Goal: Task Accomplishment & Management: Use online tool/utility

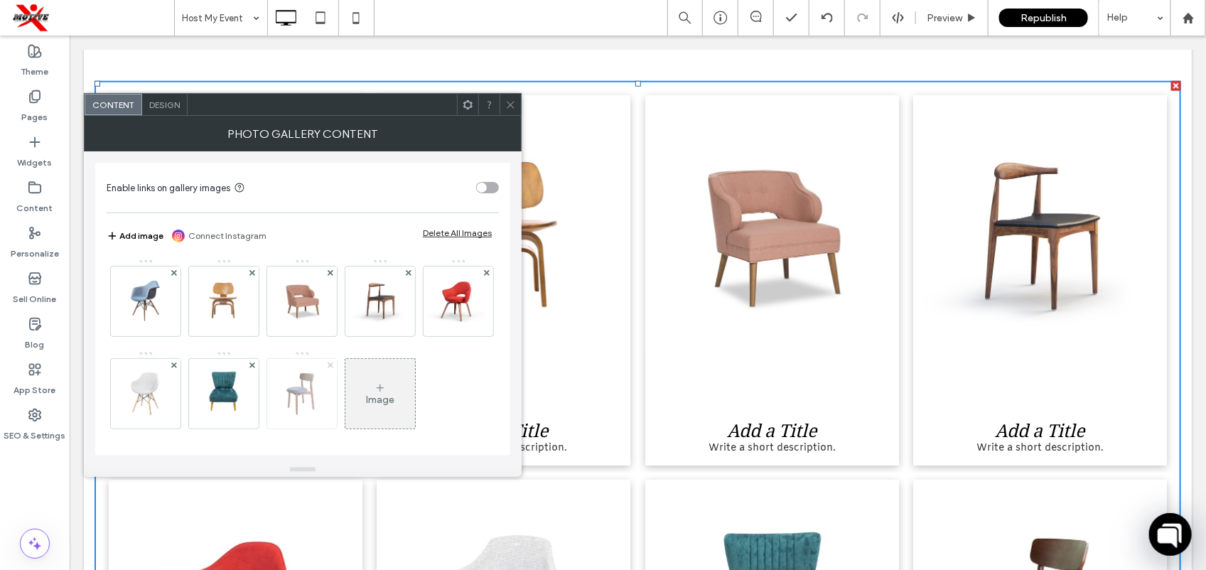
click at [333, 364] on use at bounding box center [331, 365] width 6 height 6
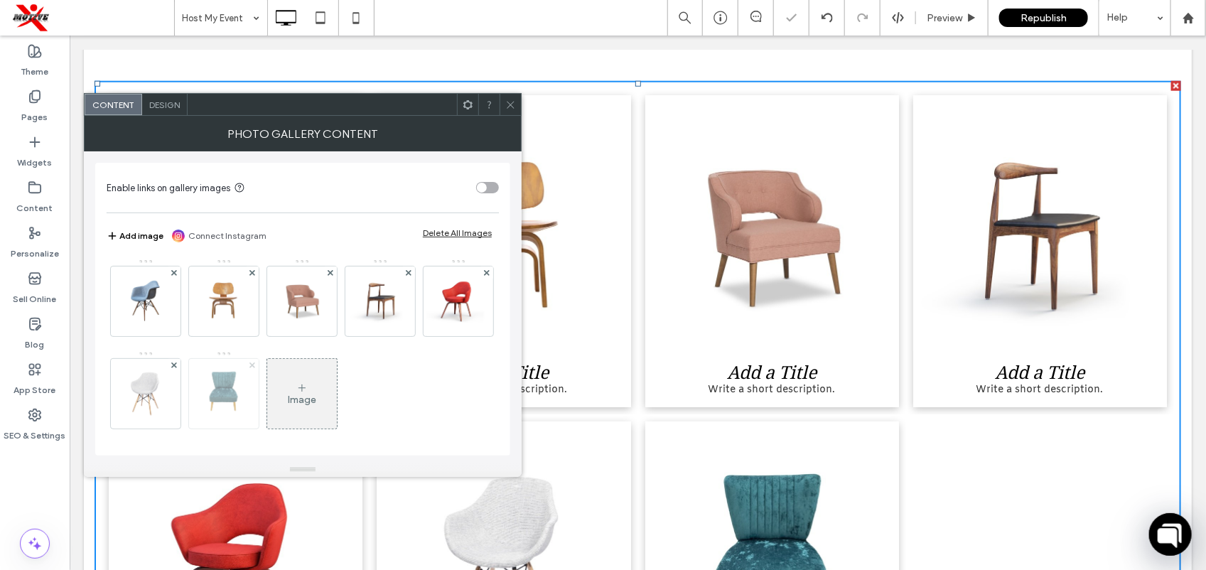
click at [255, 364] on icon at bounding box center [252, 365] width 6 height 6
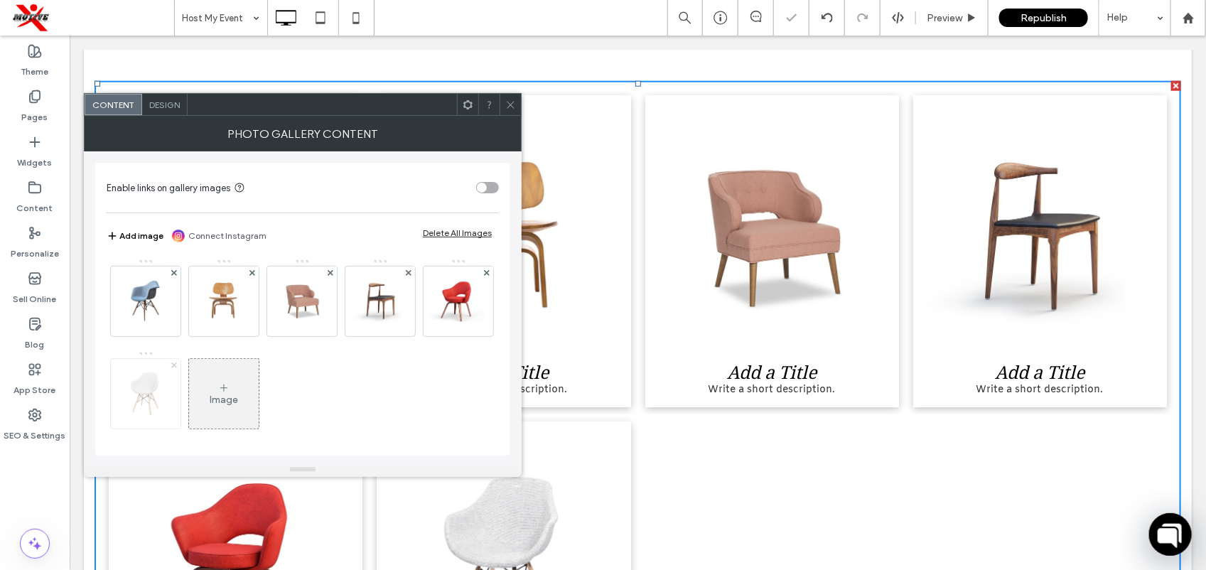
click at [177, 367] on icon at bounding box center [174, 365] width 6 height 6
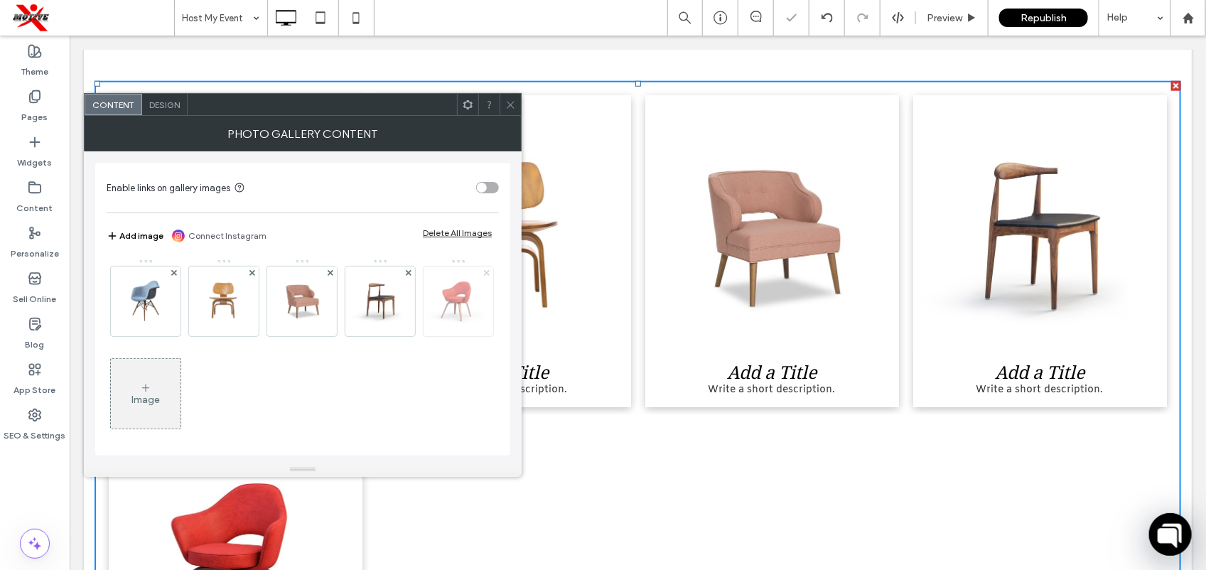
click at [484, 275] on use at bounding box center [487, 272] width 6 height 6
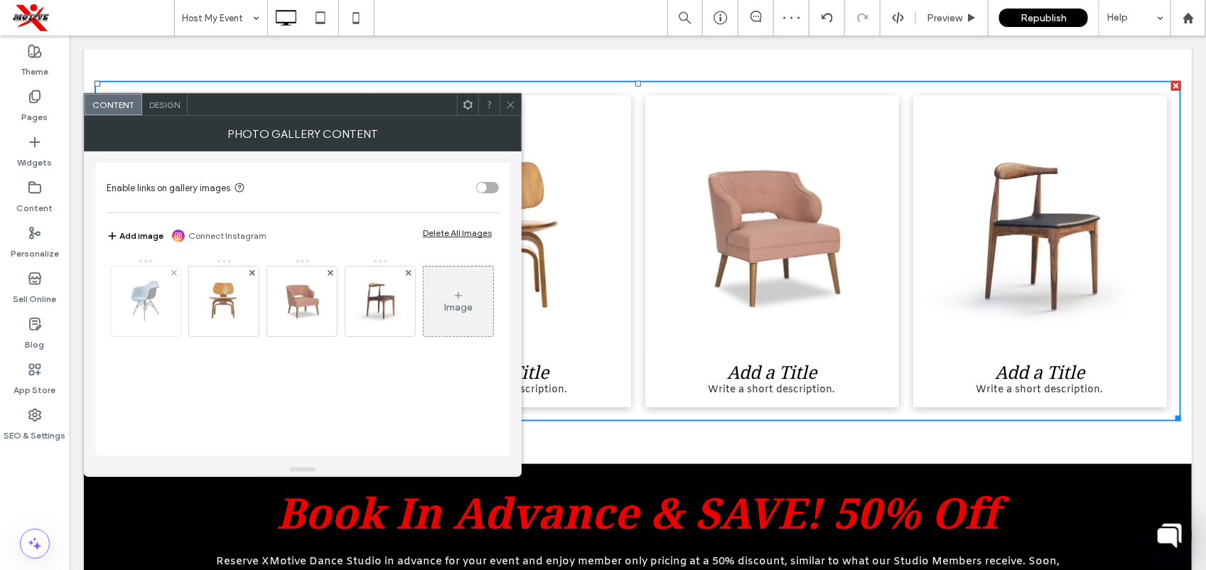
click at [160, 295] on img at bounding box center [145, 301] width 62 height 70
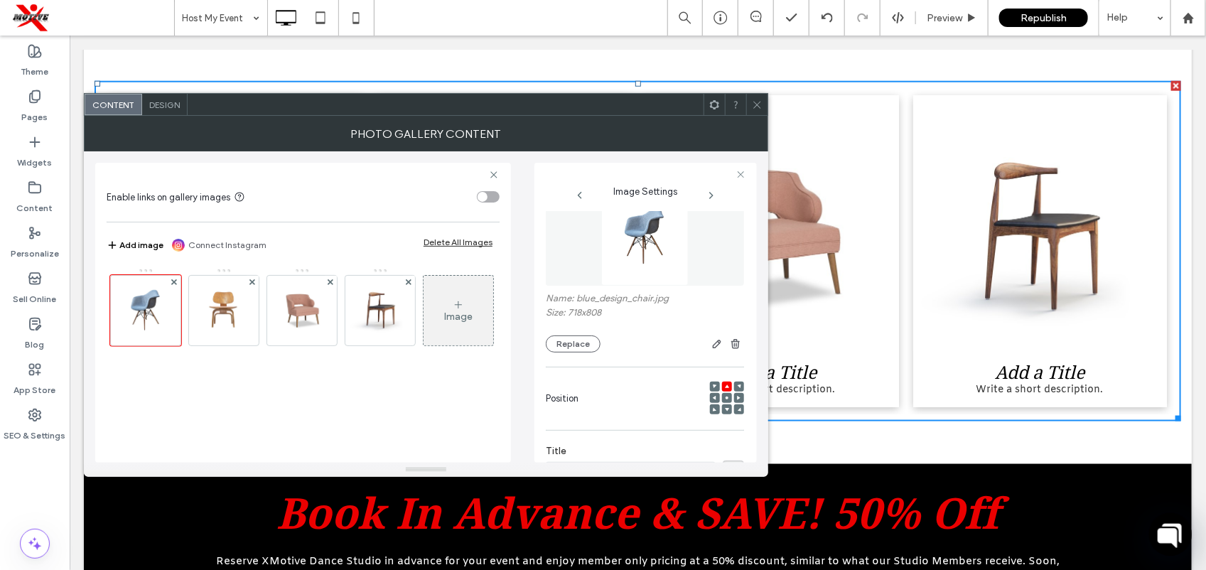
scroll to position [0, 0]
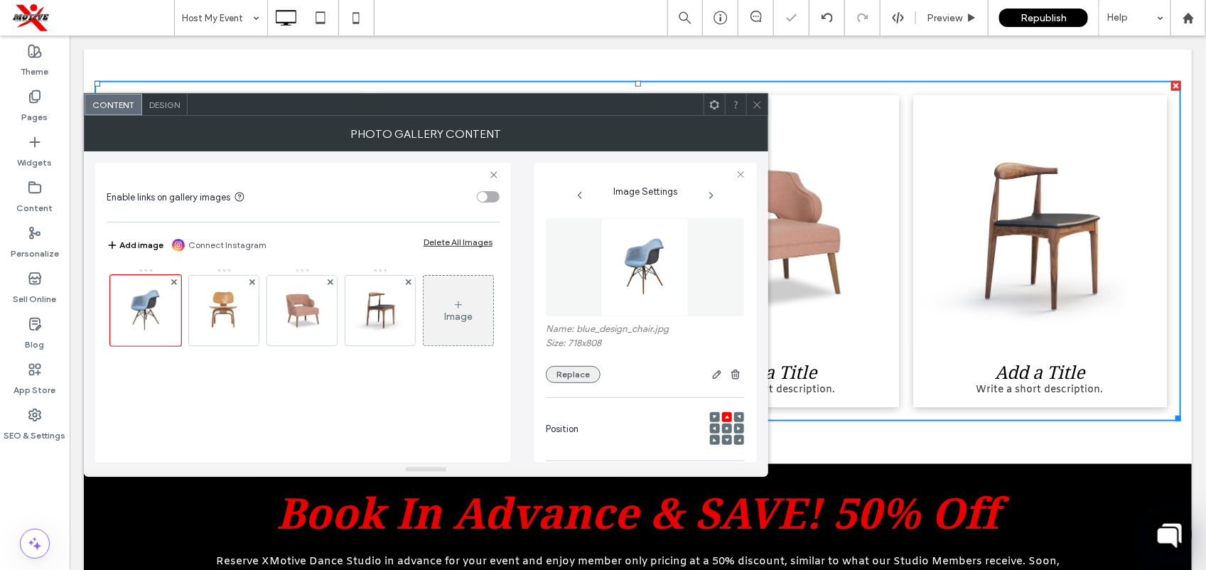
click at [578, 371] on button "Replace" at bounding box center [573, 374] width 55 height 17
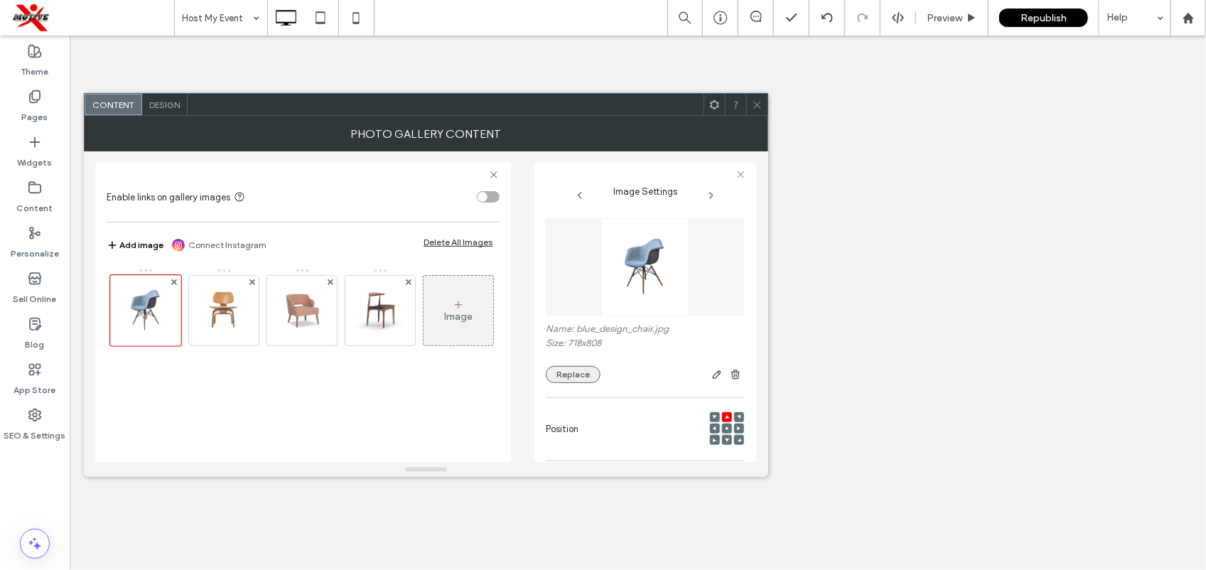
click at [584, 374] on button "Replace" at bounding box center [573, 374] width 55 height 17
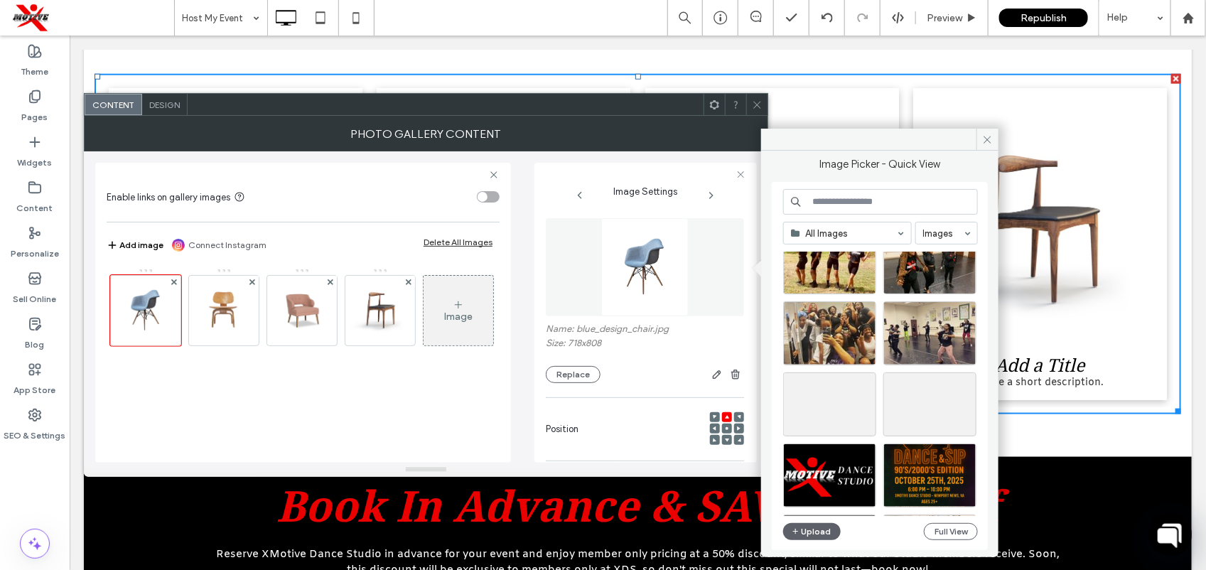
scroll to position [860, 0]
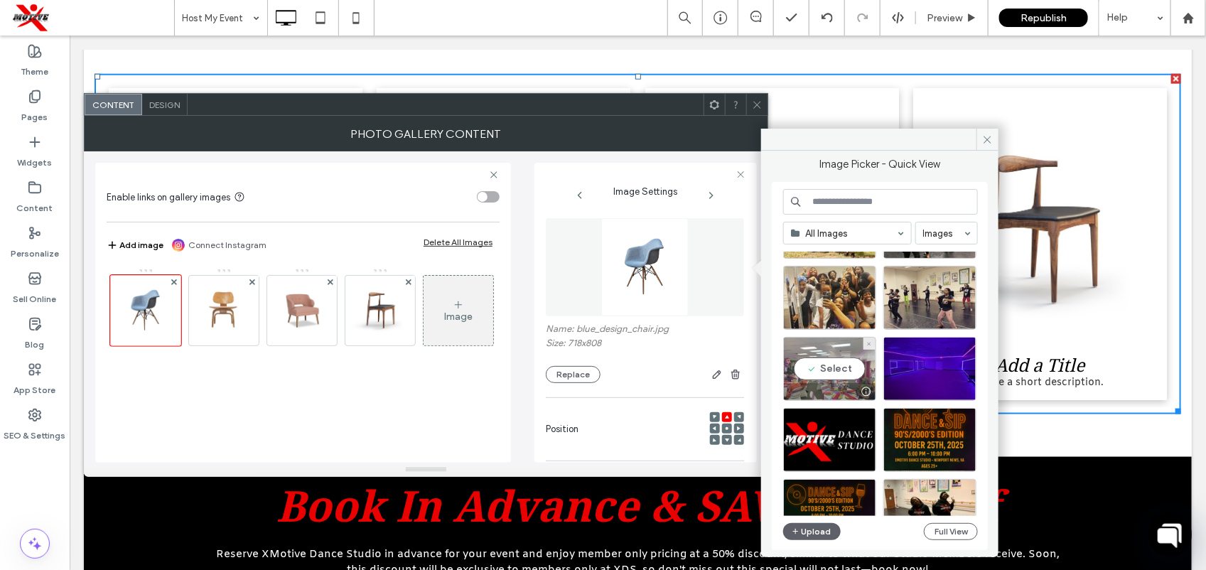
click at [847, 368] on div "Select" at bounding box center [829, 369] width 93 height 64
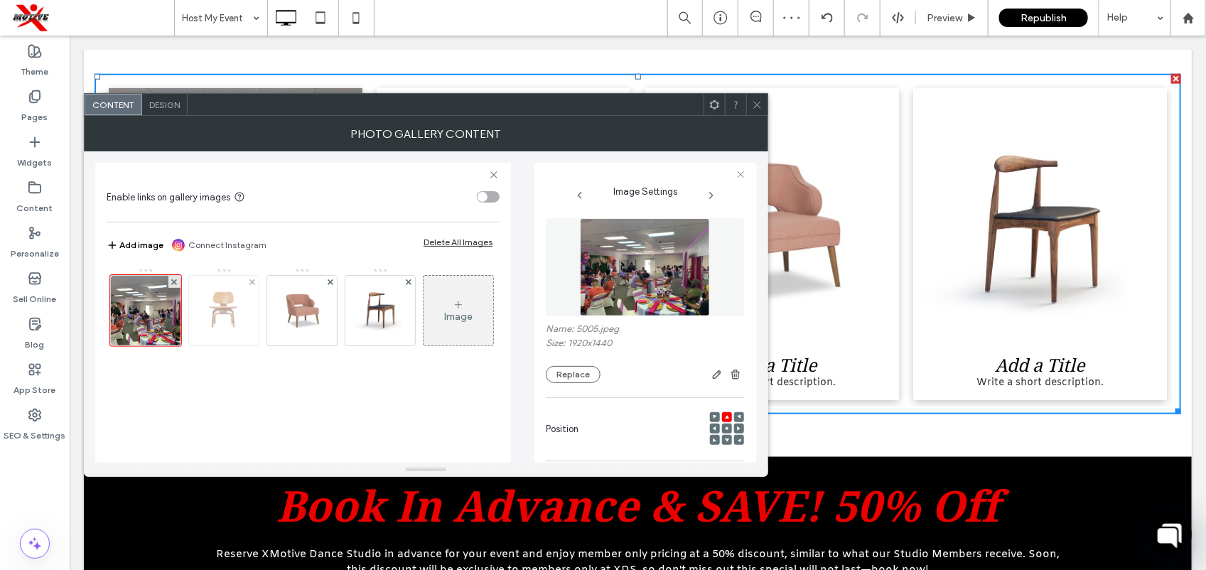
click at [238, 325] on img at bounding box center [224, 311] width 62 height 70
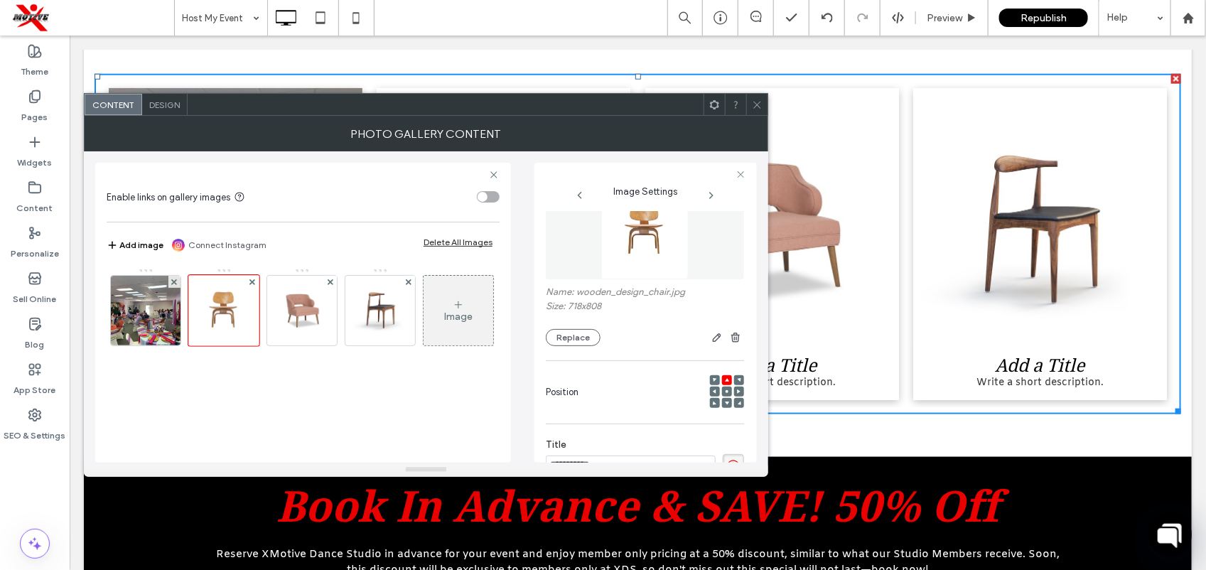
scroll to position [0, 0]
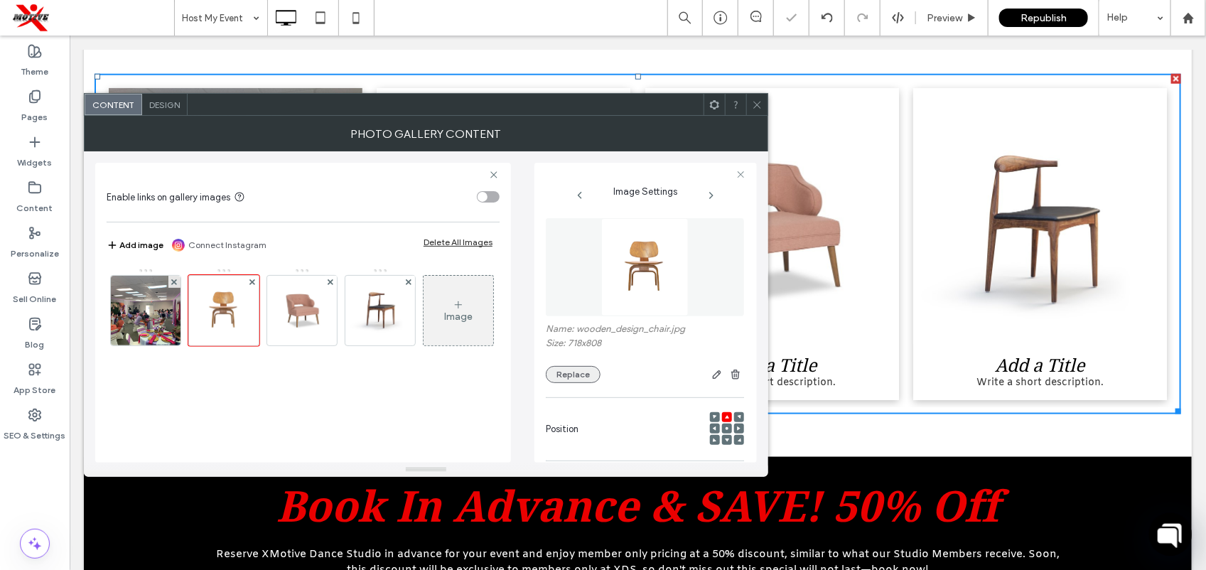
click at [576, 379] on button "Replace" at bounding box center [573, 374] width 55 height 17
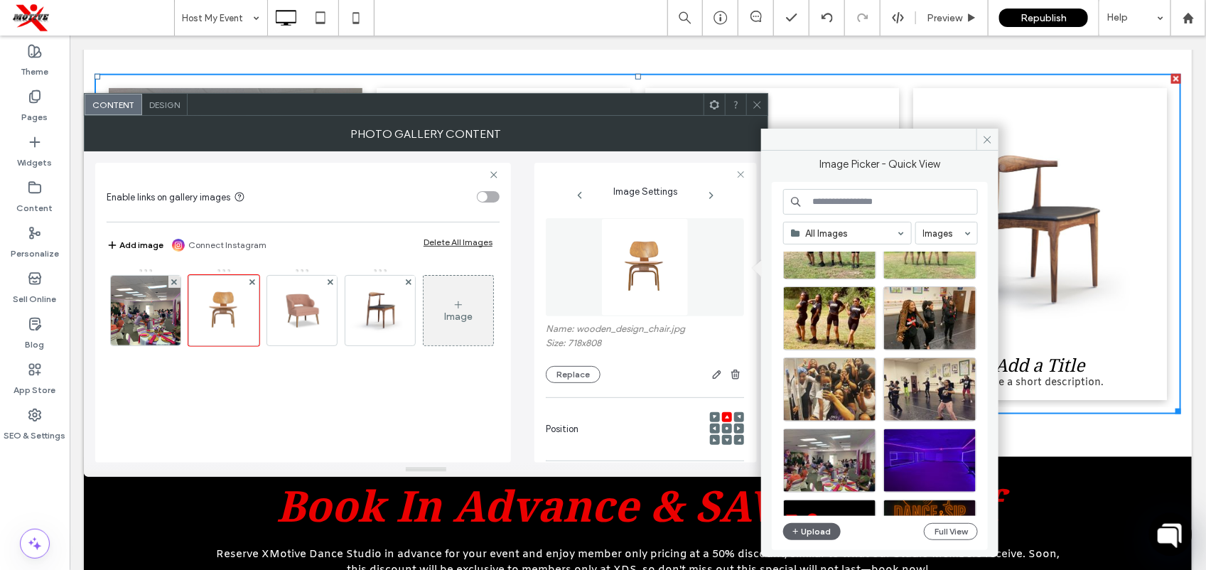
scroll to position [786, 0]
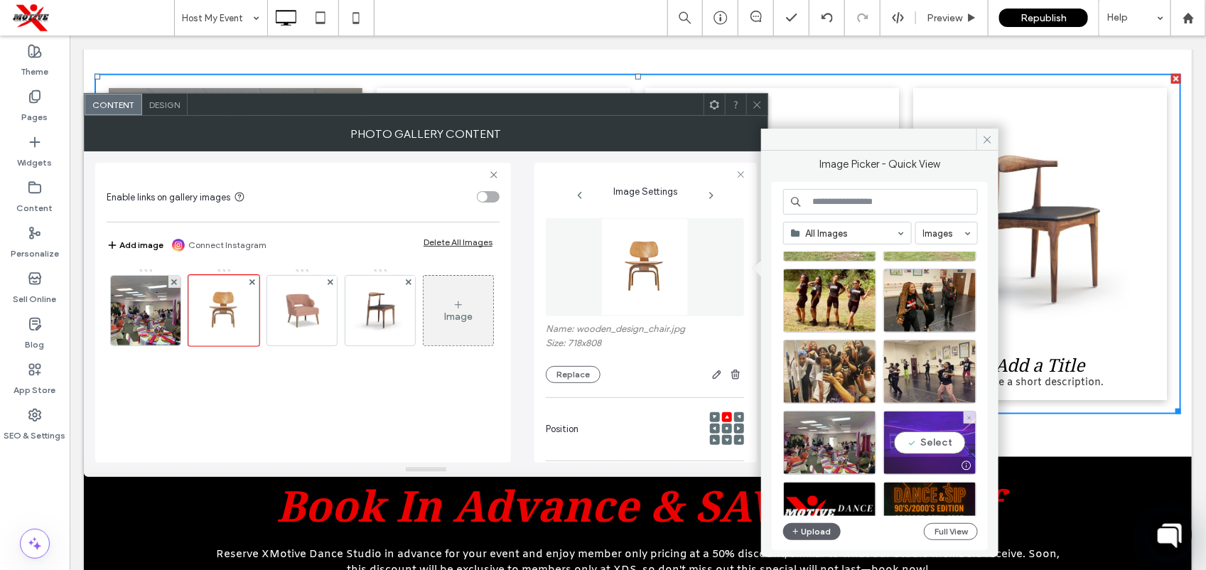
click at [921, 442] on div "Select" at bounding box center [929, 443] width 93 height 64
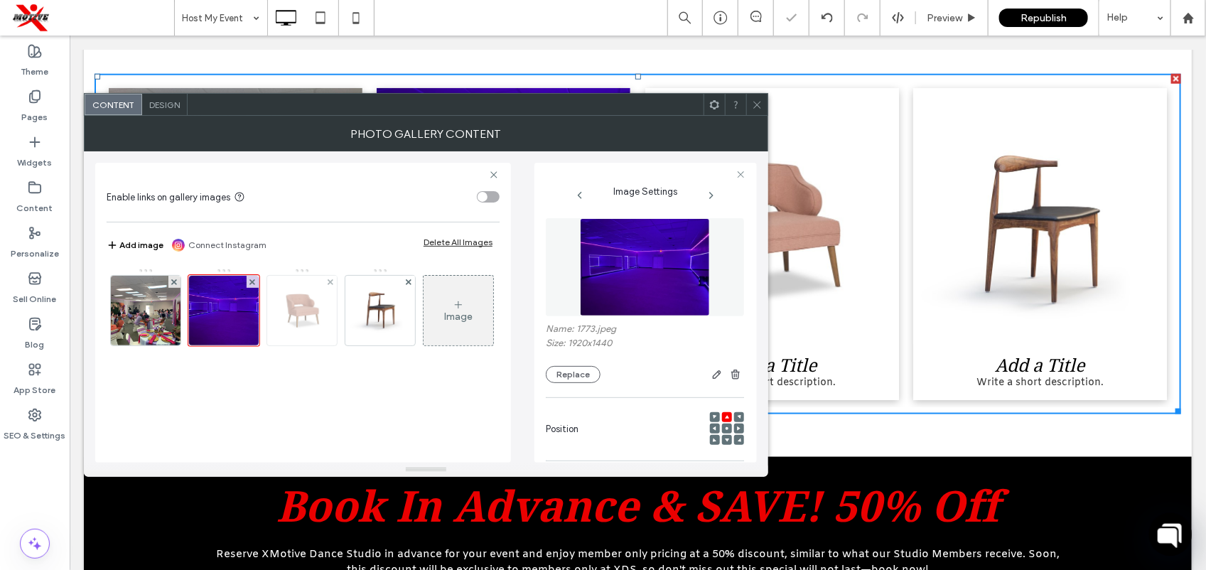
click at [318, 320] on img at bounding box center [302, 311] width 62 height 70
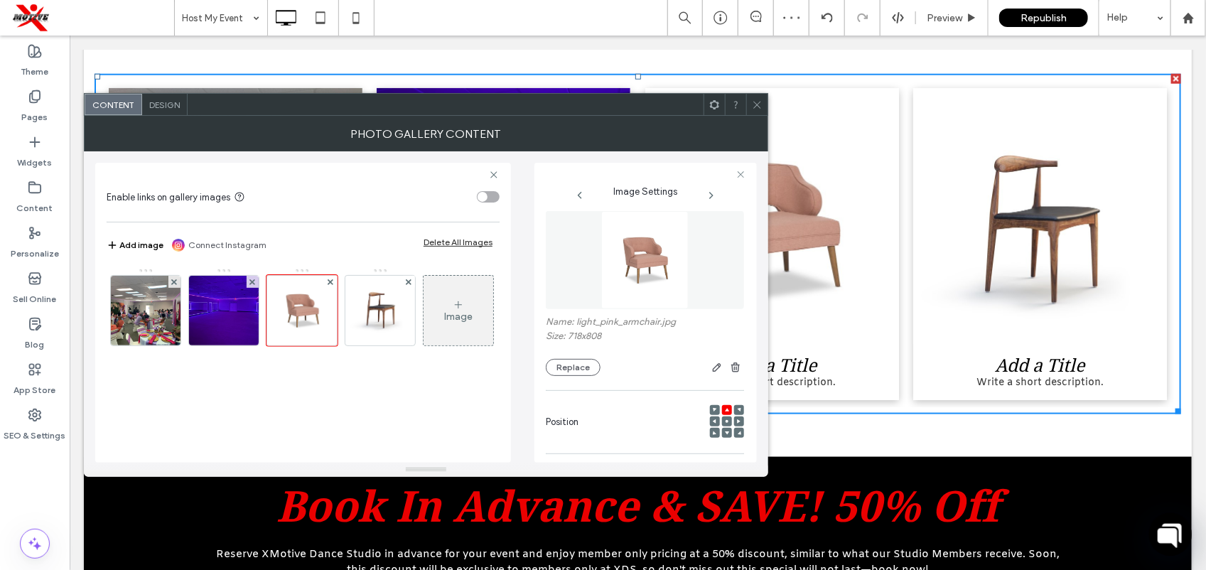
scroll to position [4, 0]
click at [592, 379] on button "Replace" at bounding box center [573, 370] width 55 height 17
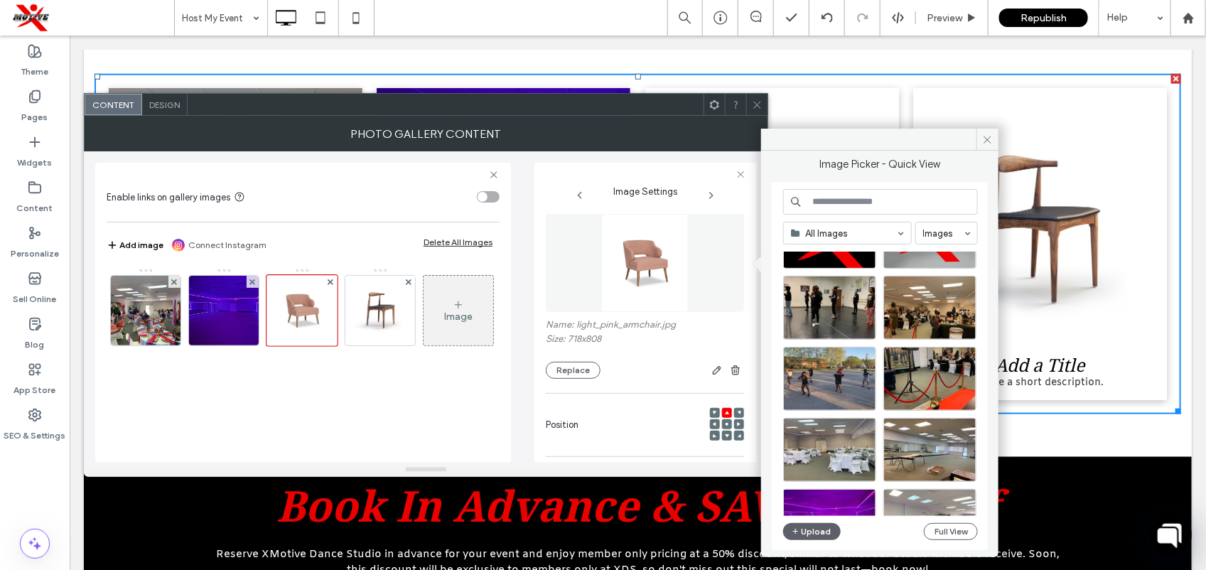
scroll to position [1275, 0]
click at [821, 448] on div "Select" at bounding box center [829, 450] width 93 height 64
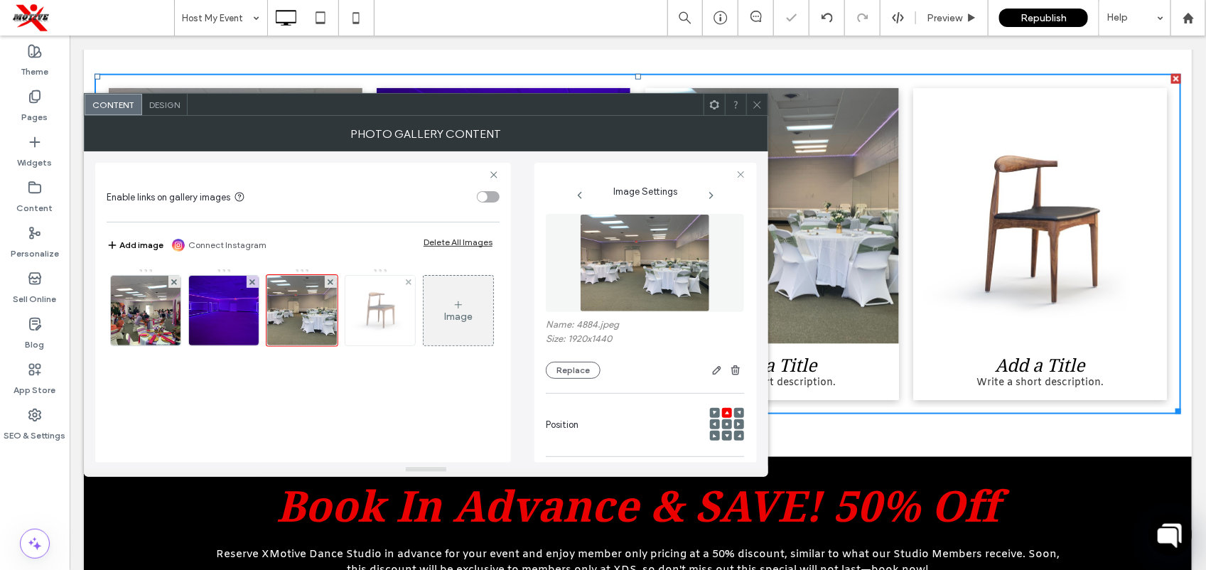
click at [395, 315] on img at bounding box center [380, 311] width 62 height 70
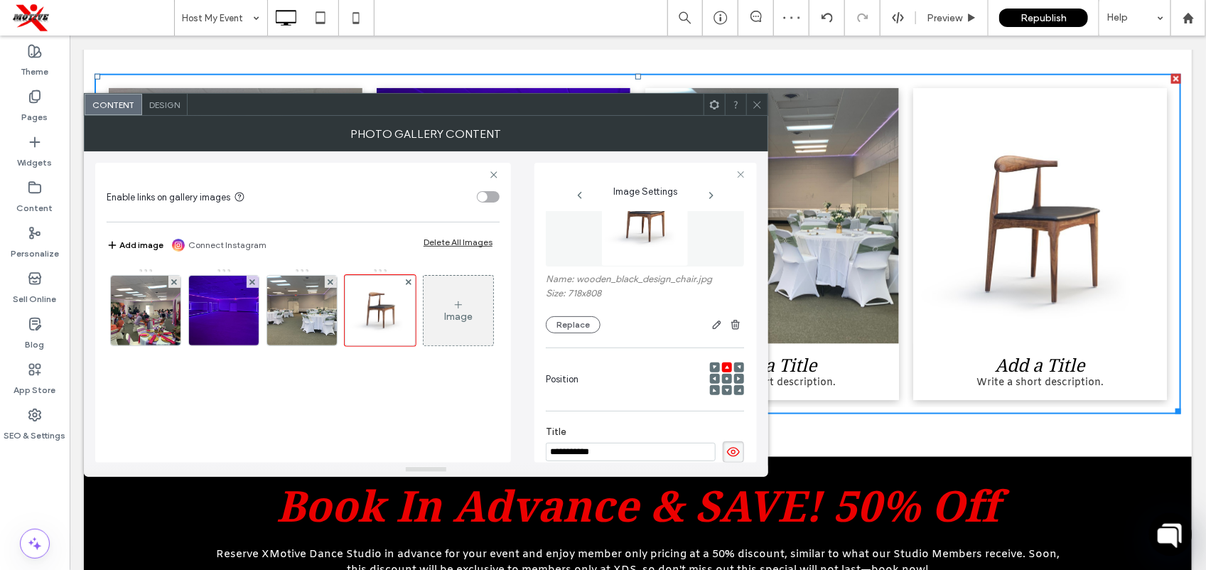
scroll to position [18, 0]
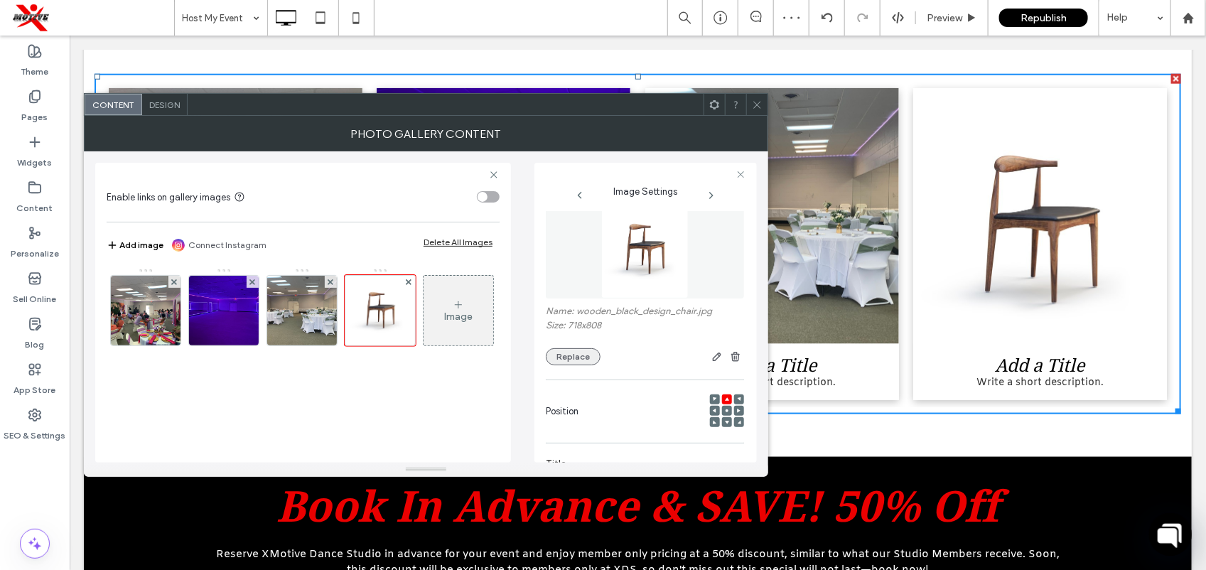
click at [570, 357] on button "Replace" at bounding box center [573, 356] width 55 height 17
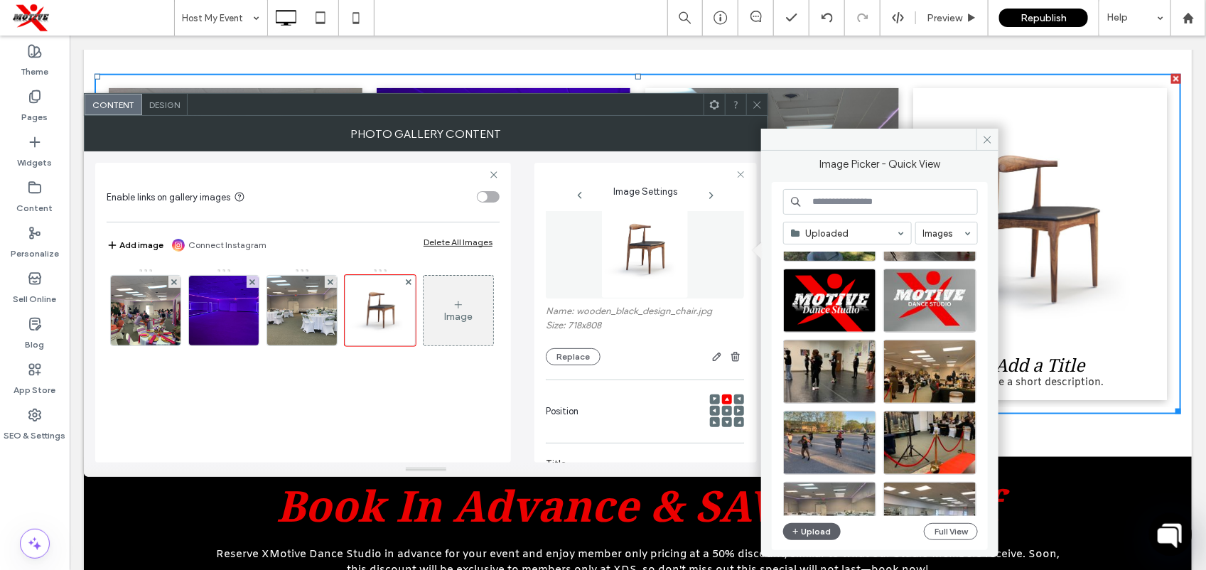
scroll to position [1190, 0]
click at [936, 375] on div "Select" at bounding box center [929, 372] width 93 height 64
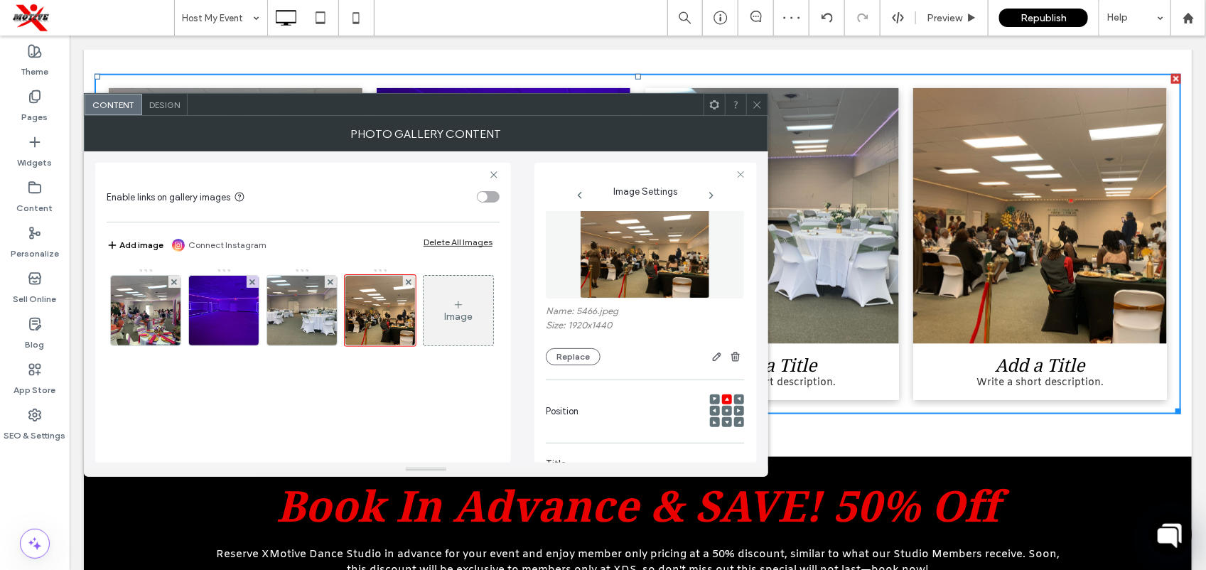
click at [757, 104] on use at bounding box center [756, 104] width 7 height 7
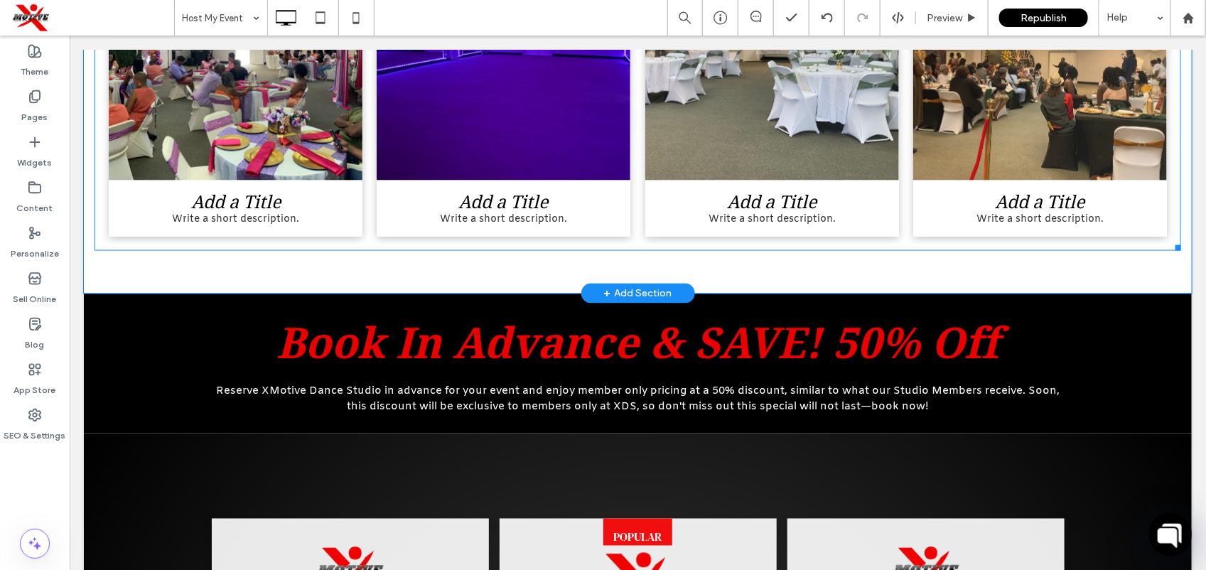
scroll to position [879, 0]
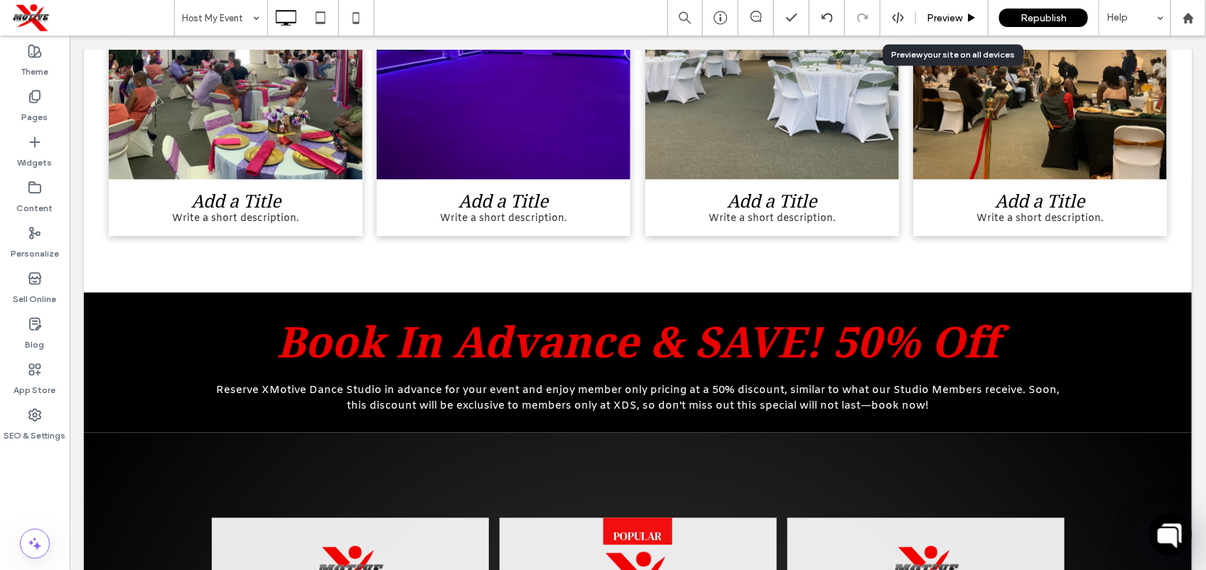
click at [949, 8] on div "Preview" at bounding box center [952, 18] width 72 height 36
click at [922, 26] on div "Preview" at bounding box center [952, 18] width 72 height 36
click at [942, 27] on div "Preview" at bounding box center [952, 18] width 72 height 36
click at [940, 18] on span "Preview" at bounding box center [944, 18] width 36 height 12
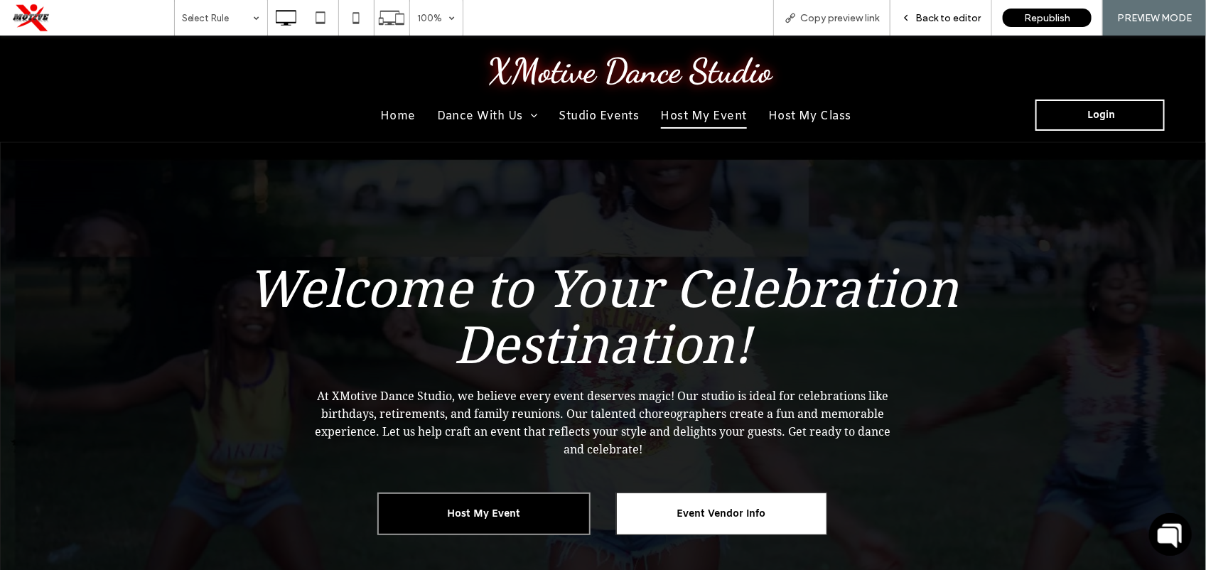
drag, startPoint x: 949, startPoint y: 16, endPoint x: 963, endPoint y: 218, distance: 202.2
click at [949, 16] on span "Back to editor" at bounding box center [947, 18] width 65 height 12
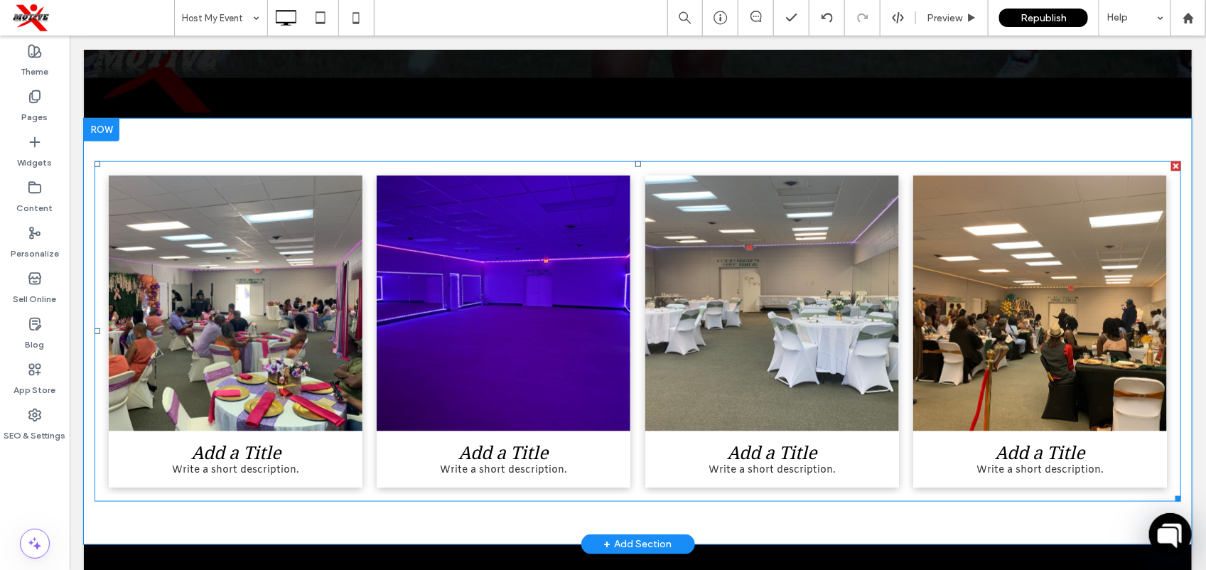
scroll to position [633, 0]
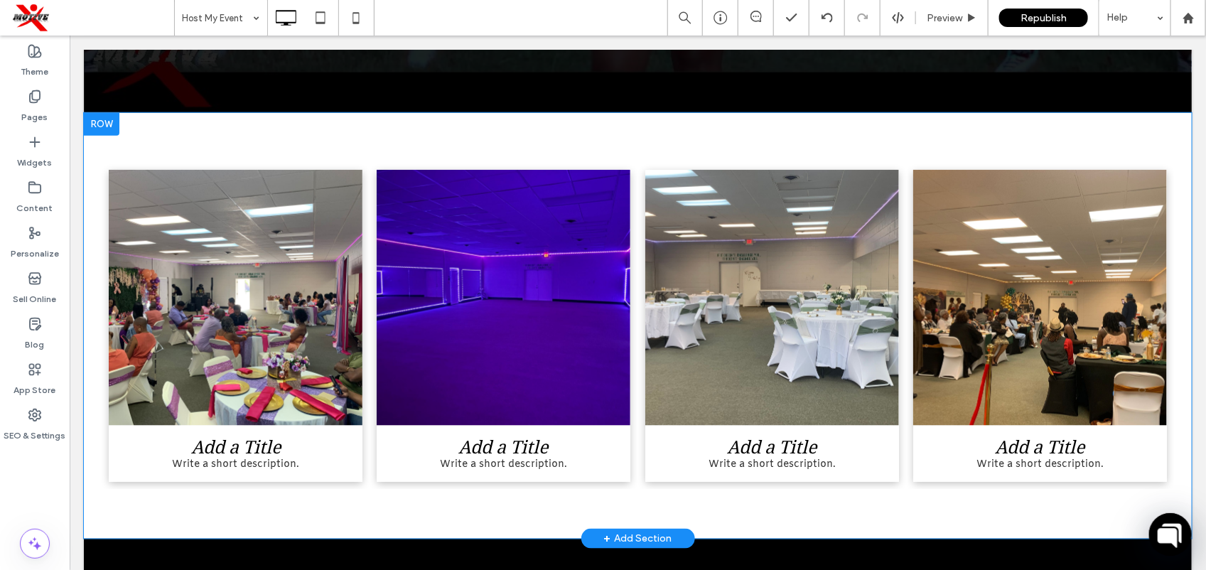
click at [860, 131] on div "Add a Title Write a short description. Button Add a Title Write a short descrip…" at bounding box center [637, 325] width 1108 height 426
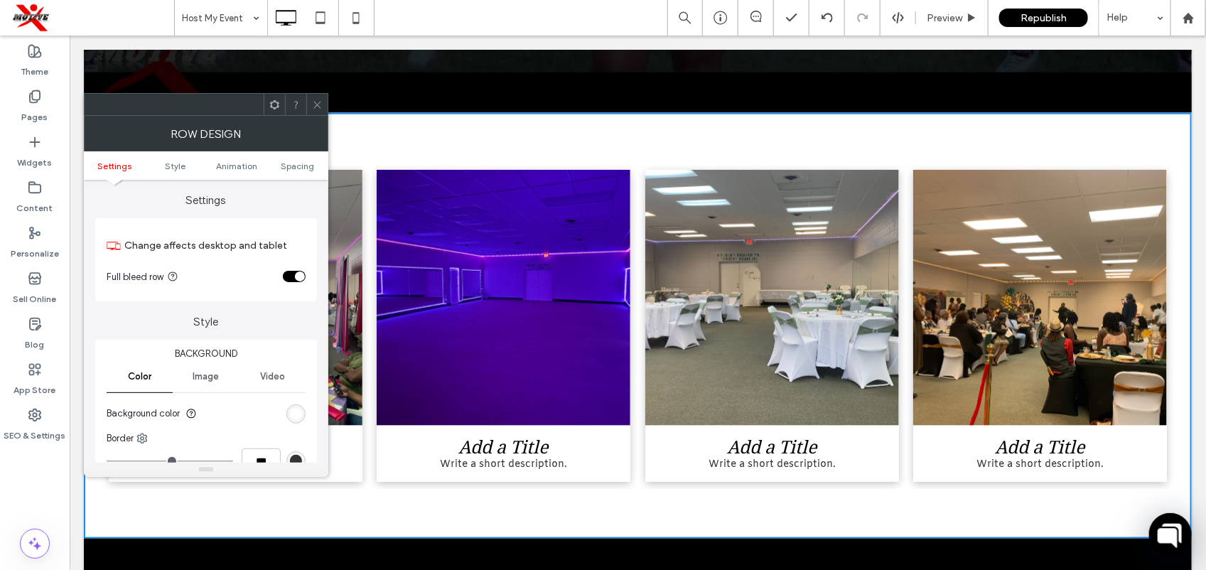
scroll to position [90, 0]
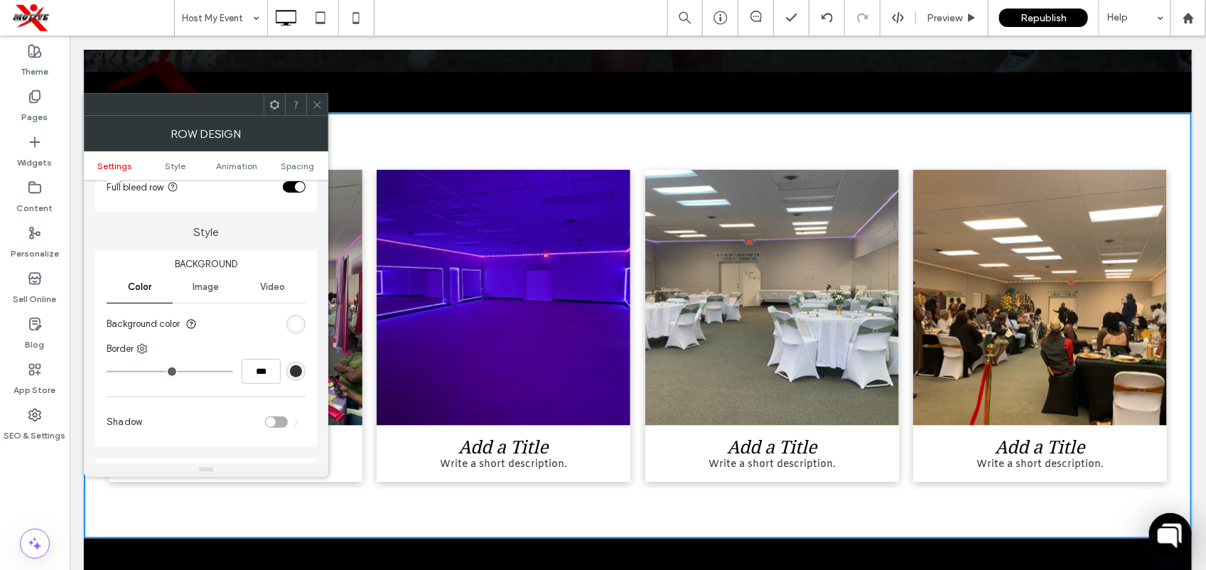
click at [290, 330] on div "rgb(255, 255, 255)" at bounding box center [296, 324] width 12 height 12
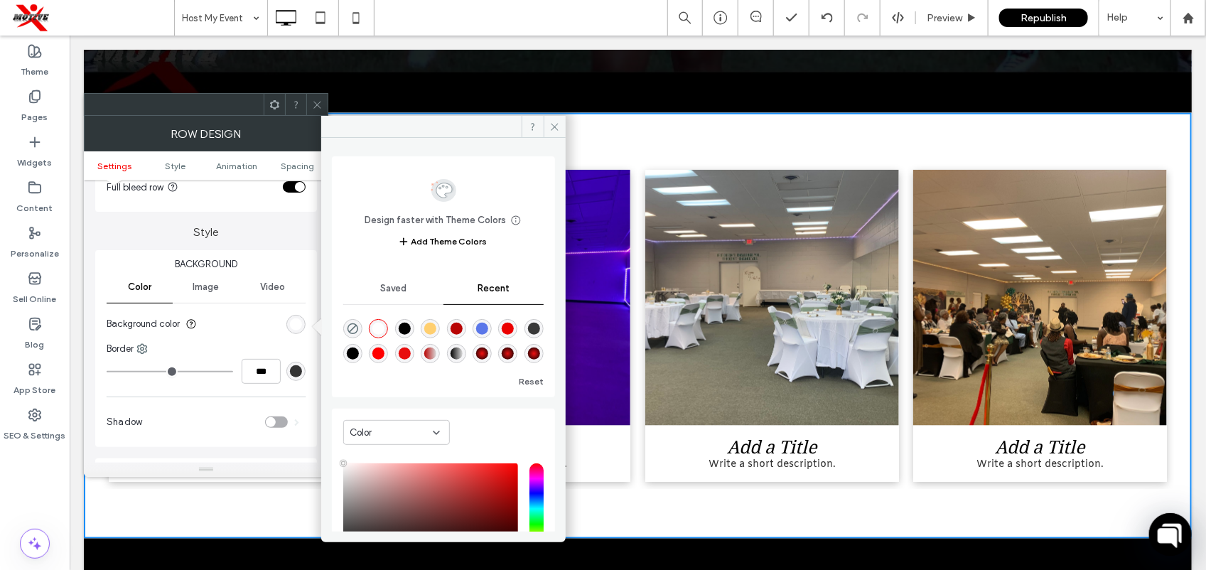
click at [350, 356] on div "linear-gradient(90deg, rgba(0, 0, 0, 1) 100%, rgba(217, 217, 217, 1) 100%)" at bounding box center [353, 353] width 12 height 12
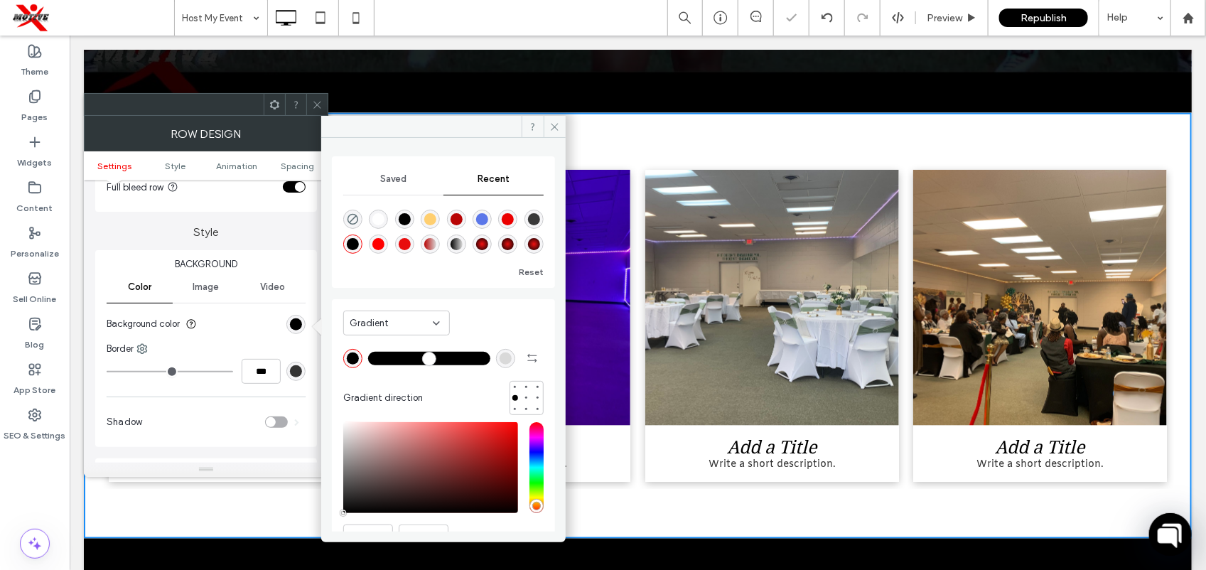
type input "*******"
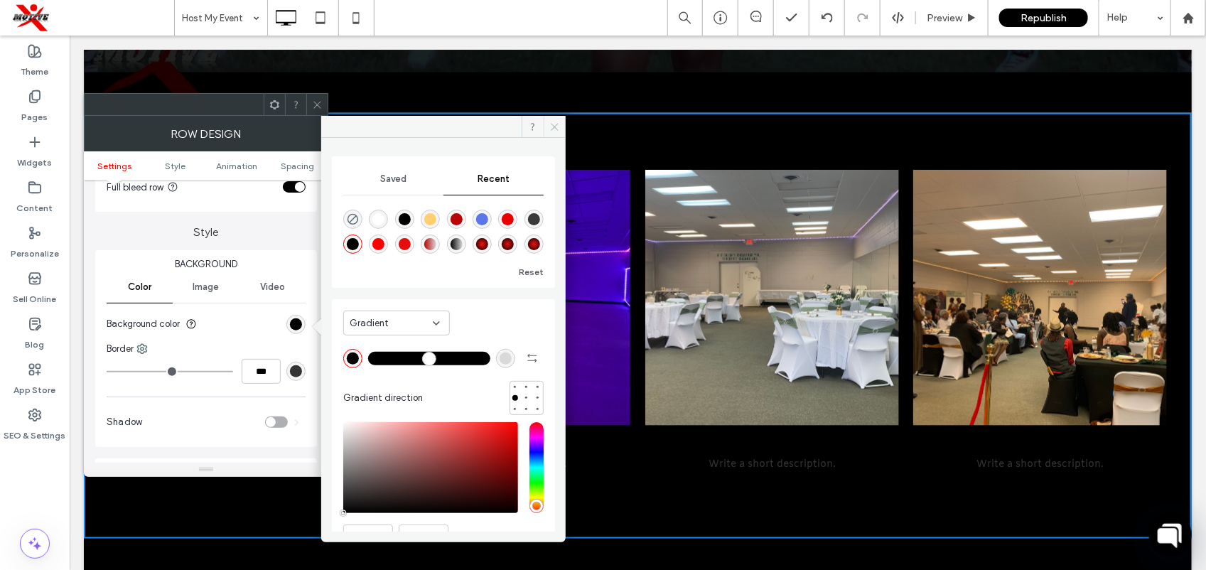
click at [558, 124] on icon at bounding box center [554, 126] width 11 height 11
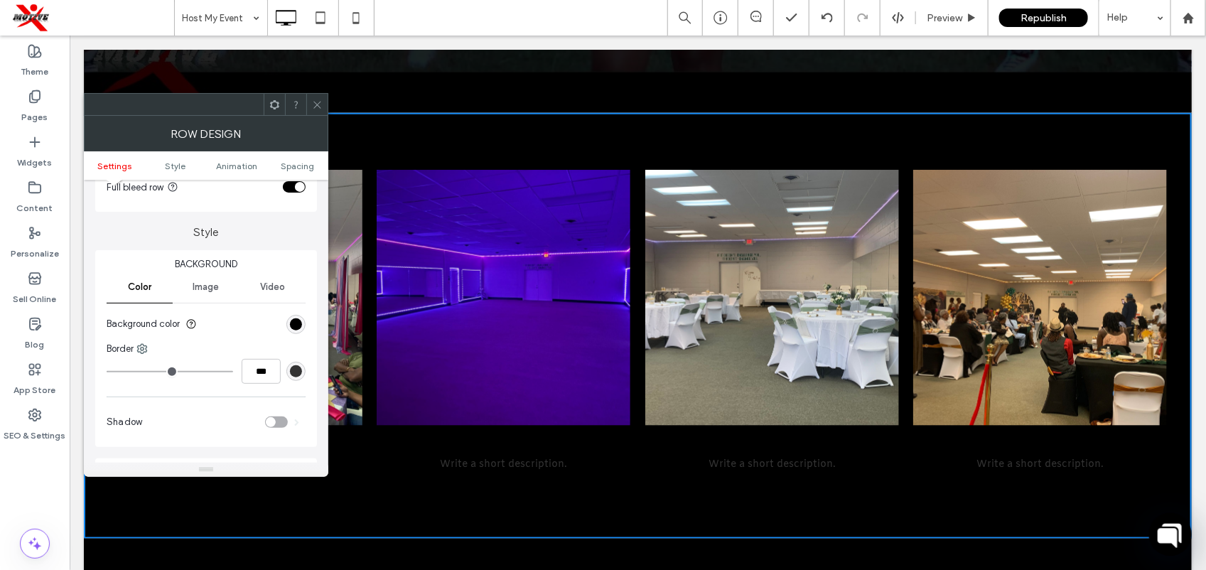
click at [322, 101] on icon at bounding box center [317, 104] width 11 height 11
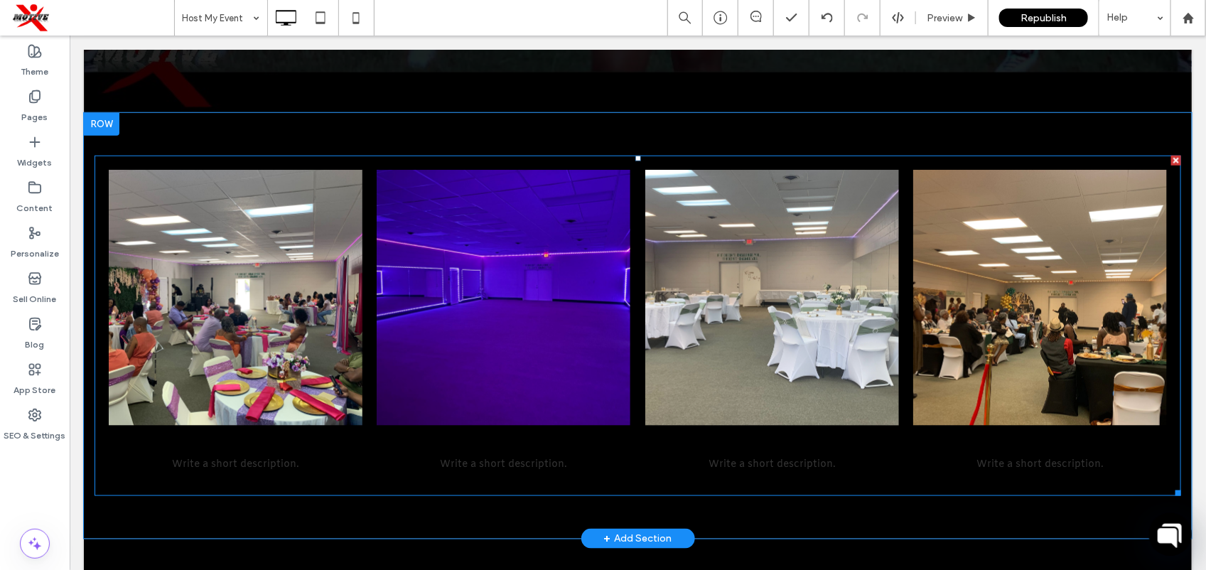
click at [644, 473] on span "Add a Title Write a short description. Button" at bounding box center [771, 453] width 254 height 56
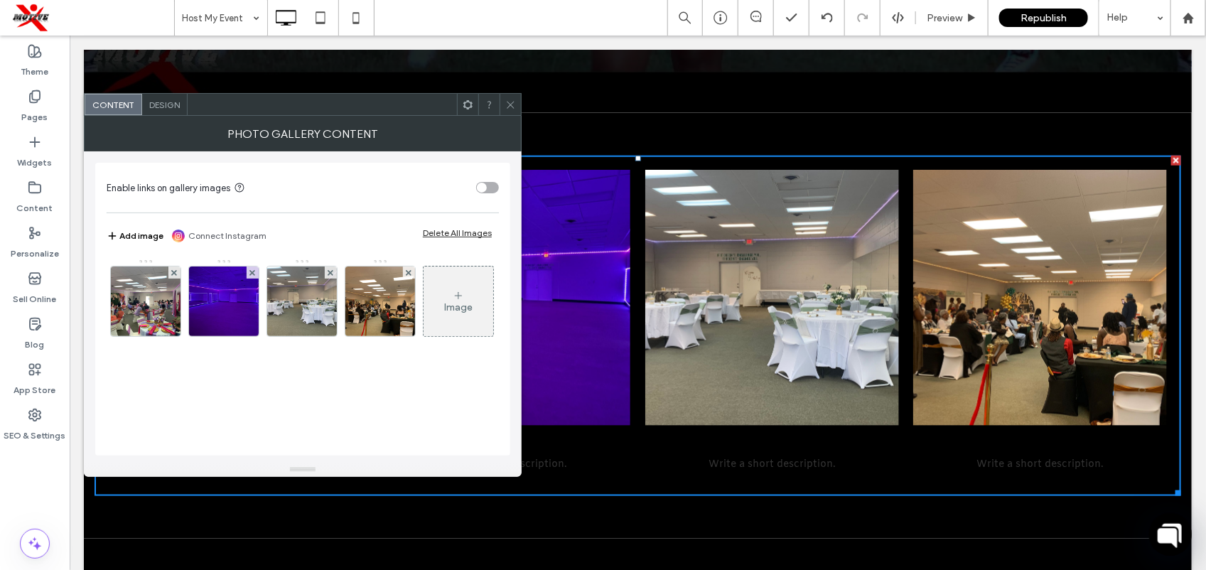
drag, startPoint x: 162, startPoint y: 110, endPoint x: 295, endPoint y: 173, distance: 146.8
click at [162, 110] on div "Design" at bounding box center [164, 104] width 45 height 21
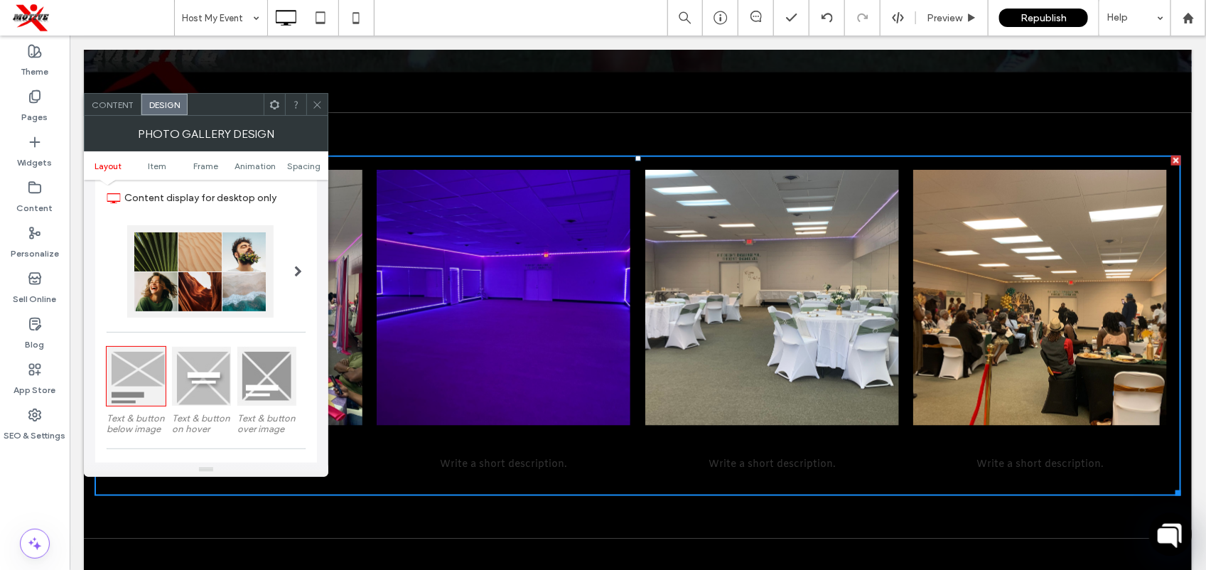
scroll to position [0, 0]
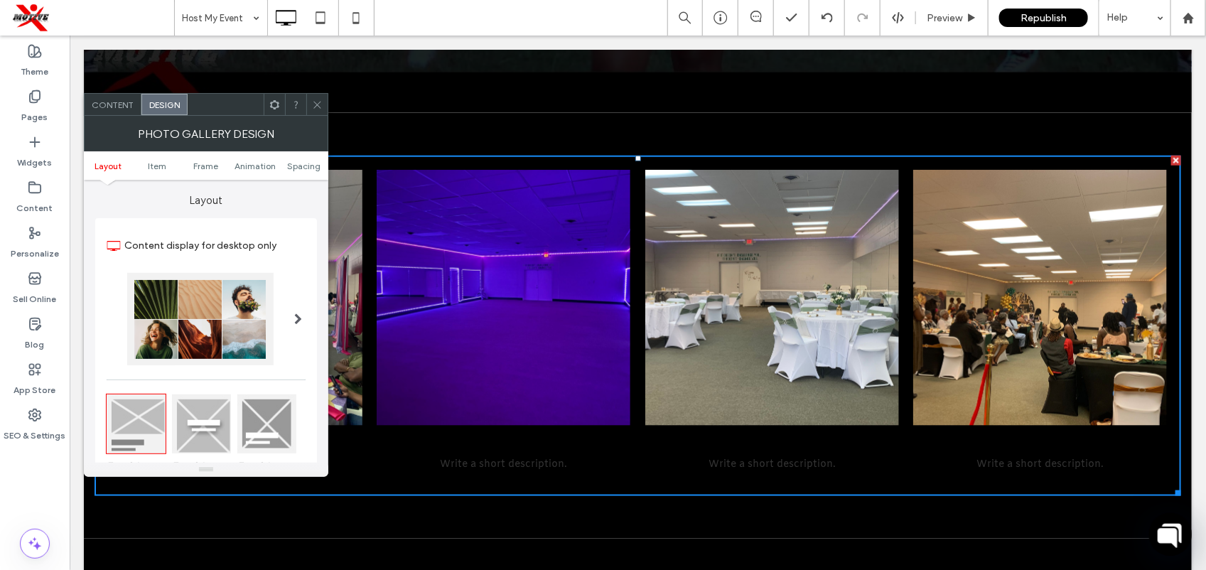
click at [275, 104] on icon at bounding box center [274, 104] width 11 height 11
click at [204, 206] on label "Layout" at bounding box center [206, 193] width 222 height 27
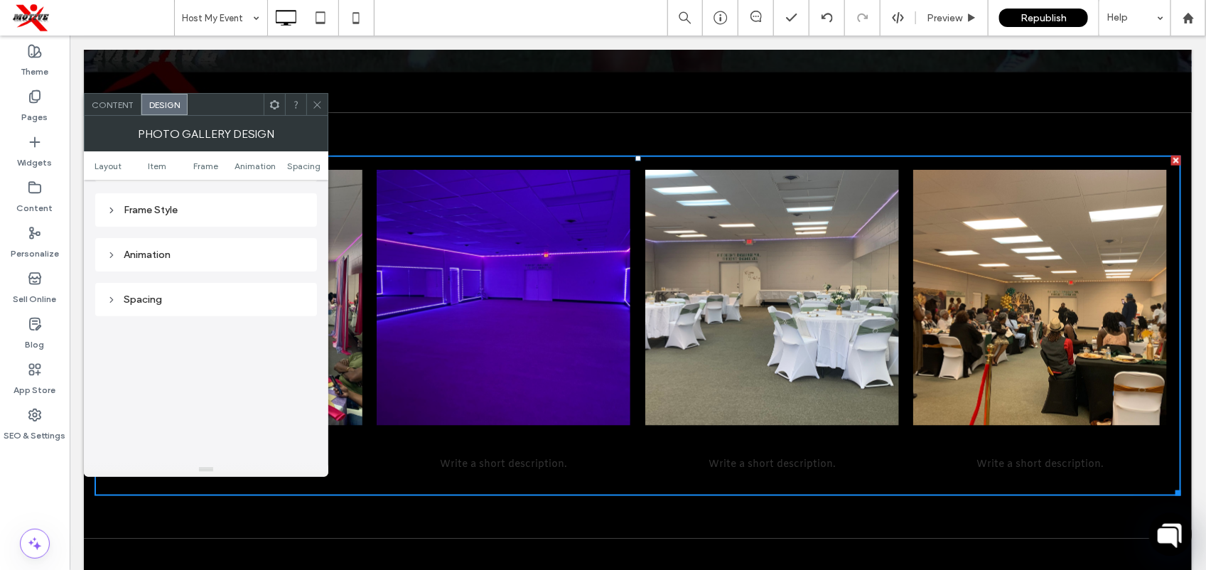
scroll to position [669, 0]
click at [112, 97] on div "Content" at bounding box center [113, 104] width 57 height 21
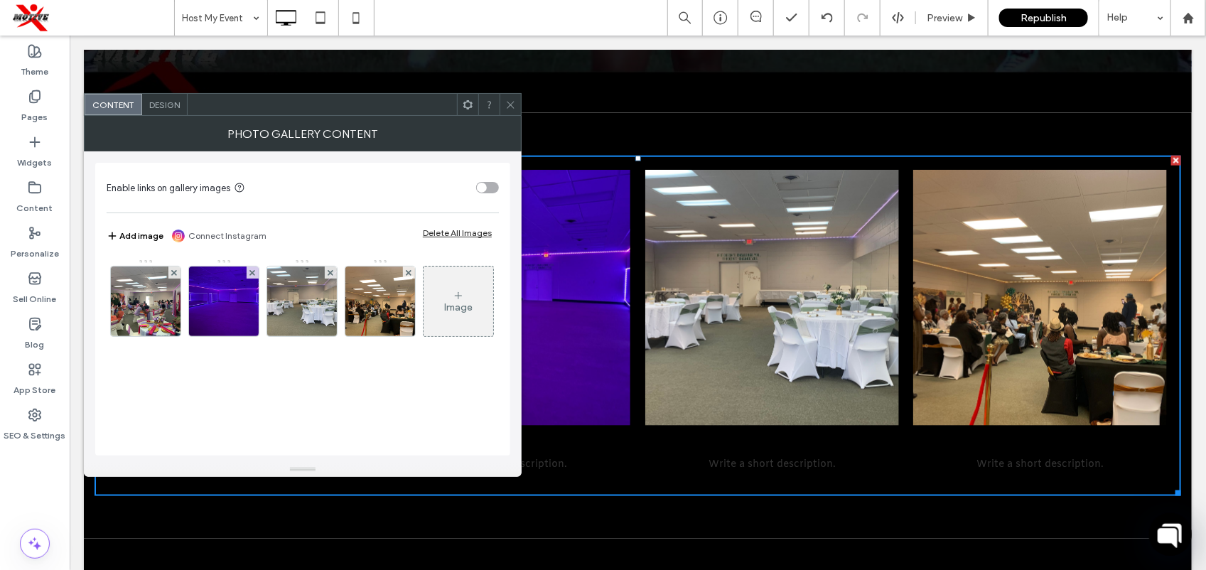
click at [168, 108] on span "Design" at bounding box center [164, 104] width 31 height 11
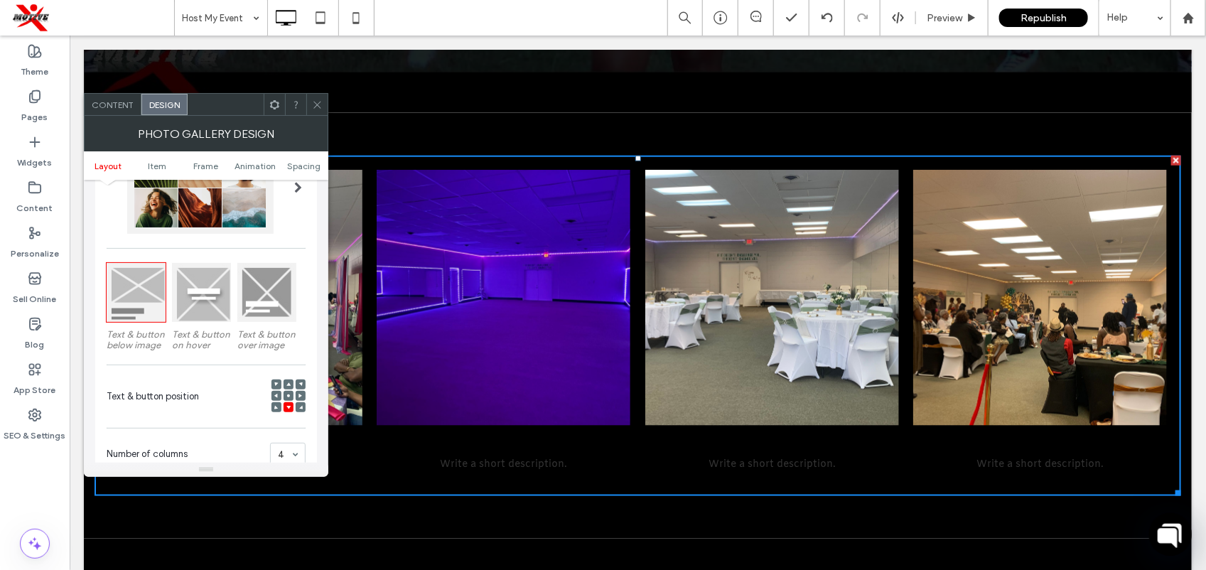
scroll to position [0, 0]
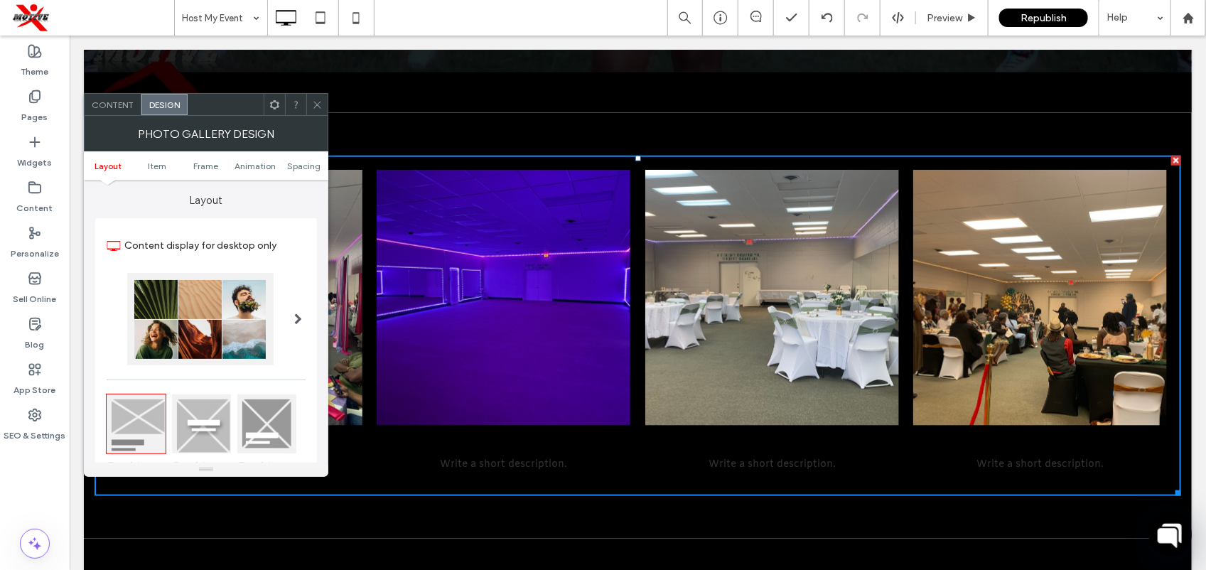
click at [112, 100] on span "Content" at bounding box center [113, 104] width 42 height 11
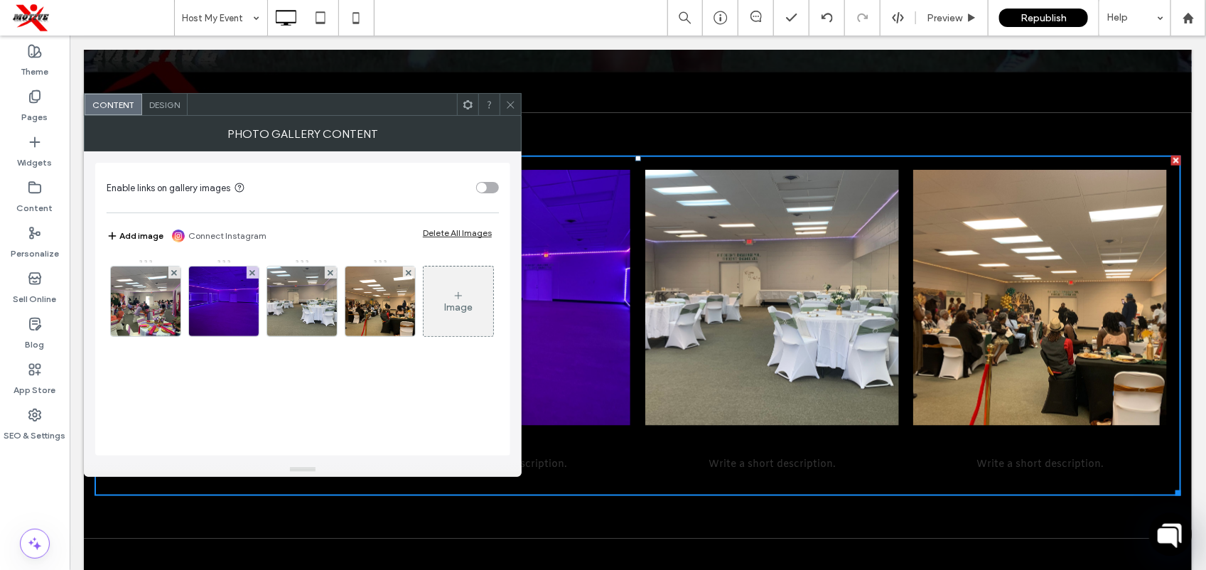
click at [161, 102] on span "Design" at bounding box center [164, 104] width 31 height 11
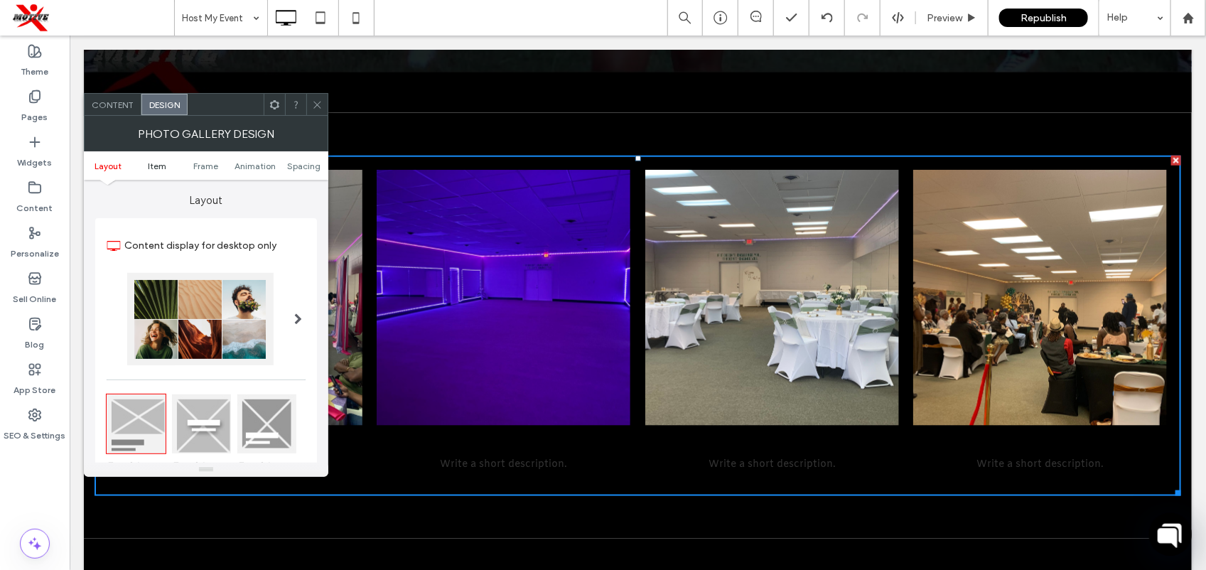
click at [158, 166] on span "Item" at bounding box center [157, 166] width 18 height 11
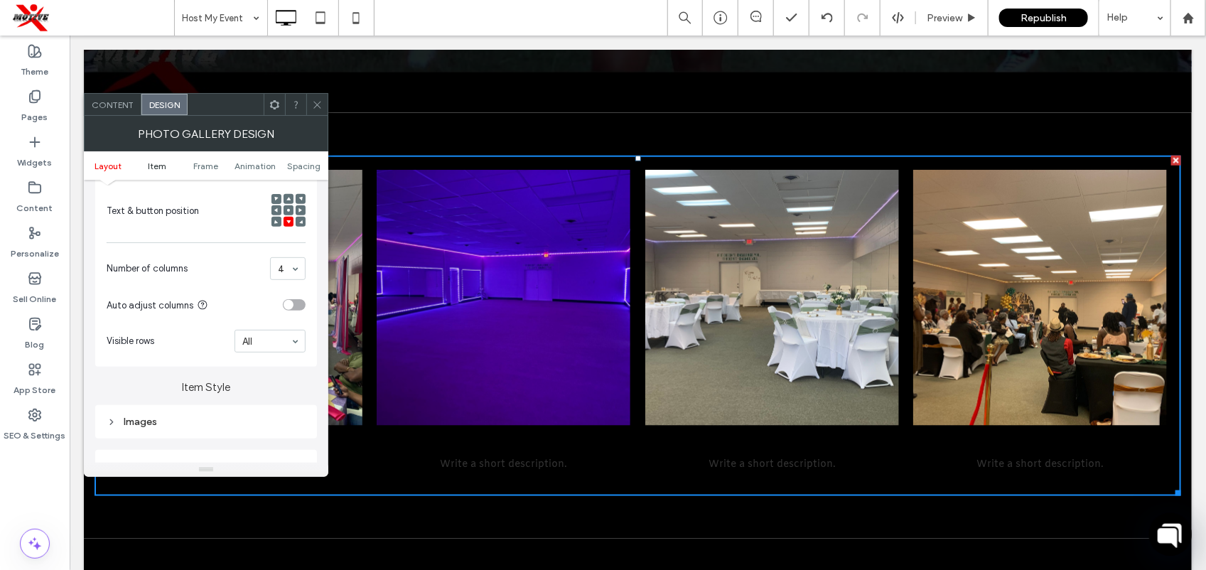
scroll to position [508, 0]
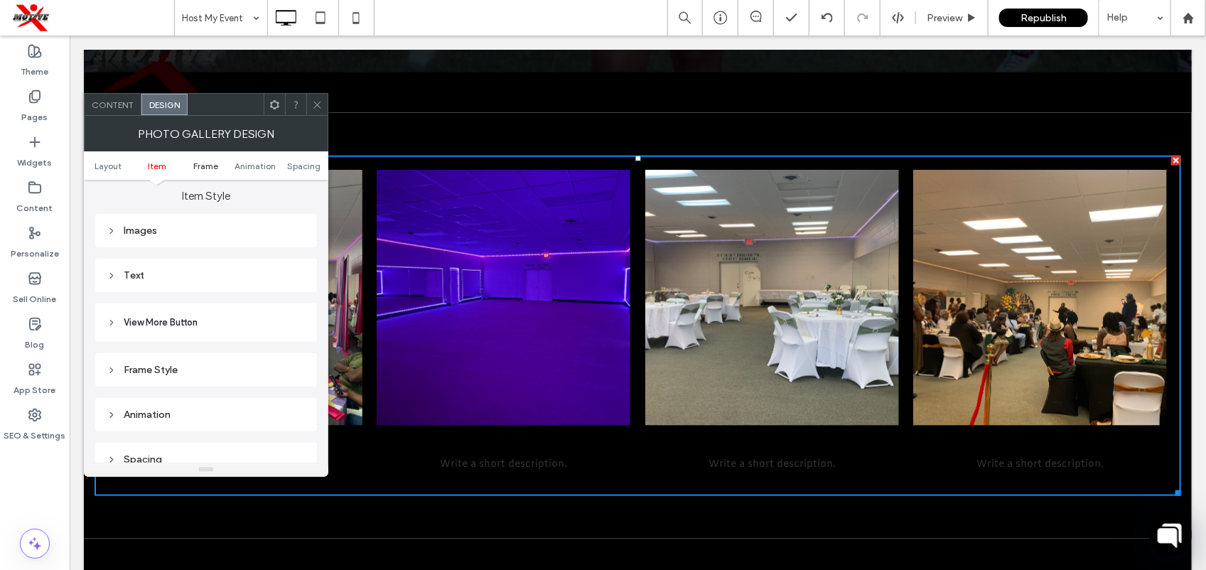
click at [215, 166] on span "Frame" at bounding box center [205, 166] width 25 height 11
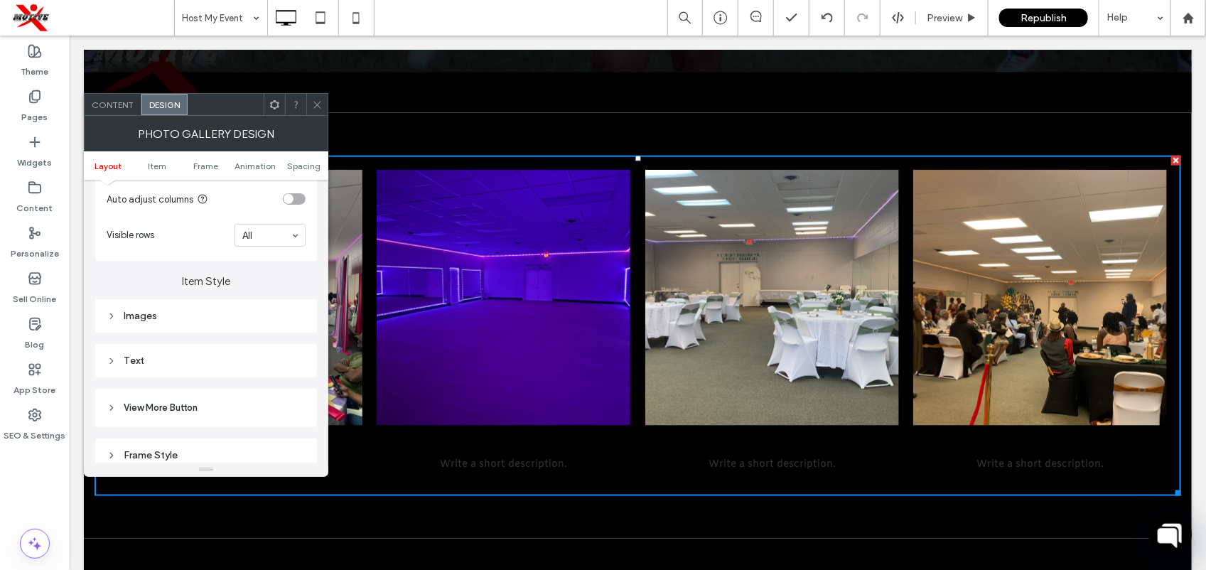
scroll to position [421, 0]
click at [316, 99] on icon at bounding box center [317, 104] width 11 height 11
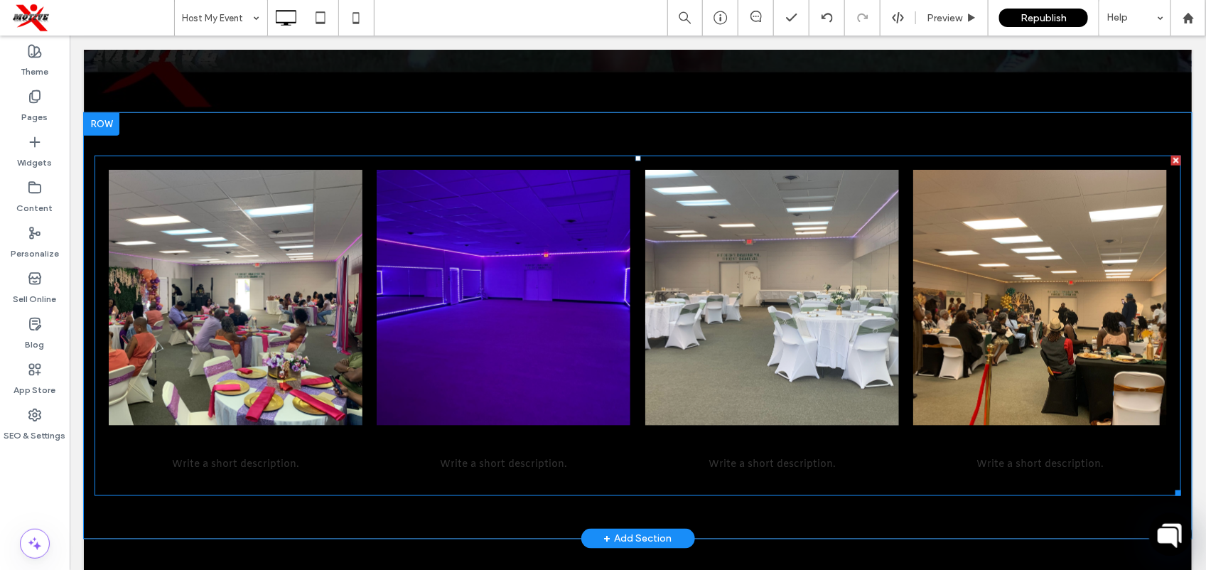
click at [637, 328] on li "Add a Title Write a short description. Button" at bounding box center [771, 325] width 268 height 326
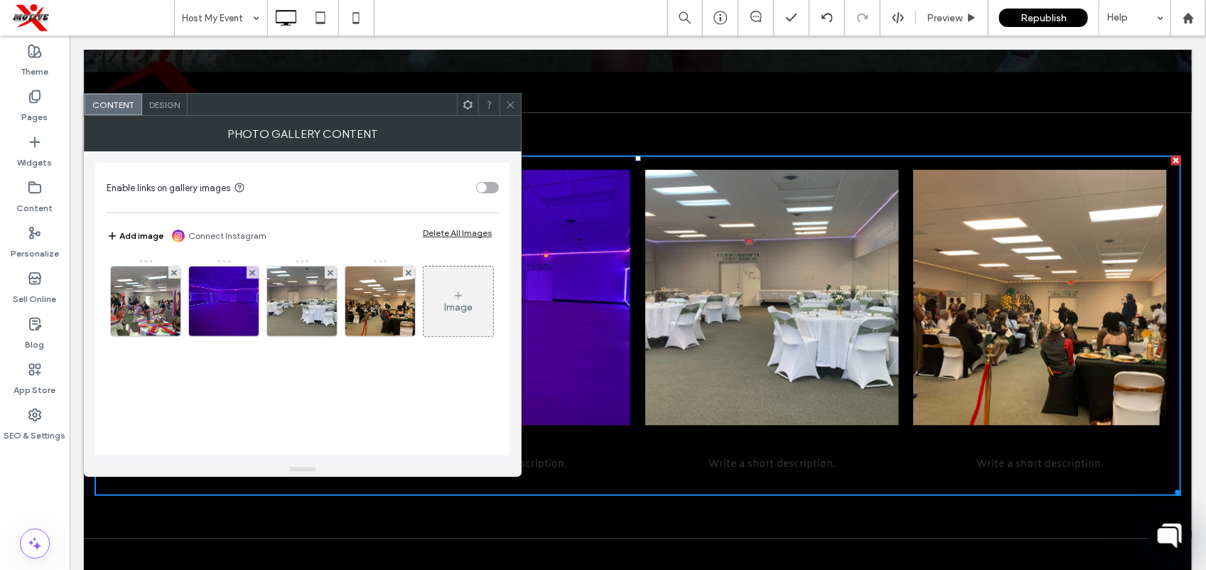
click at [168, 107] on span "Design" at bounding box center [164, 104] width 31 height 11
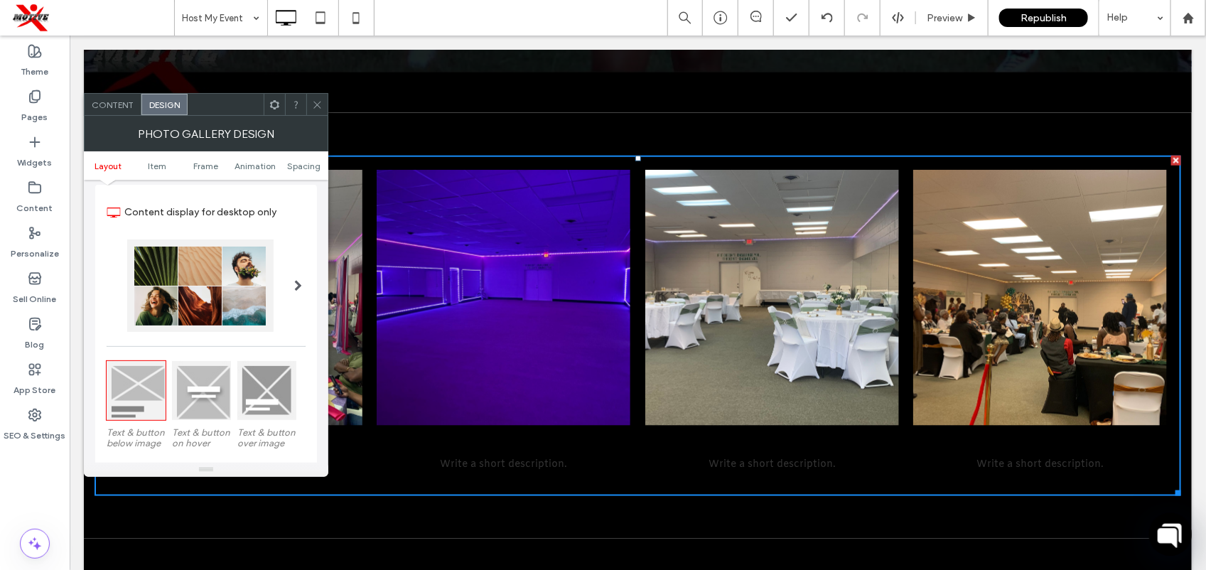
scroll to position [0, 0]
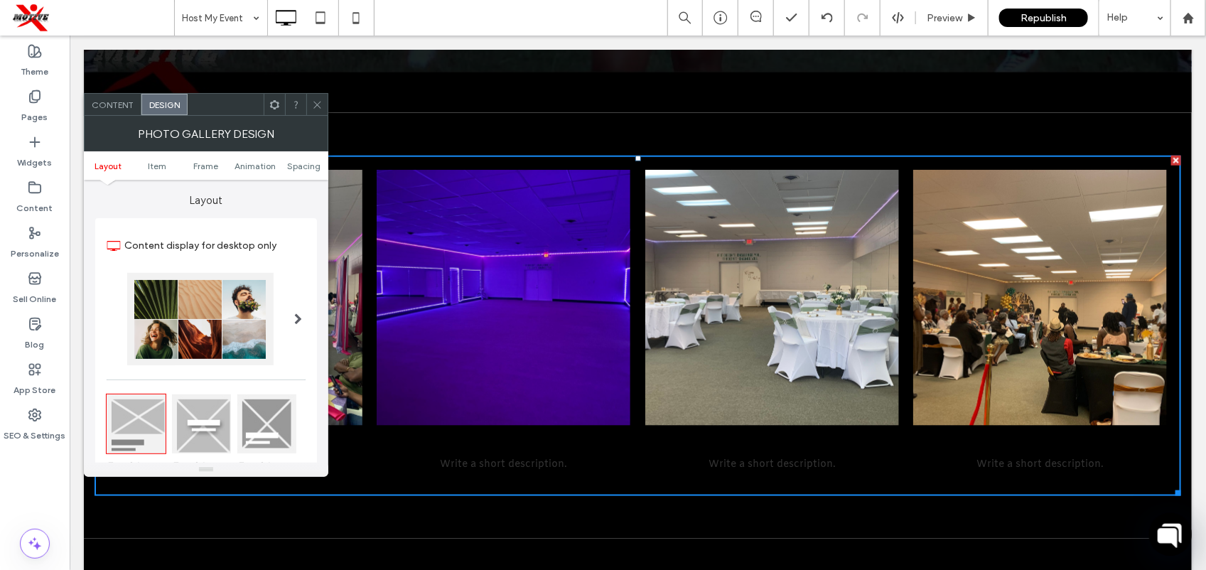
click at [275, 111] on span at bounding box center [274, 104] width 11 height 21
click at [94, 107] on span "Content" at bounding box center [113, 104] width 42 height 11
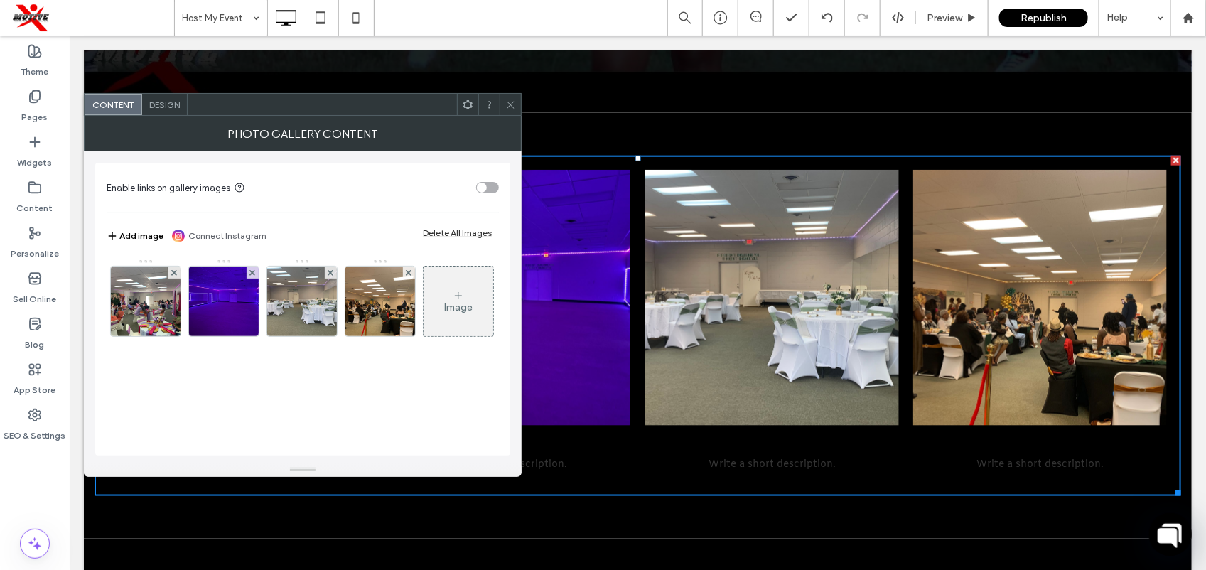
click at [172, 104] on span "Design" at bounding box center [164, 104] width 31 height 11
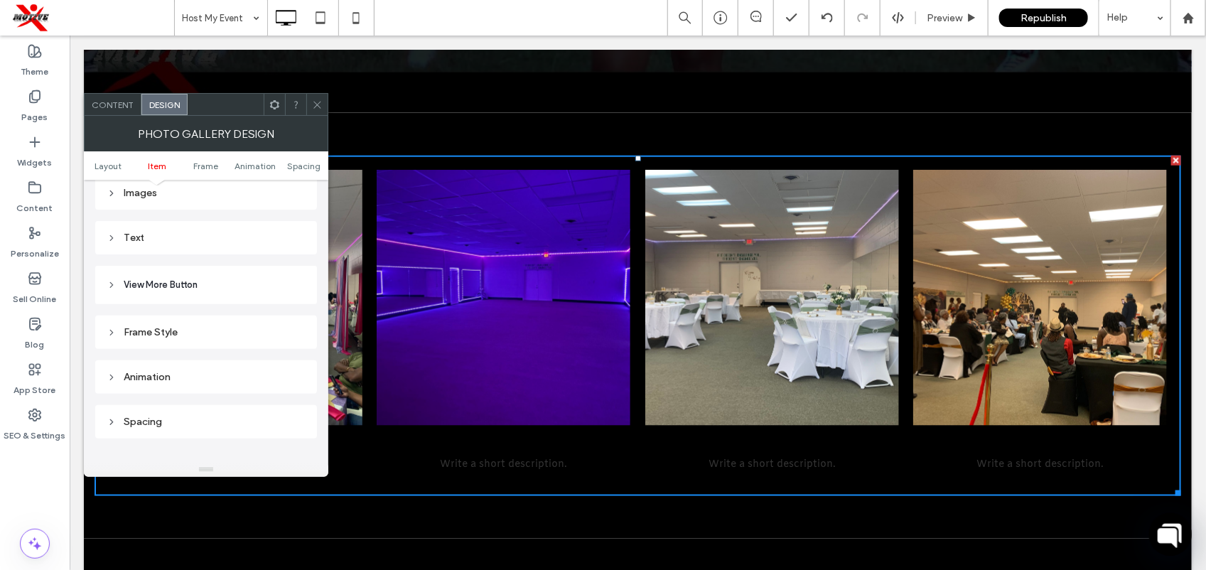
scroll to position [563, 0]
click at [195, 275] on span "View More Button" at bounding box center [161, 268] width 74 height 14
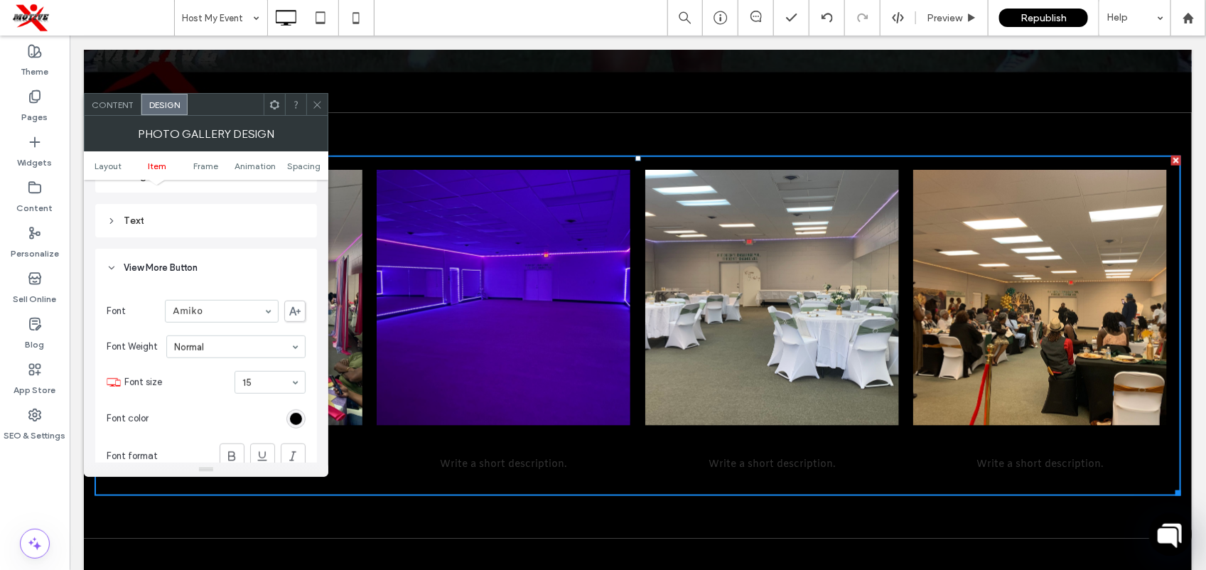
click at [195, 275] on span "View More Button" at bounding box center [161, 268] width 74 height 14
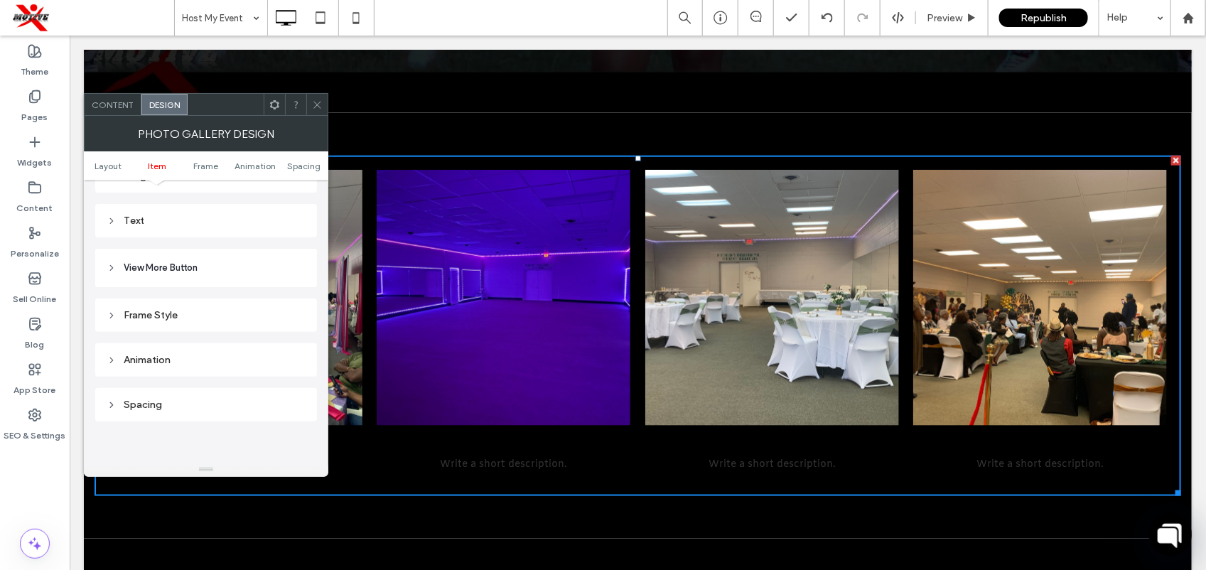
click at [195, 275] on span "View More Button" at bounding box center [161, 268] width 74 height 14
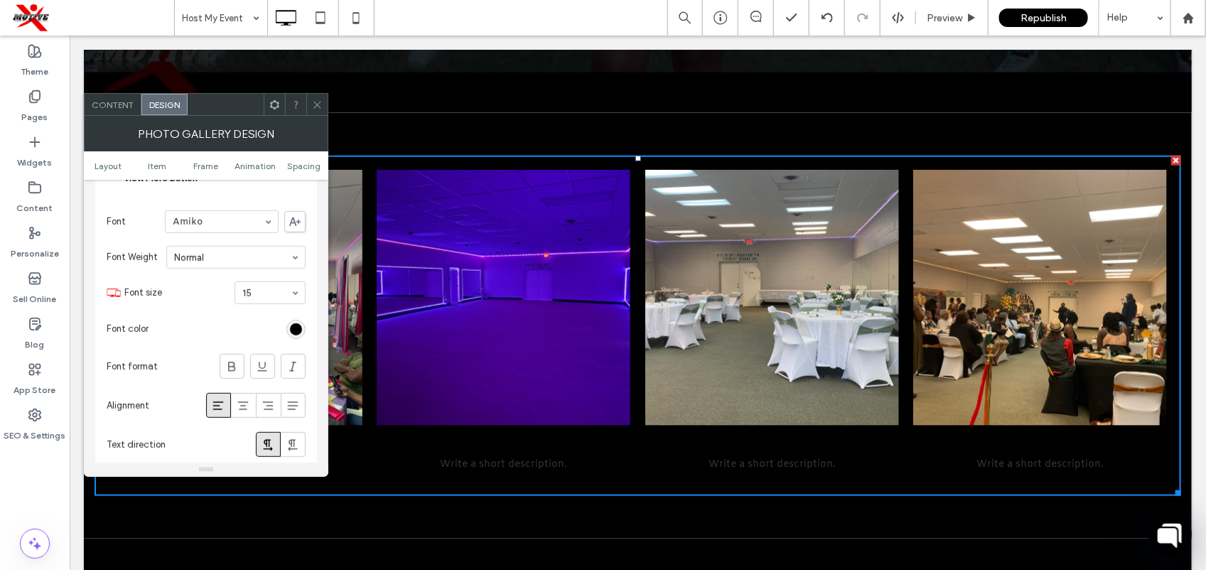
scroll to position [654, 0]
click at [289, 327] on div "rgb(0, 0, 0)" at bounding box center [295, 327] width 19 height 19
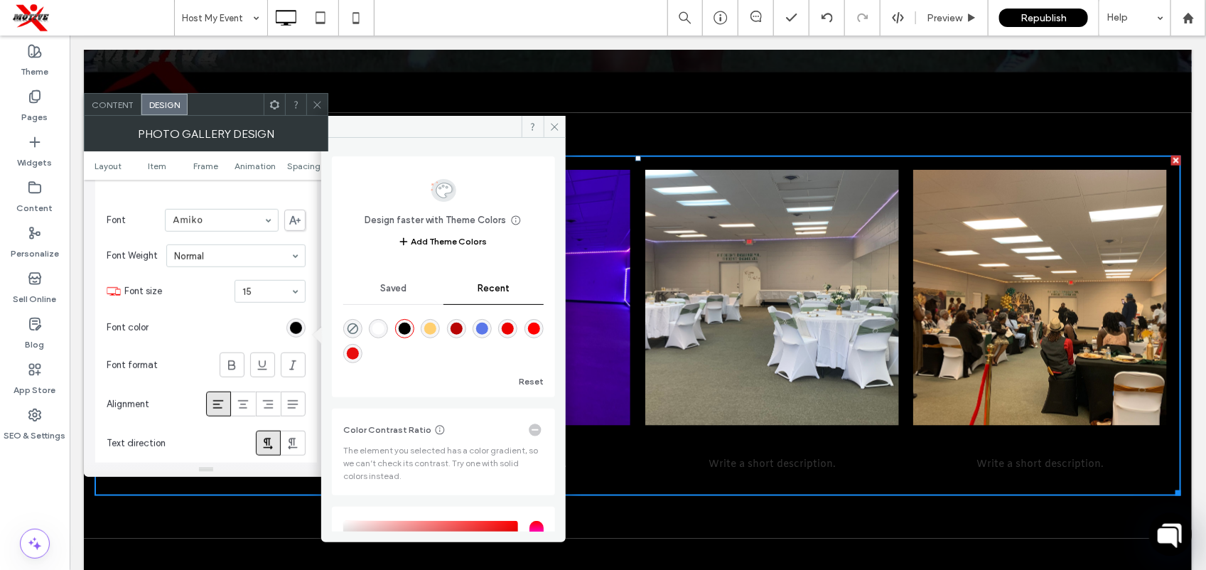
click at [375, 328] on div "rgba(255, 255, 255, 1)" at bounding box center [378, 329] width 12 height 12
type input "*******"
click at [207, 337] on section "Font color" at bounding box center [206, 328] width 199 height 36
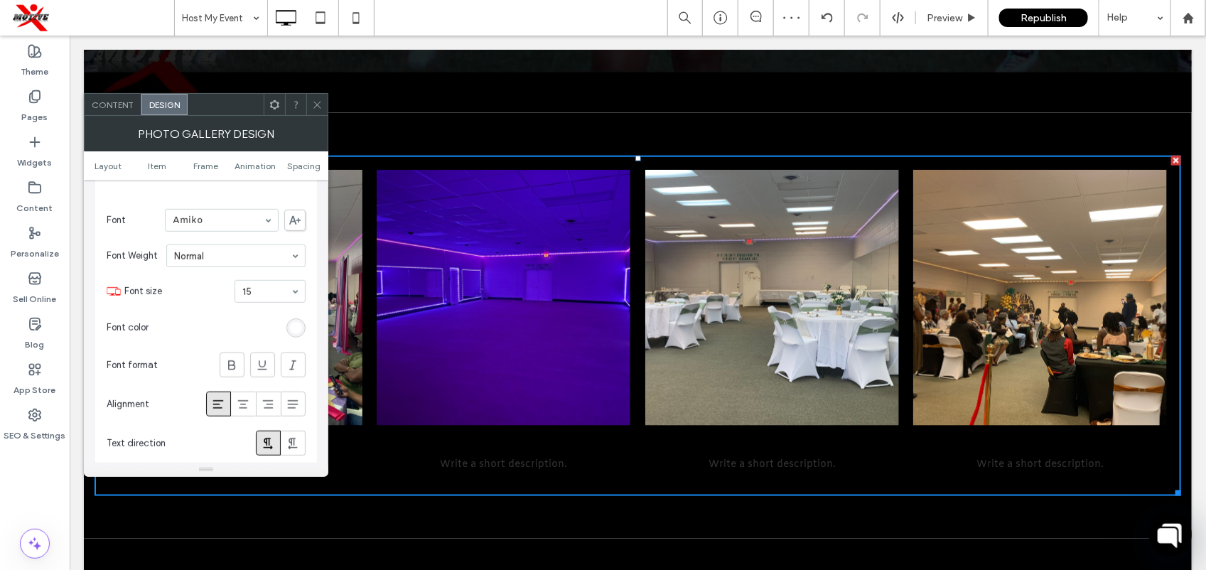
click at [318, 97] on span at bounding box center [317, 104] width 11 height 21
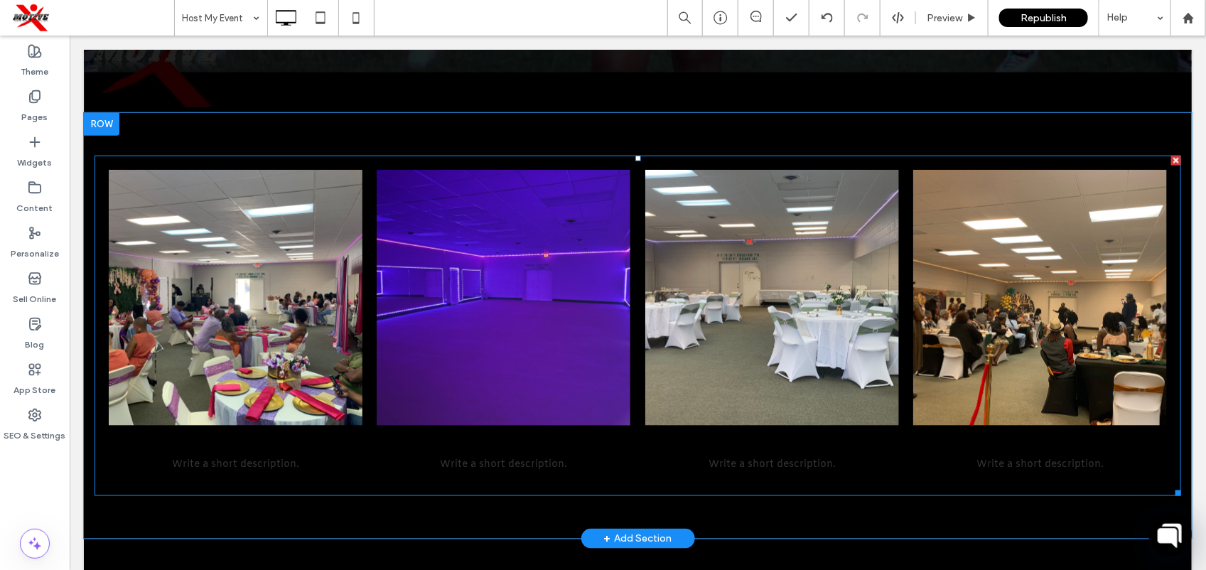
click at [597, 480] on span "Add a Title Write a short description. Button" at bounding box center [503, 453] width 254 height 56
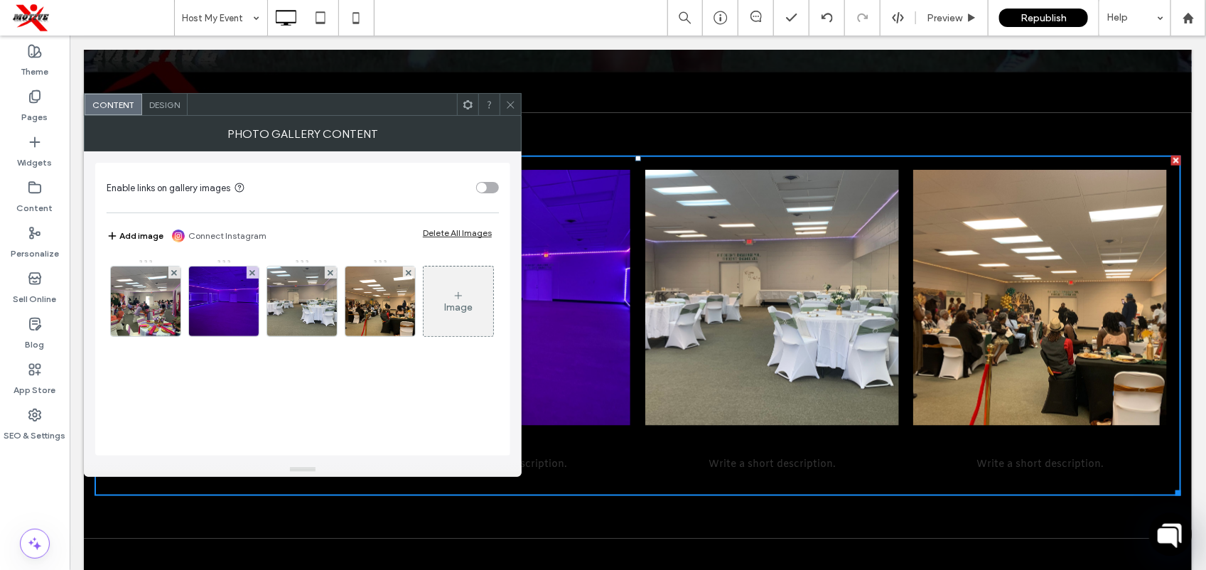
click at [175, 103] on span "Design" at bounding box center [164, 104] width 31 height 11
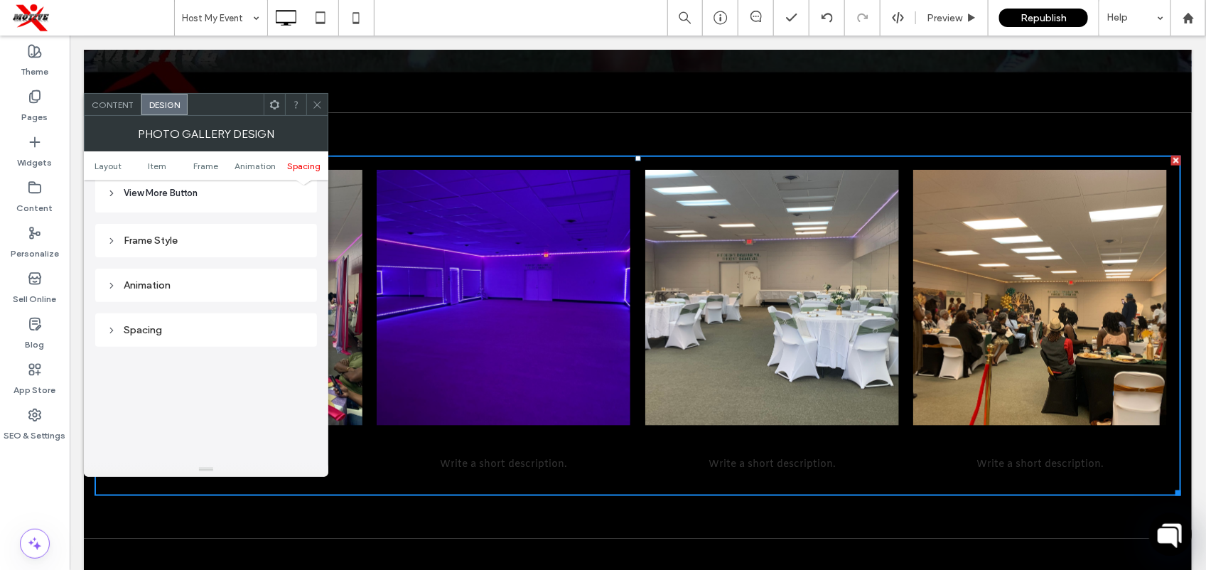
scroll to position [766, 0]
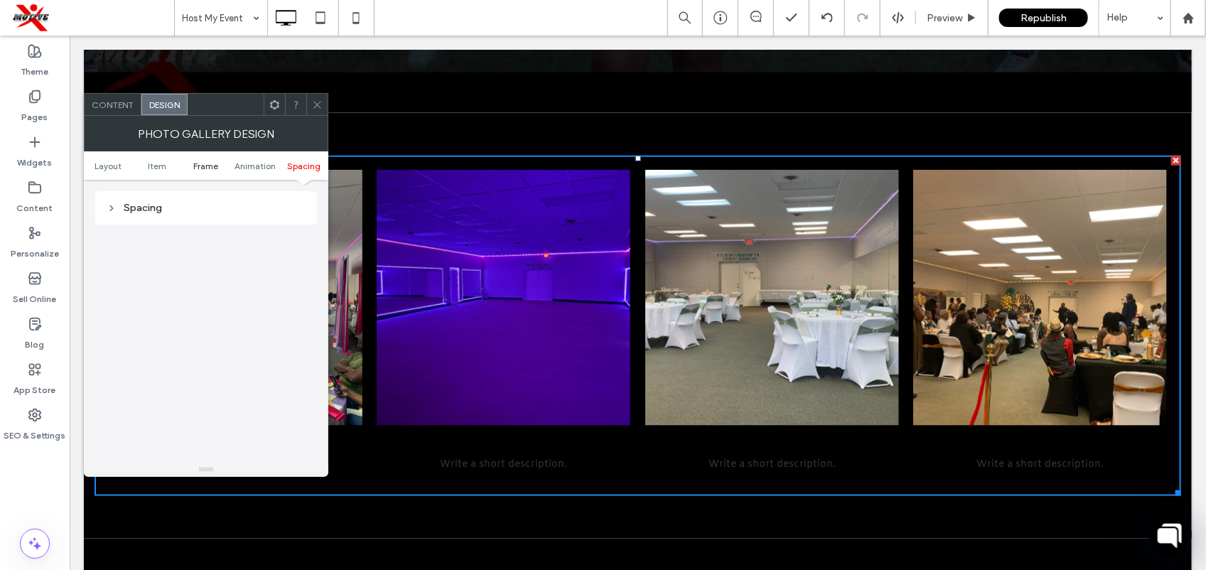
click at [201, 168] on span "Frame" at bounding box center [205, 166] width 25 height 11
click at [149, 160] on ul "Layout Item Frame Animation Spacing" at bounding box center [206, 165] width 244 height 28
click at [156, 168] on span "Item" at bounding box center [157, 166] width 18 height 11
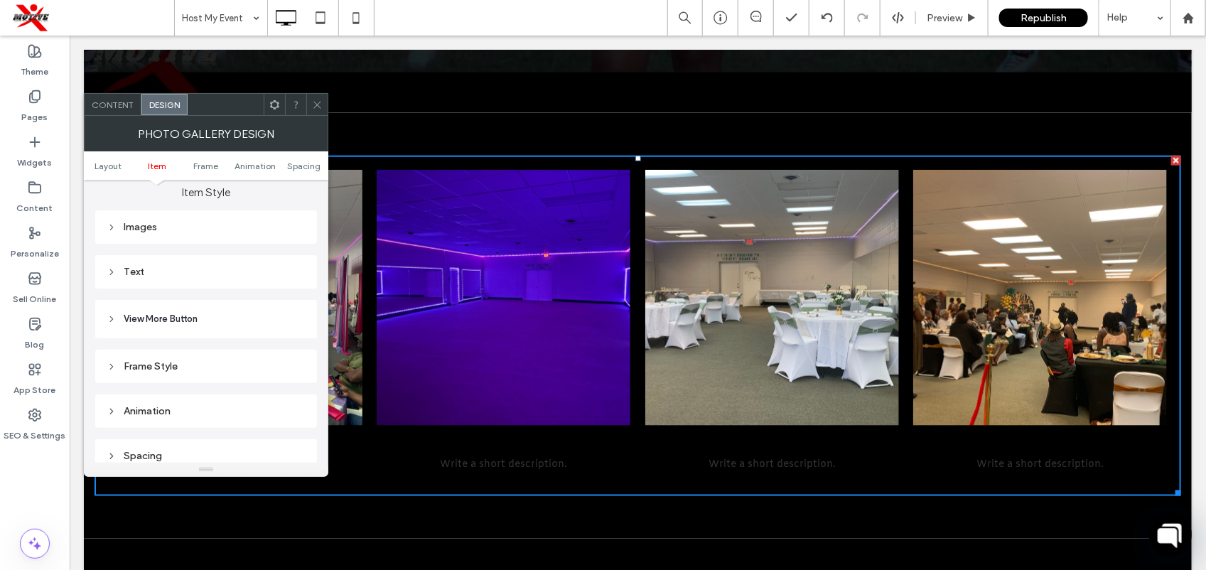
scroll to position [508, 0]
drag, startPoint x: 102, startPoint y: 155, endPoint x: 111, endPoint y: 164, distance: 13.1
click at [111, 164] on ul "Layout Item Frame Animation Spacing" at bounding box center [206, 165] width 244 height 28
click at [111, 164] on span "Layout" at bounding box center [107, 166] width 27 height 11
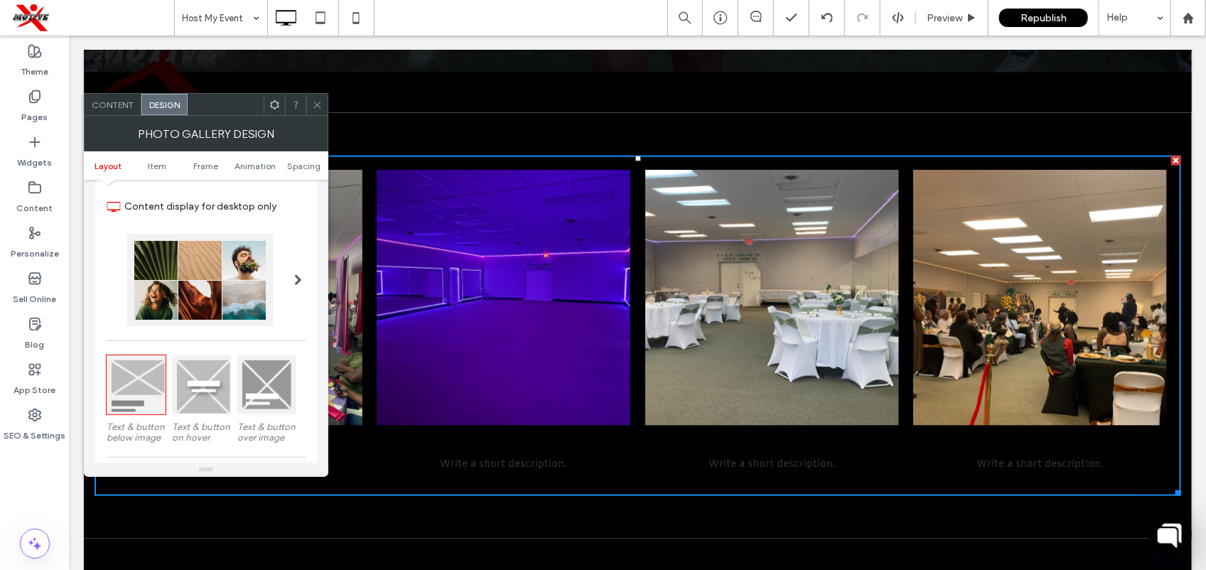
scroll to position [36, 0]
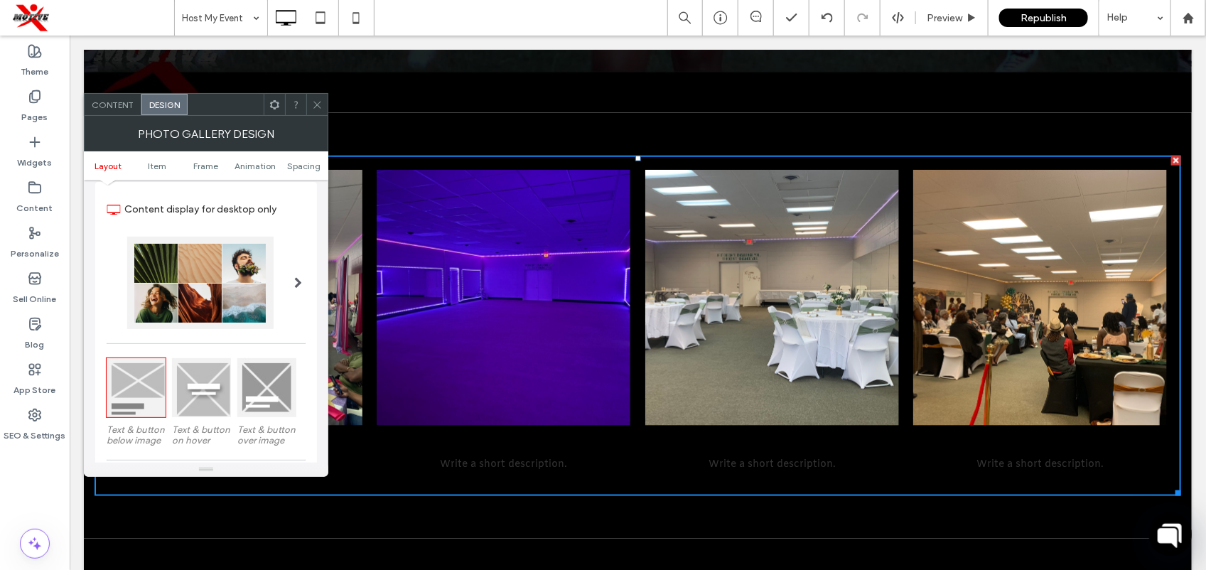
click at [320, 110] on span at bounding box center [317, 104] width 11 height 21
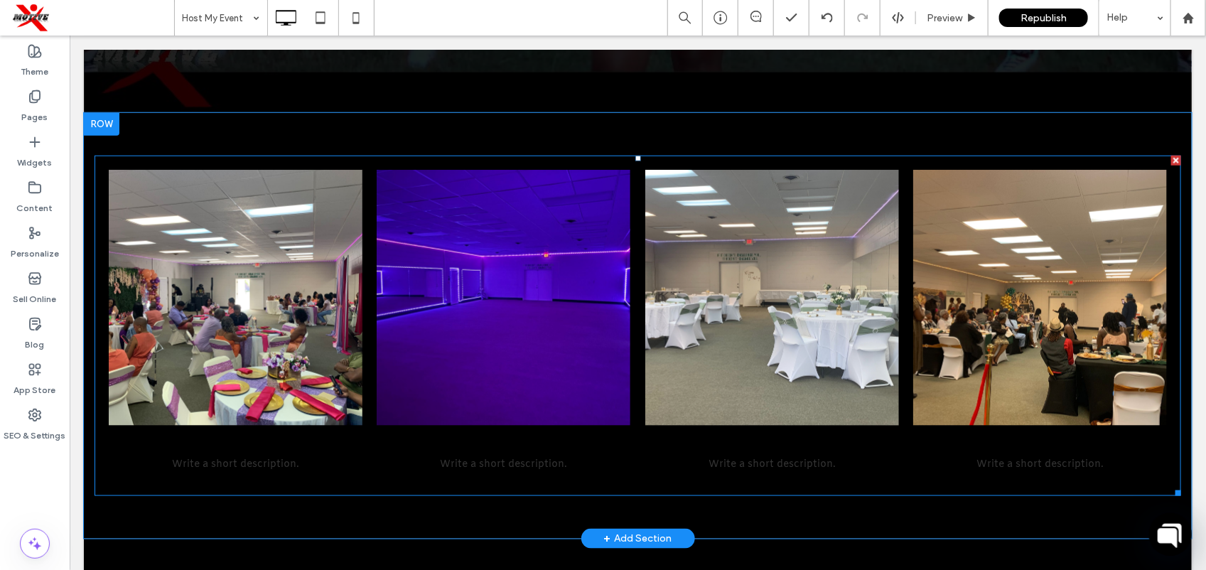
click at [656, 480] on span "Add a Title Write a short description. Button" at bounding box center [771, 453] width 254 height 56
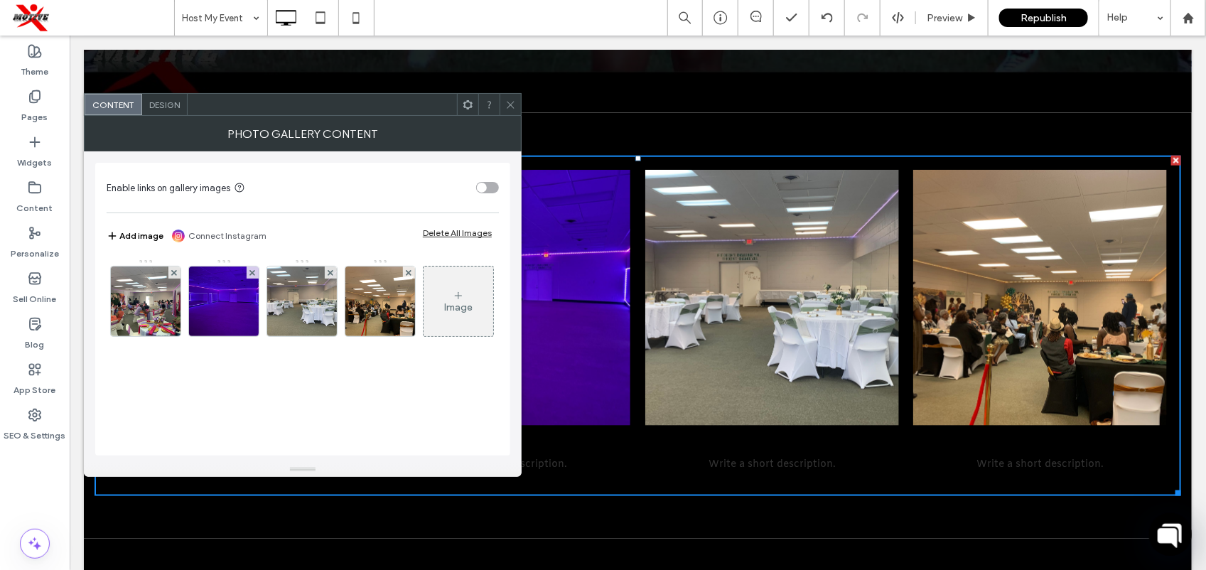
click at [166, 102] on span "Design" at bounding box center [164, 104] width 31 height 11
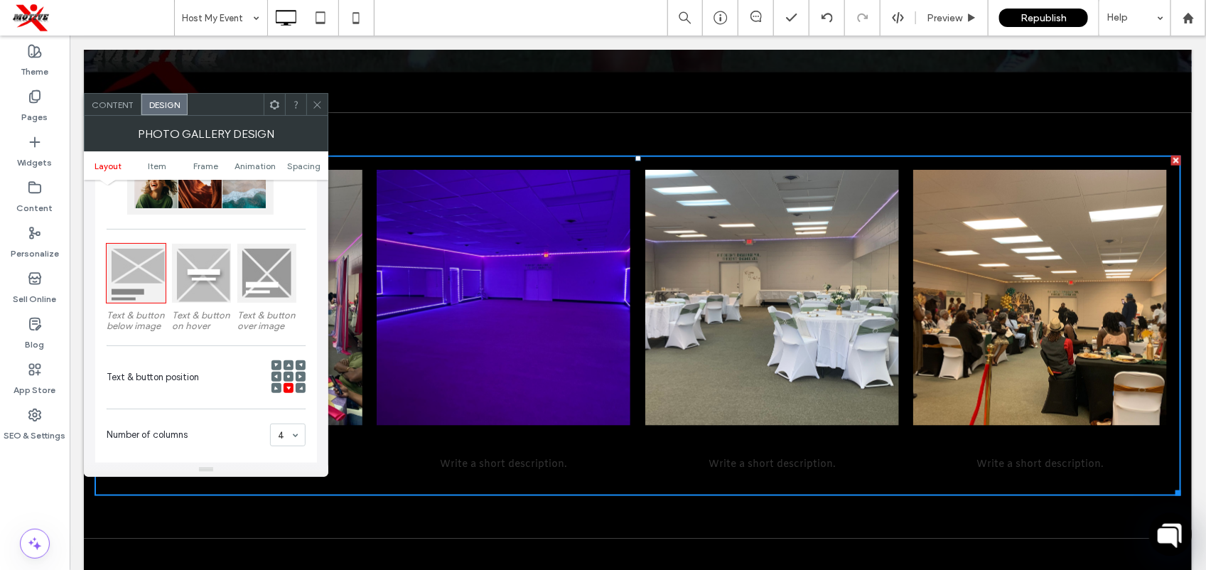
scroll to position [0, 0]
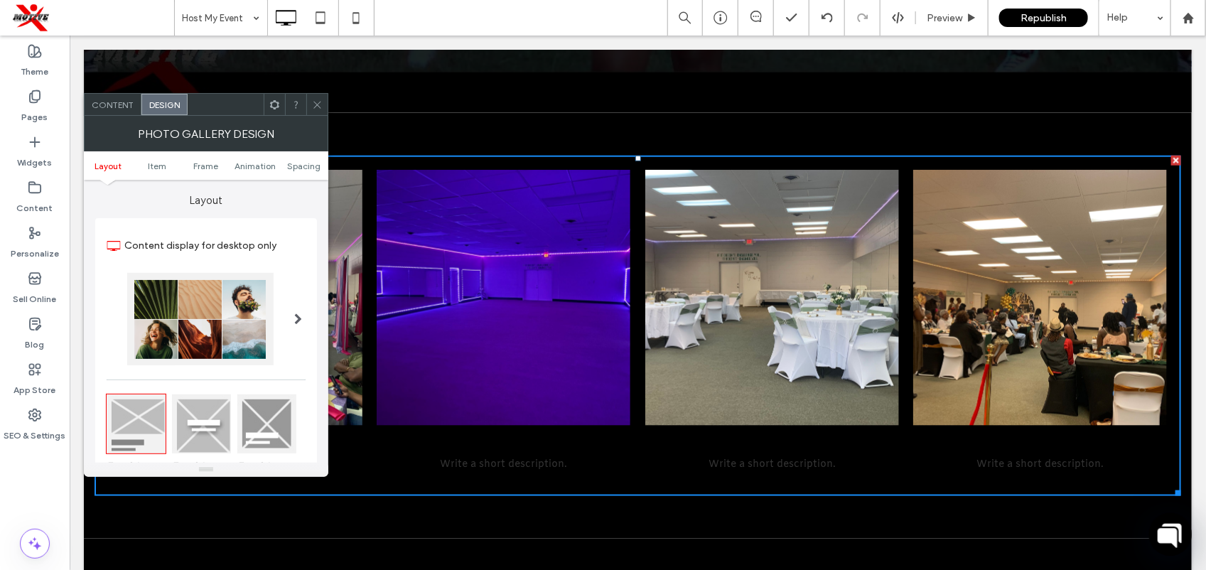
click at [276, 101] on icon at bounding box center [274, 104] width 11 height 11
click at [318, 104] on icon at bounding box center [317, 104] width 11 height 11
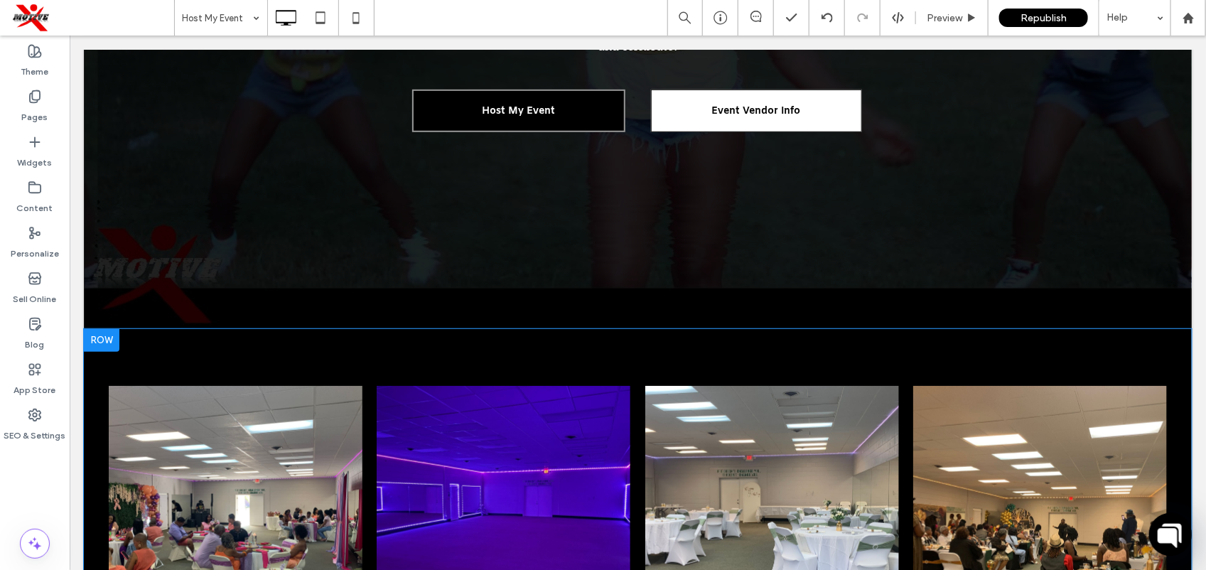
scroll to position [416, 0]
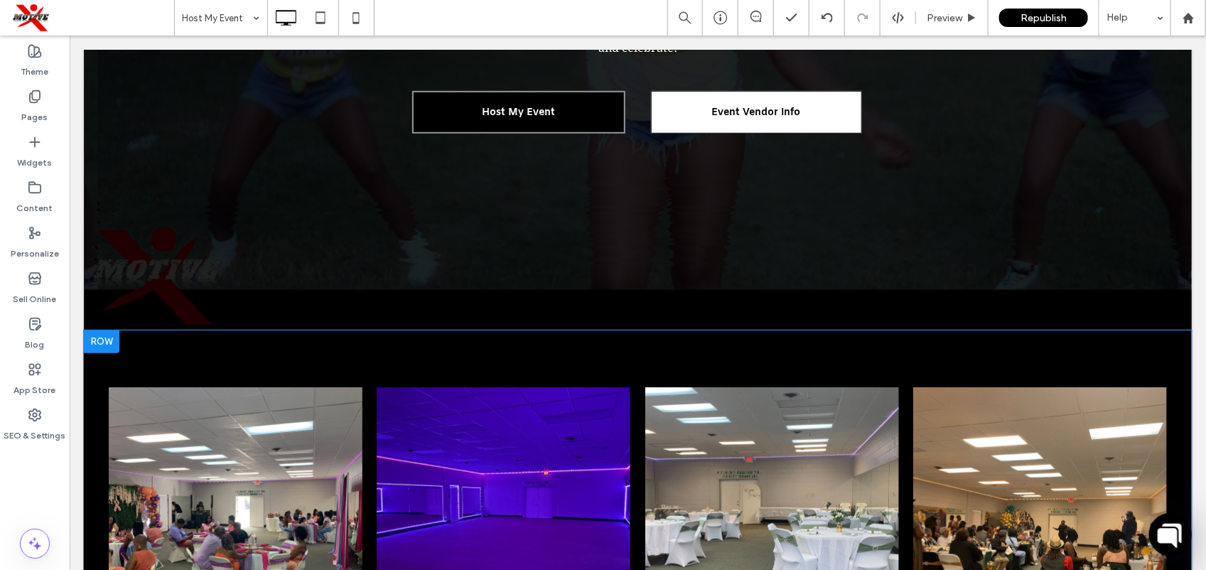
click at [95, 341] on div at bounding box center [101, 341] width 36 height 23
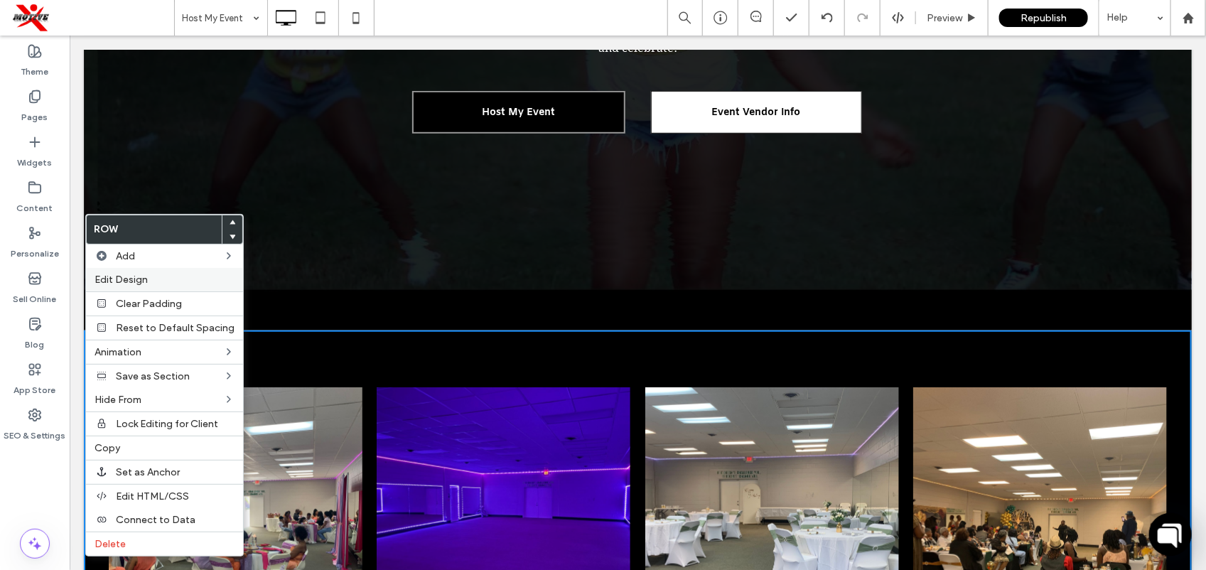
click at [146, 284] on span "Edit Design" at bounding box center [120, 280] width 53 height 12
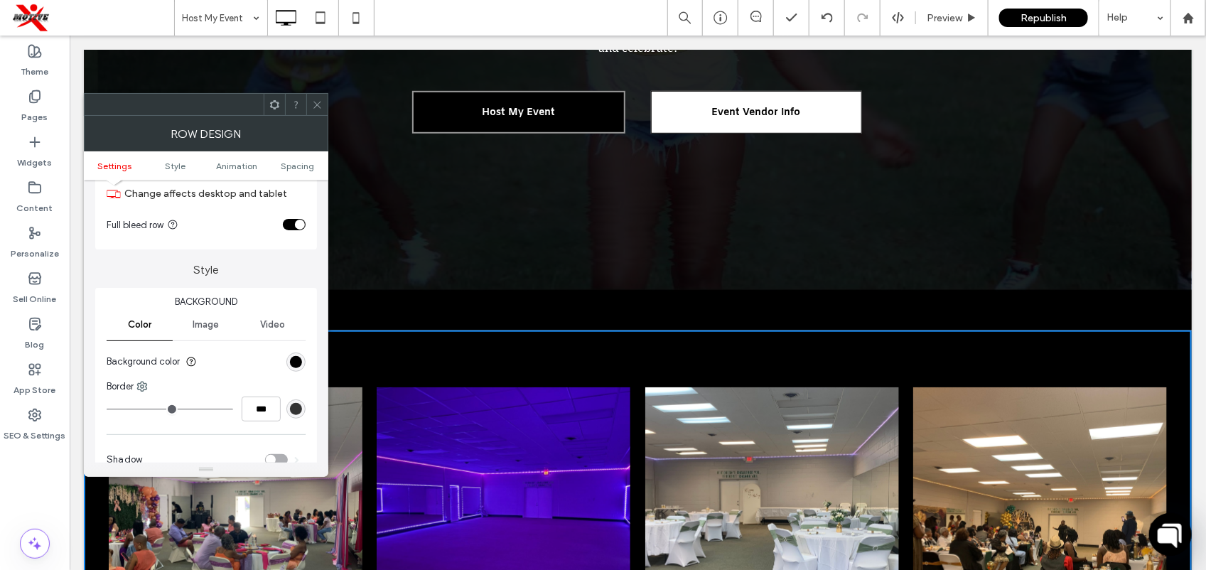
scroll to position [55, 0]
click at [303, 361] on div "linear-gradient(90deg, rgb(0, 0, 0) 100%, rgb(217, 217, 217) 100%)" at bounding box center [295, 358] width 19 height 19
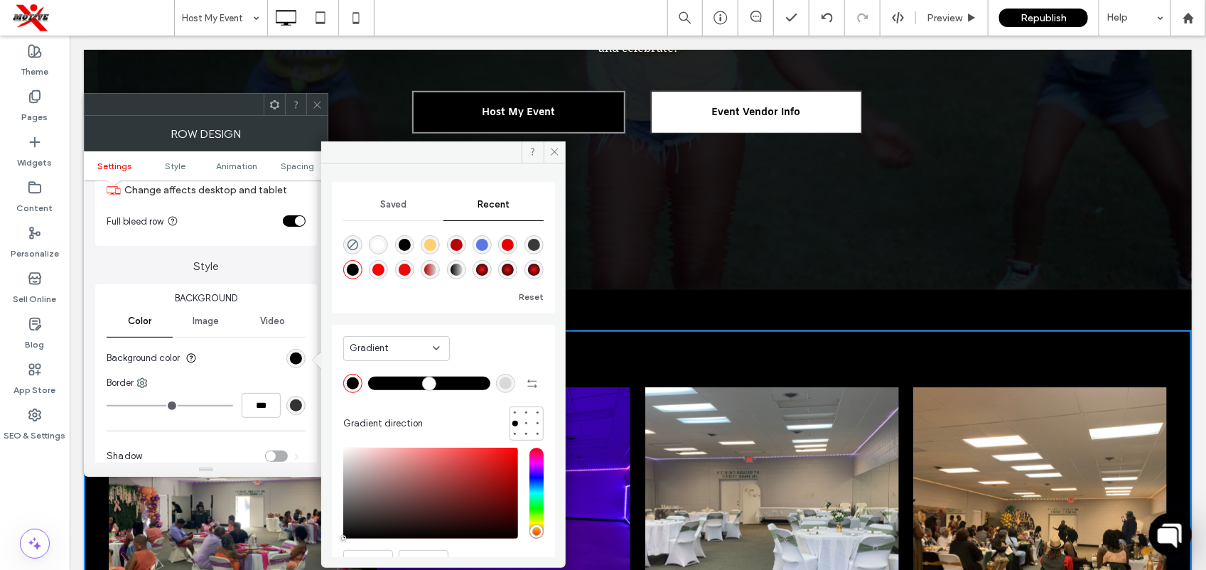
click at [372, 238] on div "rgba(255, 255, 255, 1)" at bounding box center [378, 244] width 19 height 19
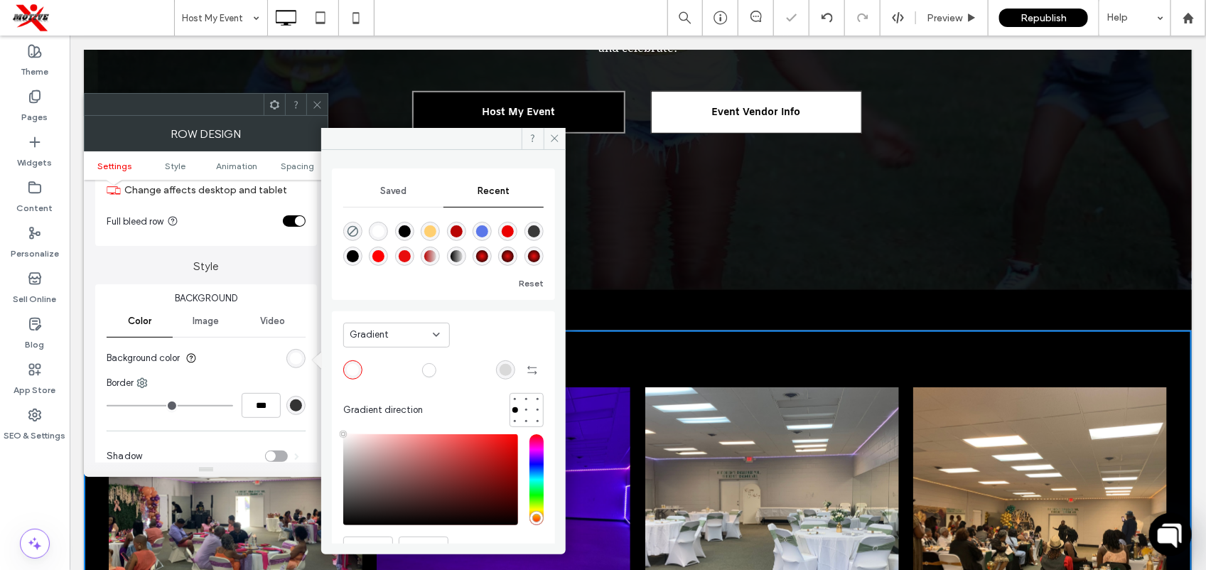
type input "*******"
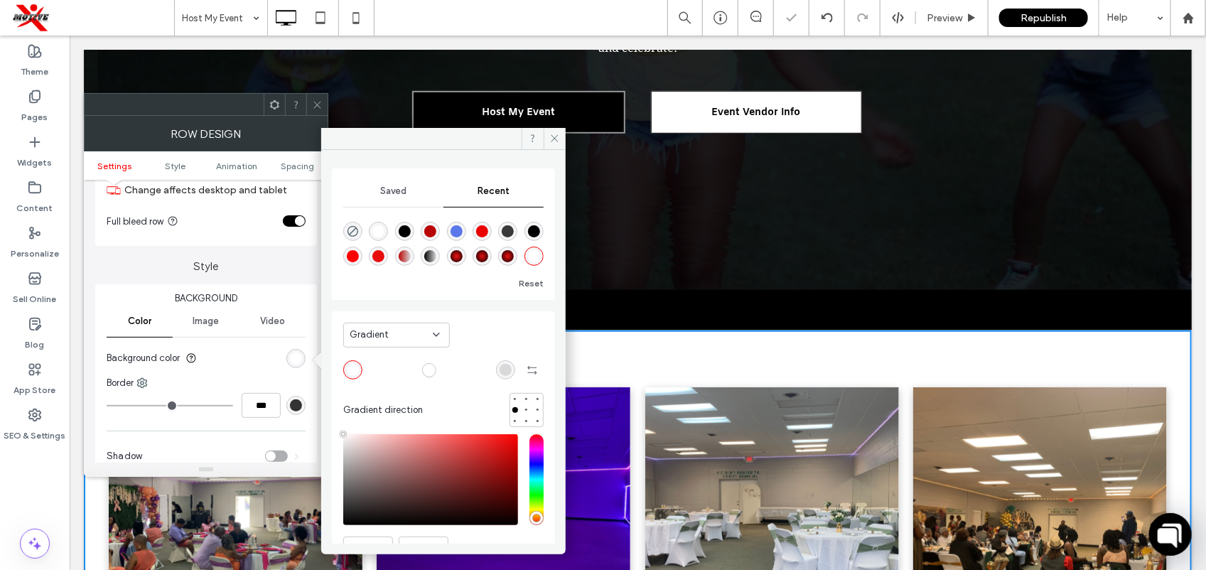
click at [242, 369] on section "Background color" at bounding box center [206, 358] width 199 height 36
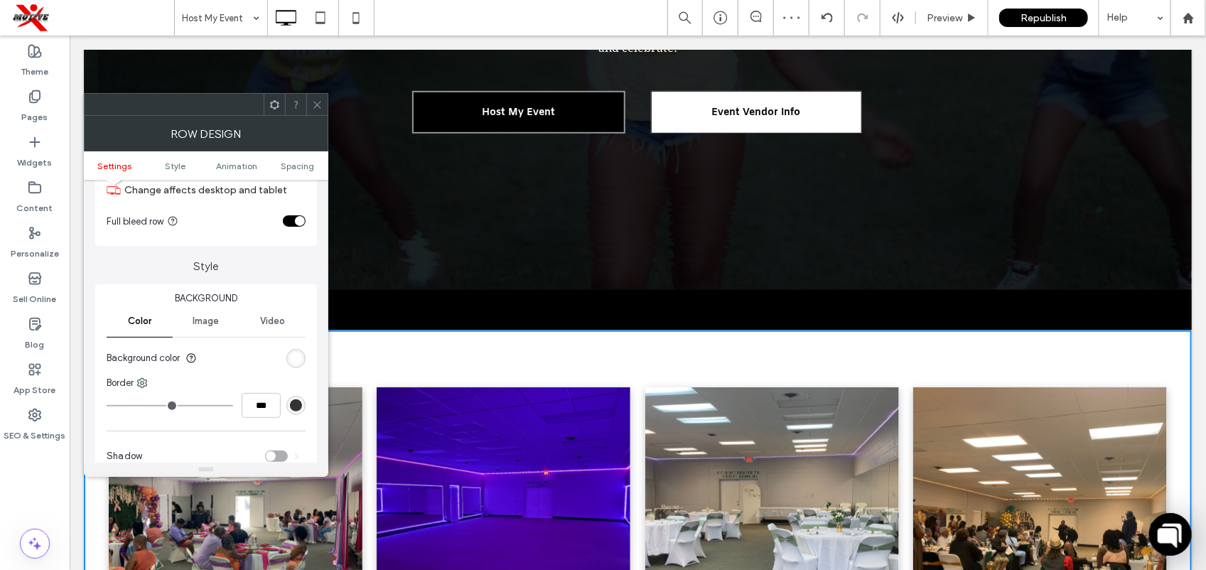
click at [322, 112] on span at bounding box center [317, 104] width 11 height 21
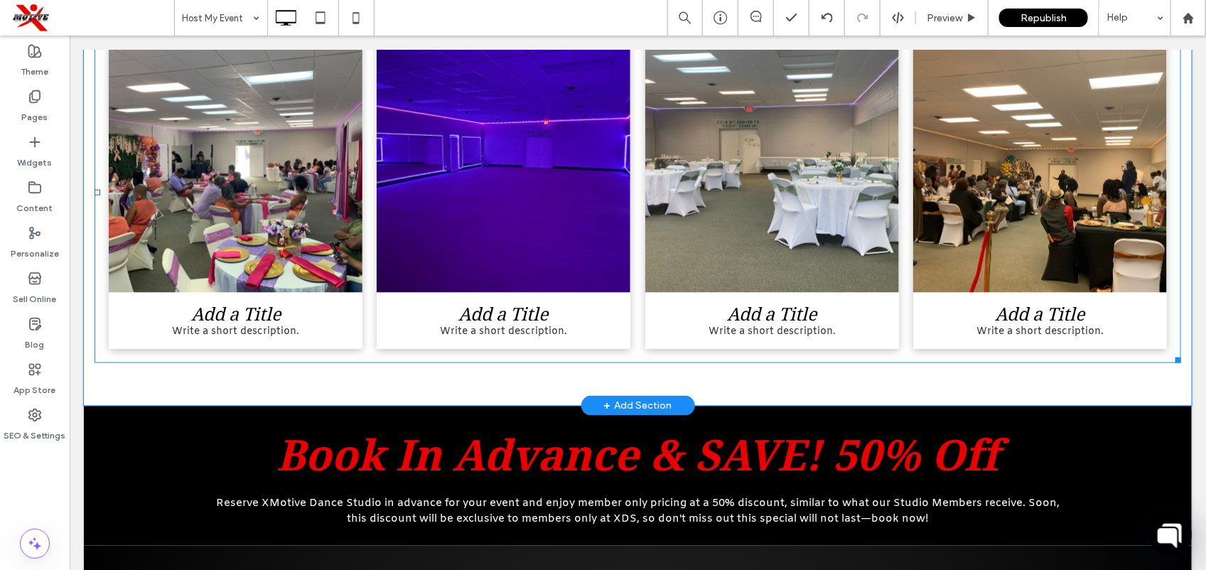
scroll to position [767, 0]
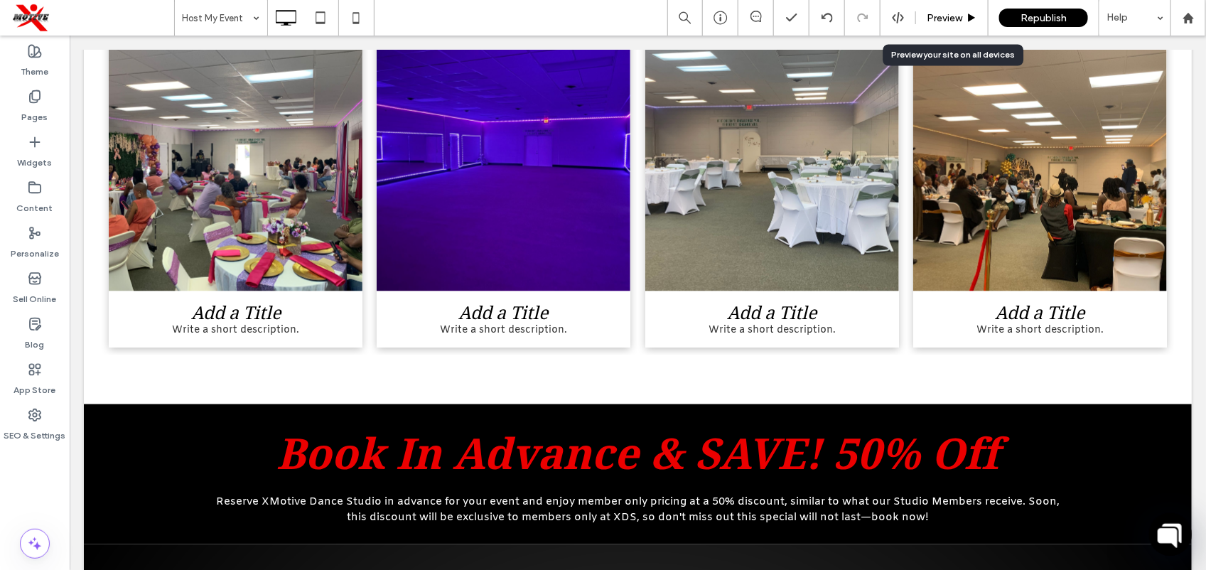
click at [952, 21] on span "Preview" at bounding box center [944, 18] width 36 height 12
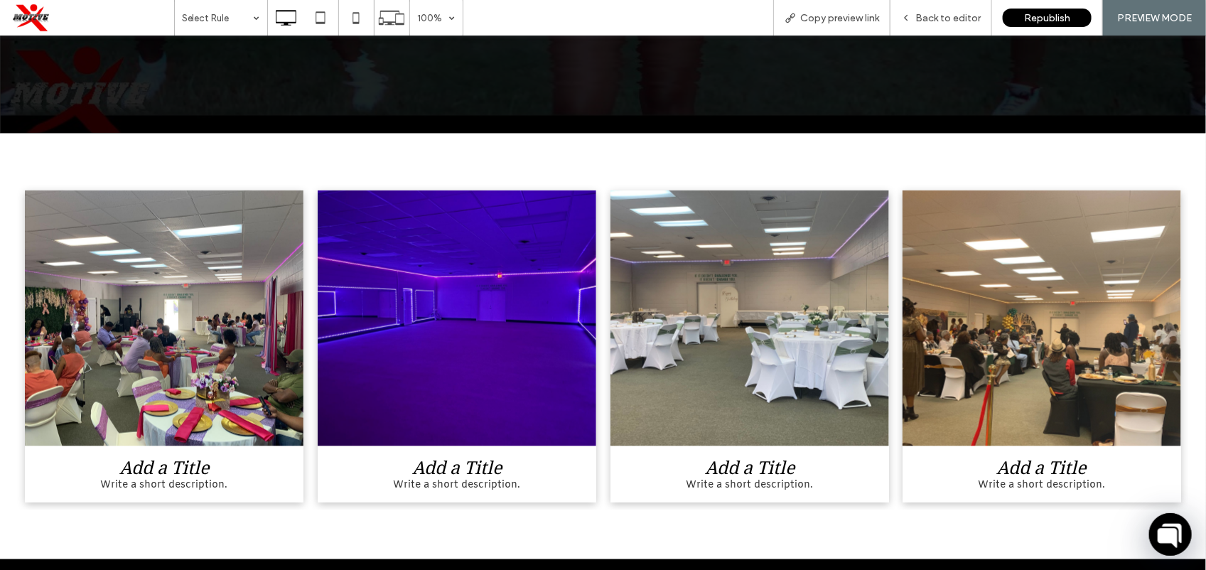
scroll to position [599, 0]
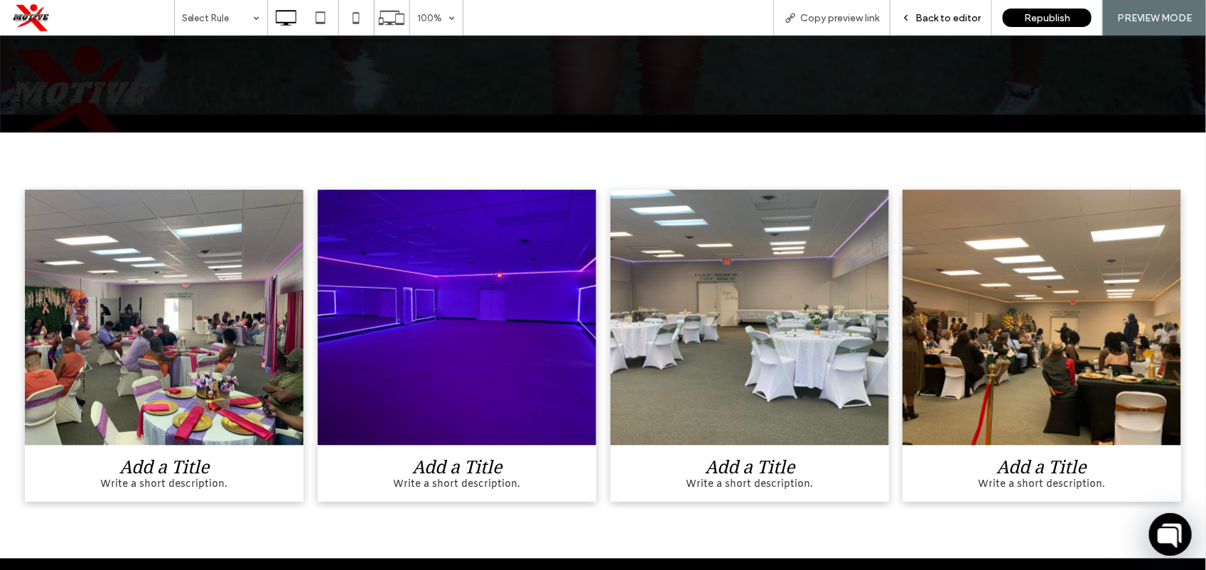
click at [938, 26] on div "Back to editor" at bounding box center [941, 18] width 102 height 36
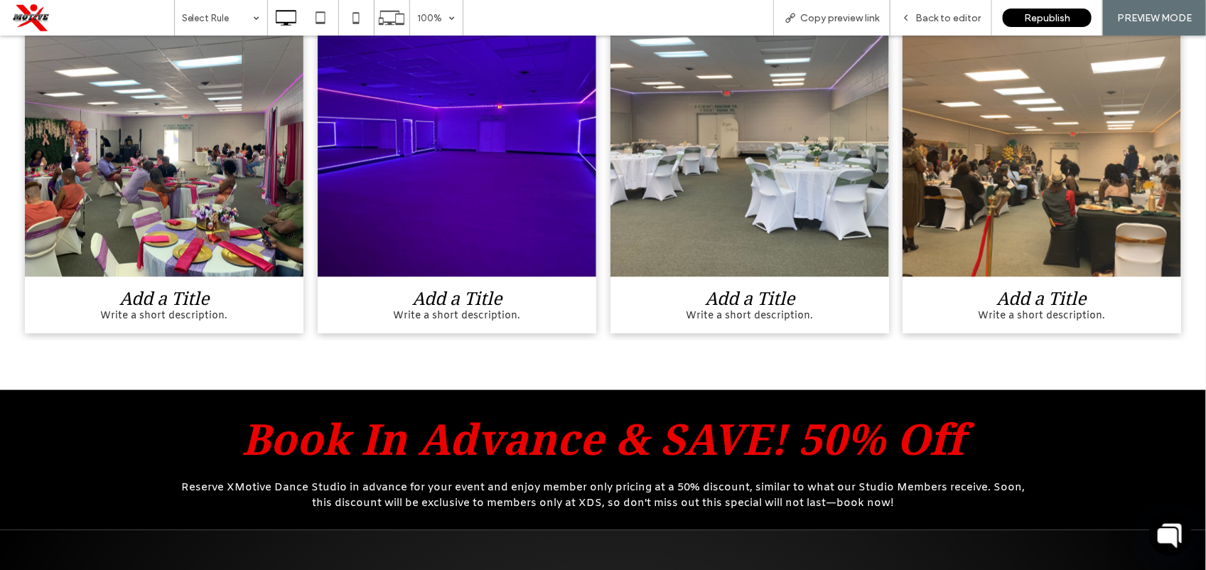
scroll to position [768, 0]
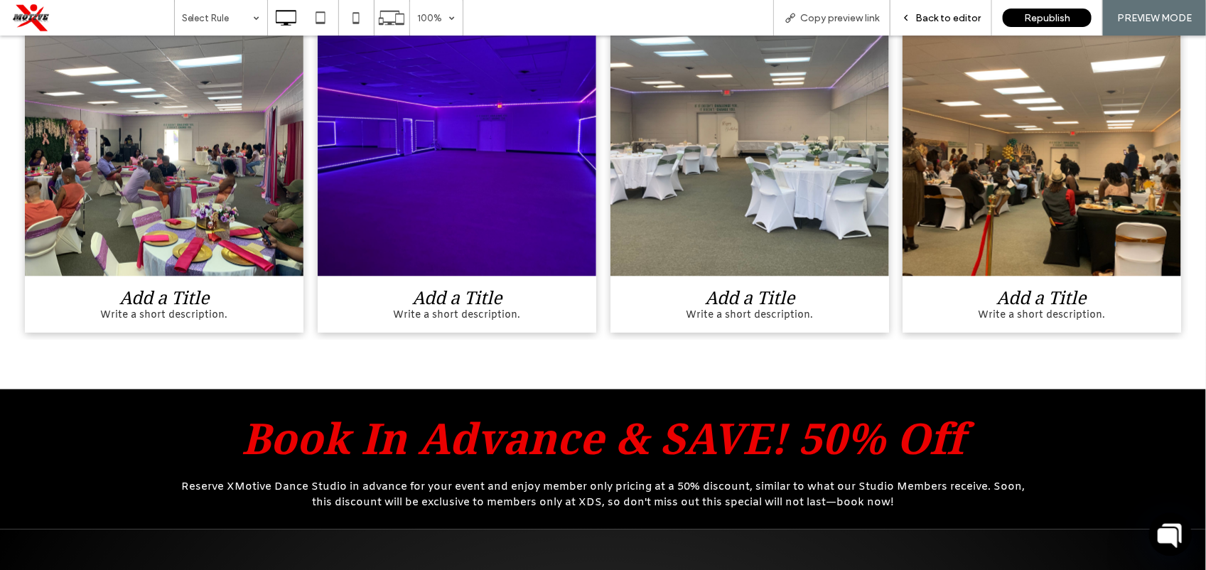
click at [925, 19] on span "Back to editor" at bounding box center [947, 18] width 65 height 12
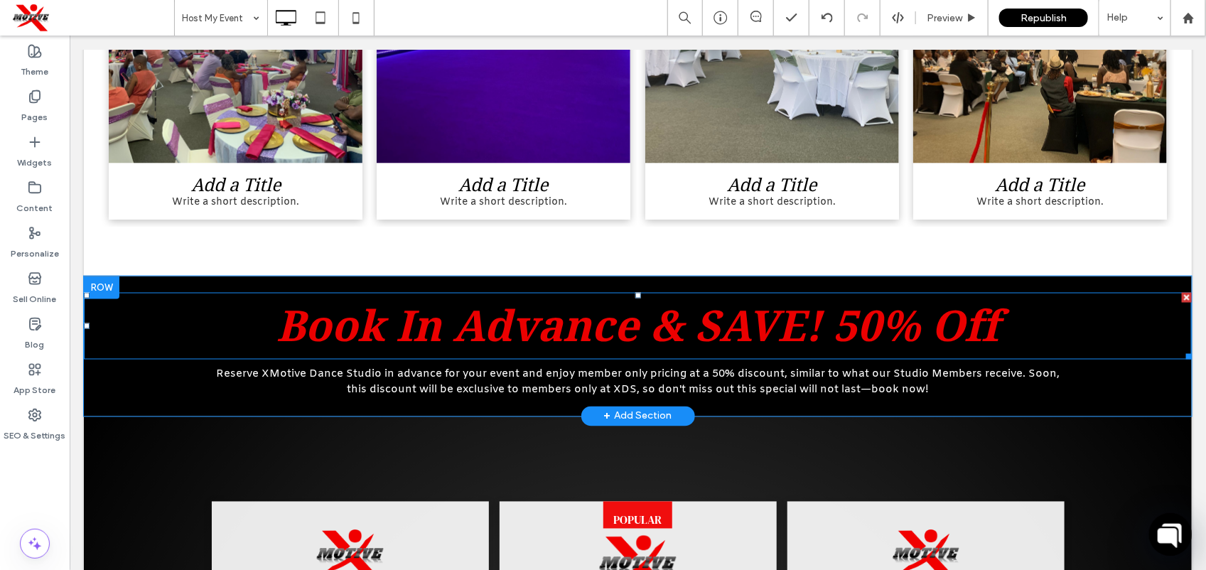
scroll to position [896, 0]
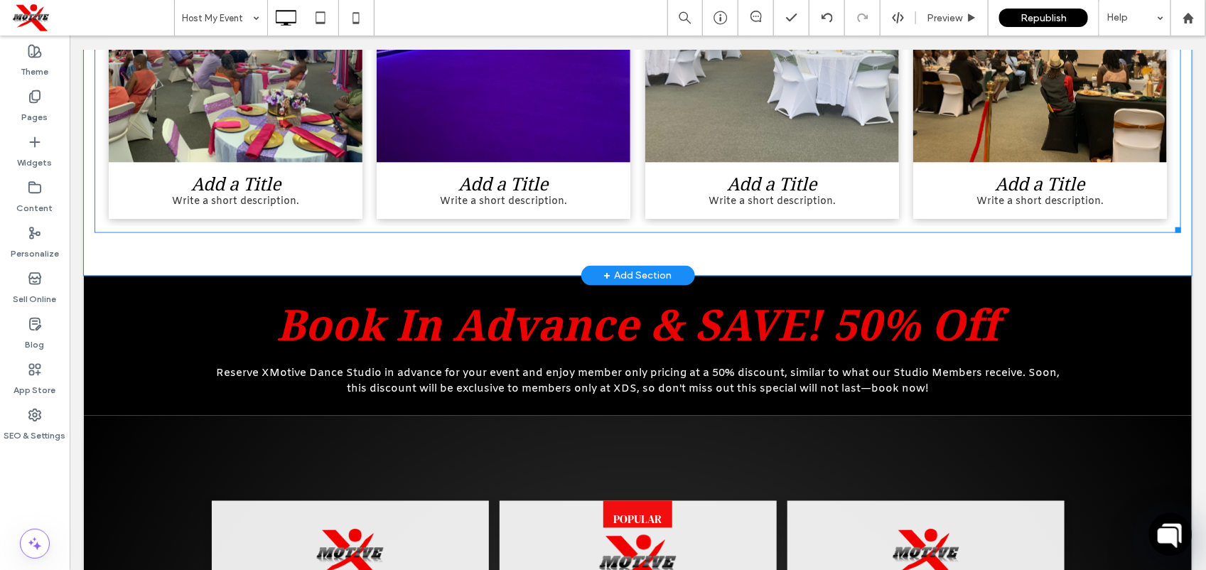
click at [892, 221] on li "Add a Title Write a short description. Button" at bounding box center [771, 62] width 268 height 326
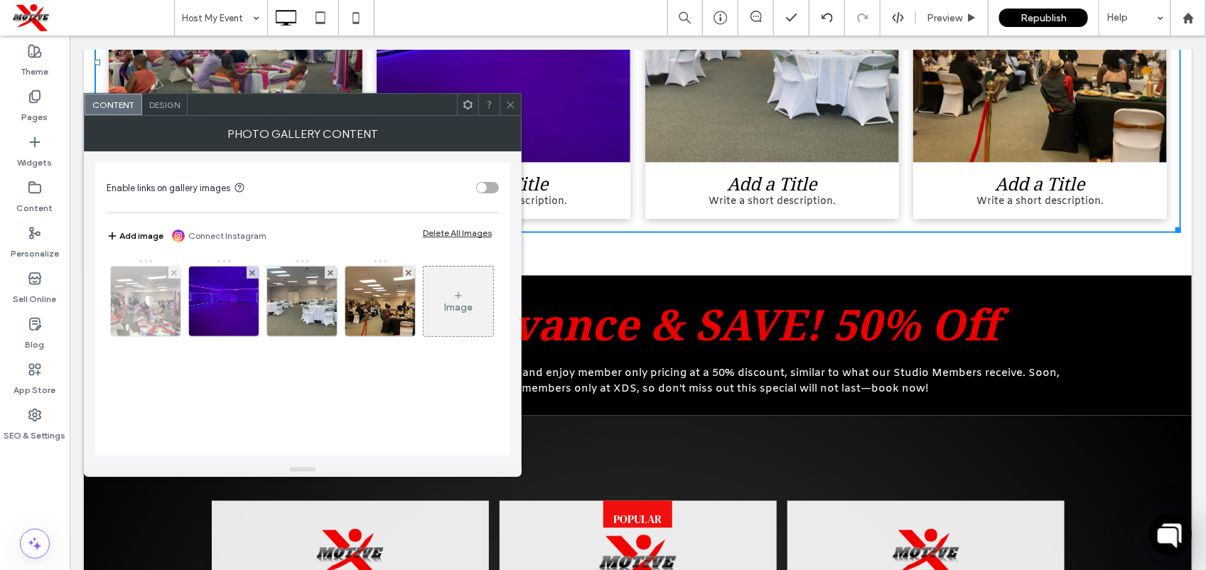
click at [160, 293] on img at bounding box center [145, 301] width 93 height 70
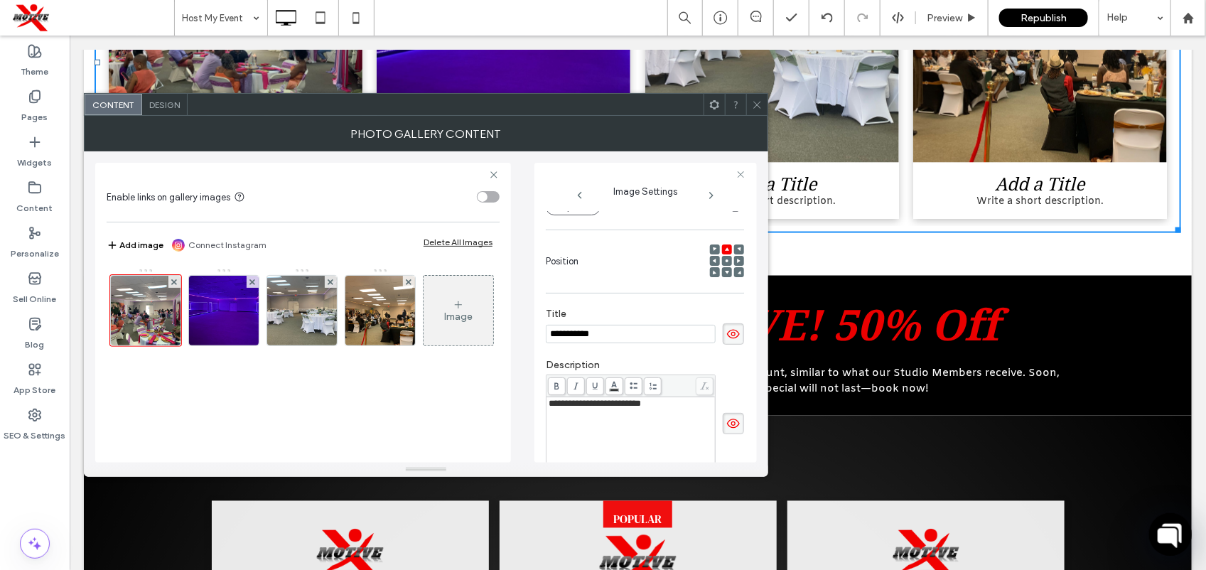
scroll to position [0, 0]
drag, startPoint x: 619, startPoint y: 342, endPoint x: 543, endPoint y: 332, distance: 76.0
click at [543, 332] on div "**********" at bounding box center [645, 313] width 222 height 300
click at [693, 441] on div "**********" at bounding box center [630, 434] width 165 height 71
drag, startPoint x: 675, startPoint y: 410, endPoint x: 551, endPoint y: 409, distance: 124.3
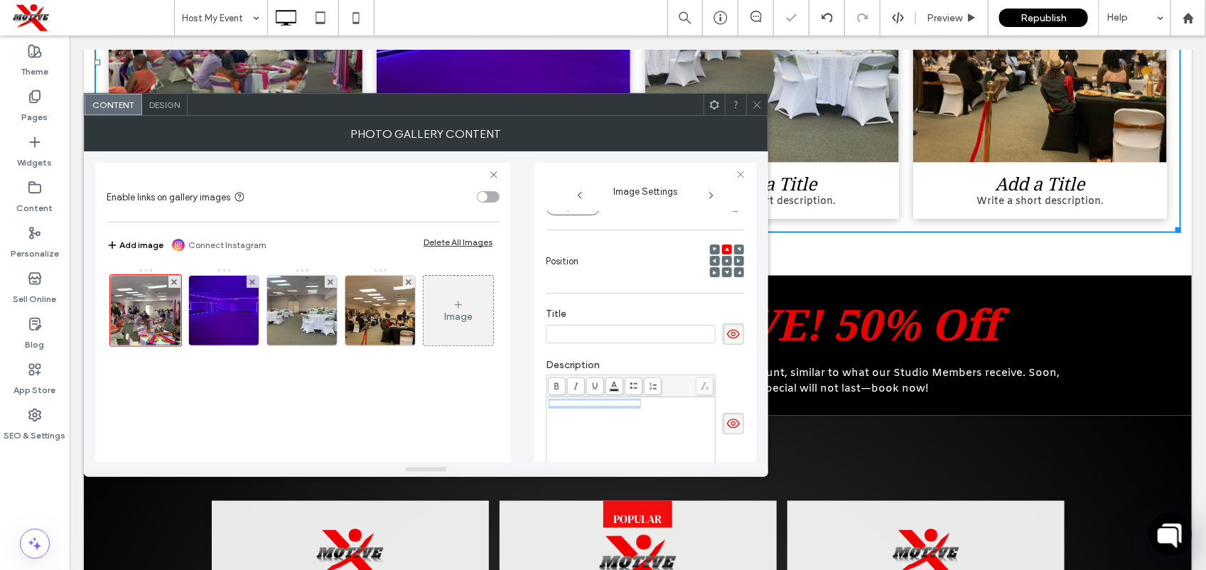
click at [551, 408] on div "**********" at bounding box center [630, 404] width 165 height 10
click at [220, 310] on img at bounding box center [224, 311] width 93 height 70
click at [726, 342] on icon at bounding box center [733, 334] width 14 height 16
click at [727, 345] on span at bounding box center [733, 333] width 21 height 21
click at [726, 345] on span at bounding box center [733, 333] width 21 height 21
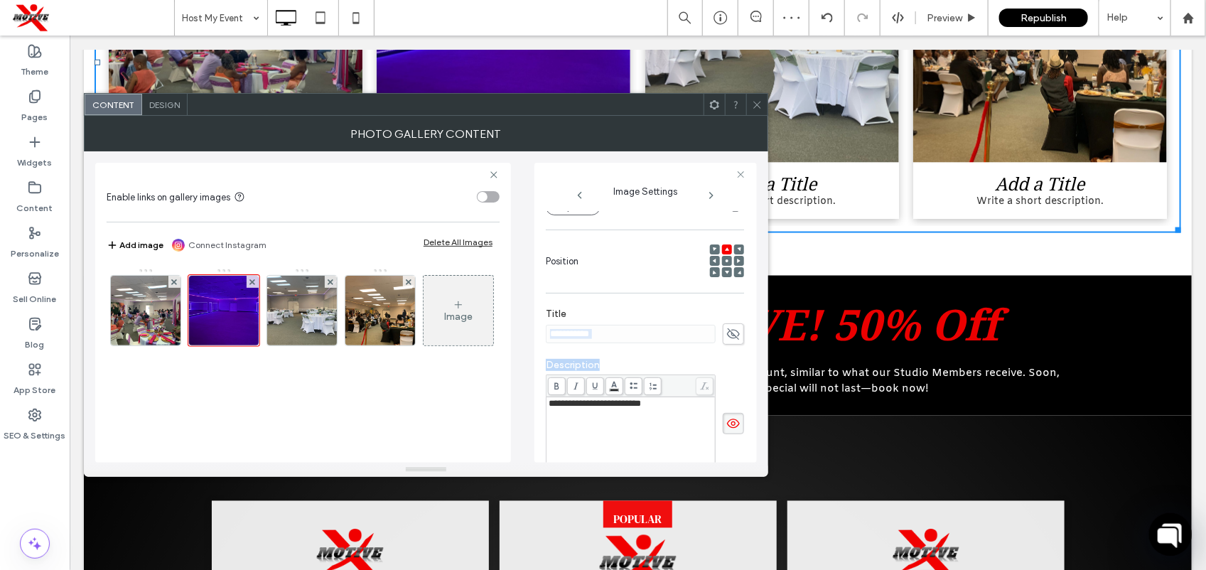
drag, startPoint x: 827, startPoint y: 355, endPoint x: 776, endPoint y: 313, distance: 66.1
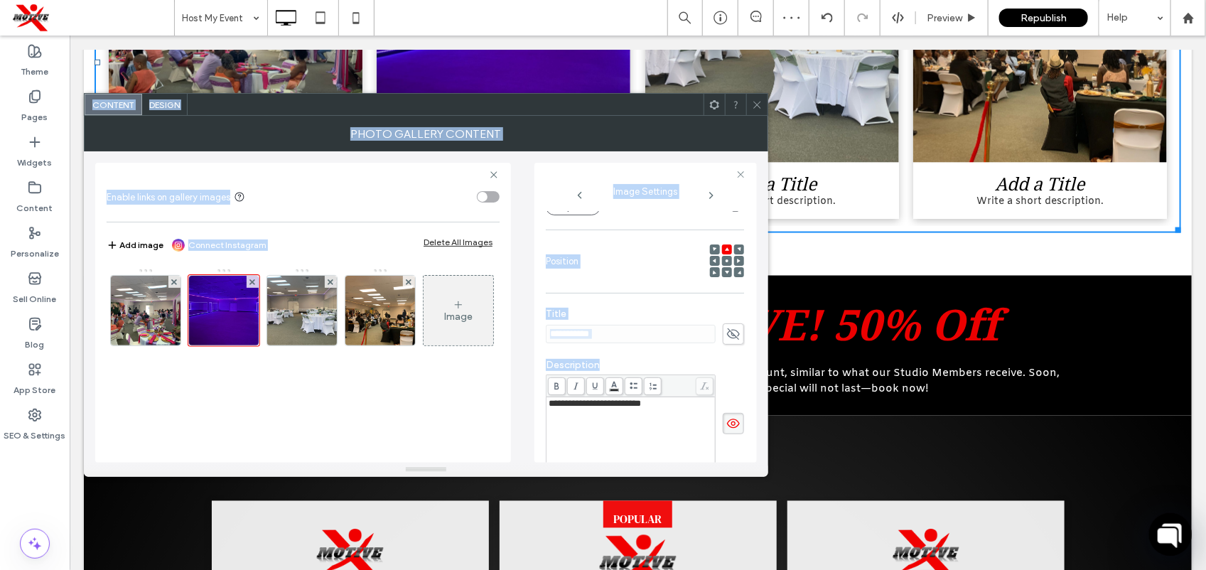
click at [725, 350] on div "**********" at bounding box center [645, 326] width 198 height 51
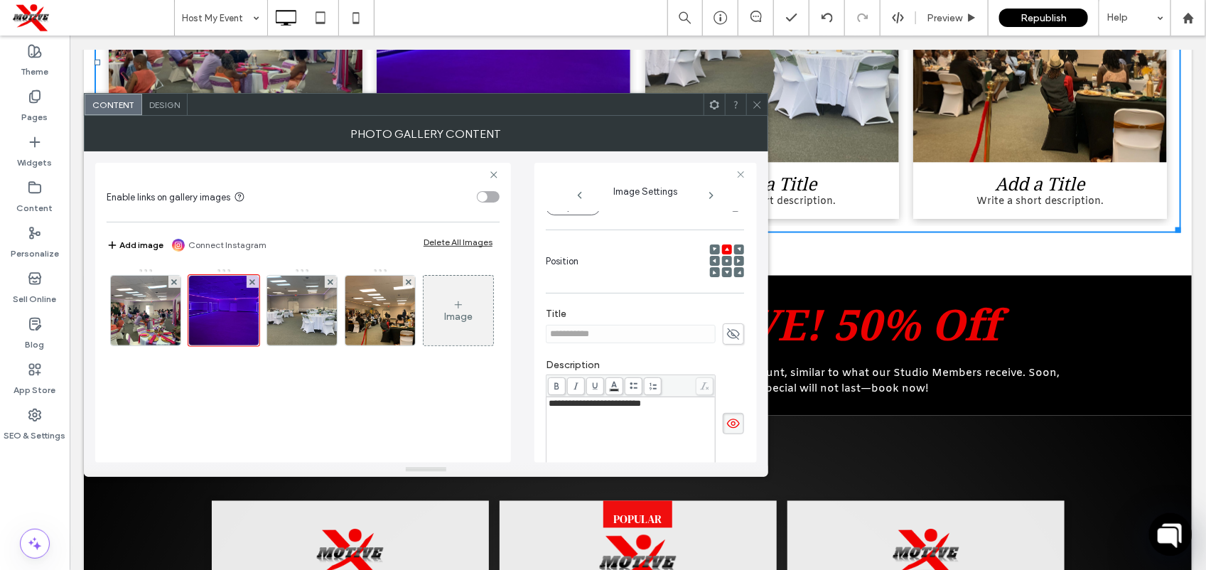
click at [727, 340] on use at bounding box center [733, 333] width 13 height 11
click at [650, 336] on input "**********" at bounding box center [631, 334] width 170 height 18
drag, startPoint x: 690, startPoint y: 416, endPoint x: 457, endPoint y: 420, distance: 233.0
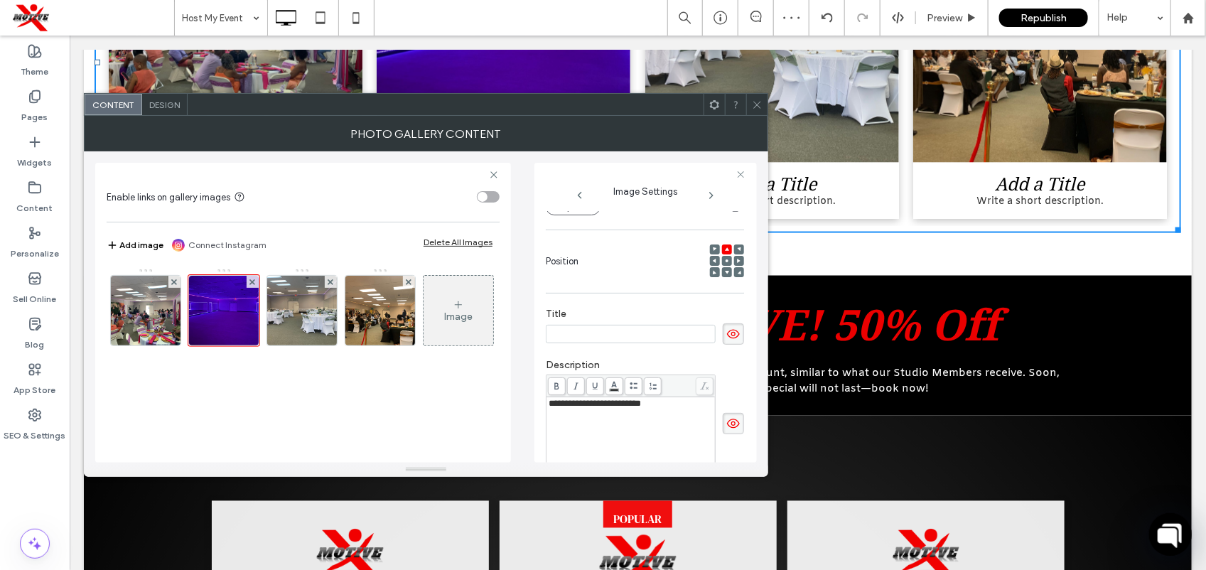
click at [457, 420] on div "**********" at bounding box center [425, 306] width 661 height 311
click at [605, 408] on span "**********" at bounding box center [594, 403] width 92 height 9
click at [668, 408] on div "**********" at bounding box center [630, 404] width 165 height 10
drag, startPoint x: 668, startPoint y: 410, endPoint x: 526, endPoint y: 423, distance: 142.7
click at [526, 423] on div "**********" at bounding box center [425, 306] width 661 height 311
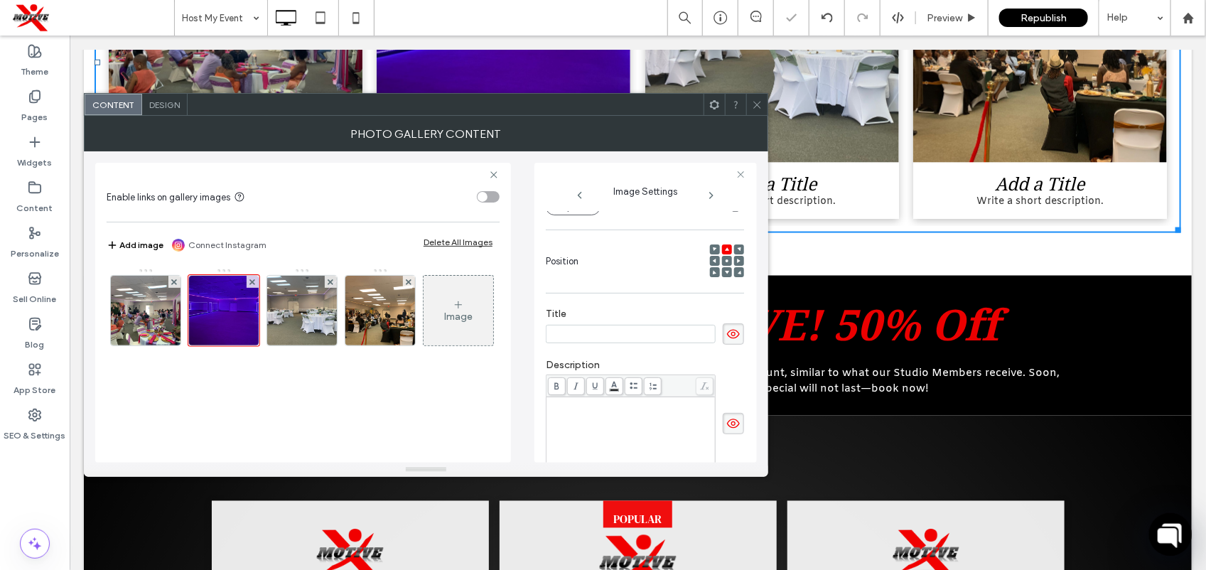
click at [732, 428] on icon at bounding box center [733, 424] width 14 height 16
click at [732, 337] on icon at bounding box center [733, 334] width 14 height 16
click at [301, 310] on img at bounding box center [302, 311] width 93 height 70
drag, startPoint x: 673, startPoint y: 412, endPoint x: 543, endPoint y: 423, distance: 130.5
click at [543, 423] on div "**********" at bounding box center [645, 313] width 222 height 300
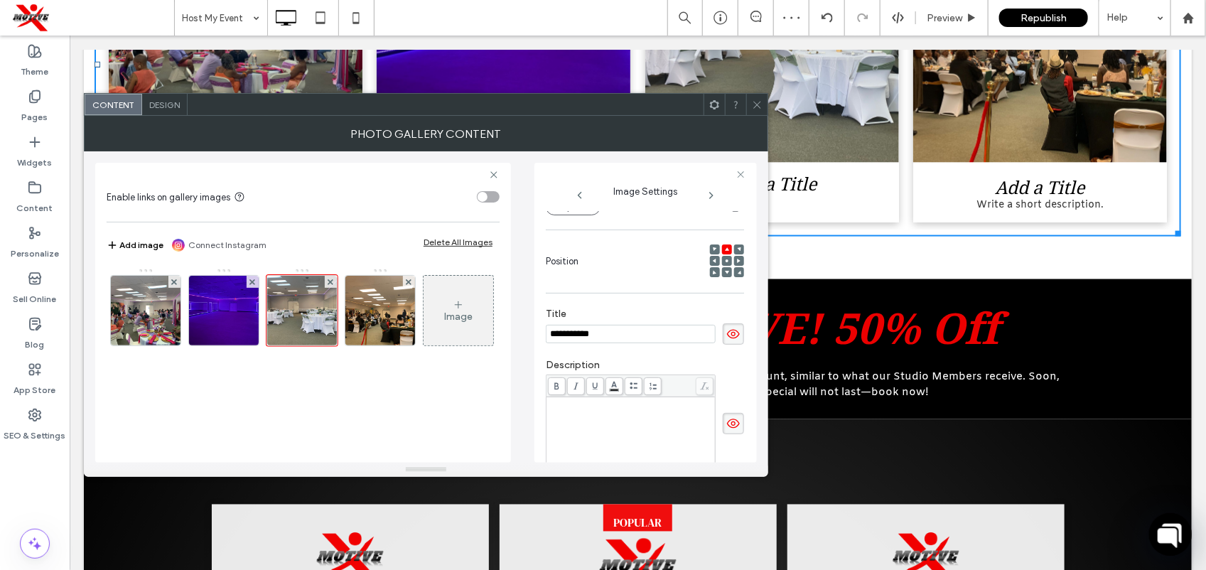
drag, startPoint x: 587, startPoint y: 336, endPoint x: 506, endPoint y: 343, distance: 81.3
click at [506, 343] on div "**********" at bounding box center [425, 306] width 661 height 311
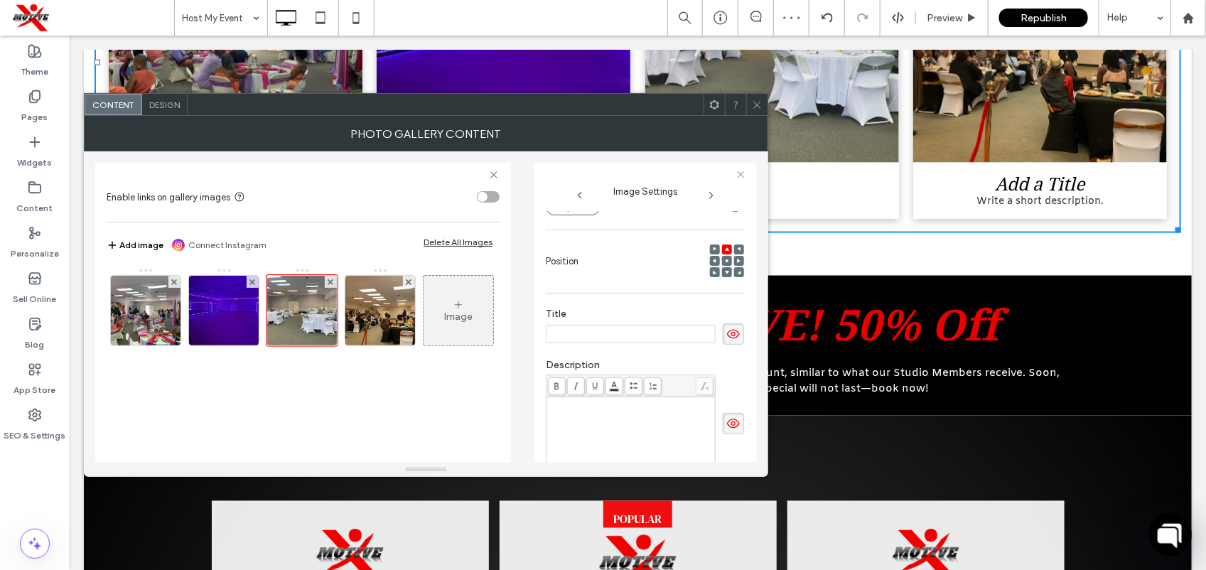
click at [700, 332] on input at bounding box center [631, 334] width 170 height 18
click at [728, 342] on icon at bounding box center [733, 334] width 14 height 16
click at [727, 417] on span at bounding box center [733, 423] width 21 height 21
click at [404, 328] on img at bounding box center [380, 311] width 93 height 70
click at [661, 343] on input "**********" at bounding box center [631, 334] width 170 height 18
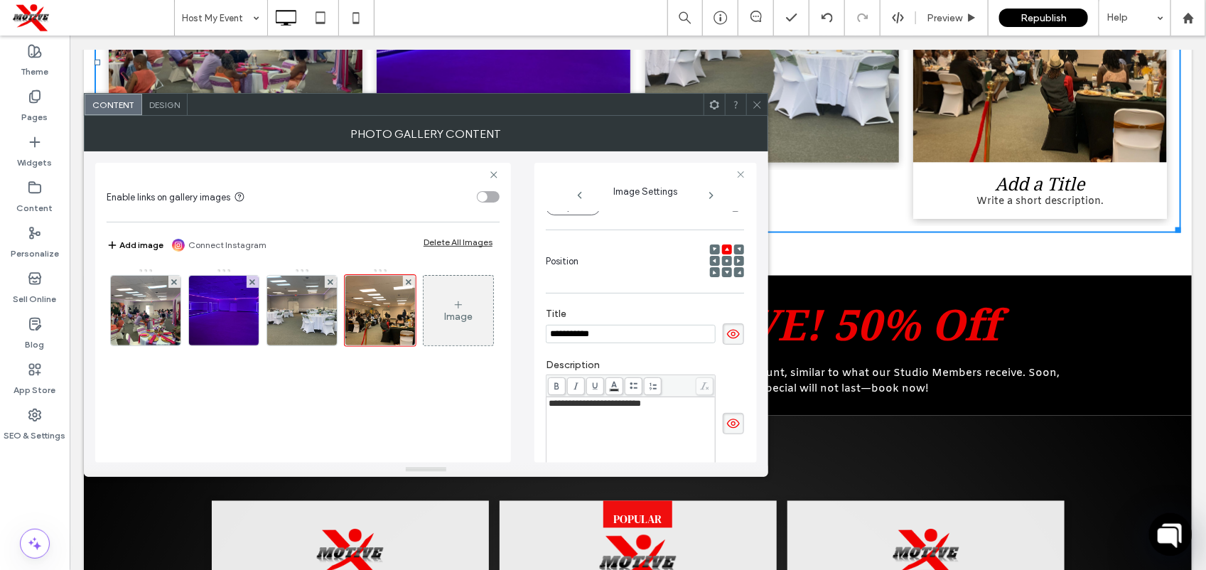
click at [661, 342] on input "**********" at bounding box center [631, 334] width 170 height 18
click at [671, 349] on div "**********" at bounding box center [645, 326] width 198 height 51
drag, startPoint x: 671, startPoint y: 349, endPoint x: 673, endPoint y: 342, distance: 7.4
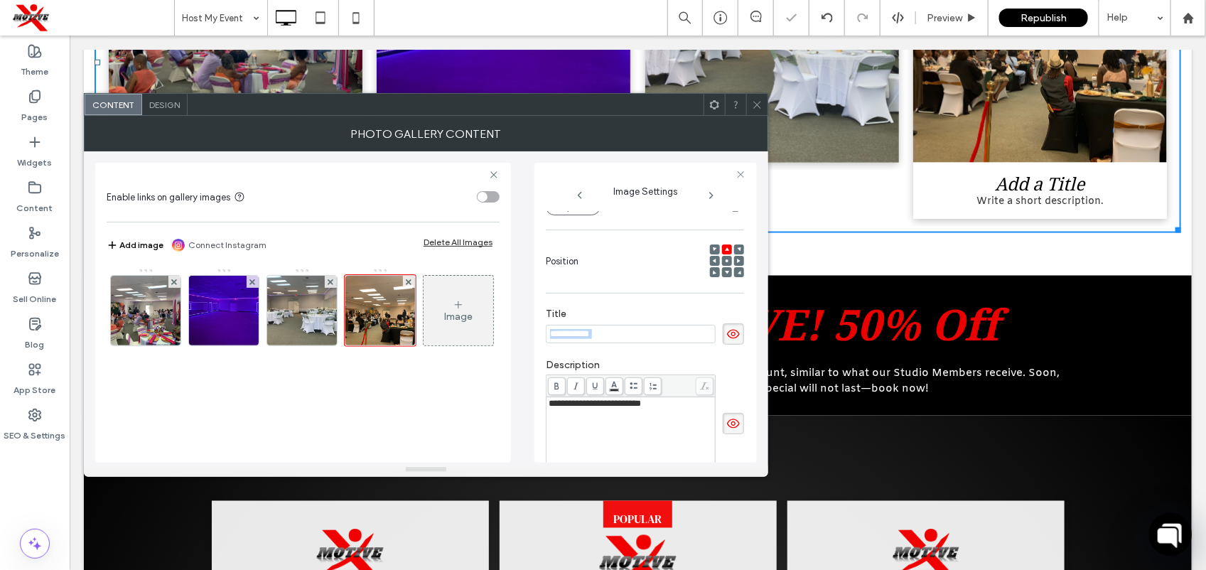
click at [673, 342] on input "**********" at bounding box center [631, 334] width 170 height 18
click at [675, 342] on input "**********" at bounding box center [631, 334] width 170 height 18
type input "*"
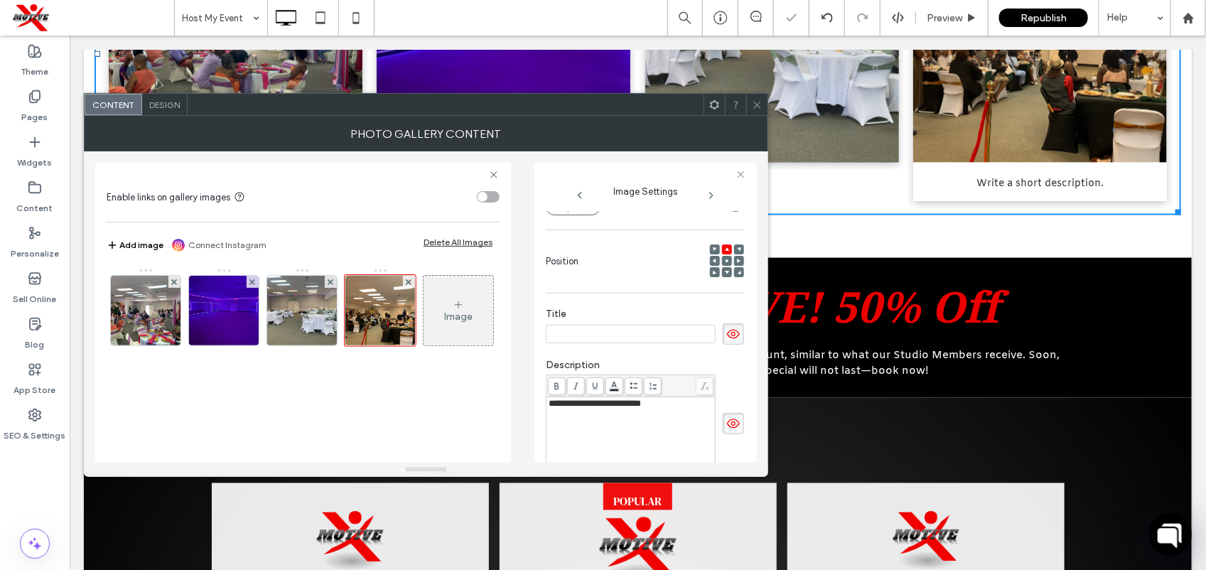
drag, startPoint x: 687, startPoint y: 416, endPoint x: 566, endPoint y: 413, distance: 121.5
click at [560, 413] on div "**********" at bounding box center [630, 434] width 165 height 71
click at [637, 408] on span "**********" at bounding box center [594, 403] width 92 height 9
drag, startPoint x: 669, startPoint y: 407, endPoint x: 528, endPoint y: 420, distance: 142.0
click at [528, 420] on div "**********" at bounding box center [425, 306] width 661 height 311
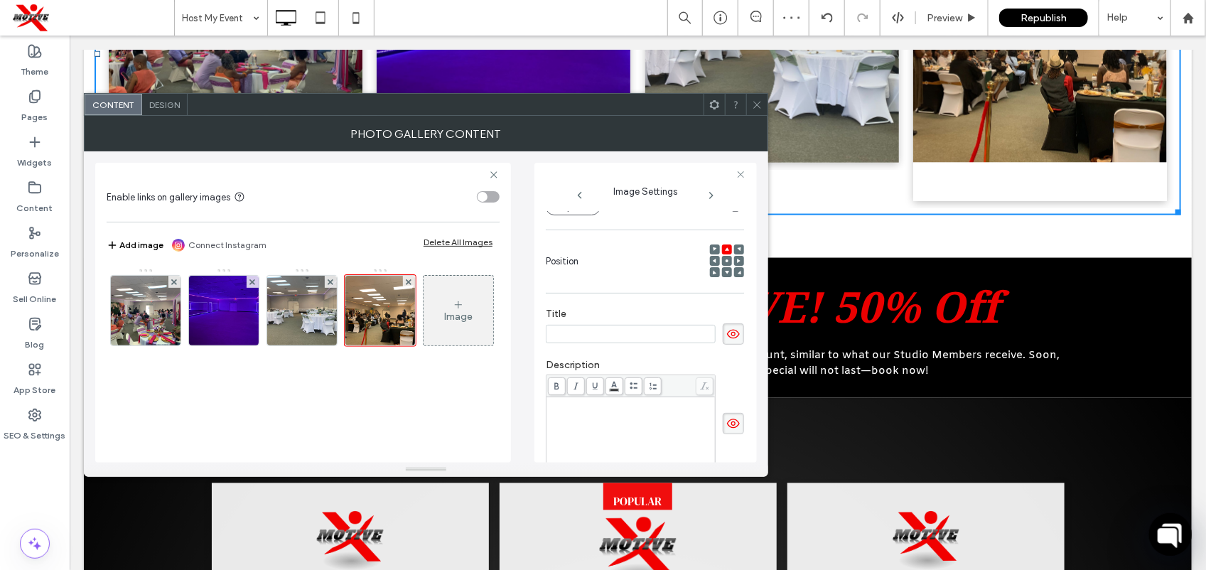
click at [736, 366] on div "Name: 5466.jpeg Size: 1920x1440 Replace Position Title Description Button *****…" at bounding box center [646, 336] width 200 height 251
click at [726, 430] on icon at bounding box center [733, 424] width 14 height 16
click at [726, 342] on icon at bounding box center [733, 334] width 14 height 16
click at [757, 108] on icon at bounding box center [757, 104] width 11 height 11
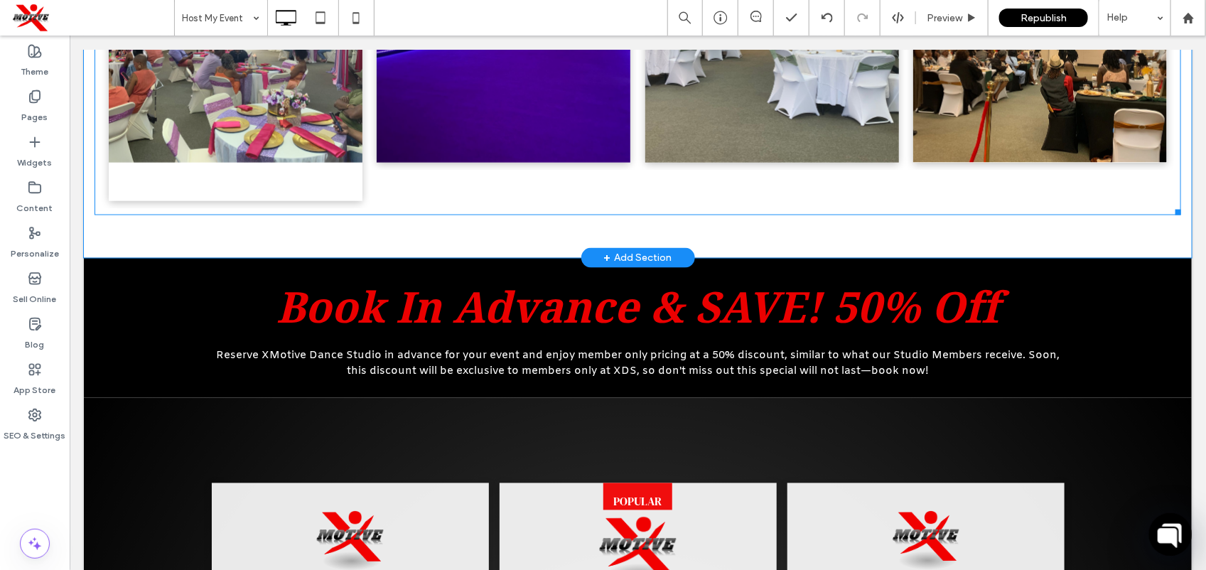
click at [337, 181] on span "Button" at bounding box center [235, 181] width 254 height 38
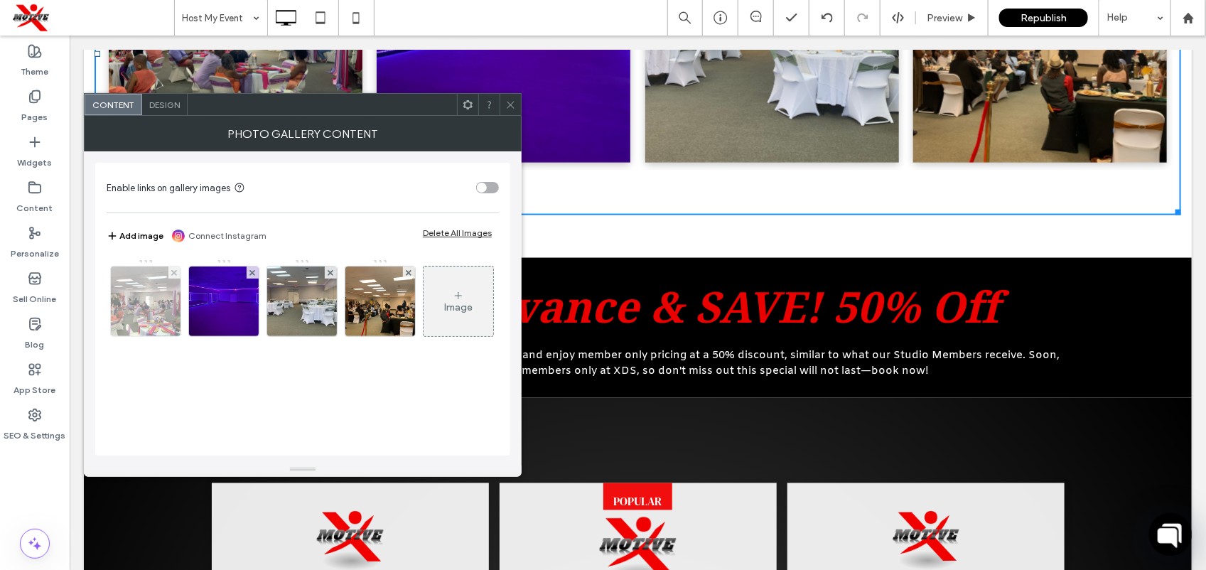
click at [157, 303] on img at bounding box center [145, 301] width 93 height 70
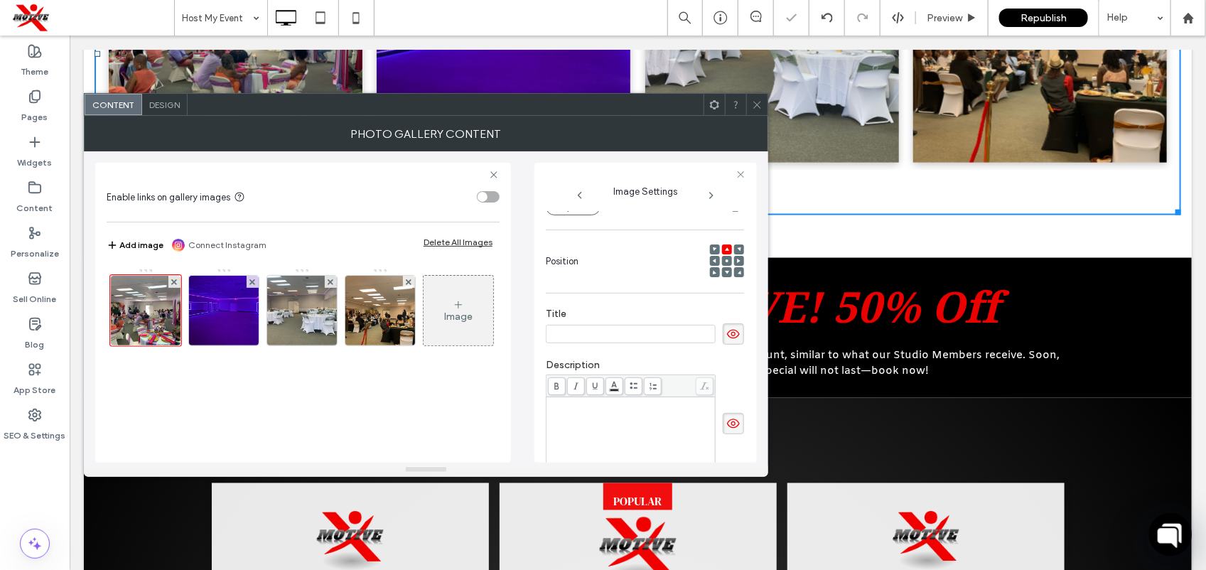
click at [726, 339] on icon at bounding box center [733, 334] width 14 height 16
click at [726, 430] on icon at bounding box center [733, 424] width 14 height 16
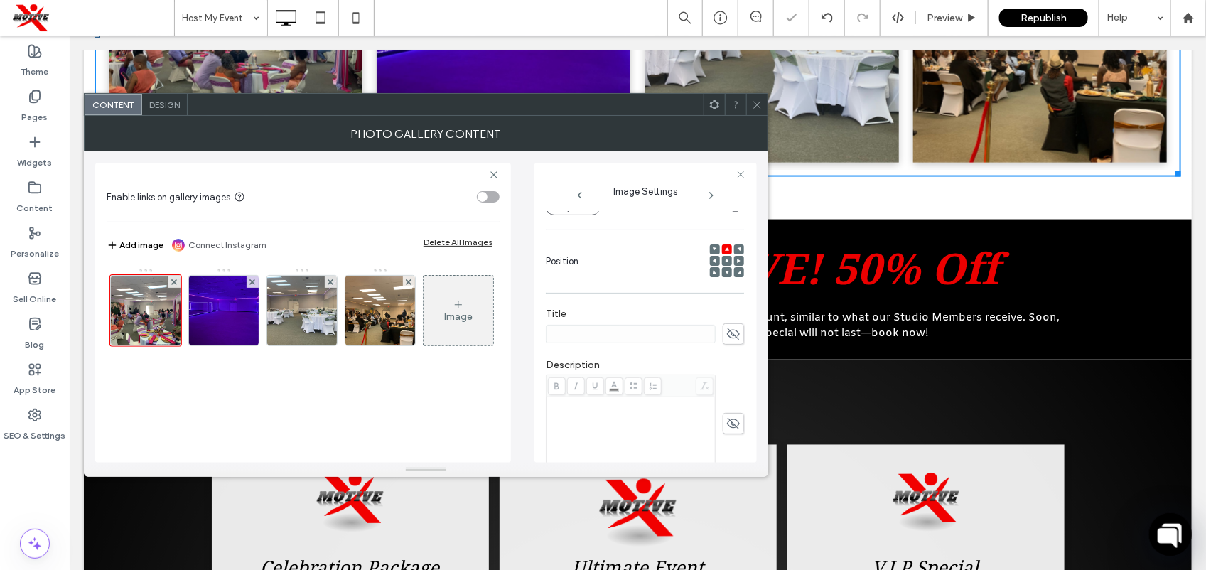
click at [759, 99] on icon at bounding box center [757, 104] width 11 height 11
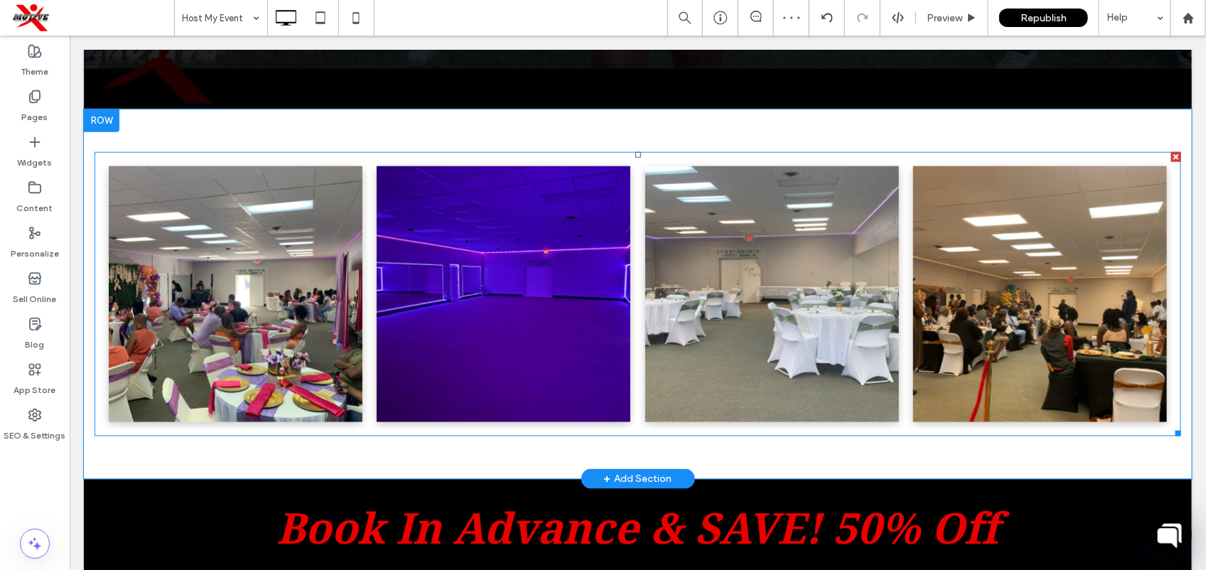
scroll to position [636, 0]
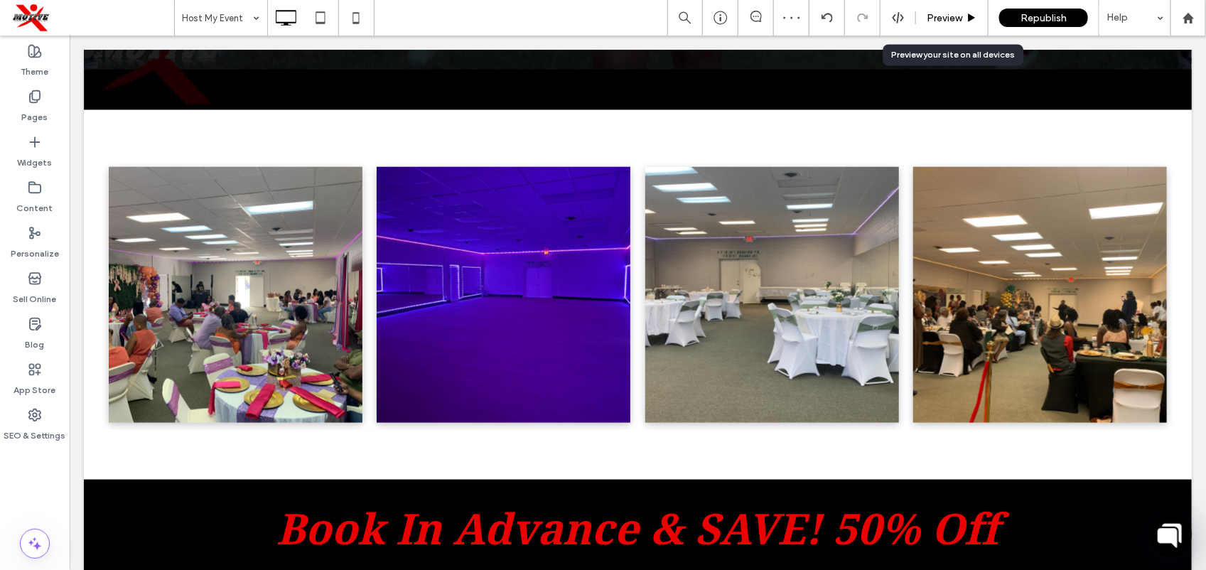
click at [956, 26] on div "Preview" at bounding box center [952, 18] width 72 height 36
click at [934, 20] on span "Preview" at bounding box center [944, 18] width 36 height 12
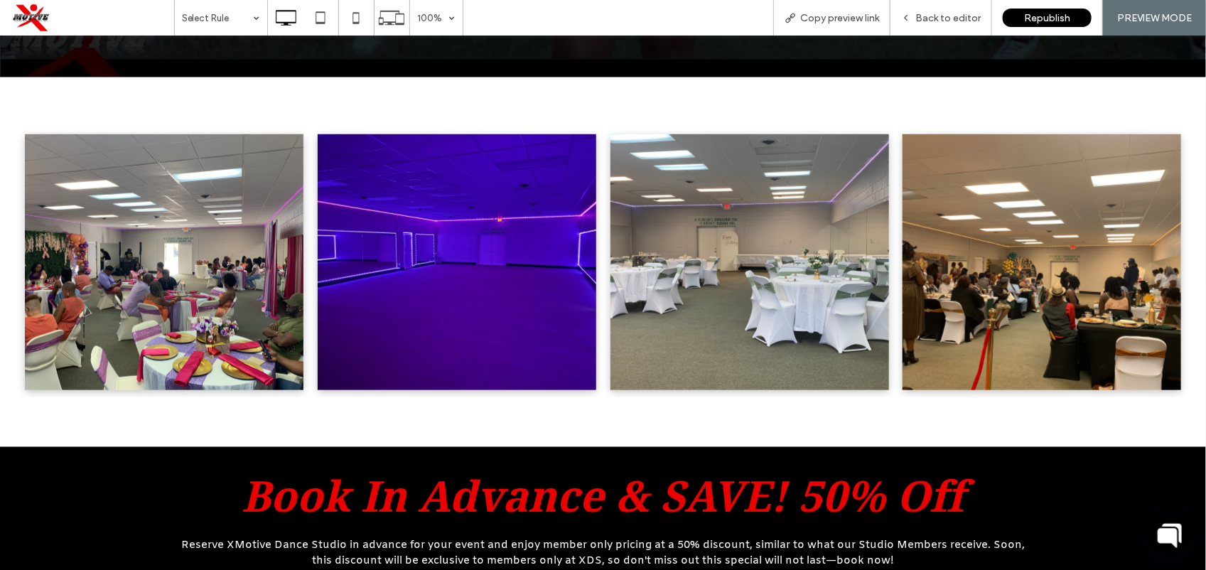
scroll to position [750, 0]
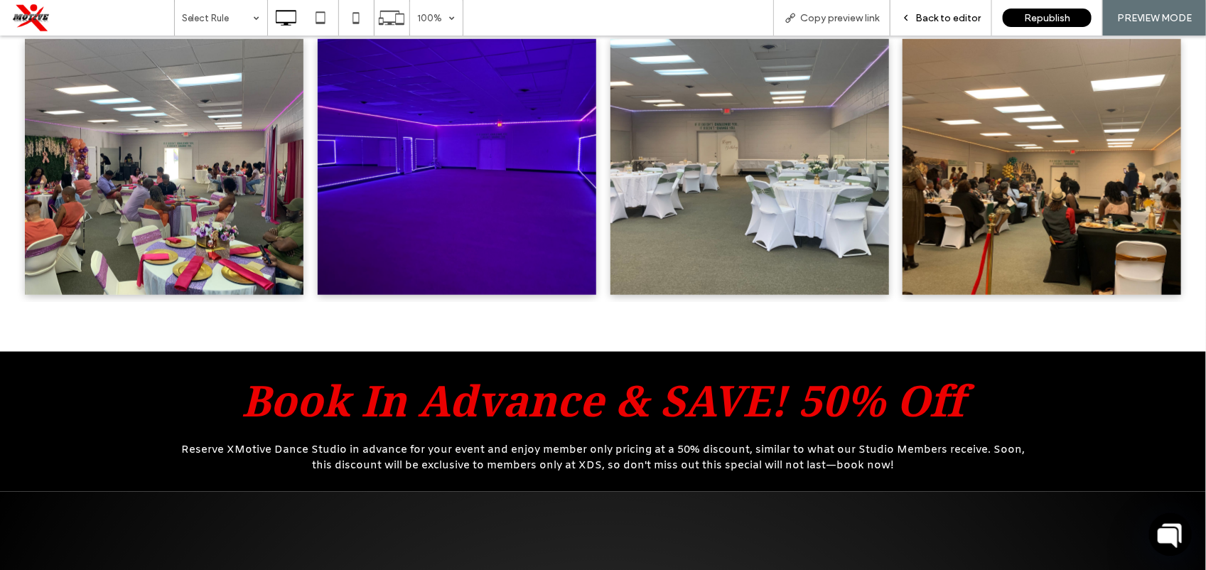
click at [939, 15] on span "Back to editor" at bounding box center [947, 18] width 65 height 12
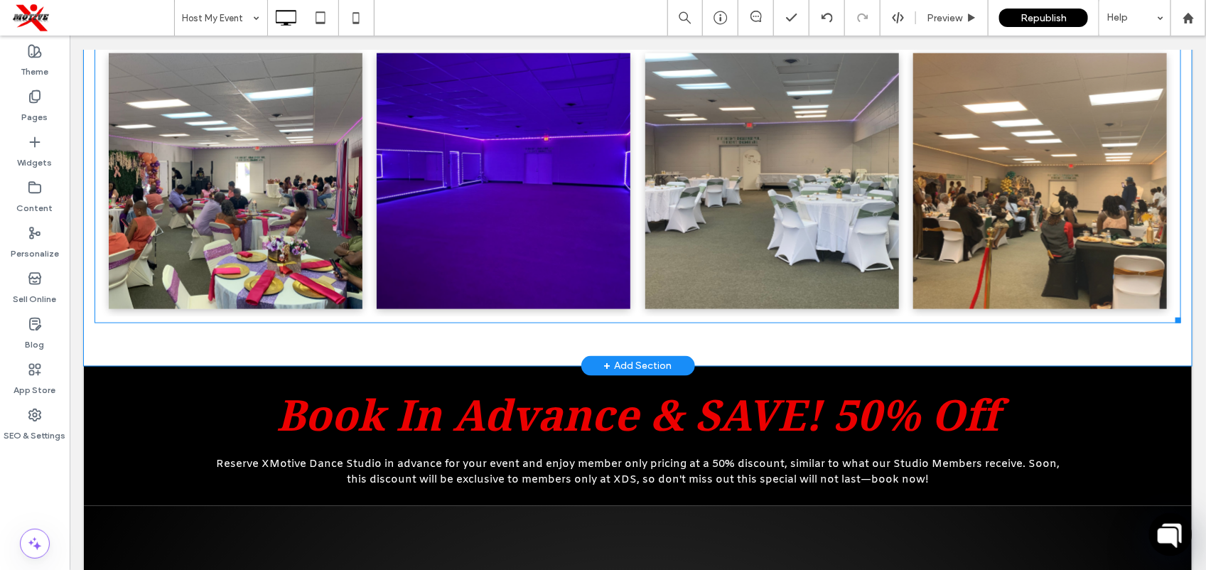
scroll to position [612, 0]
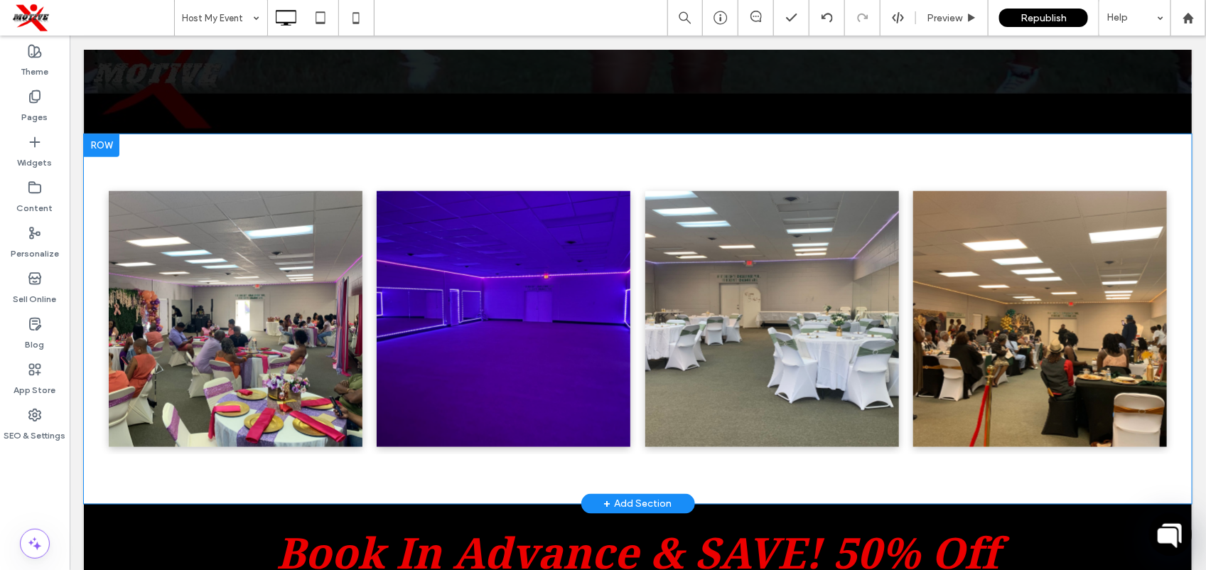
click at [115, 144] on div at bounding box center [101, 145] width 36 height 23
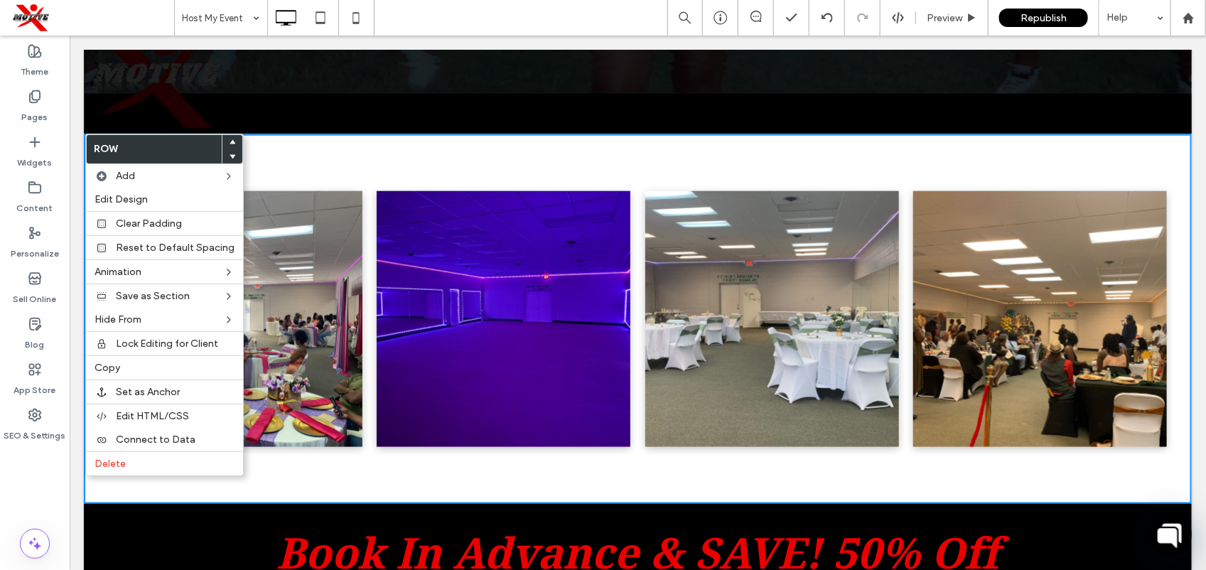
click at [229, 157] on use at bounding box center [232, 157] width 6 height 4
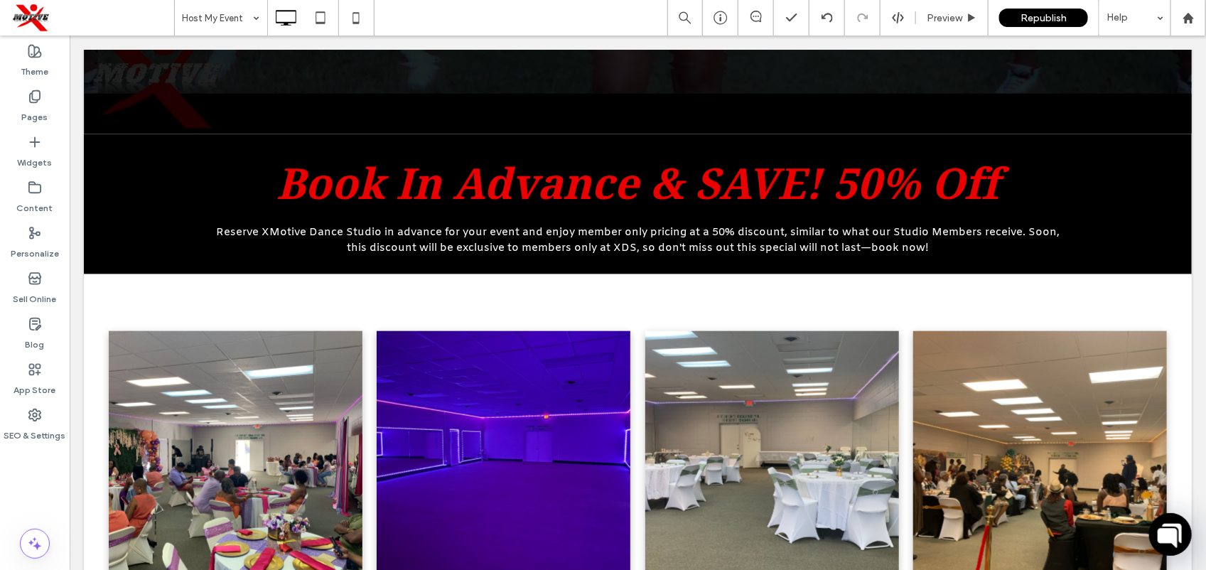
scroll to position [669, 0]
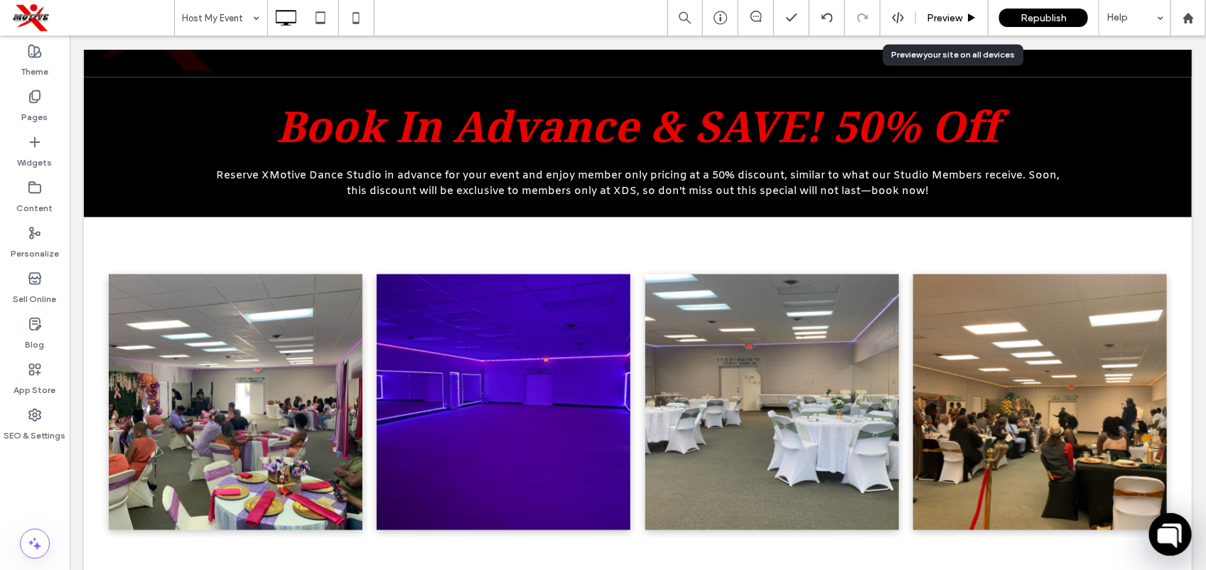
drag, startPoint x: 933, startPoint y: 22, endPoint x: 781, endPoint y: 1, distance: 152.7
click at [933, 22] on span "Preview" at bounding box center [944, 18] width 36 height 12
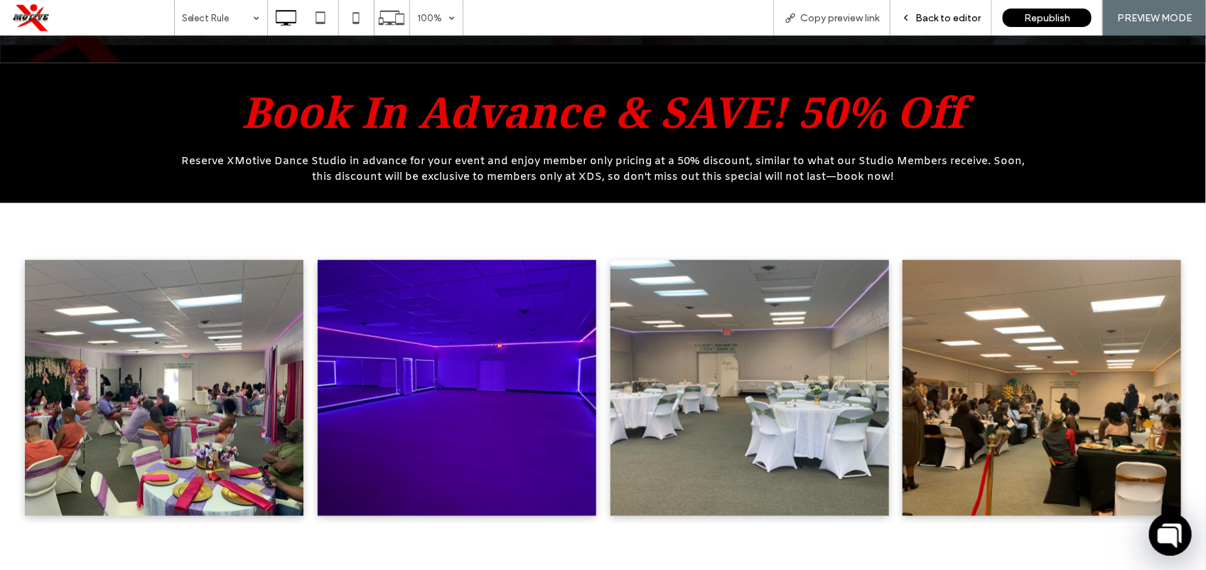
click at [942, 15] on span "Back to editor" at bounding box center [947, 18] width 65 height 12
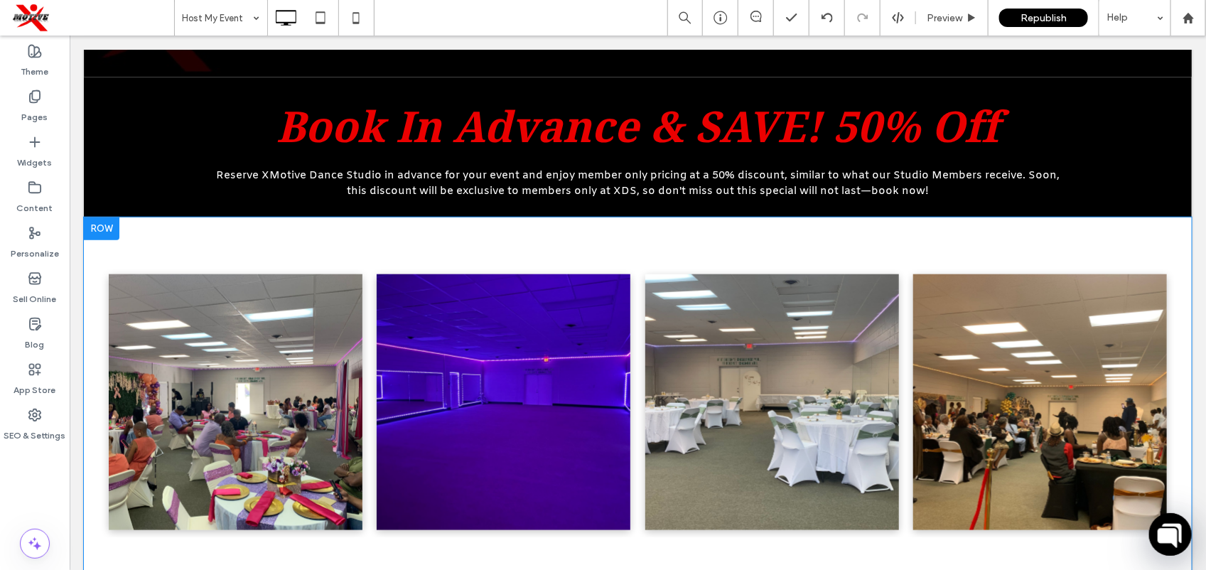
click at [108, 231] on div at bounding box center [101, 228] width 36 height 23
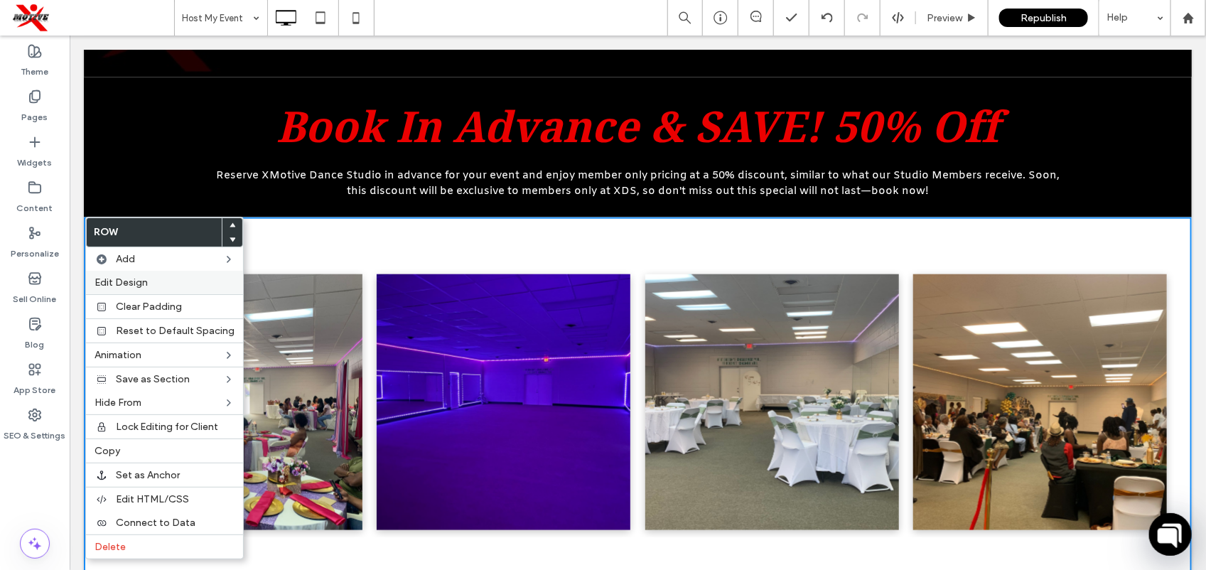
drag, startPoint x: 171, startPoint y: 278, endPoint x: 499, endPoint y: 337, distance: 333.6
click at [171, 278] on label "Edit Design" at bounding box center [164, 282] width 140 height 12
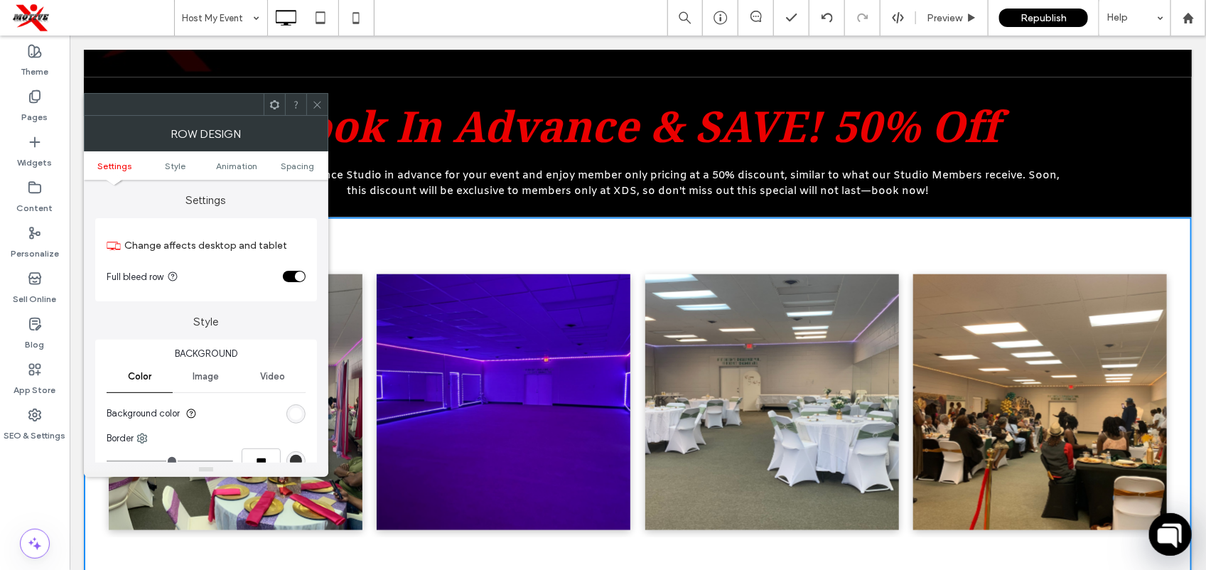
click at [293, 418] on div "linear-gradient(90deg, rgb(255, 255, 255) 100%, rgb(217, 217, 217) 100%)" at bounding box center [296, 414] width 12 height 12
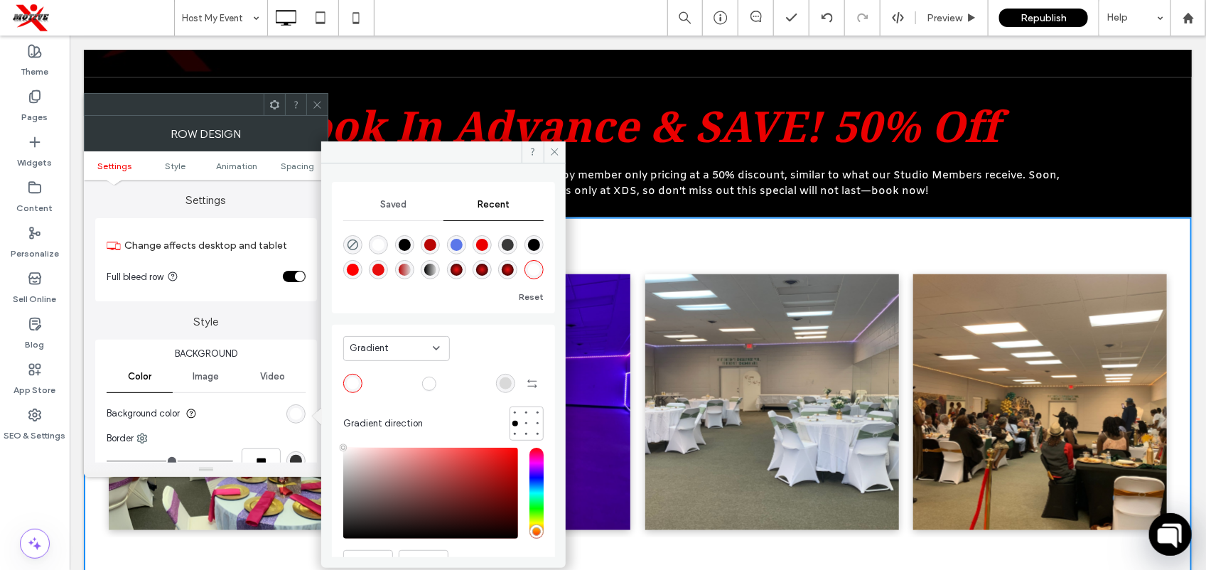
click at [530, 247] on div "linear-gradient(90deg, rgba(0, 0, 0, 1) 100%, rgba(217, 217, 217, 1) 100%)" at bounding box center [534, 245] width 12 height 12
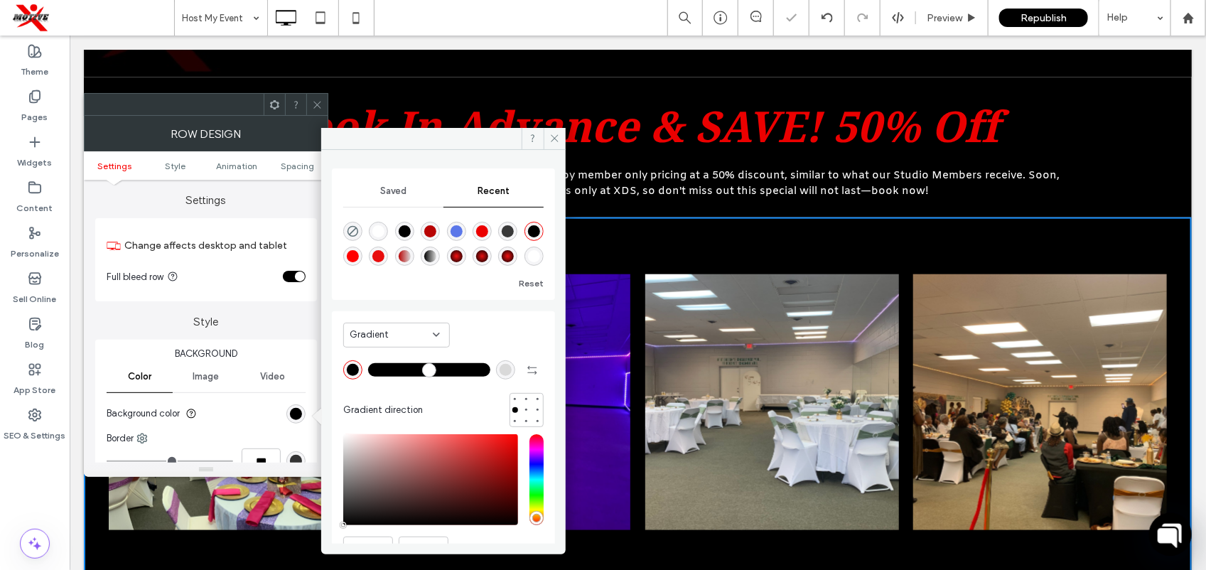
type input "*******"
click at [555, 136] on icon at bounding box center [554, 138] width 11 height 11
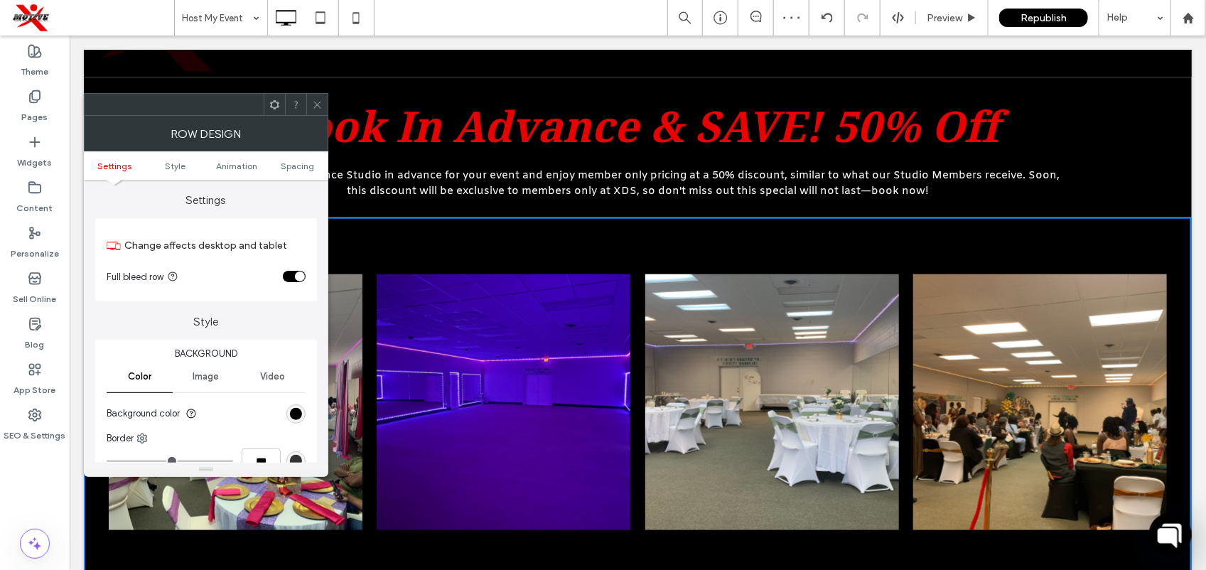
click at [322, 105] on icon at bounding box center [317, 104] width 11 height 11
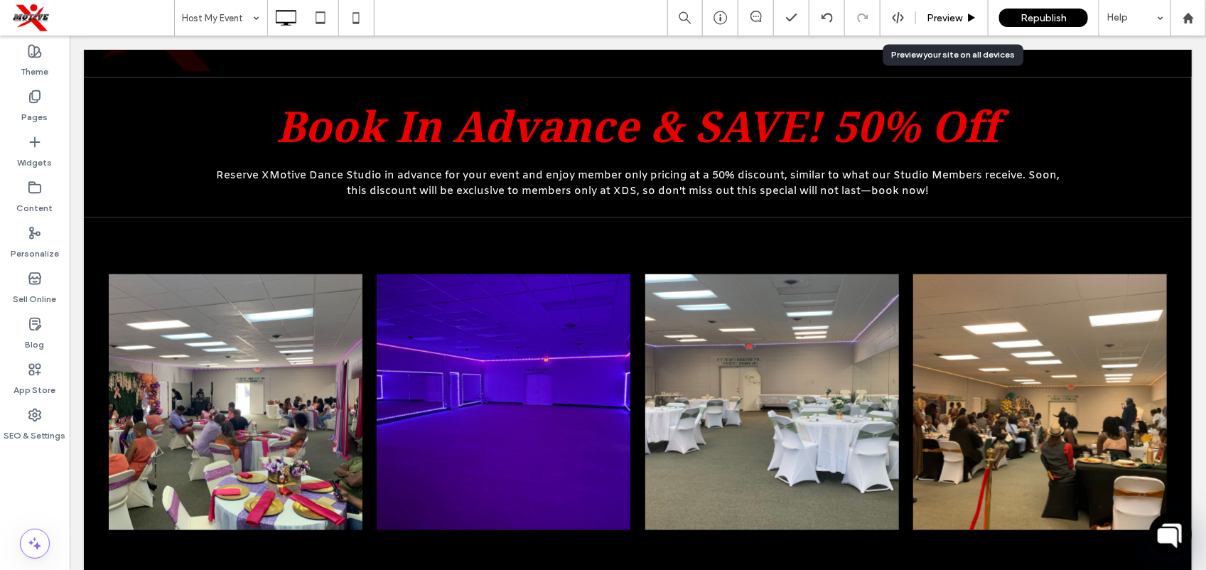
click at [948, 15] on span "Preview" at bounding box center [944, 18] width 36 height 12
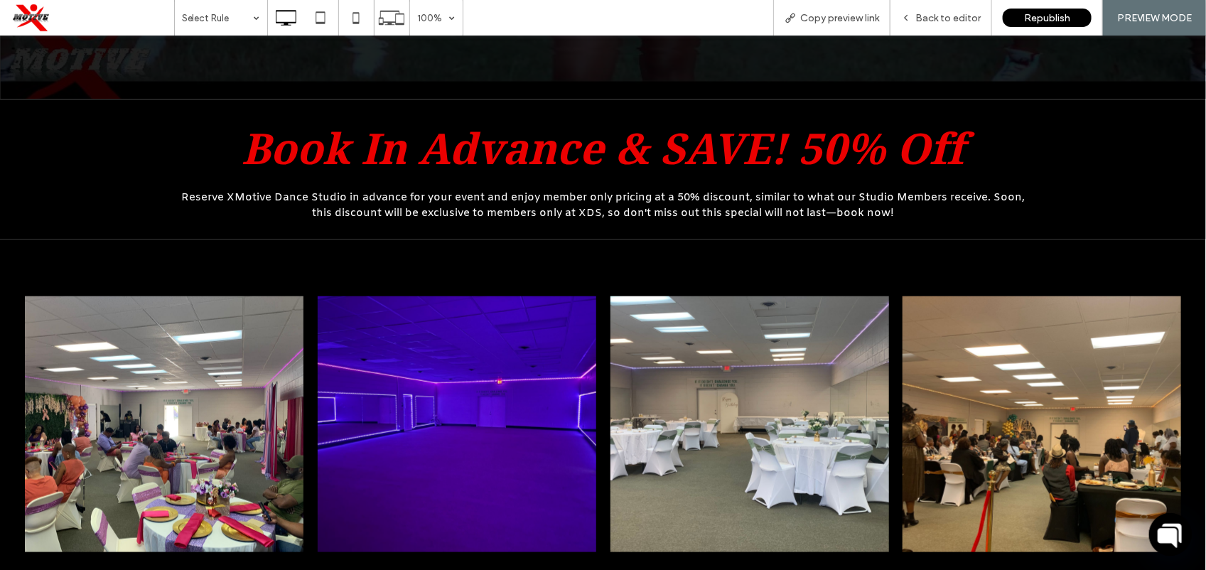
scroll to position [718, 0]
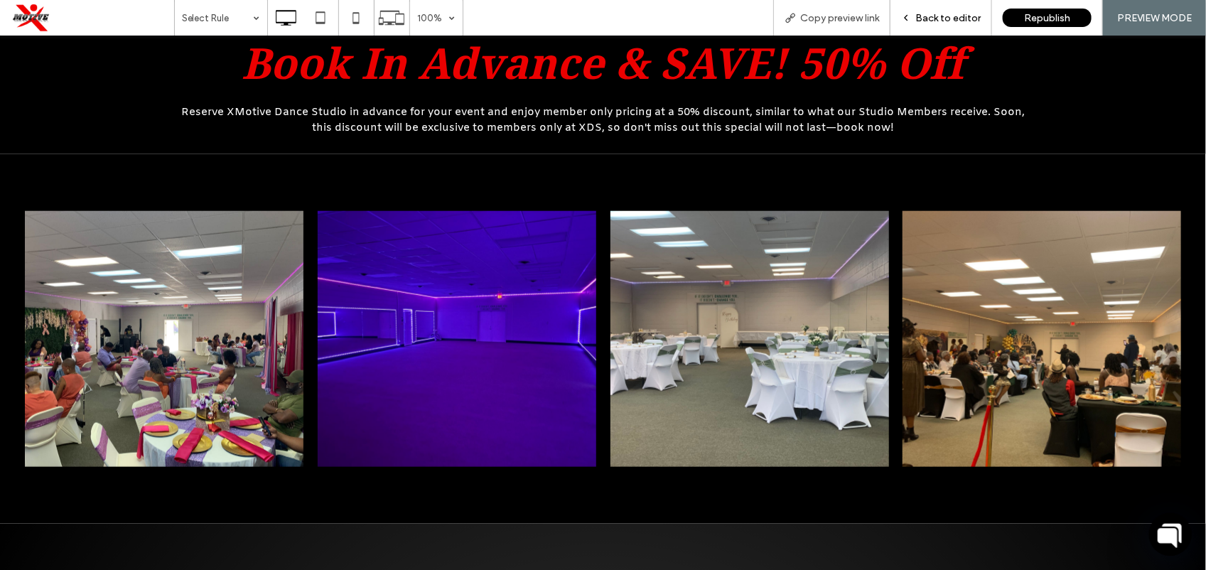
drag, startPoint x: 938, startPoint y: 15, endPoint x: 1088, endPoint y: 28, distance: 150.5
click at [938, 15] on span "Back to editor" at bounding box center [947, 18] width 65 height 12
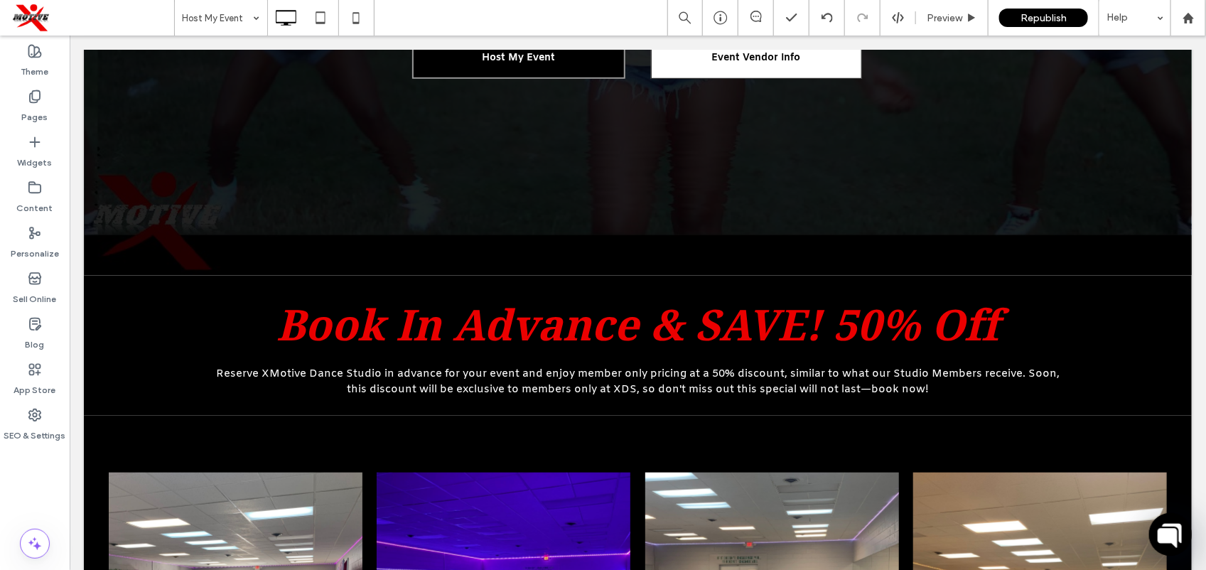
scroll to position [736, 0]
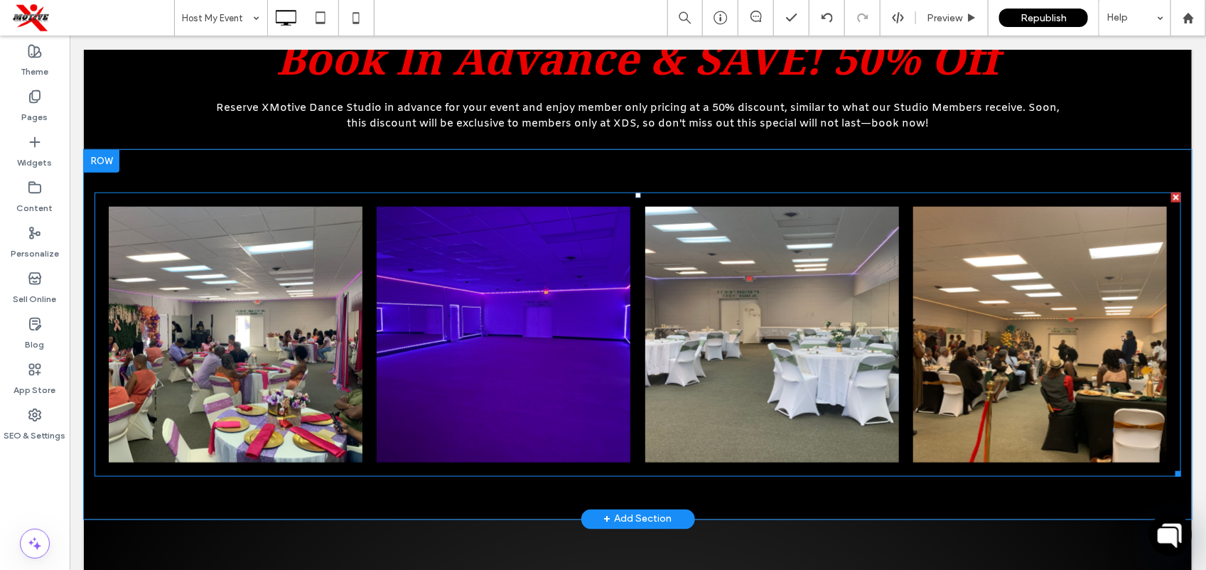
click at [1110, 469] on div "Button Button Button Button" at bounding box center [637, 334] width 1086 height 284
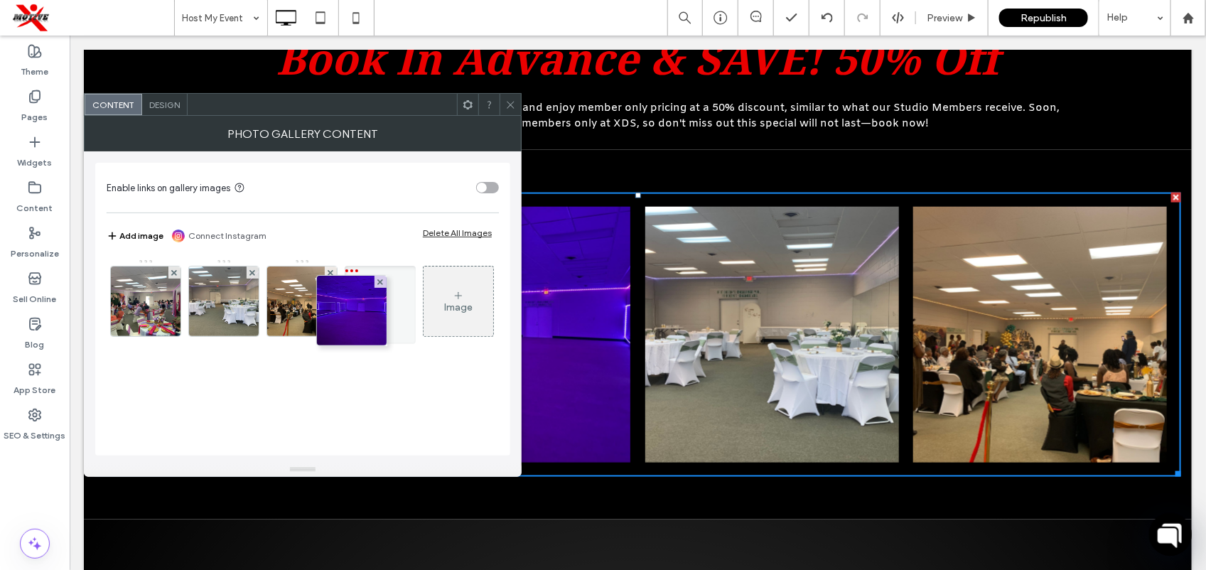
drag, startPoint x: 233, startPoint y: 316, endPoint x: 381, endPoint y: 323, distance: 148.6
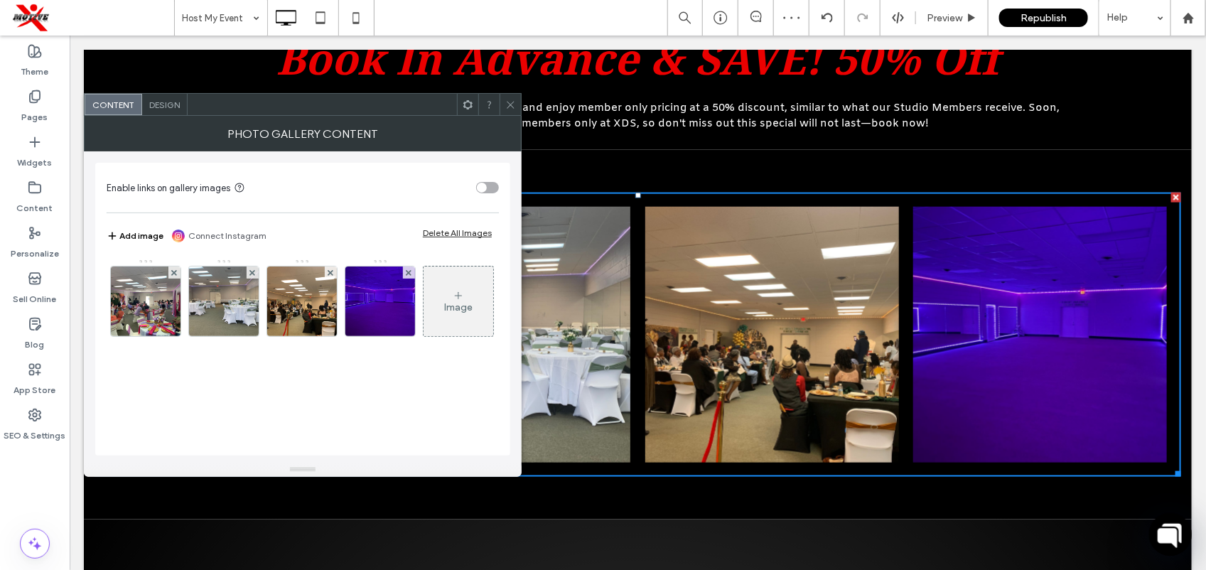
click at [514, 99] on icon at bounding box center [510, 104] width 11 height 11
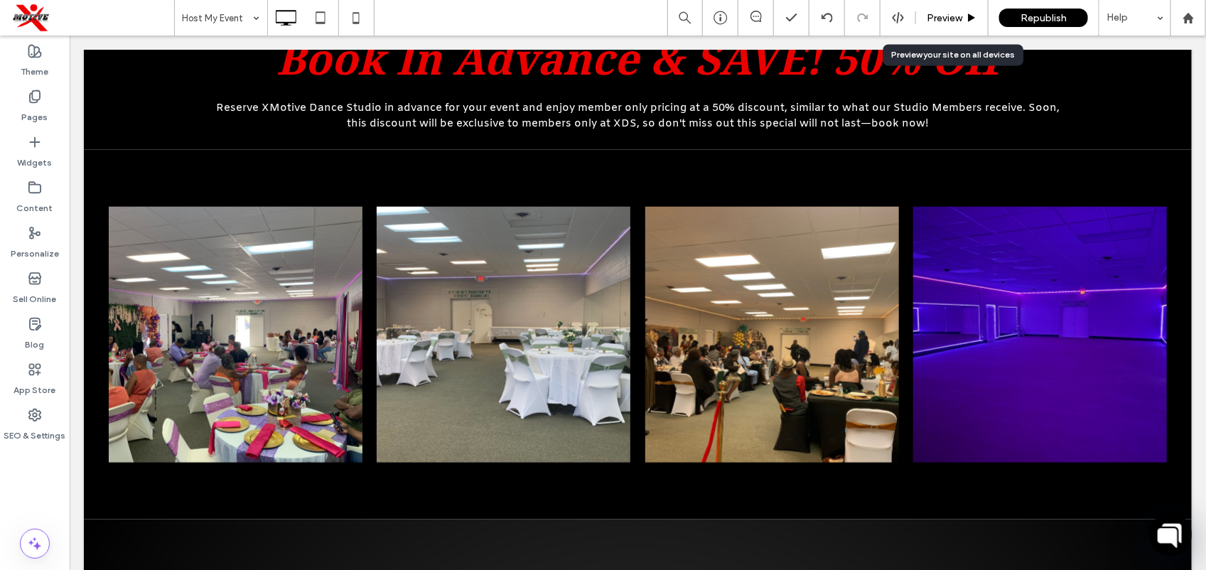
click at [964, 19] on div "Preview" at bounding box center [952, 18] width 72 height 12
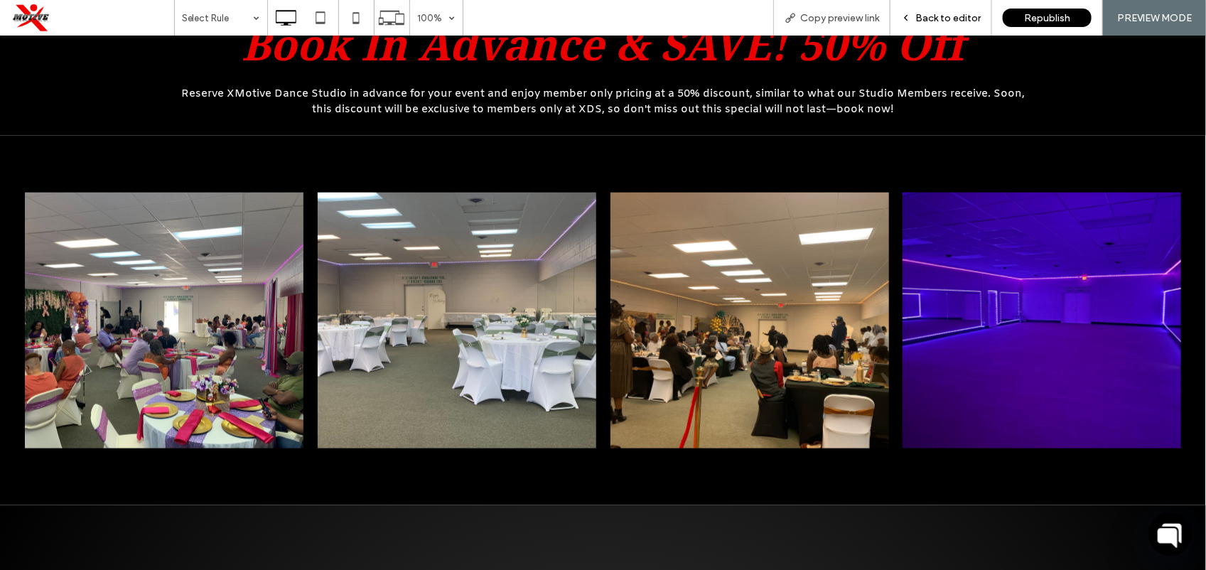
click at [921, 20] on span "Back to editor" at bounding box center [947, 18] width 65 height 12
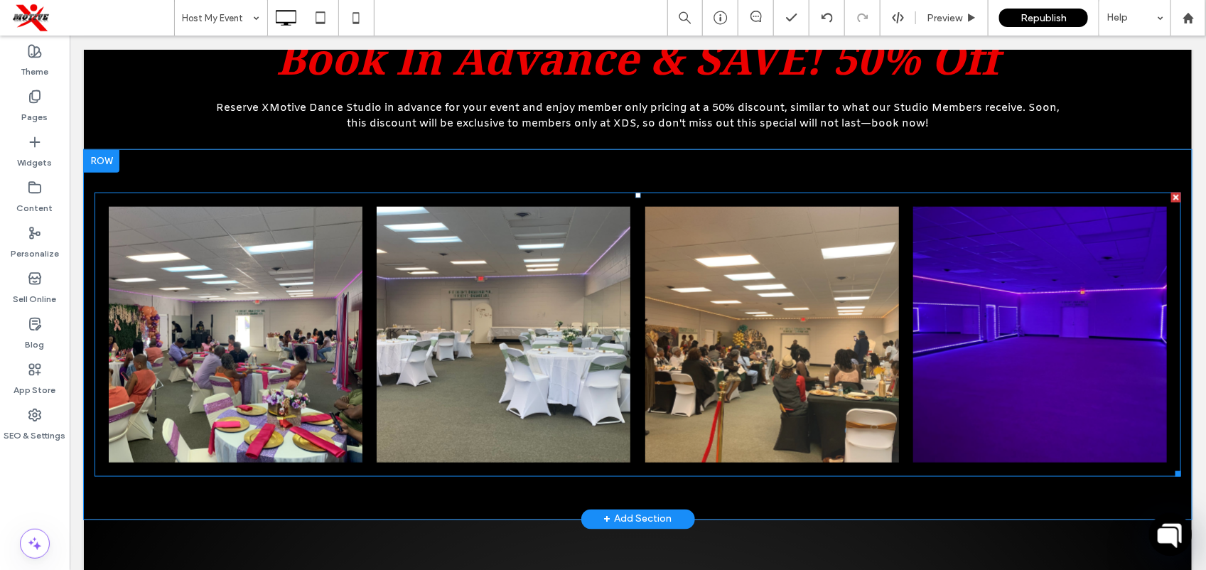
click at [806, 308] on link at bounding box center [771, 334] width 254 height 256
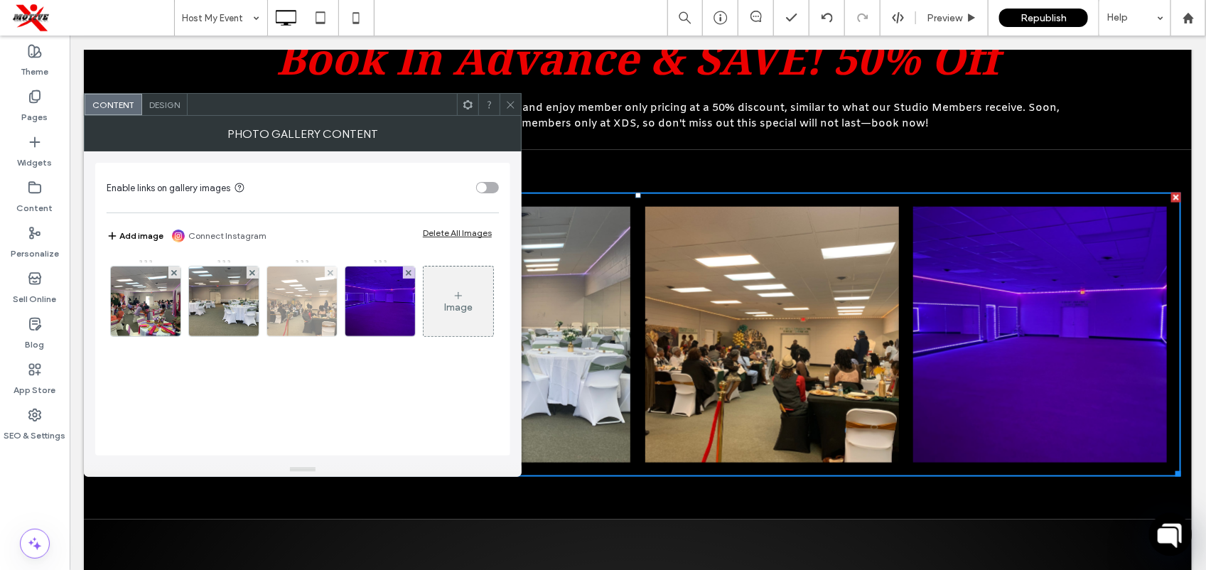
click at [317, 320] on img at bounding box center [302, 301] width 93 height 70
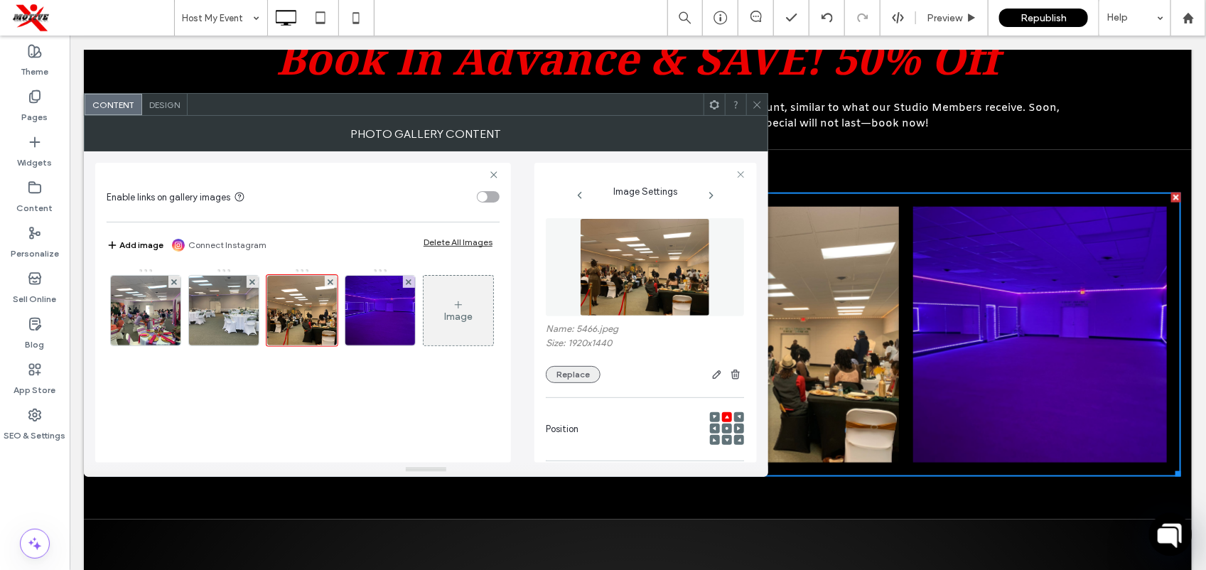
click at [566, 379] on button "Replace" at bounding box center [573, 374] width 55 height 17
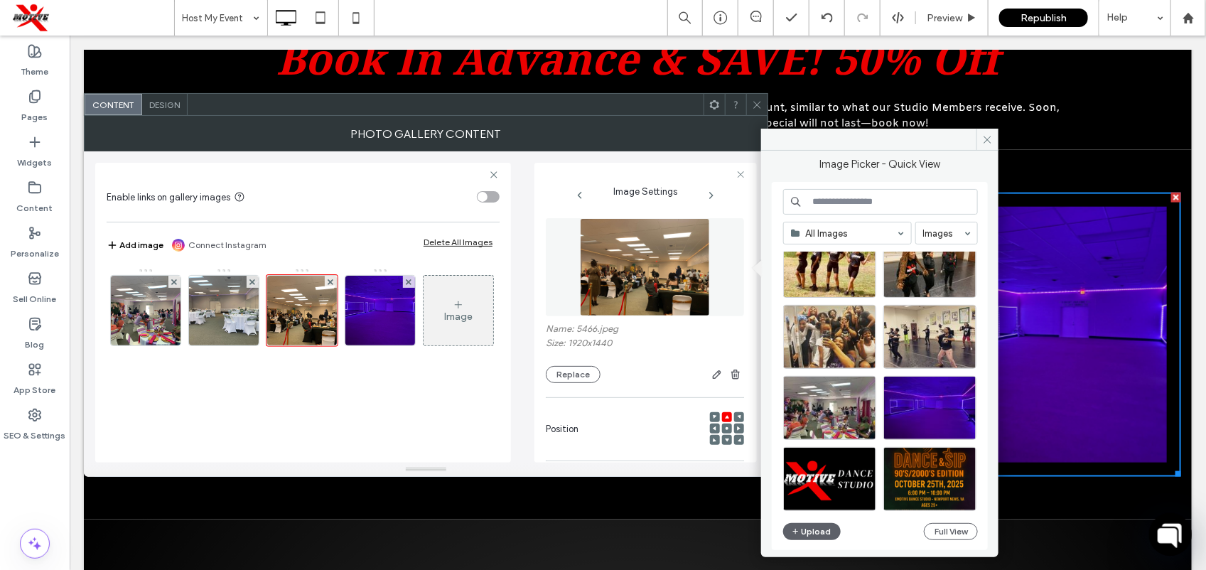
scroll to position [819, 0]
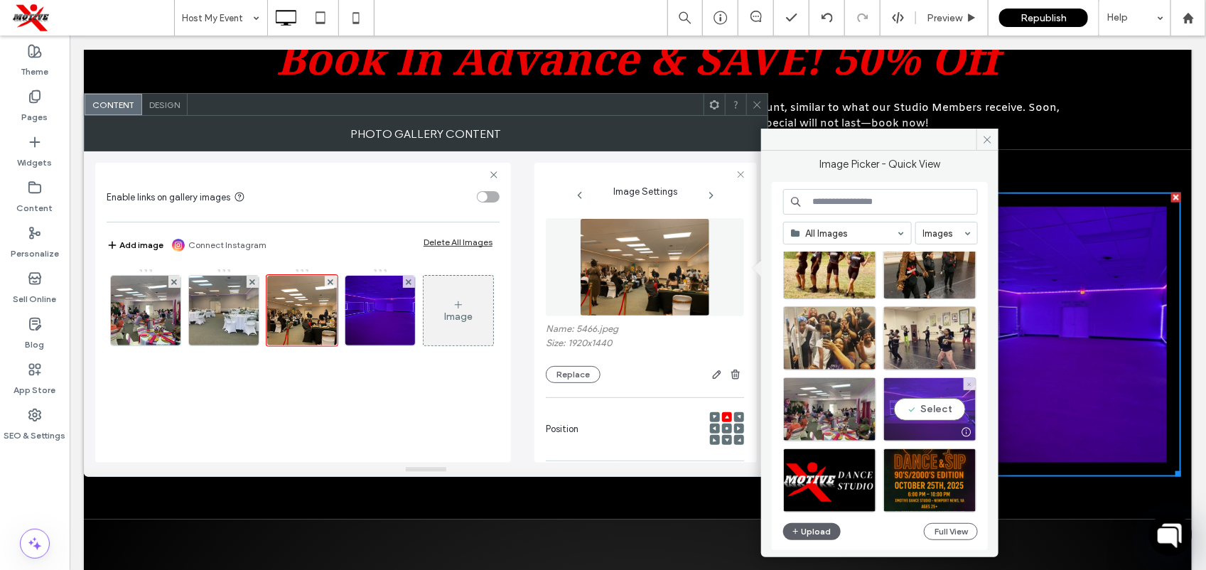
click at [915, 399] on div "Select" at bounding box center [929, 409] width 93 height 64
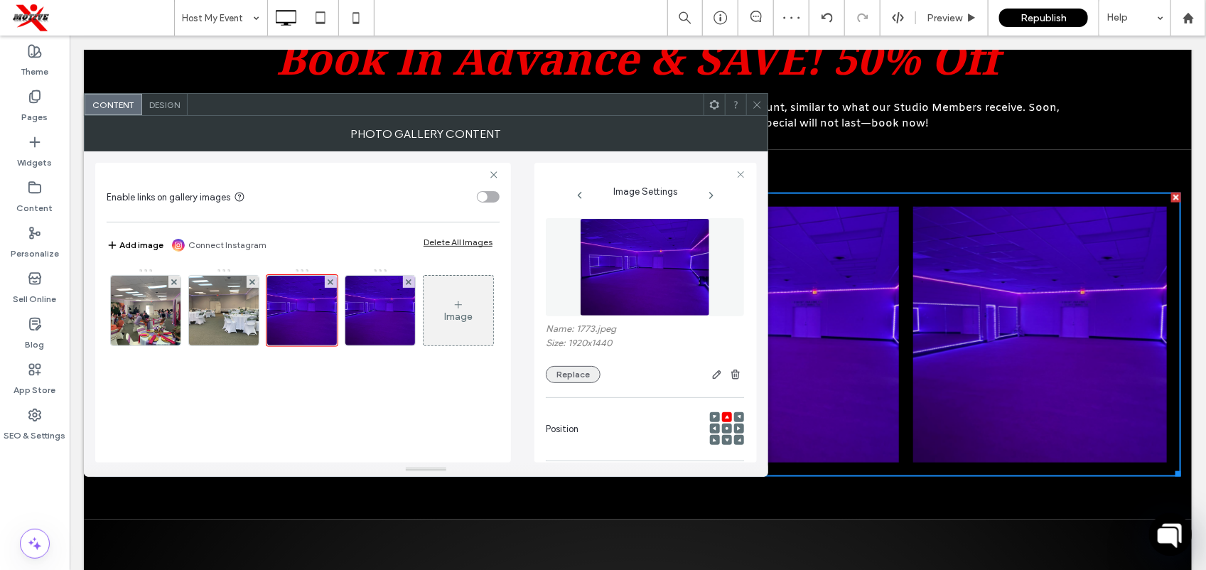
click at [576, 370] on button "Replace" at bounding box center [573, 374] width 55 height 17
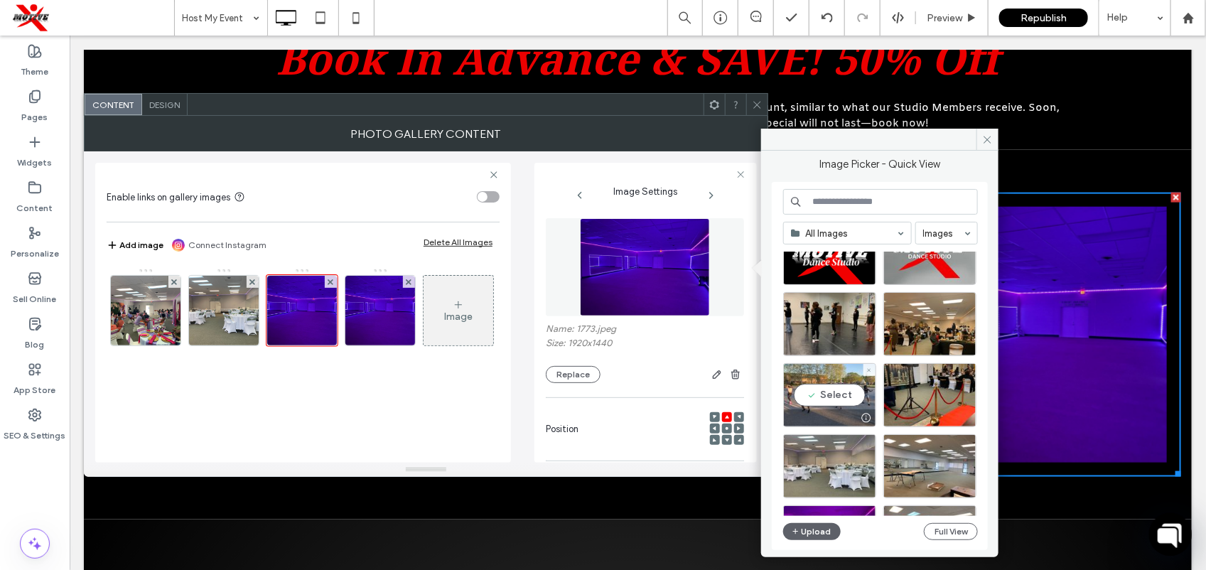
scroll to position [1262, 0]
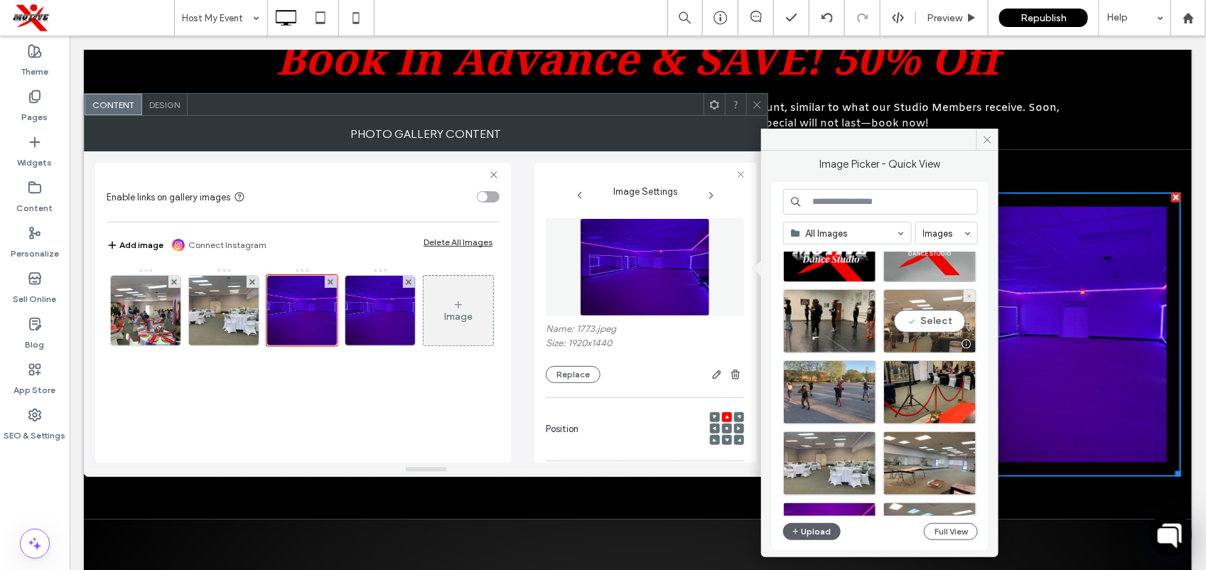
click at [941, 310] on div "Select" at bounding box center [929, 321] width 93 height 64
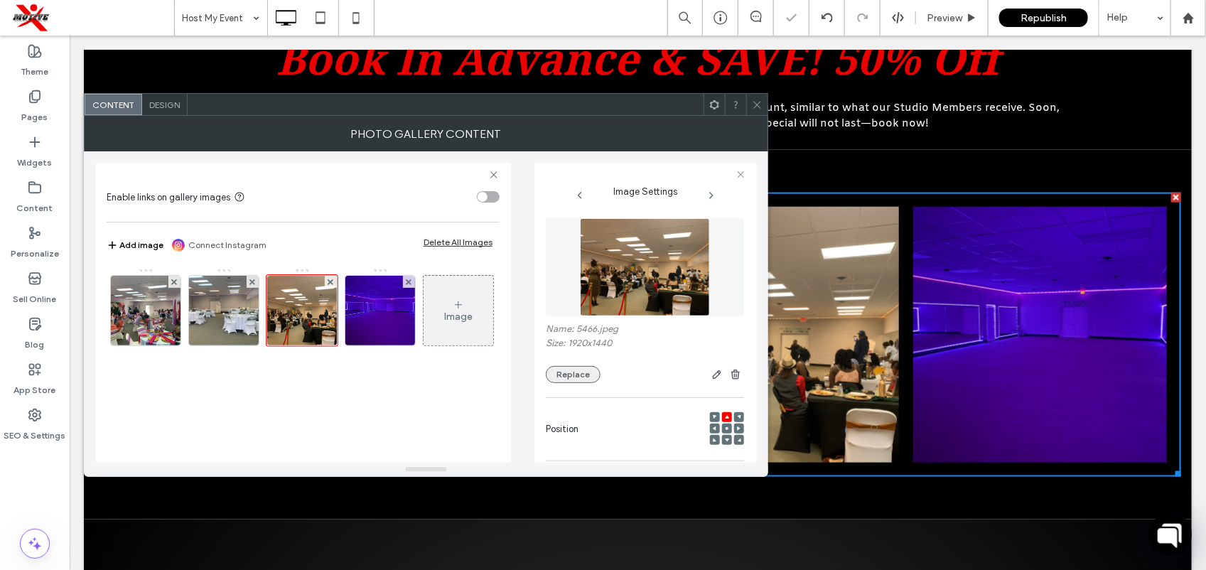
click at [570, 375] on button "Replace" at bounding box center [573, 374] width 55 height 17
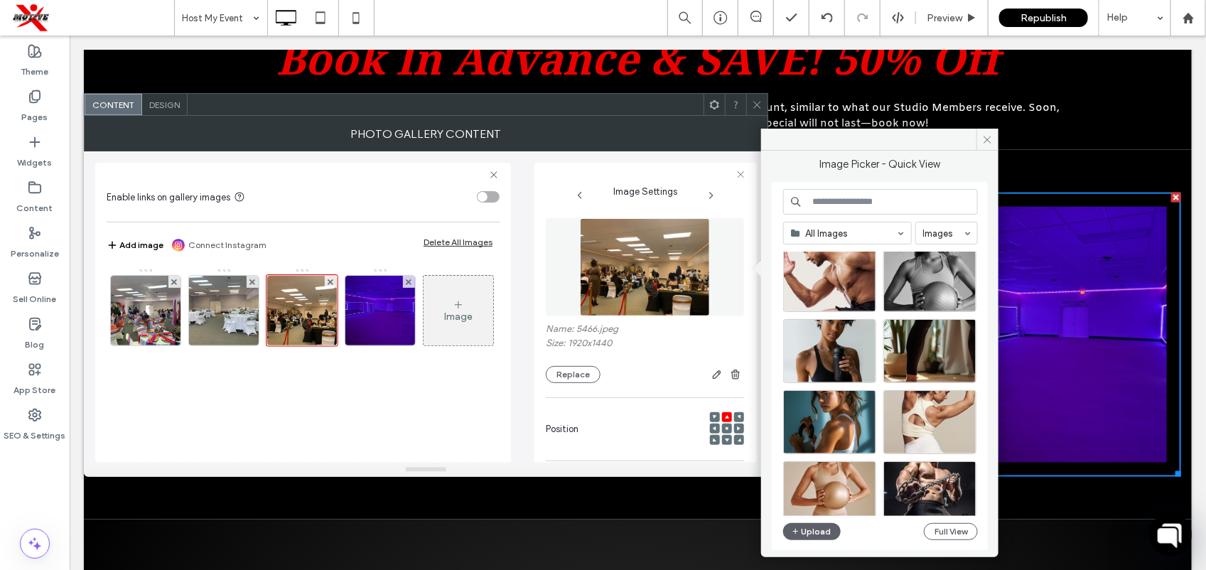
scroll to position [1956, 0]
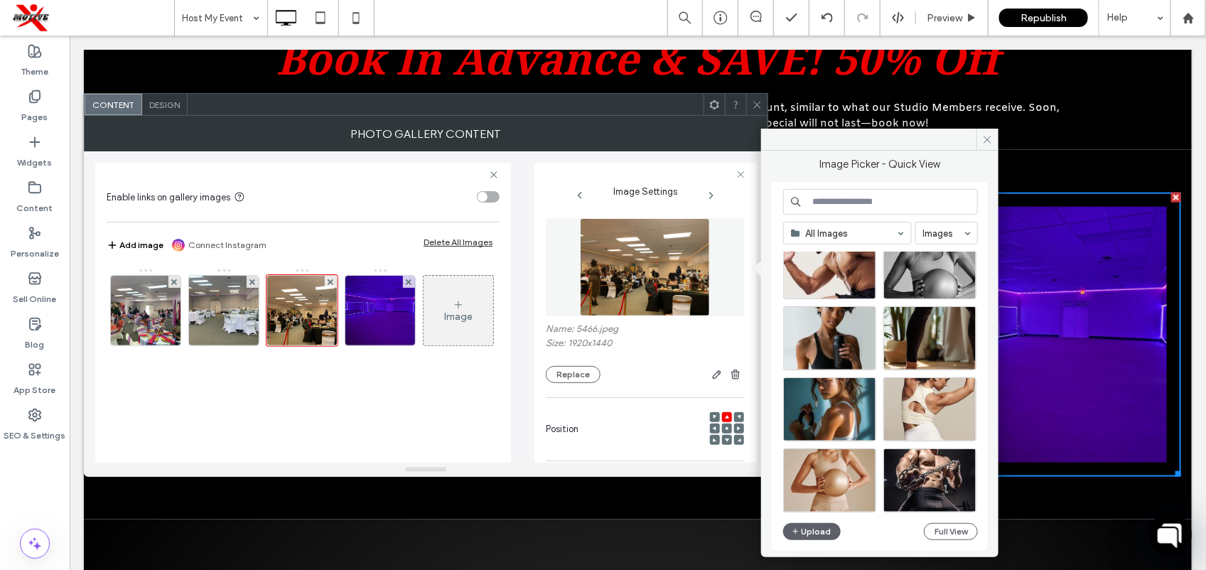
click at [412, 360] on div "Image" at bounding box center [302, 314] width 391 height 92
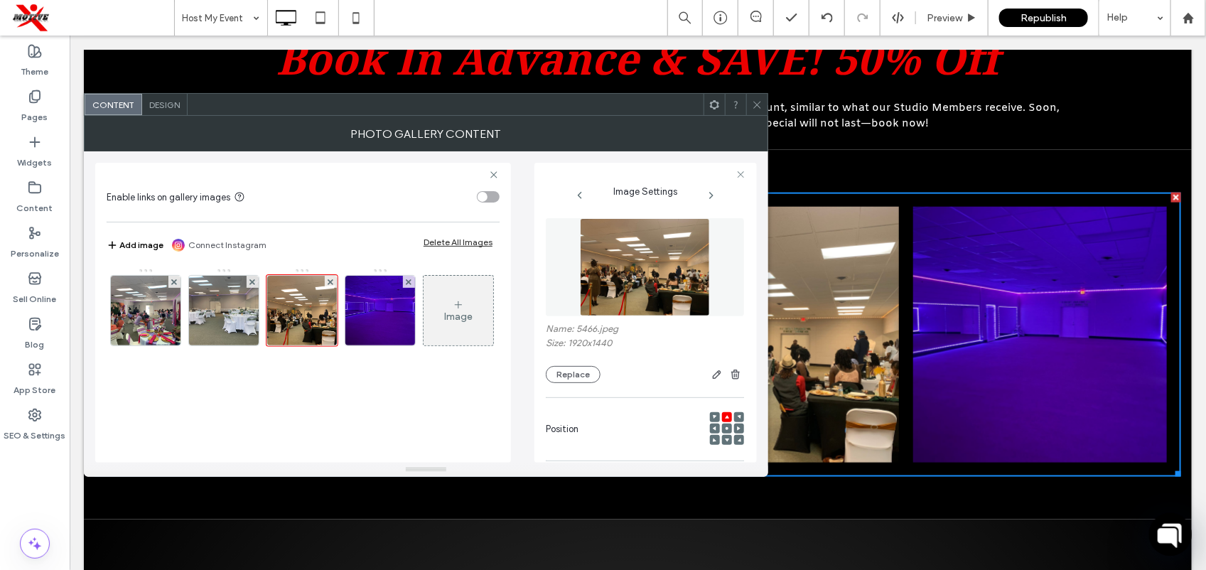
click at [760, 110] on span at bounding box center [757, 104] width 11 height 21
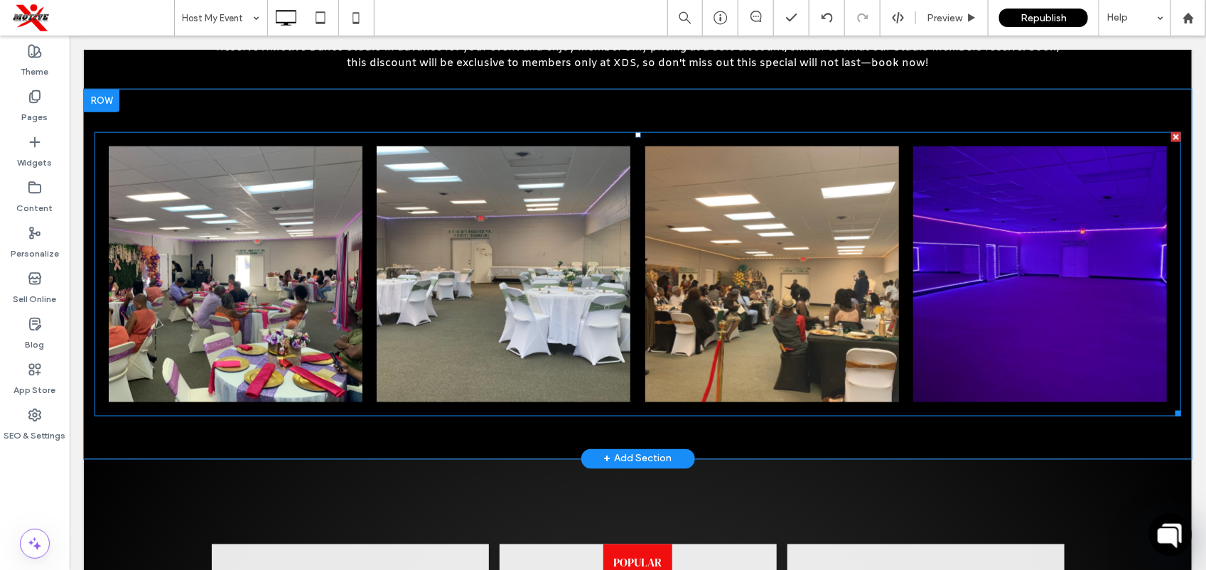
scroll to position [797, 0]
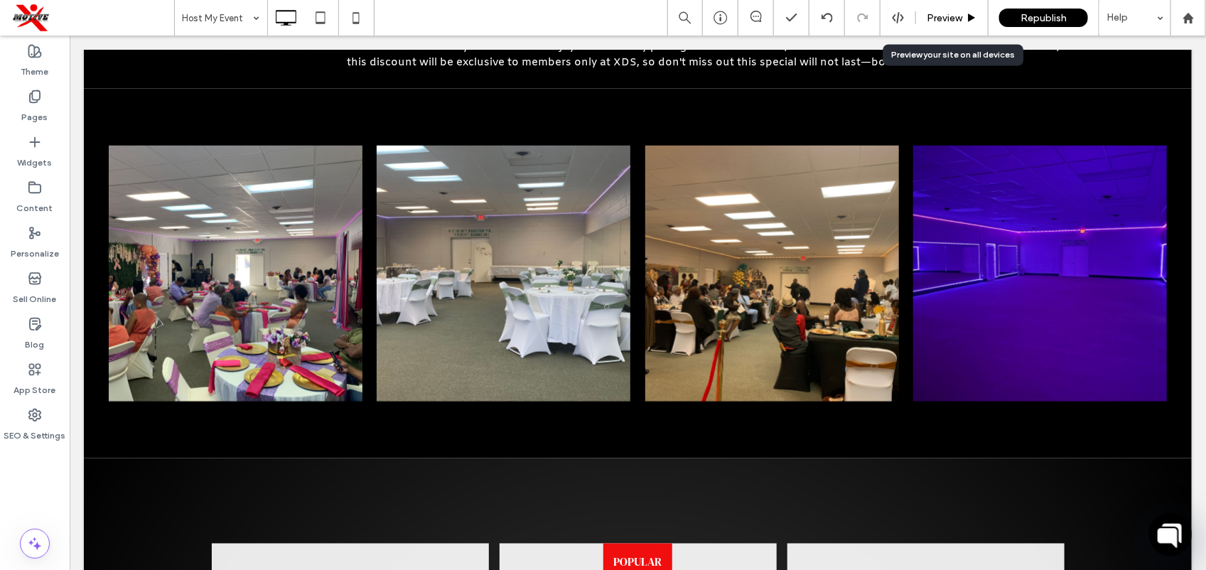
click at [954, 25] on div "Preview" at bounding box center [952, 18] width 72 height 36
click at [959, 21] on span "Preview" at bounding box center [944, 18] width 36 height 12
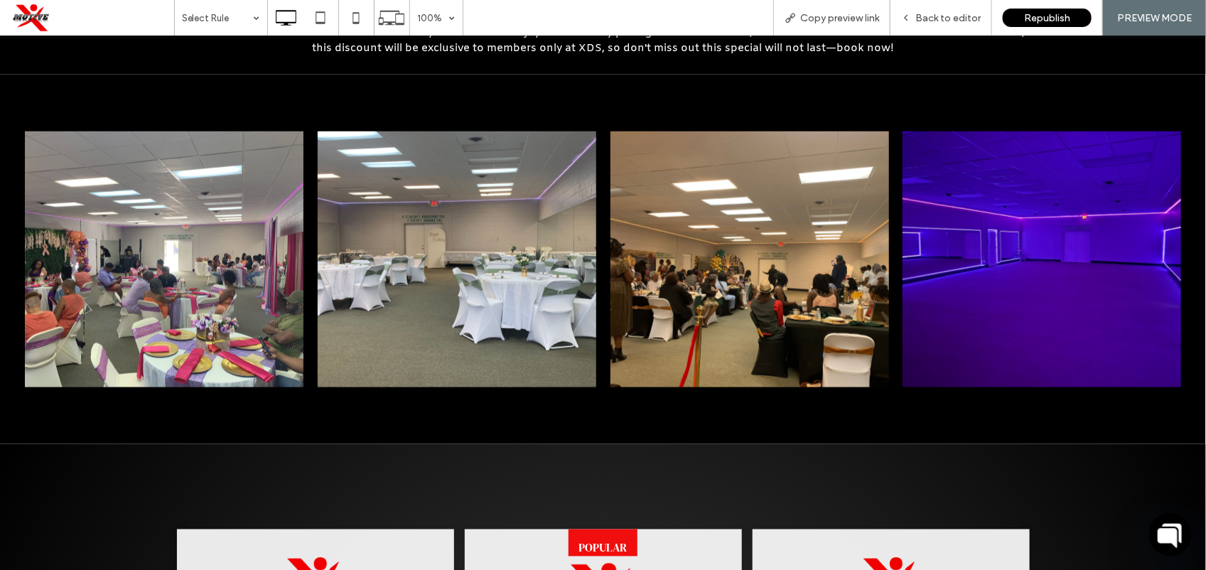
click at [227, 296] on link at bounding box center [164, 259] width 278 height 256
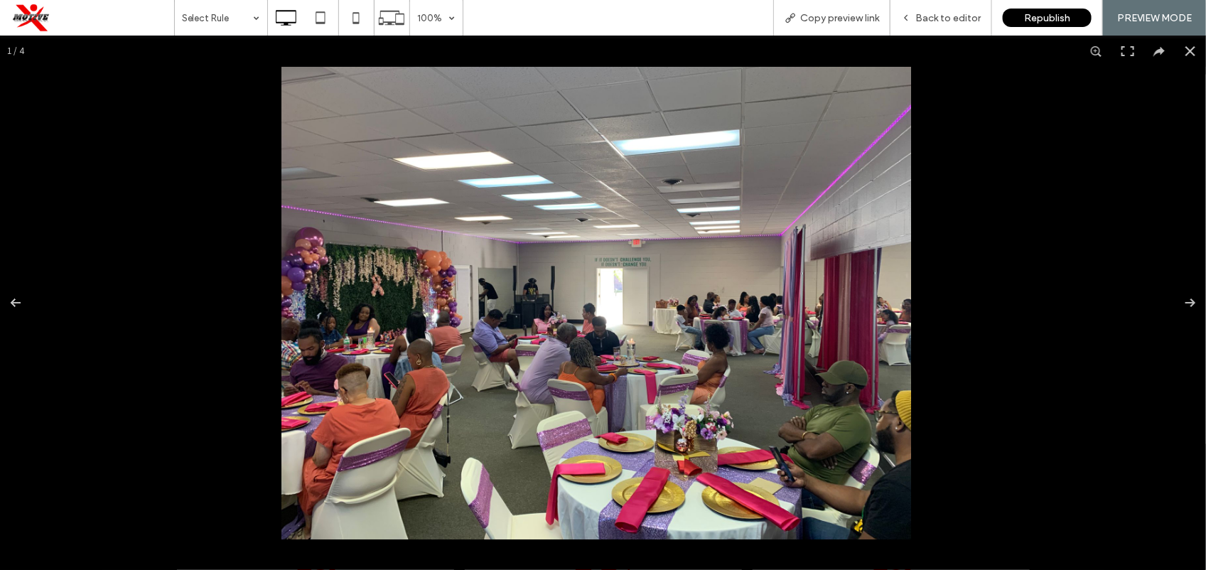
click at [578, 303] on img at bounding box center [596, 302] width 630 height 472
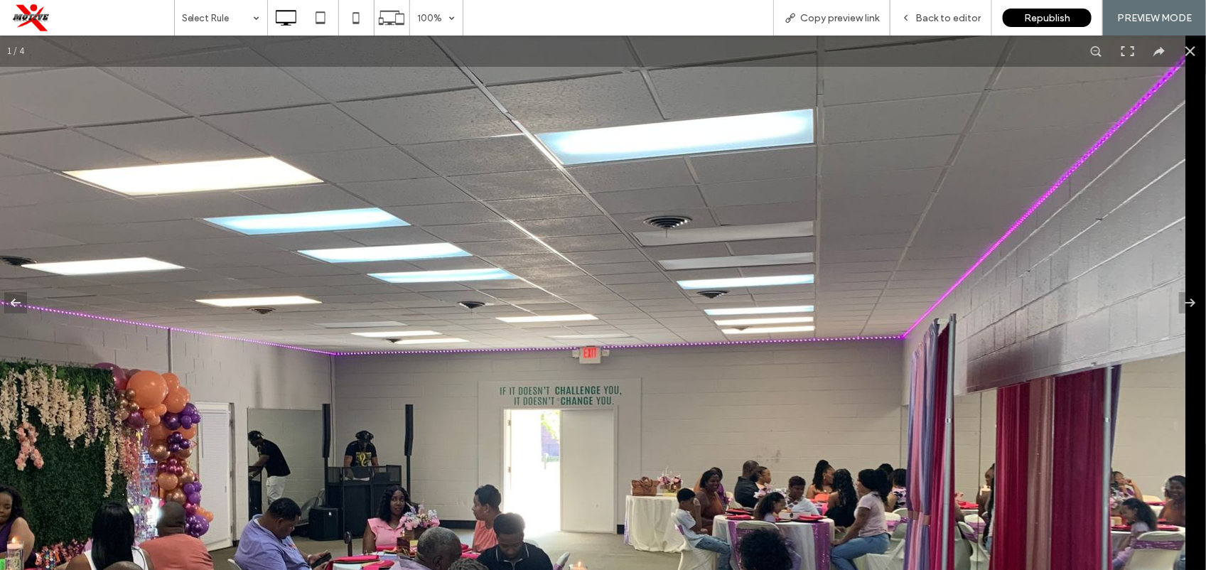
drag, startPoint x: 857, startPoint y: 420, endPoint x: 786, endPoint y: 602, distance: 195.0
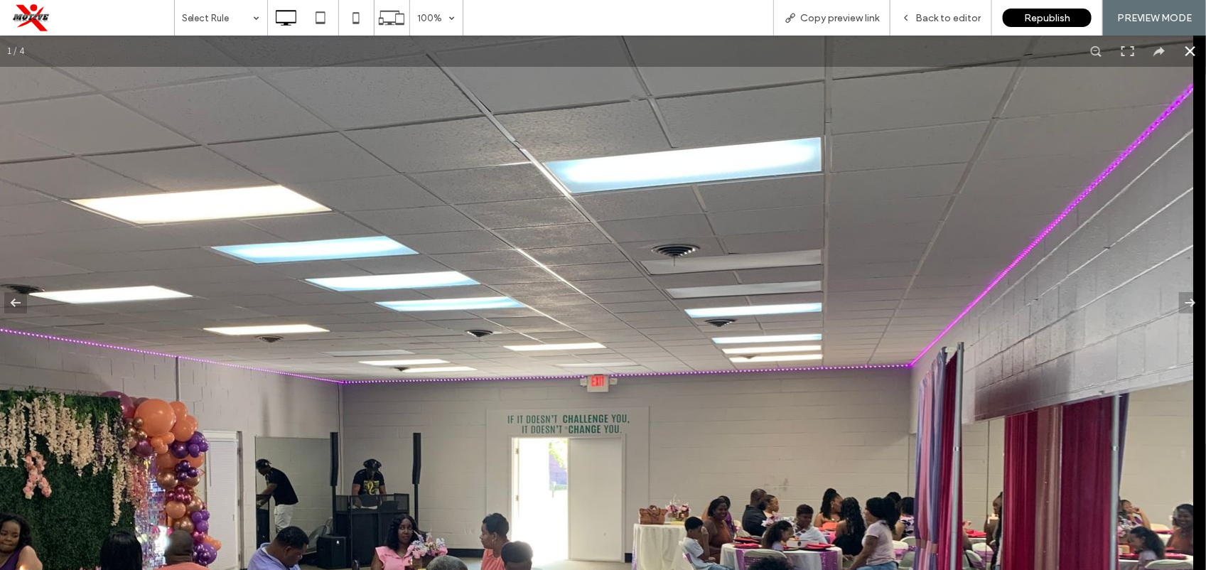
click at [1181, 60] on button at bounding box center [1189, 50] width 31 height 31
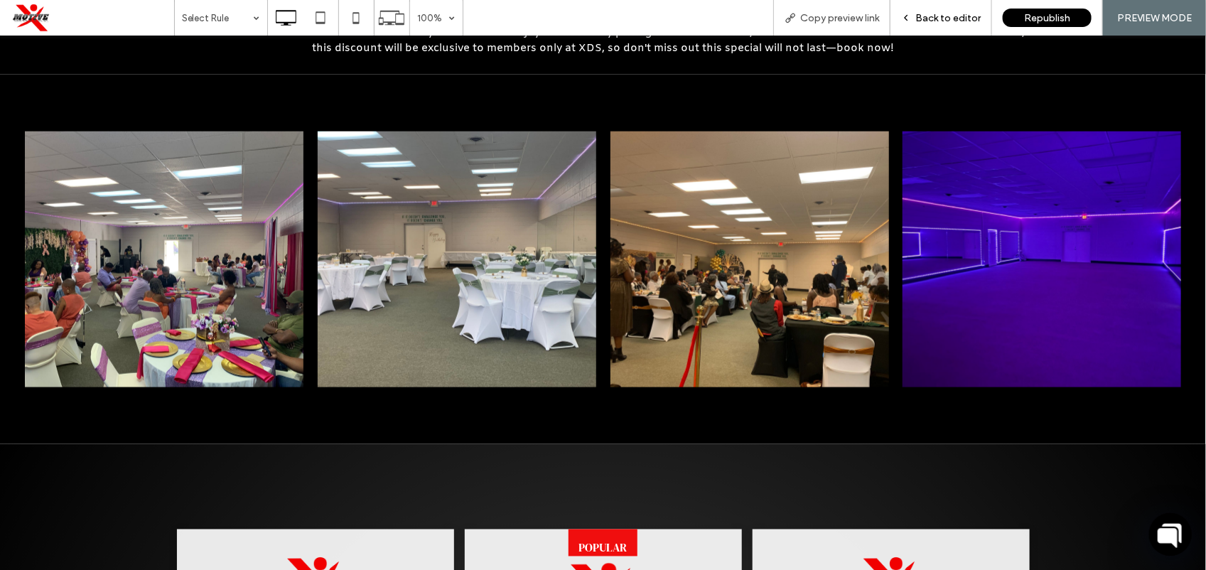
click at [956, 20] on div "Back to editor" at bounding box center [941, 18] width 102 height 36
click at [939, 22] on span "Back to editor" at bounding box center [947, 18] width 65 height 12
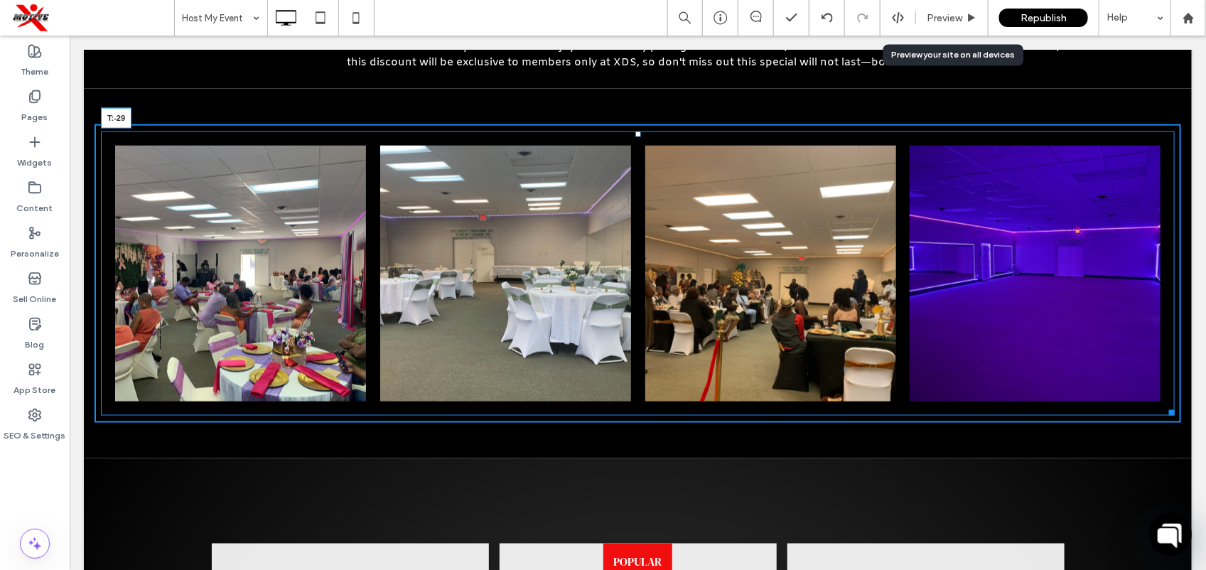
drag, startPoint x: 629, startPoint y: 132, endPoint x: 629, endPoint y: 104, distance: 27.7
click at [634, 131] on div at bounding box center [637, 134] width 6 height 6
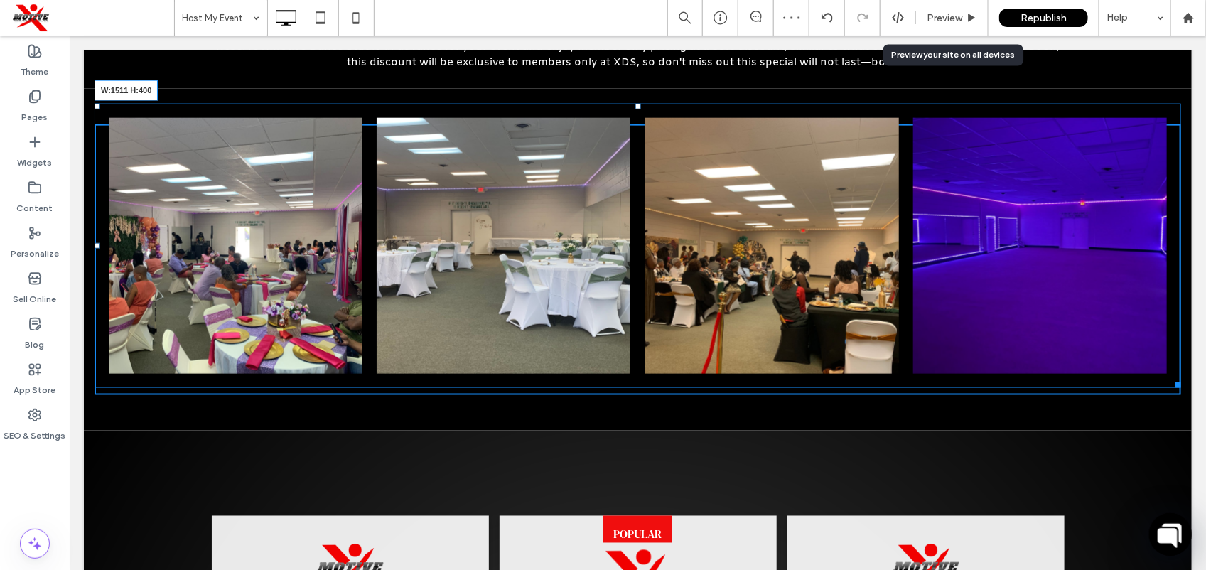
drag, startPoint x: 1162, startPoint y: 384, endPoint x: 1187, endPoint y: 415, distance: 39.9
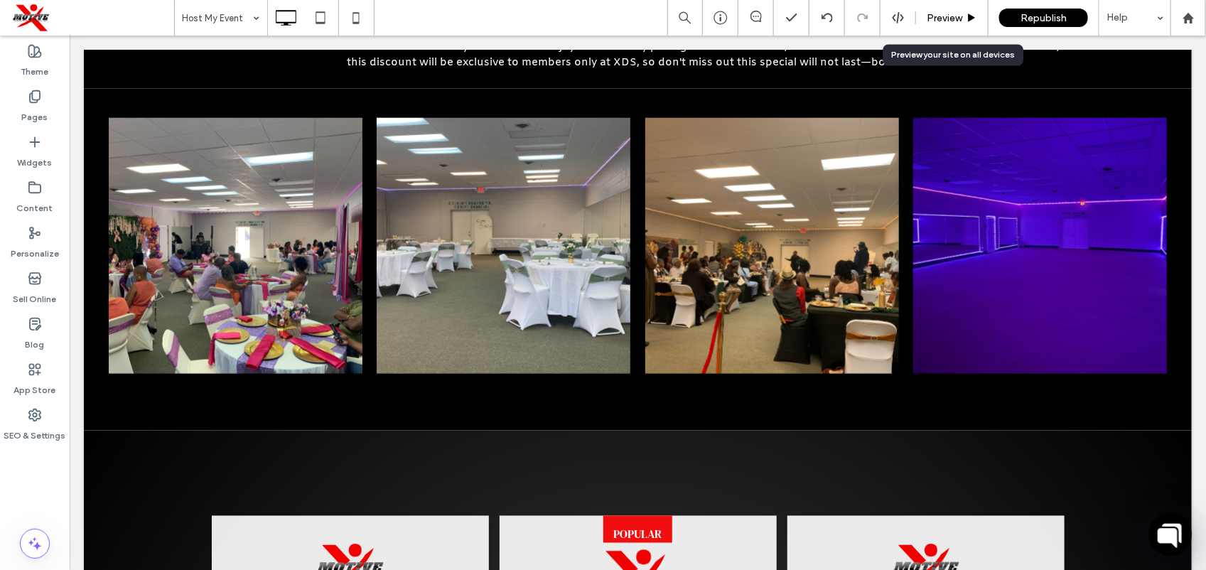
click at [949, 13] on span "Preview" at bounding box center [944, 18] width 36 height 12
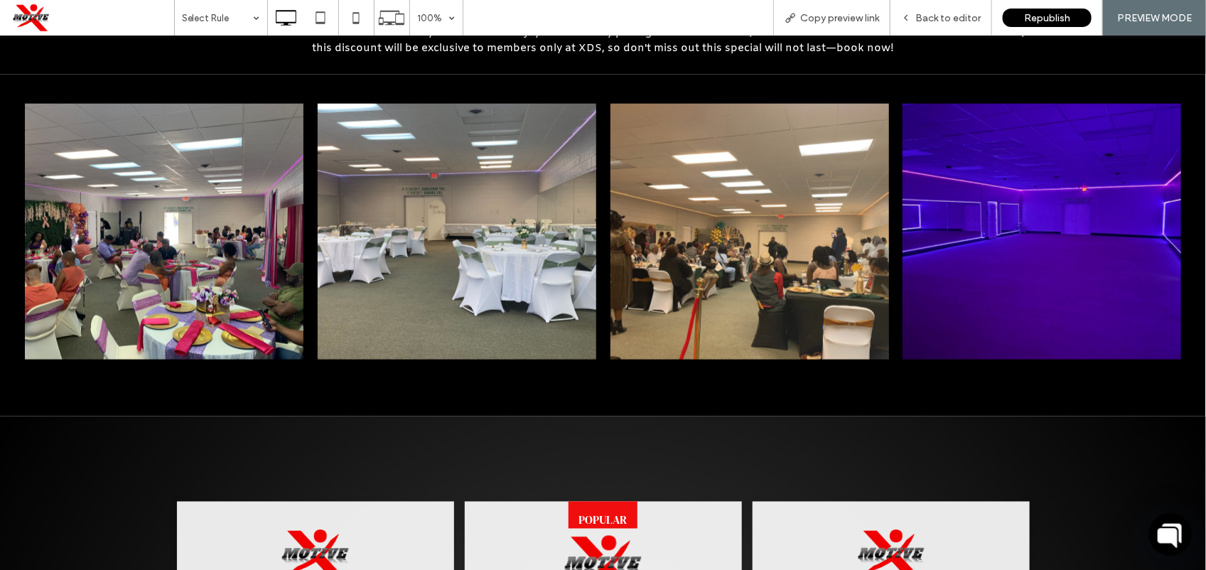
click at [815, 333] on link at bounding box center [749, 231] width 278 height 256
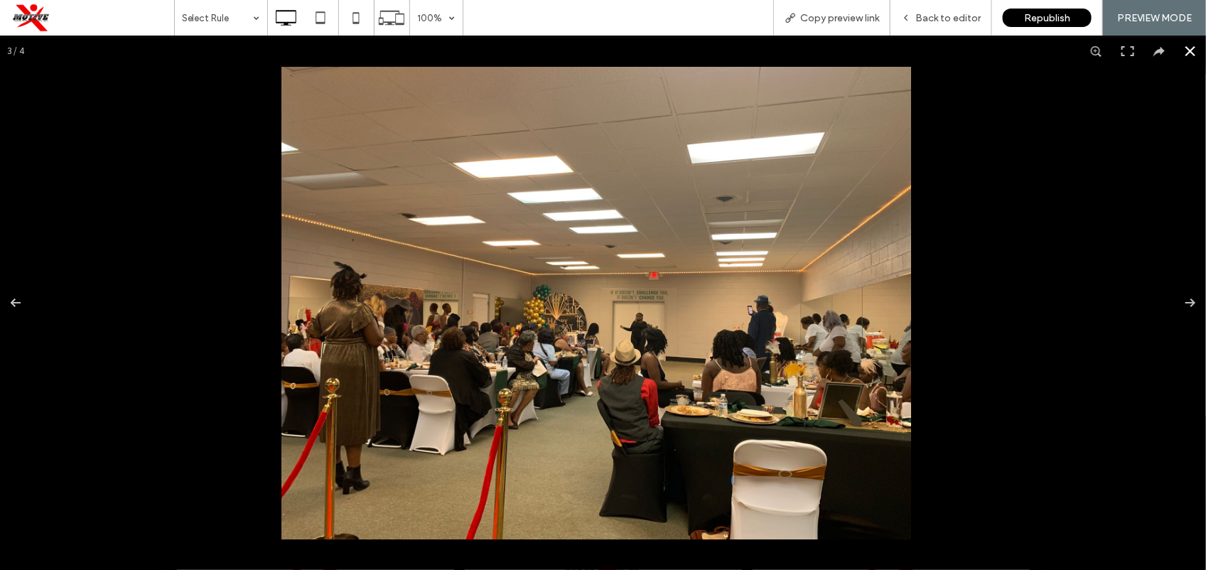
click at [1178, 51] on button at bounding box center [1189, 50] width 31 height 31
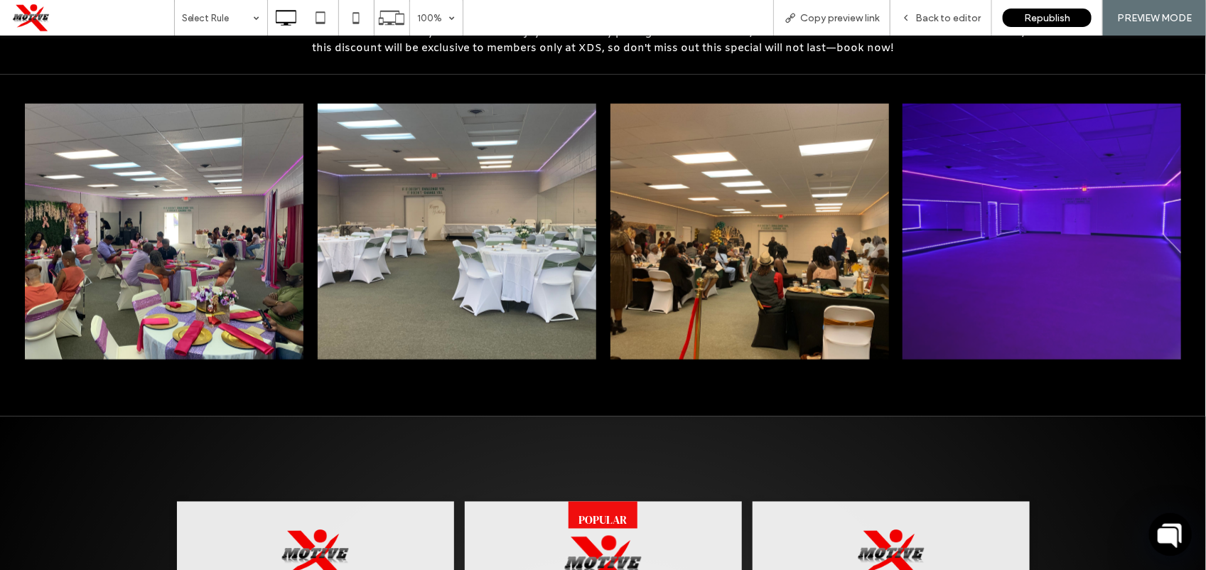
click at [1069, 250] on link at bounding box center [1041, 231] width 278 height 256
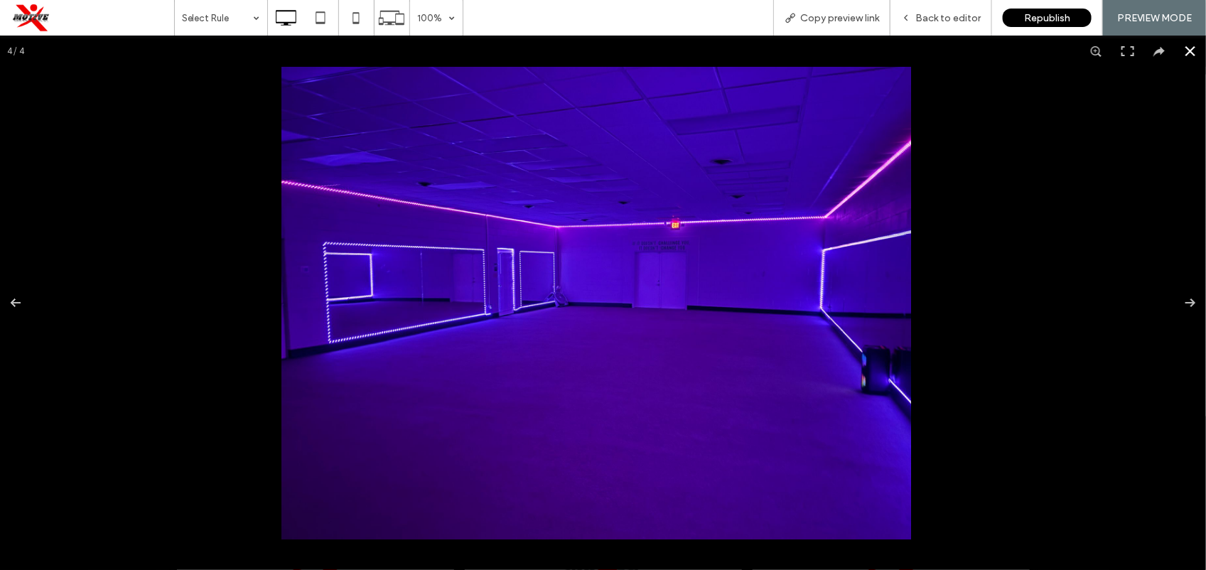
click at [1177, 48] on button at bounding box center [1189, 50] width 31 height 31
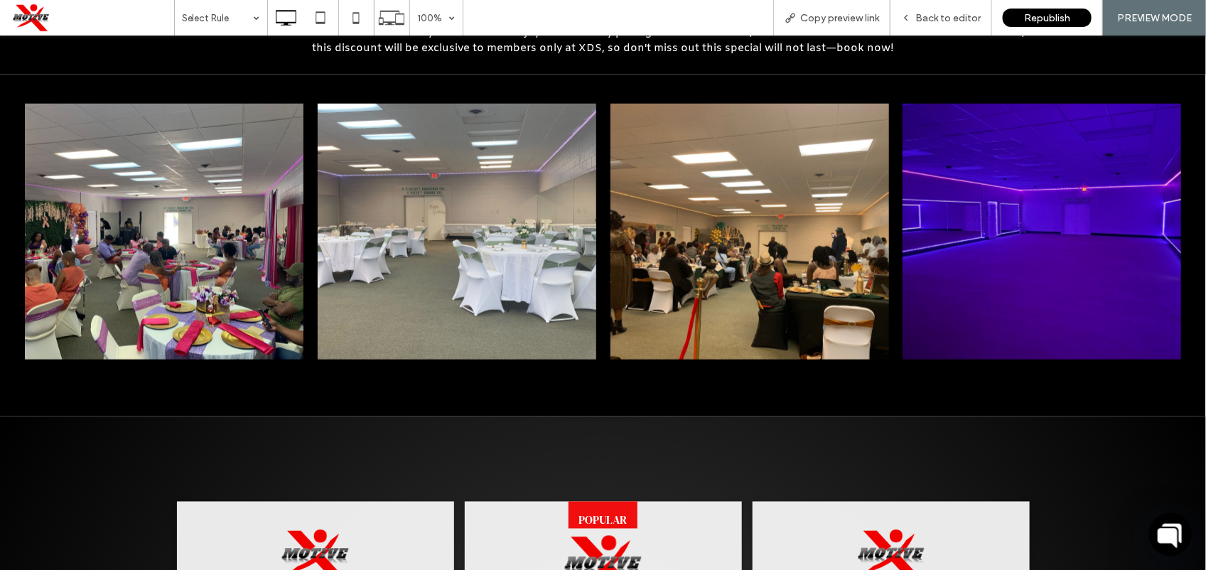
click at [489, 275] on link at bounding box center [457, 231] width 278 height 256
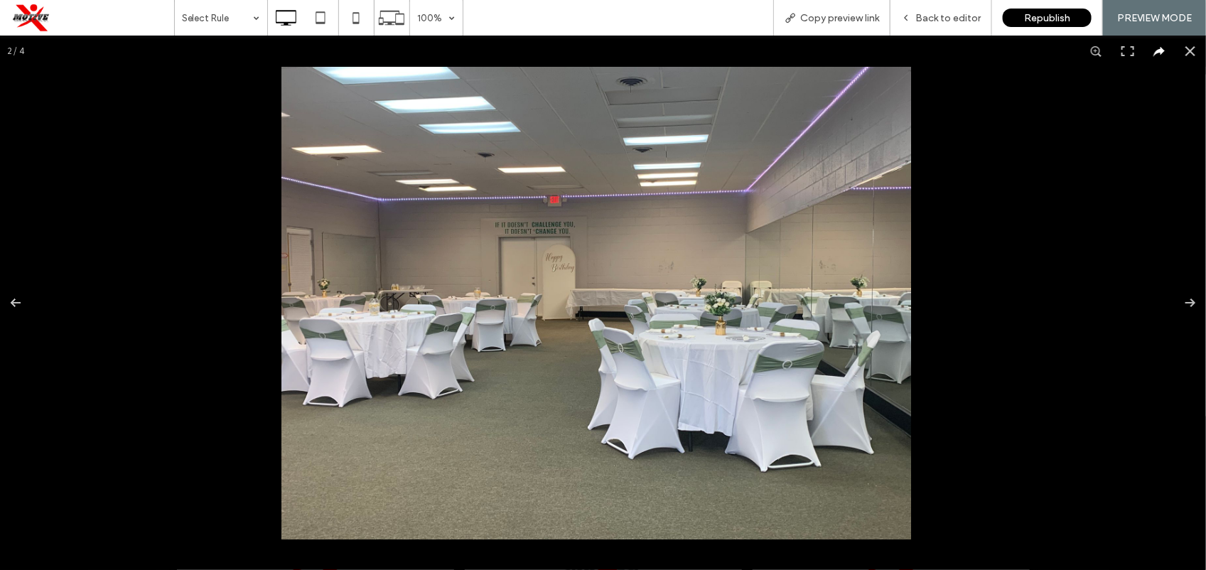
click at [1148, 51] on button at bounding box center [1158, 50] width 31 height 31
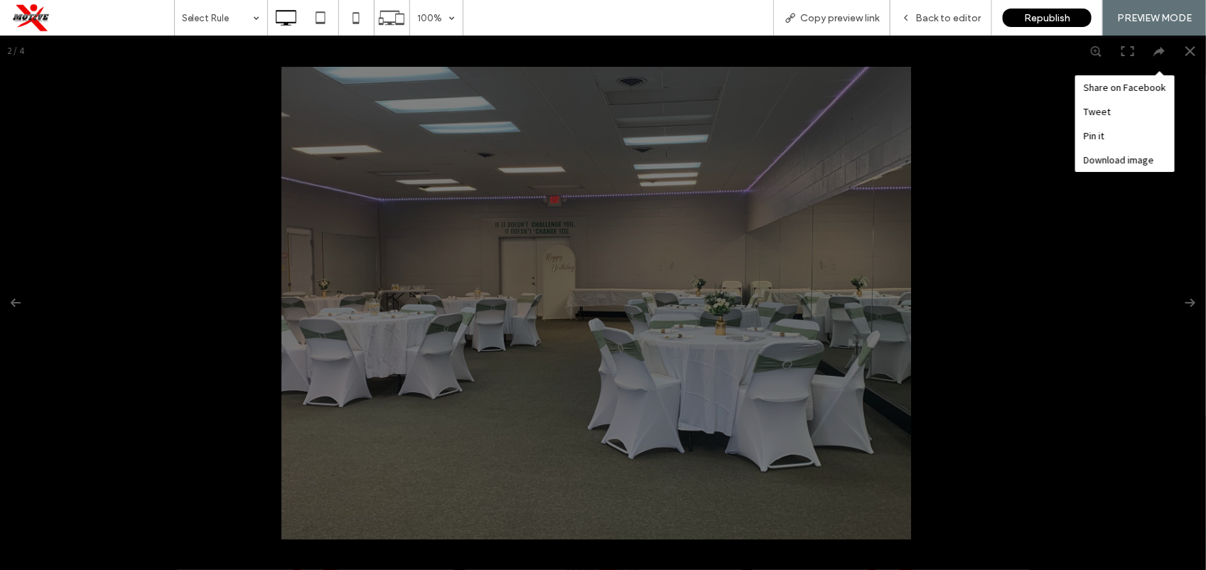
click at [1184, 51] on div "Share on Facebook Tweet Pin it Download image" at bounding box center [603, 302] width 1206 height 534
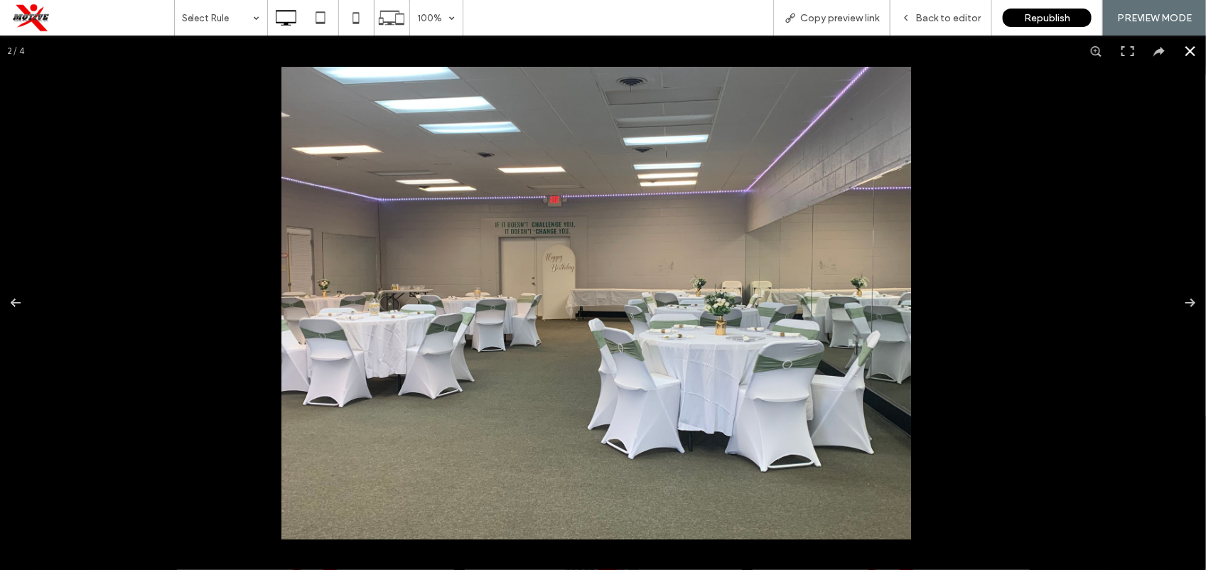
click at [1174, 51] on button at bounding box center [1189, 50] width 31 height 31
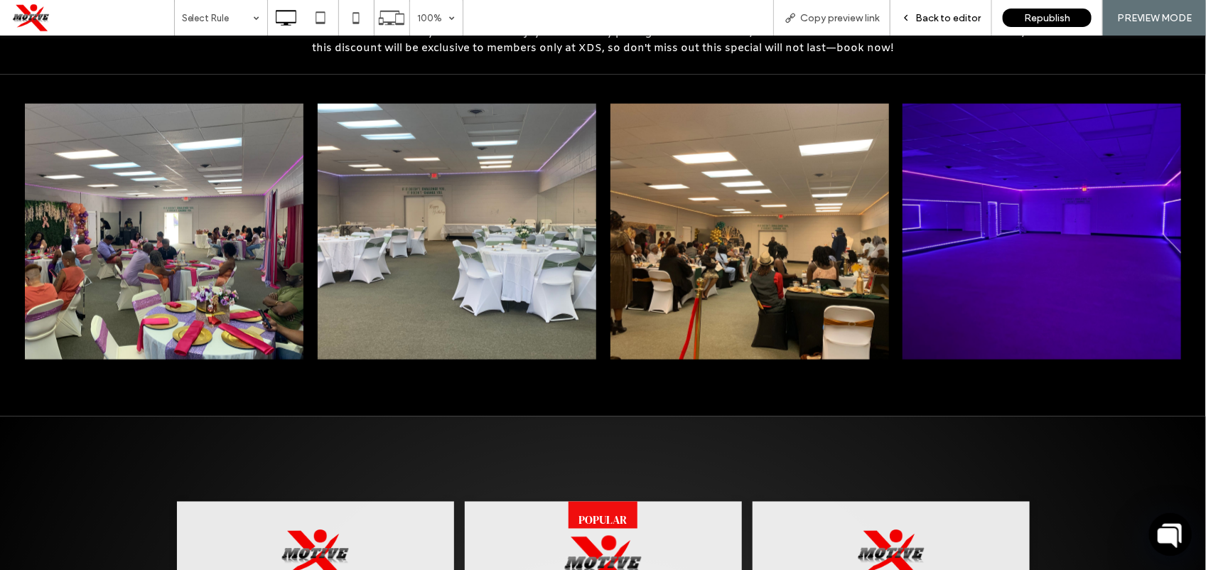
drag, startPoint x: 919, startPoint y: 22, endPoint x: 810, endPoint y: 139, distance: 159.3
click at [919, 22] on span "Back to editor" at bounding box center [947, 18] width 65 height 12
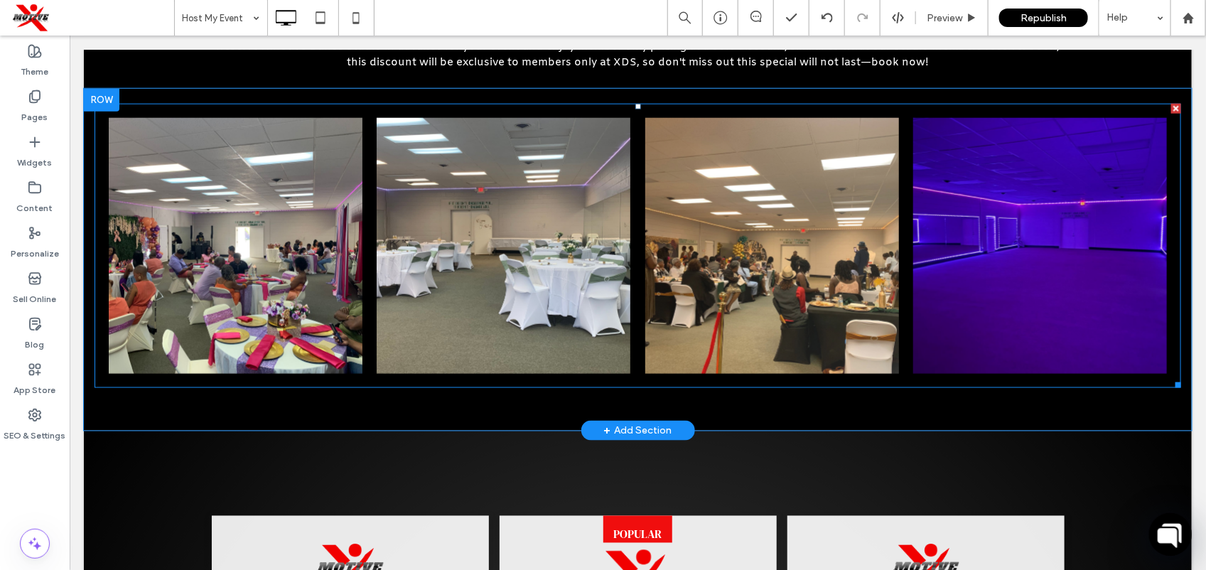
click at [815, 280] on link at bounding box center [771, 245] width 254 height 256
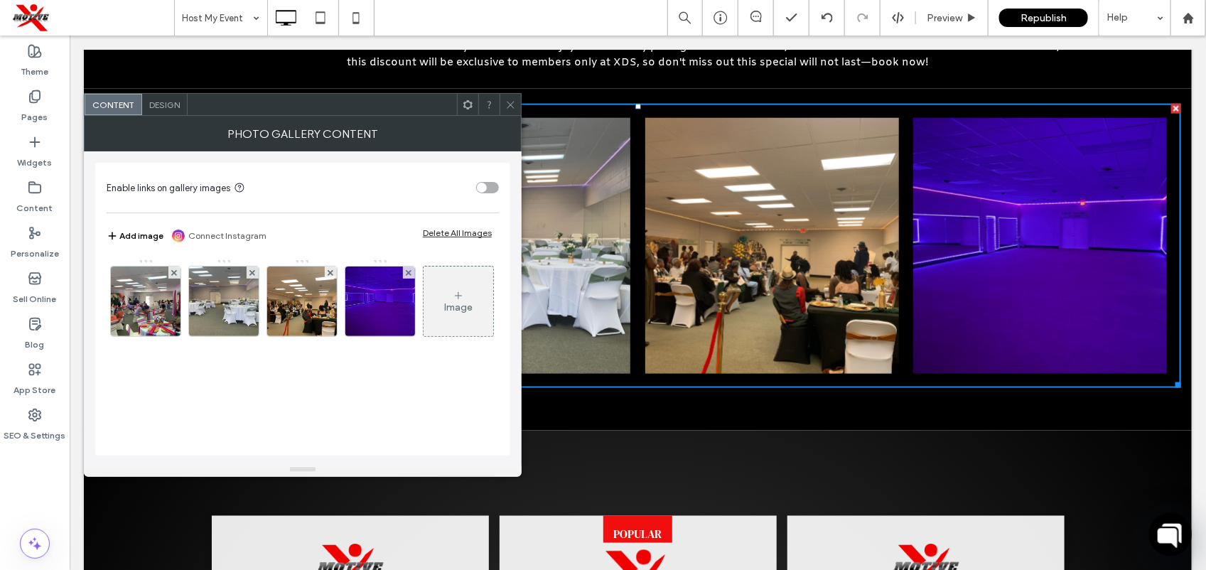
click at [175, 117] on div "Photo Gallery Content" at bounding box center [303, 134] width 438 height 36
click at [172, 111] on div "Design" at bounding box center [164, 104] width 45 height 21
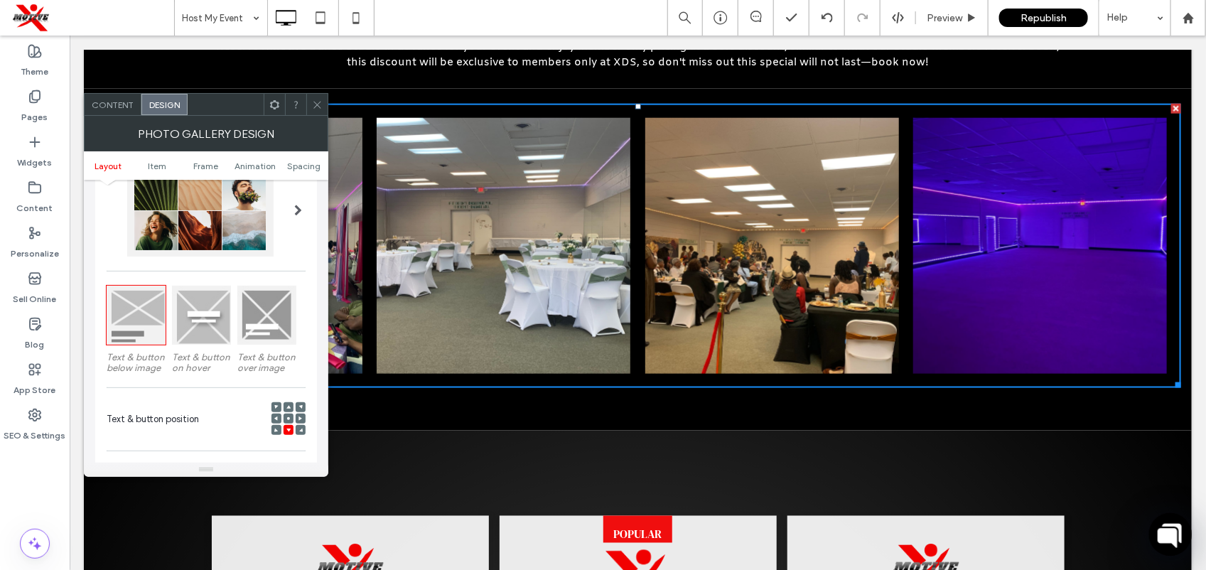
scroll to position [118, 0]
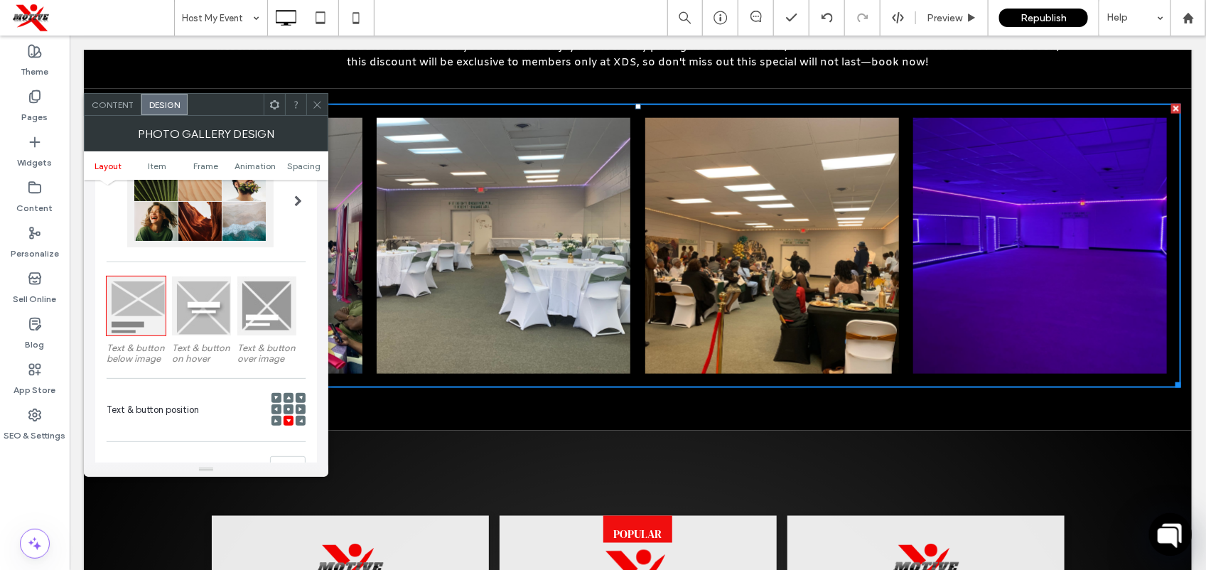
click at [217, 306] on div at bounding box center [201, 305] width 59 height 59
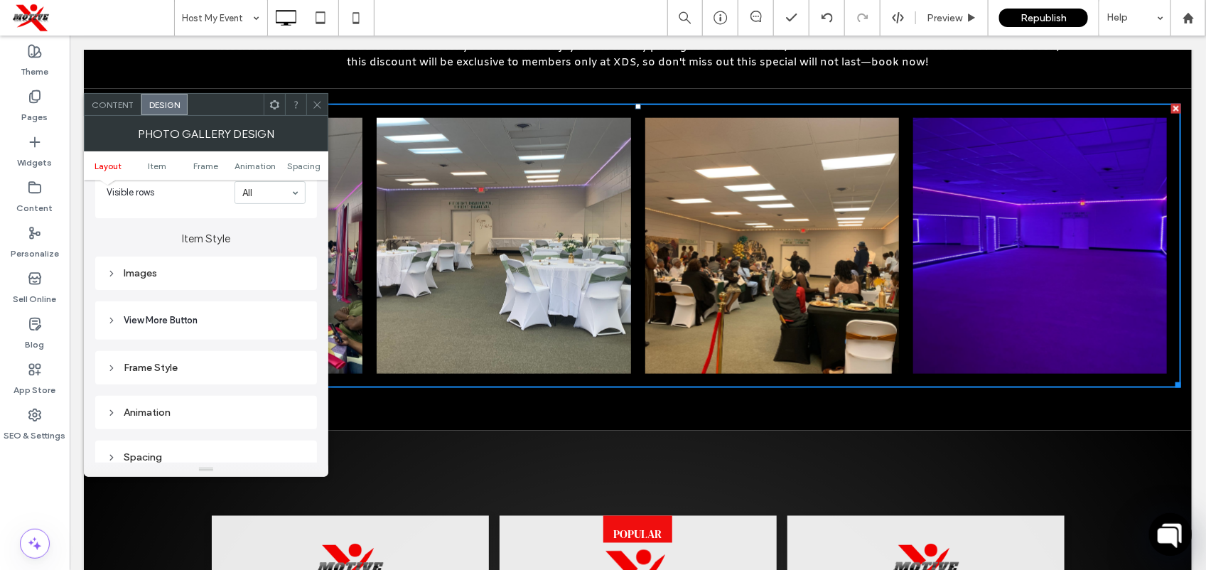
scroll to position [469, 0]
click at [281, 279] on div "Images" at bounding box center [206, 269] width 199 height 19
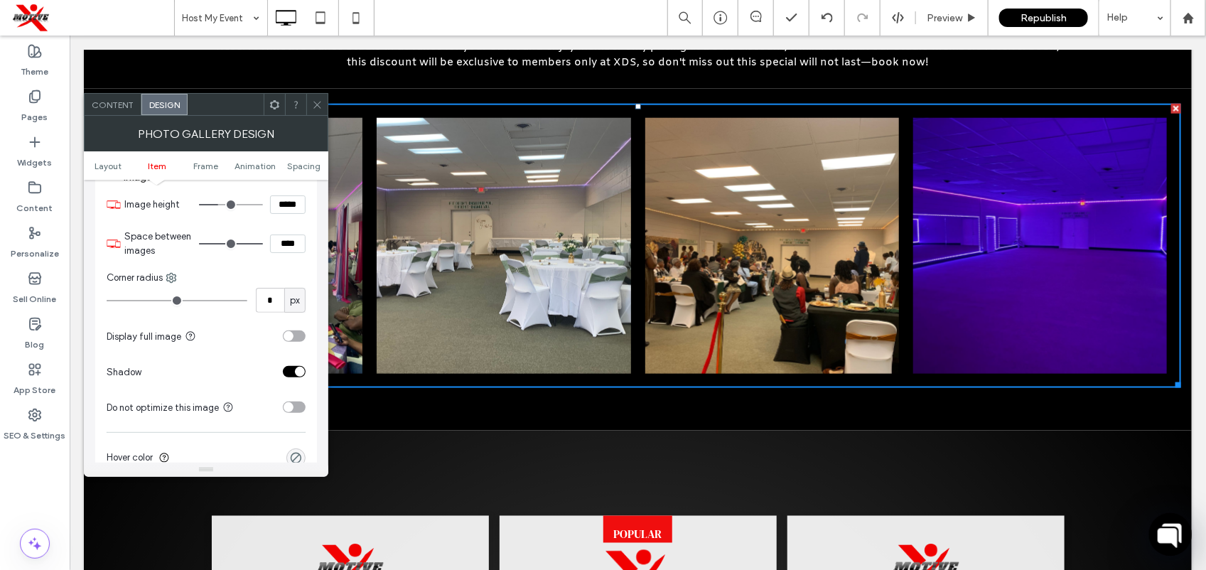
scroll to position [619, 0]
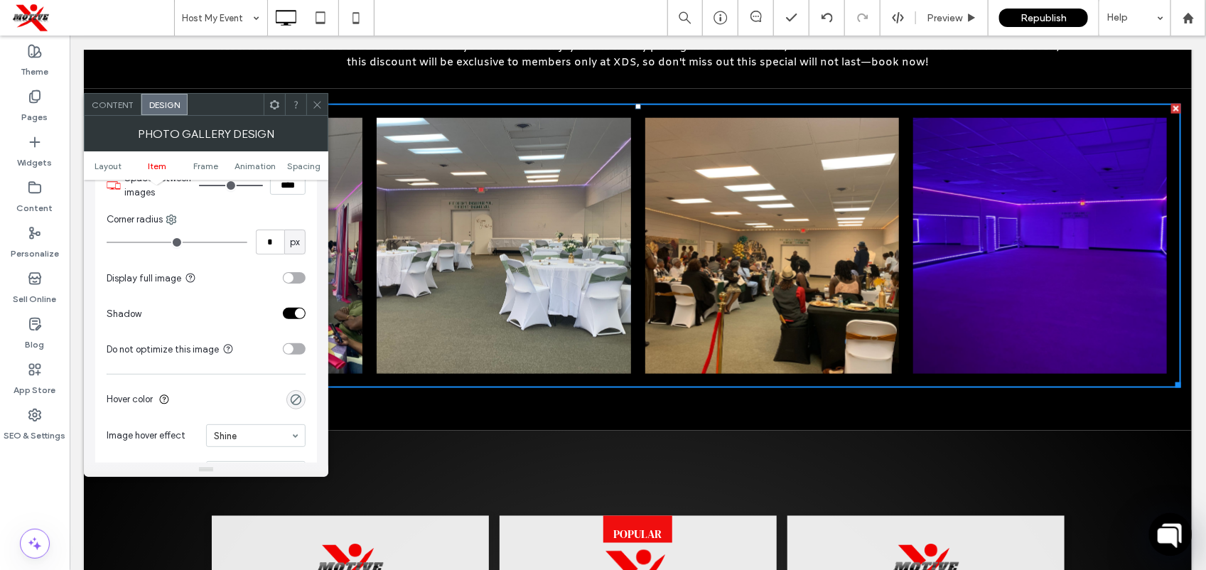
click at [293, 281] on div "toggle" at bounding box center [294, 277] width 23 height 11
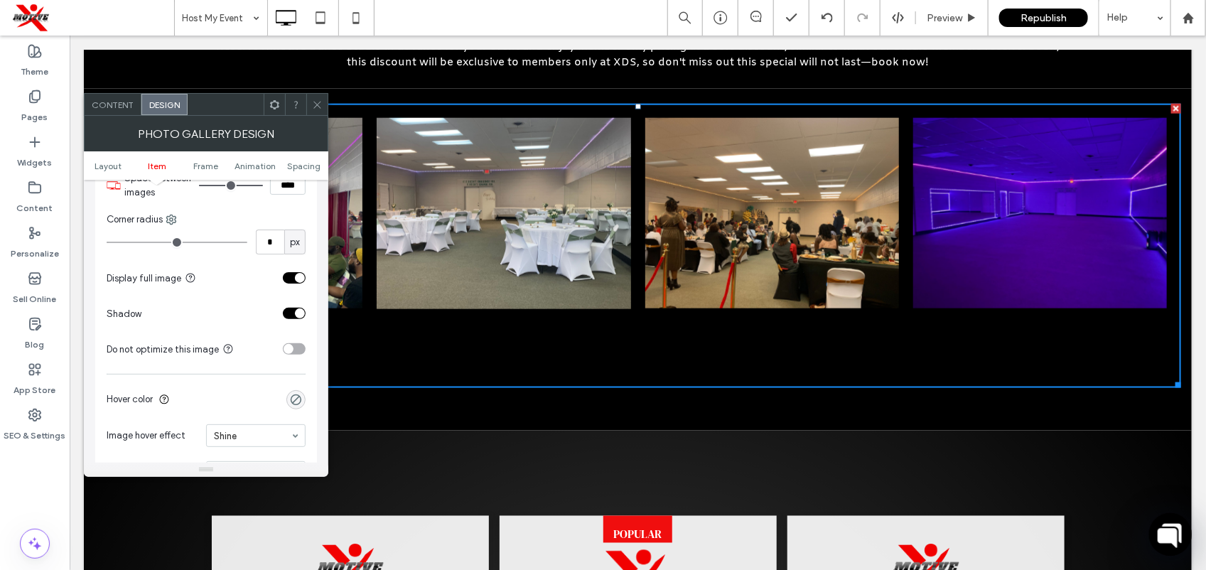
click at [293, 281] on div "toggle" at bounding box center [294, 277] width 23 height 11
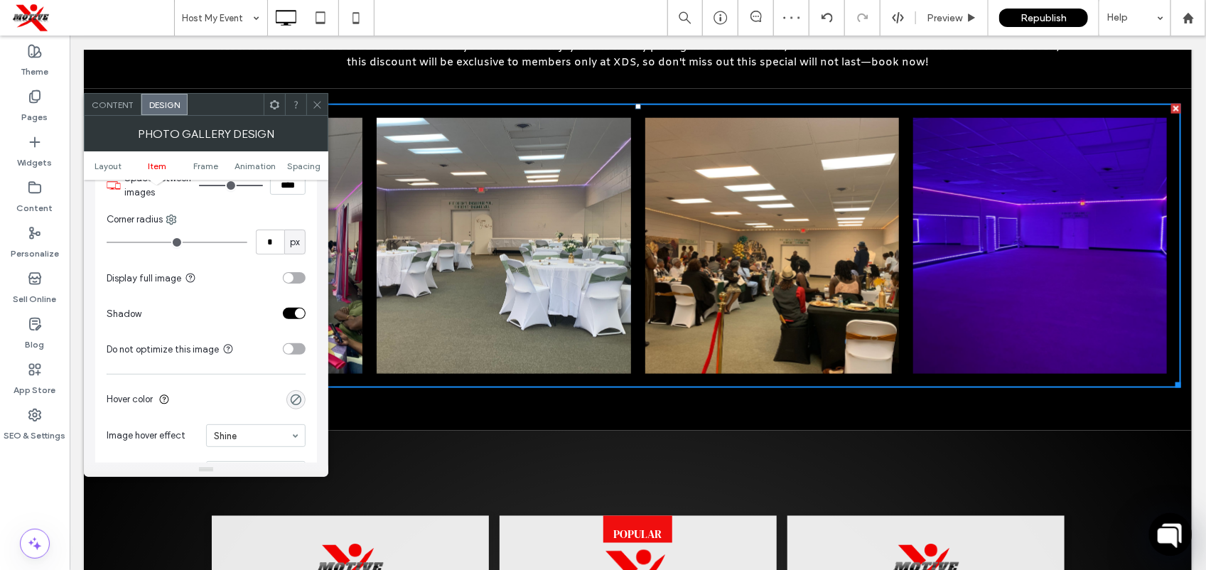
click at [303, 279] on div "toggle" at bounding box center [294, 277] width 23 height 11
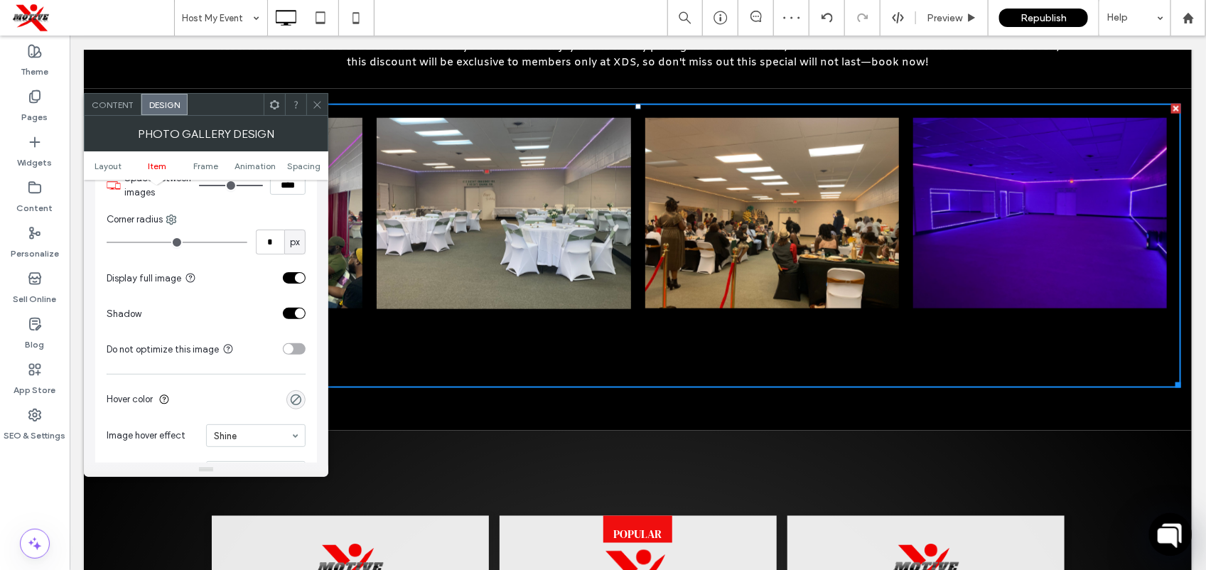
click at [303, 279] on div "toggle" at bounding box center [300, 278] width 10 height 10
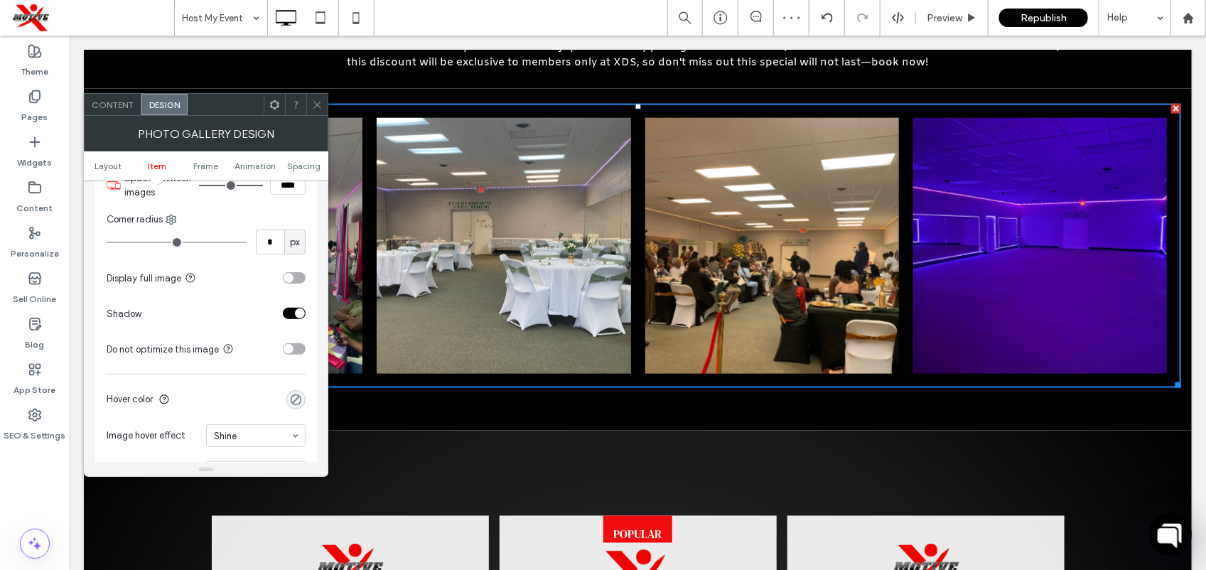
click at [305, 347] on div "Images Image height ***** Space between images **** Corner radius * px Display …" at bounding box center [206, 300] width 222 height 396
click at [293, 354] on div "toggle" at bounding box center [288, 349] width 10 height 10
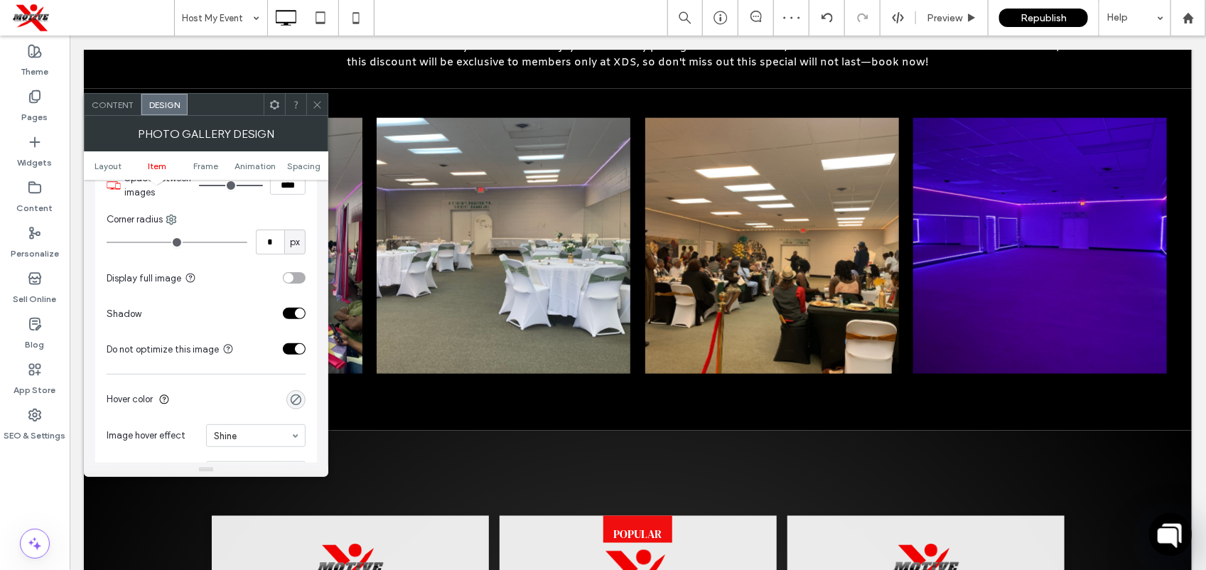
click at [288, 355] on div "toggle" at bounding box center [294, 348] width 23 height 11
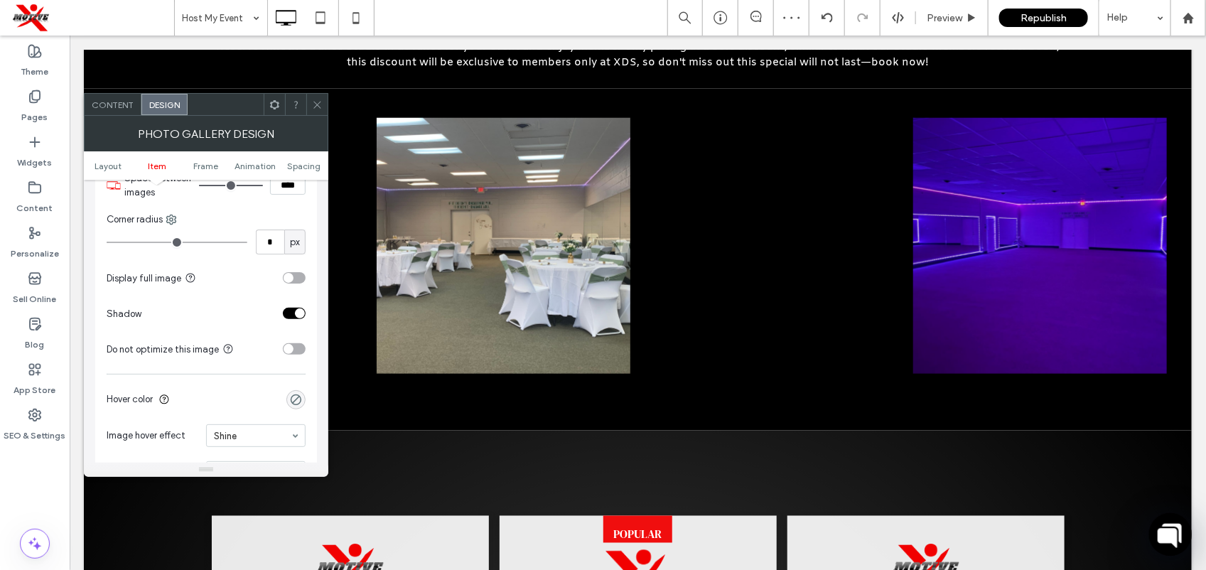
click at [288, 354] on div "toggle" at bounding box center [288, 349] width 10 height 10
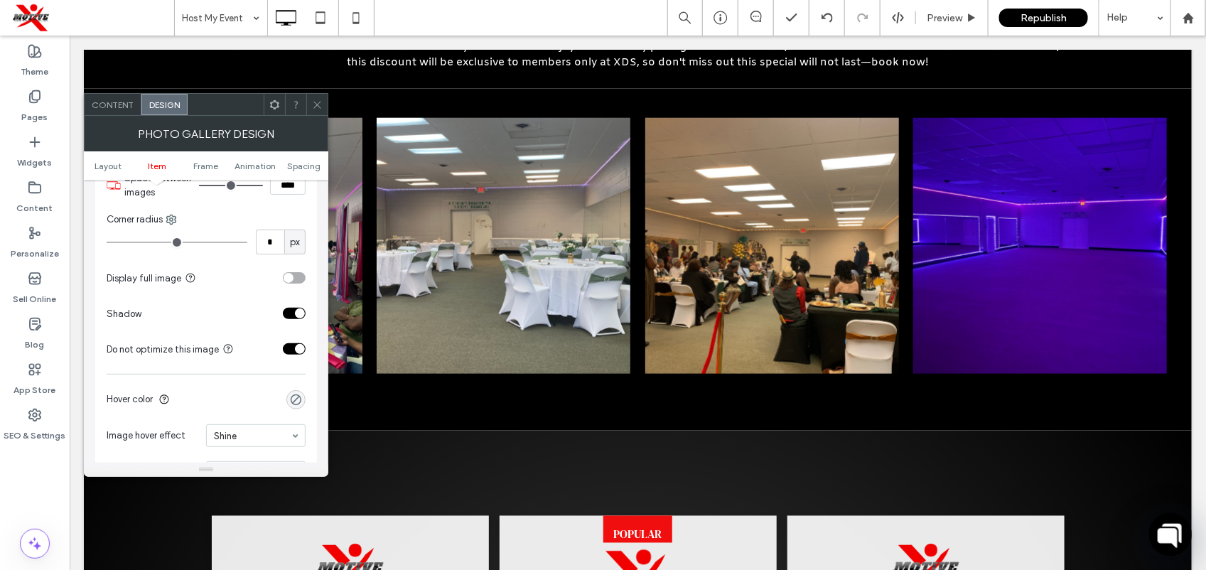
click at [290, 355] on div "toggle" at bounding box center [294, 348] width 23 height 11
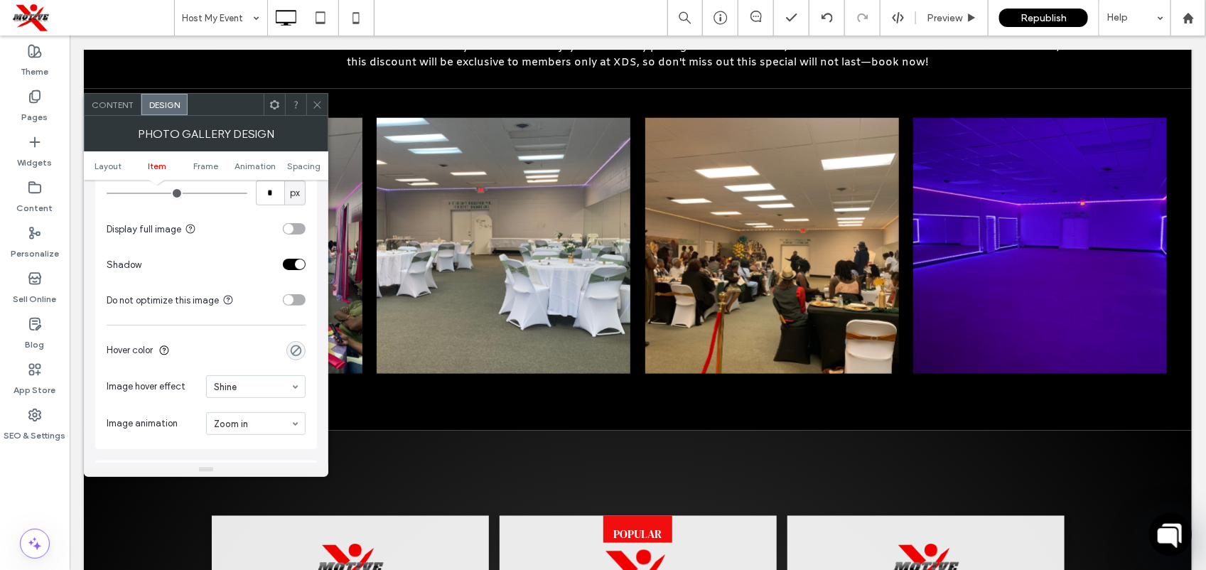
scroll to position [661, 0]
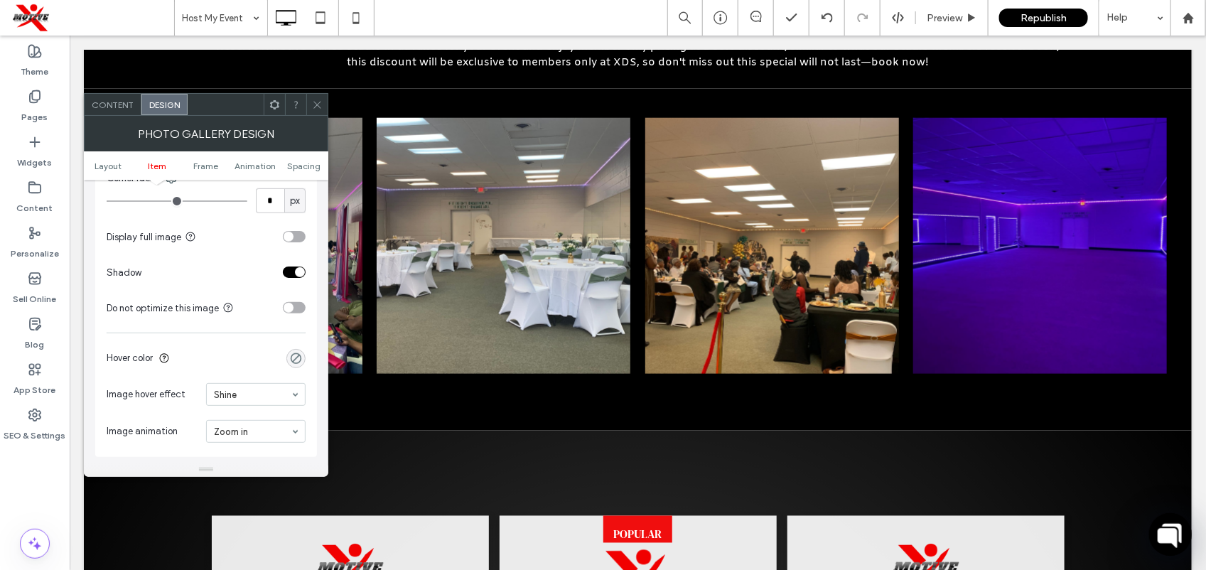
click at [270, 107] on icon at bounding box center [274, 104] width 11 height 11
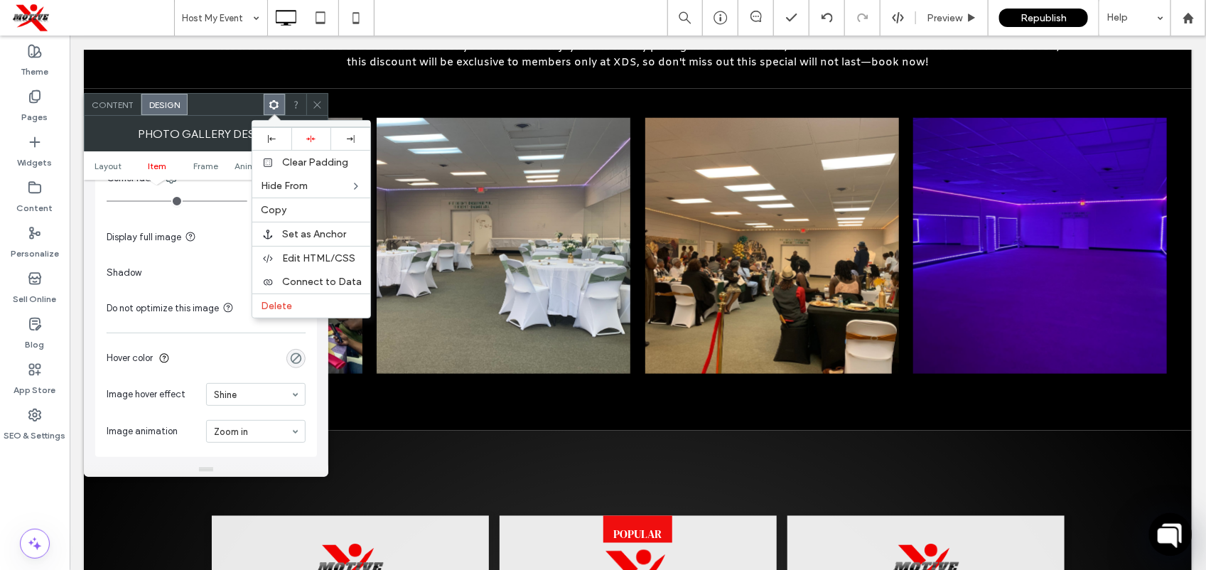
click at [110, 101] on span "Content" at bounding box center [113, 104] width 42 height 11
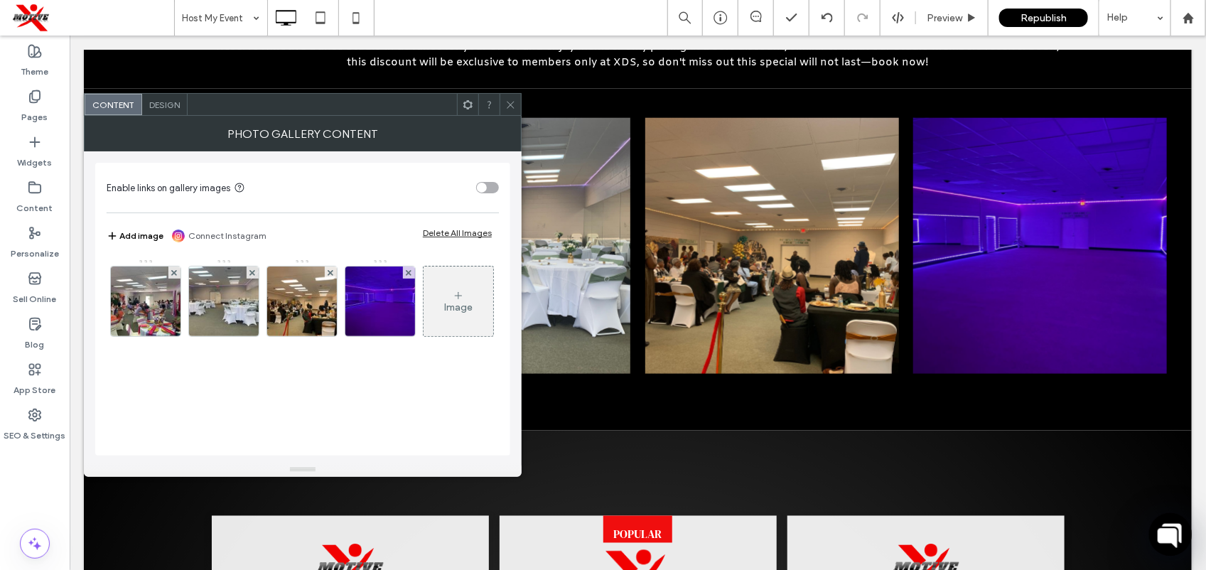
click at [116, 107] on span "Content" at bounding box center [113, 104] width 42 height 11
click at [169, 107] on span "Design" at bounding box center [164, 104] width 31 height 11
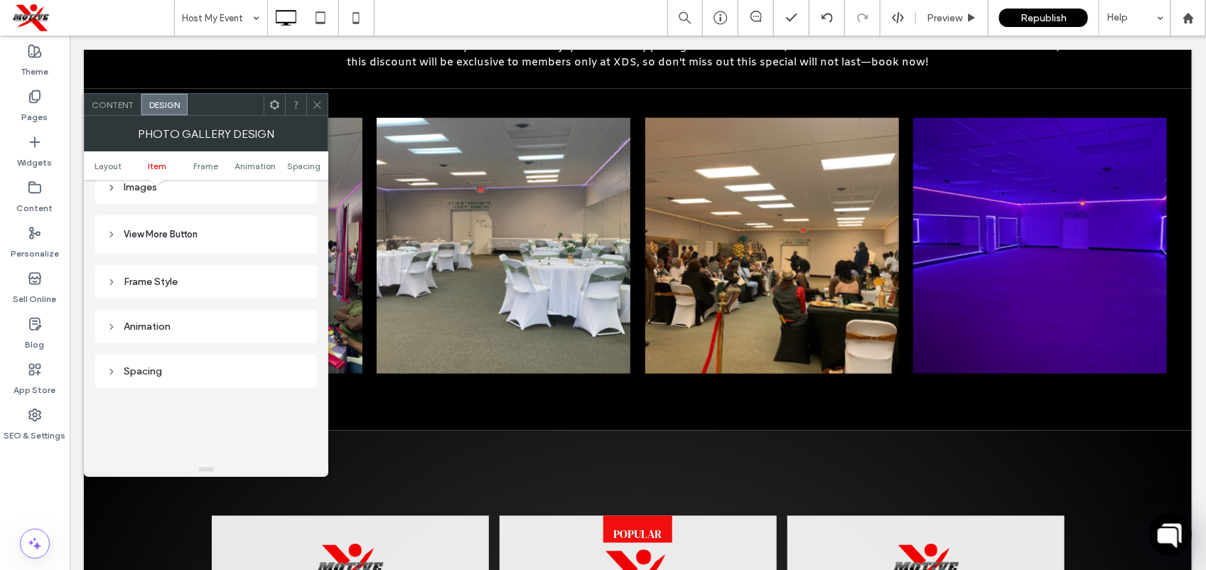
scroll to position [553, 0]
click at [224, 242] on header "View More Button" at bounding box center [206, 233] width 222 height 38
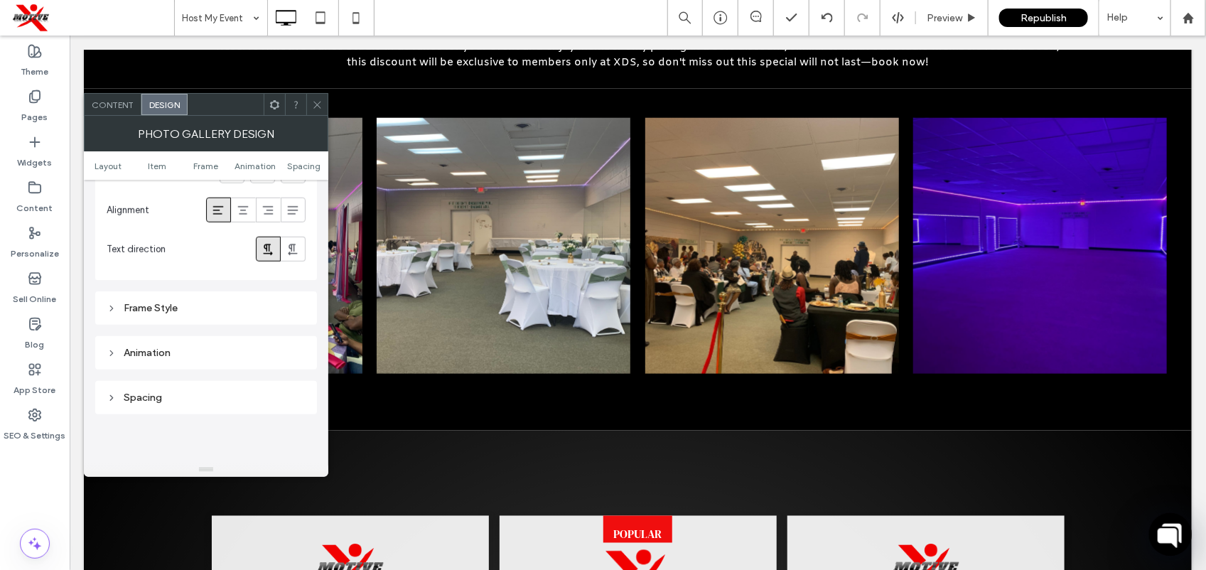
scroll to position [799, 0]
click at [168, 318] on div "Frame Style" at bounding box center [206, 311] width 199 height 12
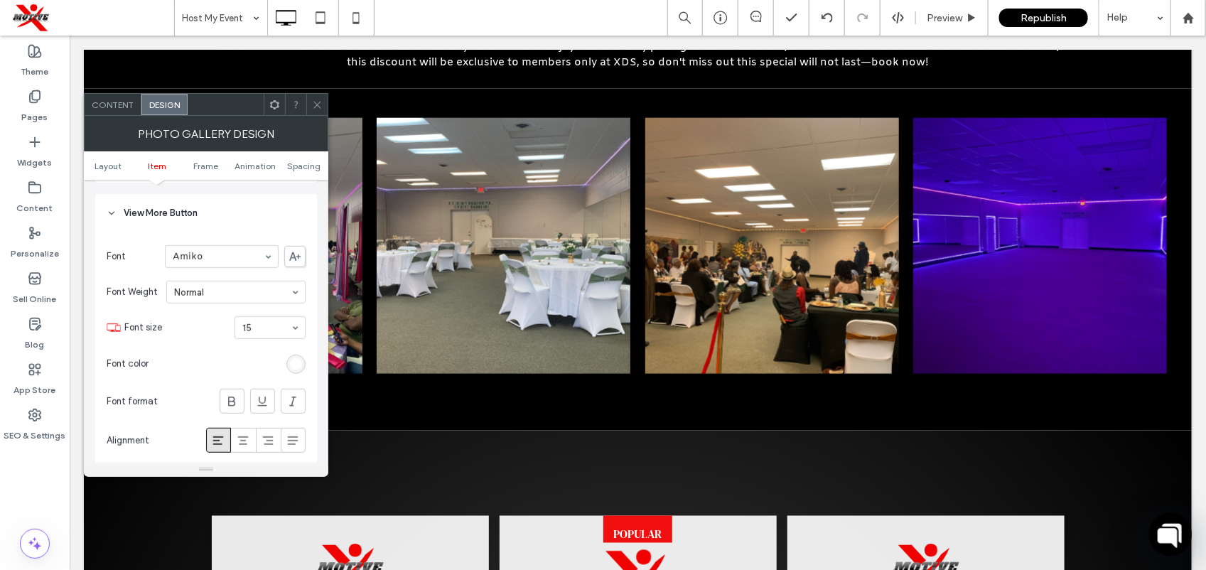
scroll to position [566, 0]
click at [315, 102] on icon at bounding box center [317, 104] width 11 height 11
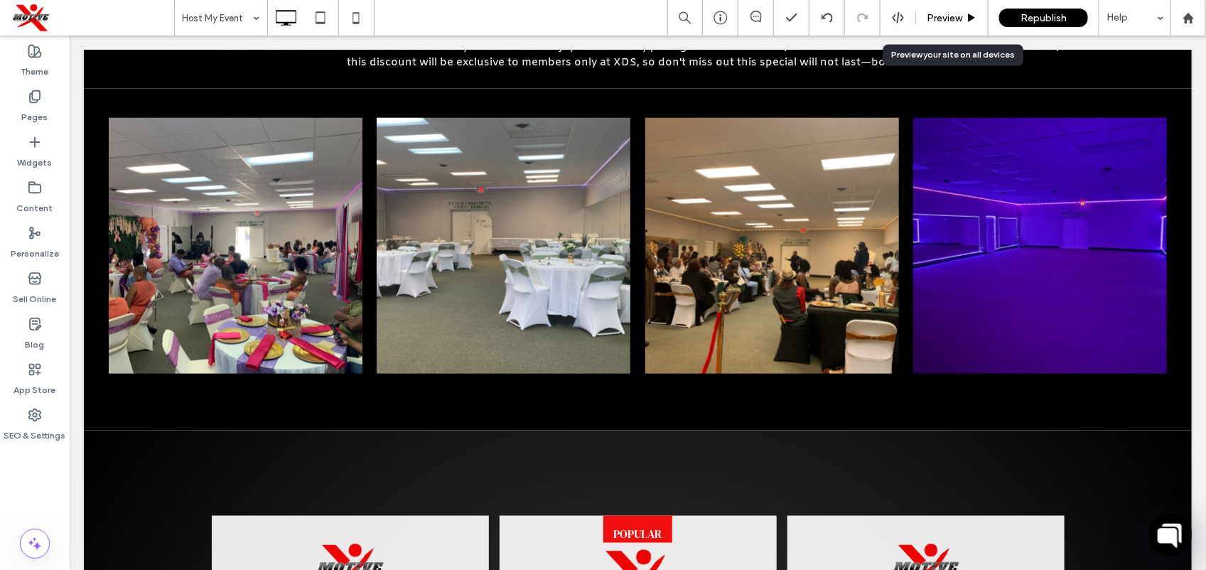
click at [945, 22] on span "Preview" at bounding box center [944, 18] width 36 height 12
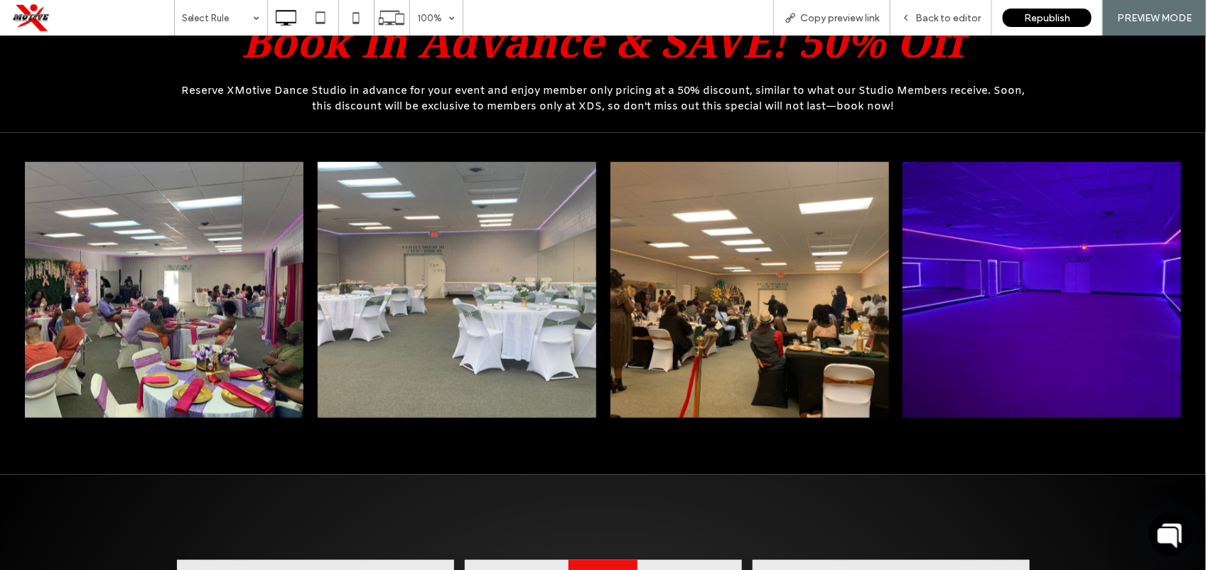
scroll to position [736, 0]
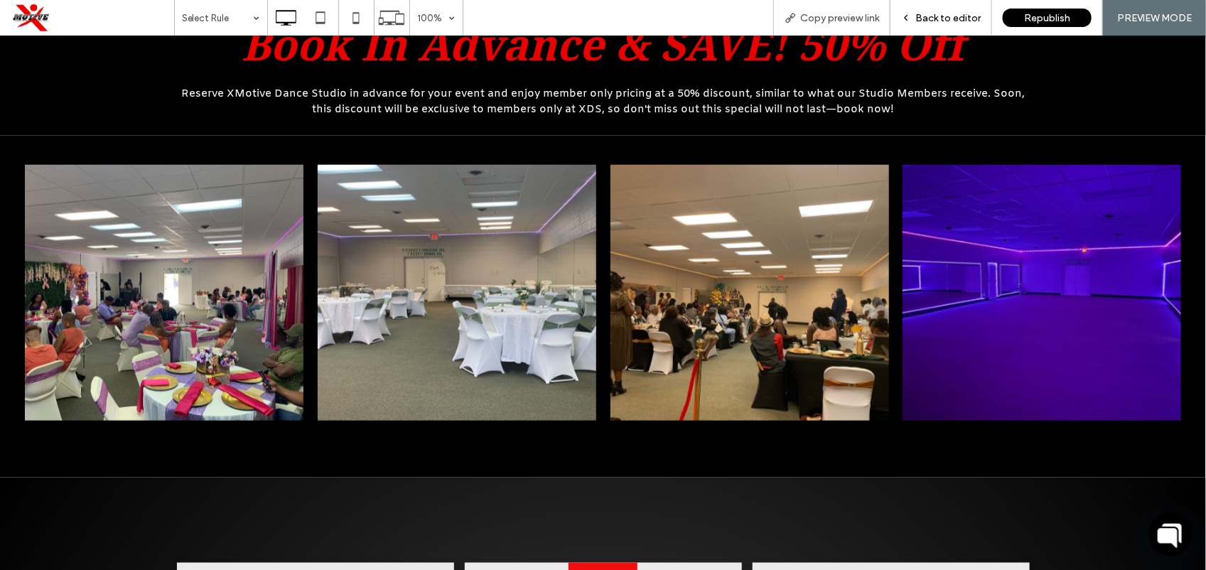
click at [967, 12] on span "Back to editor" at bounding box center [947, 18] width 65 height 12
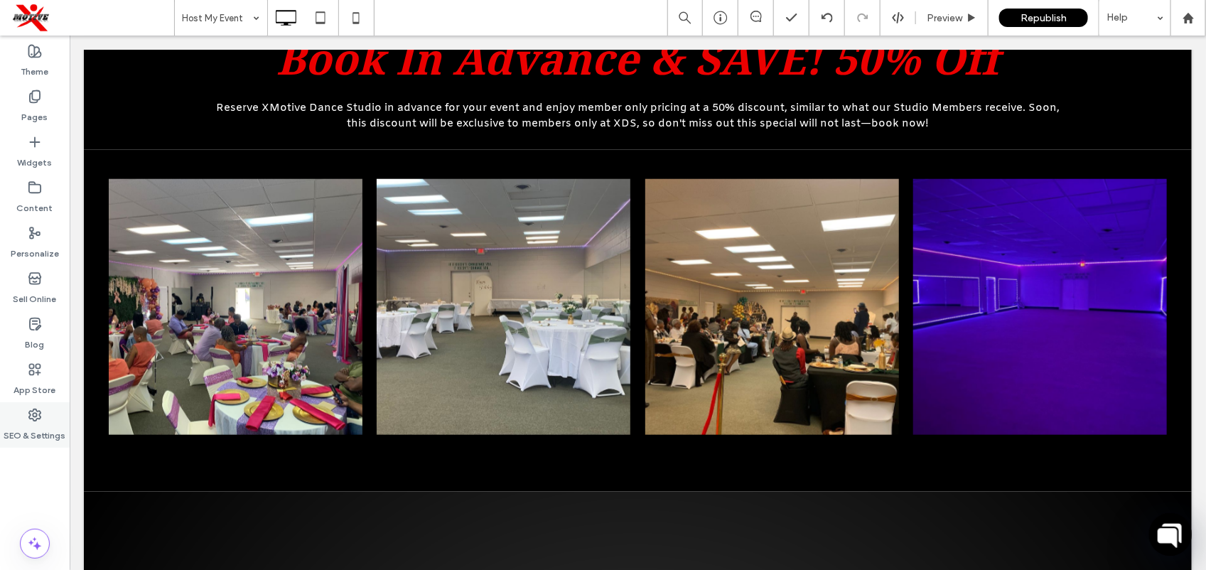
click at [45, 422] on label "SEO & Settings" at bounding box center [35, 432] width 62 height 20
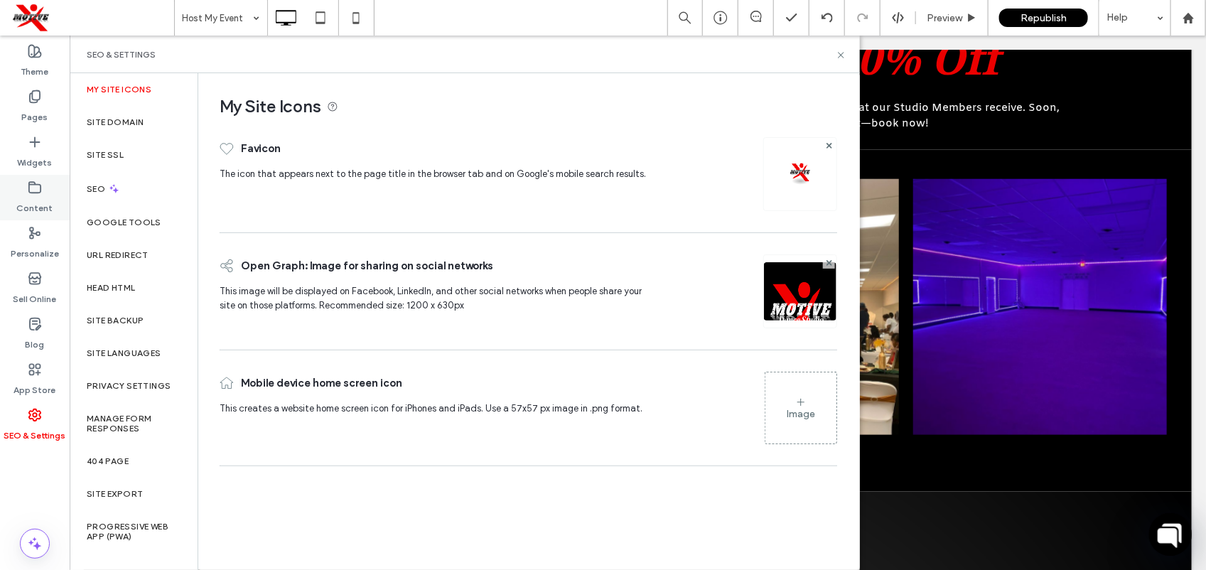
click at [37, 193] on use at bounding box center [34, 187] width 11 height 11
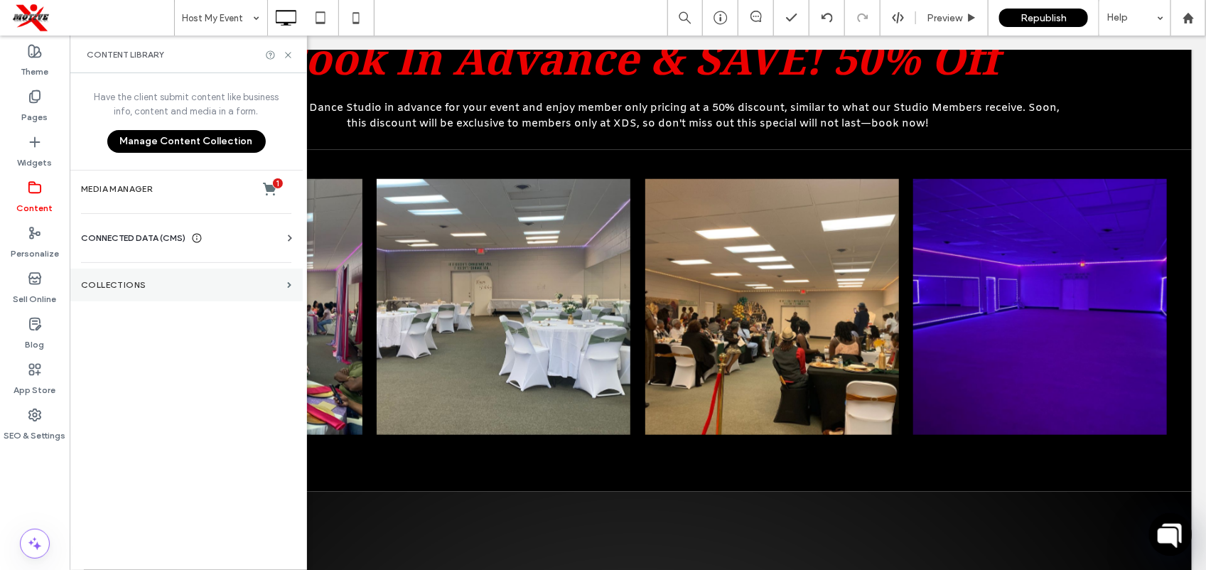
click at [139, 276] on section "Collections" at bounding box center [186, 285] width 233 height 33
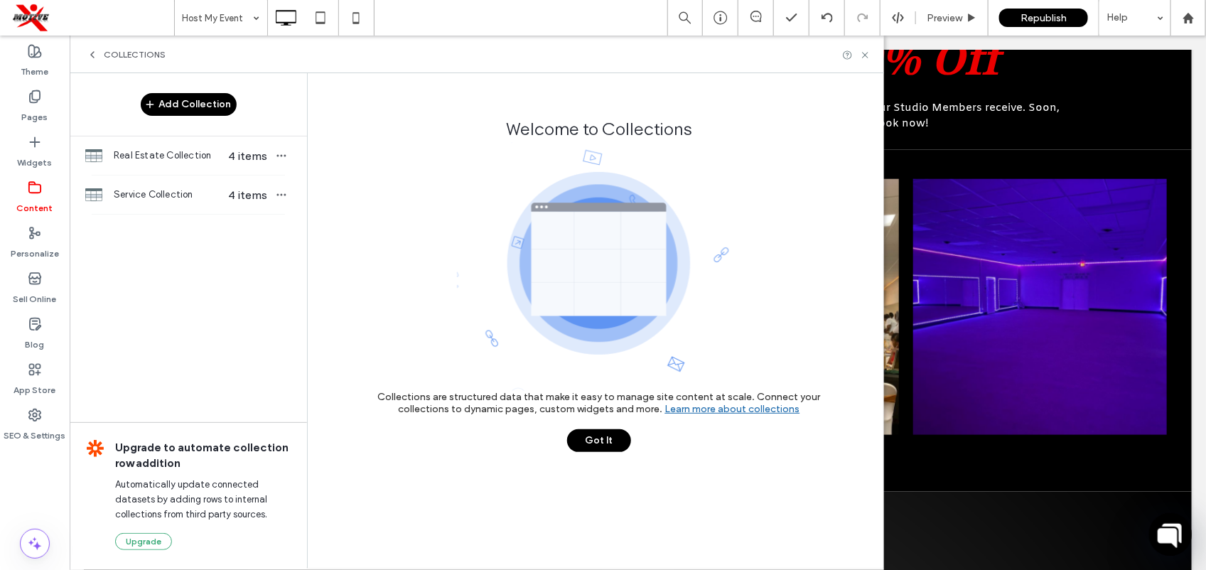
click at [114, 47] on div "Collections" at bounding box center [477, 55] width 814 height 38
click at [102, 52] on div "Collections" at bounding box center [126, 54] width 79 height 11
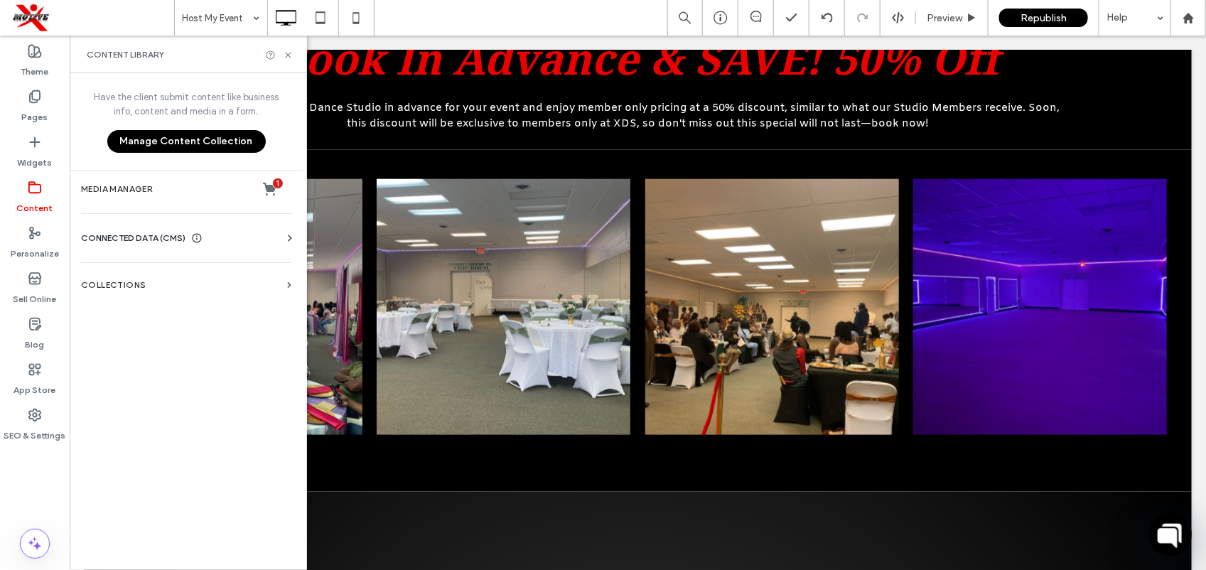
click at [202, 144] on button "Manage Content Collection" at bounding box center [186, 141] width 158 height 23
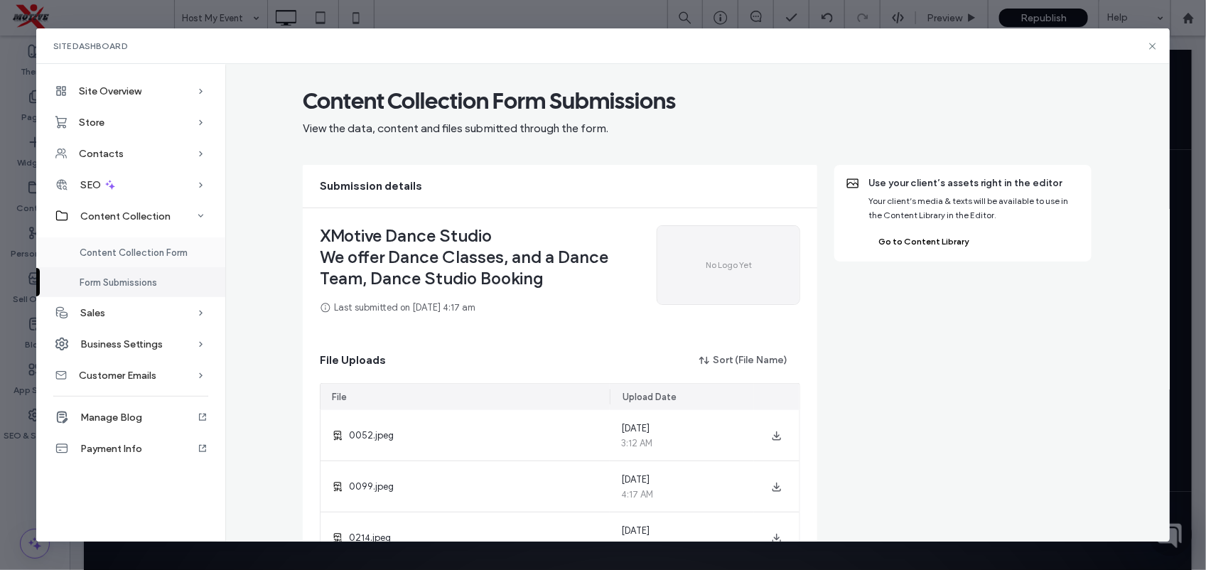
click at [105, 247] on span "Content Collection Form" at bounding box center [134, 252] width 108 height 11
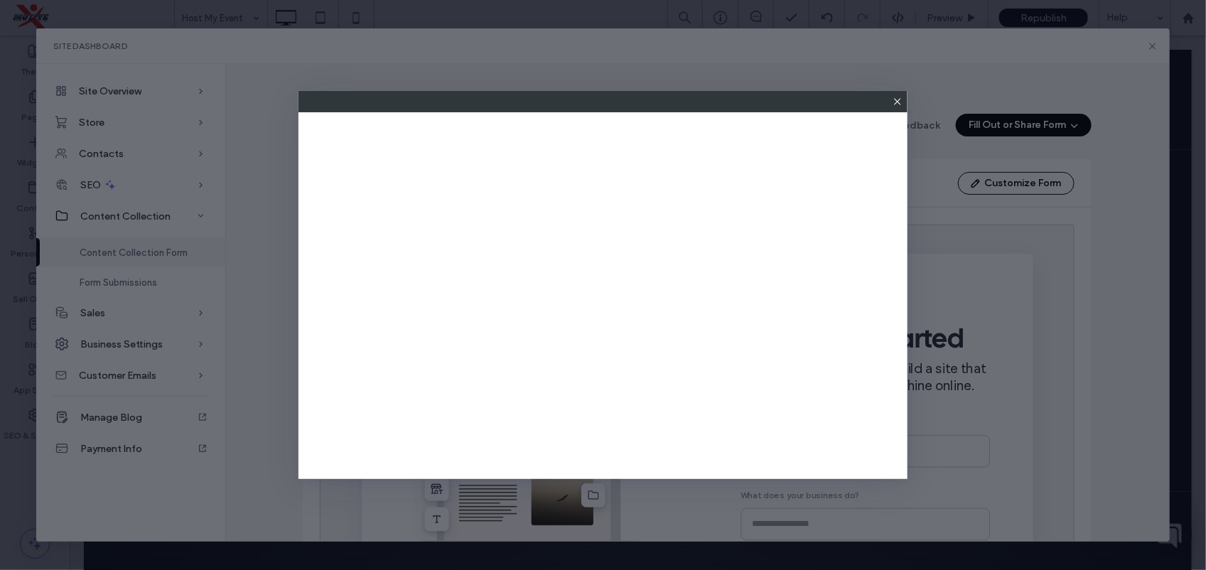
click at [899, 104] on icon at bounding box center [897, 101] width 11 height 11
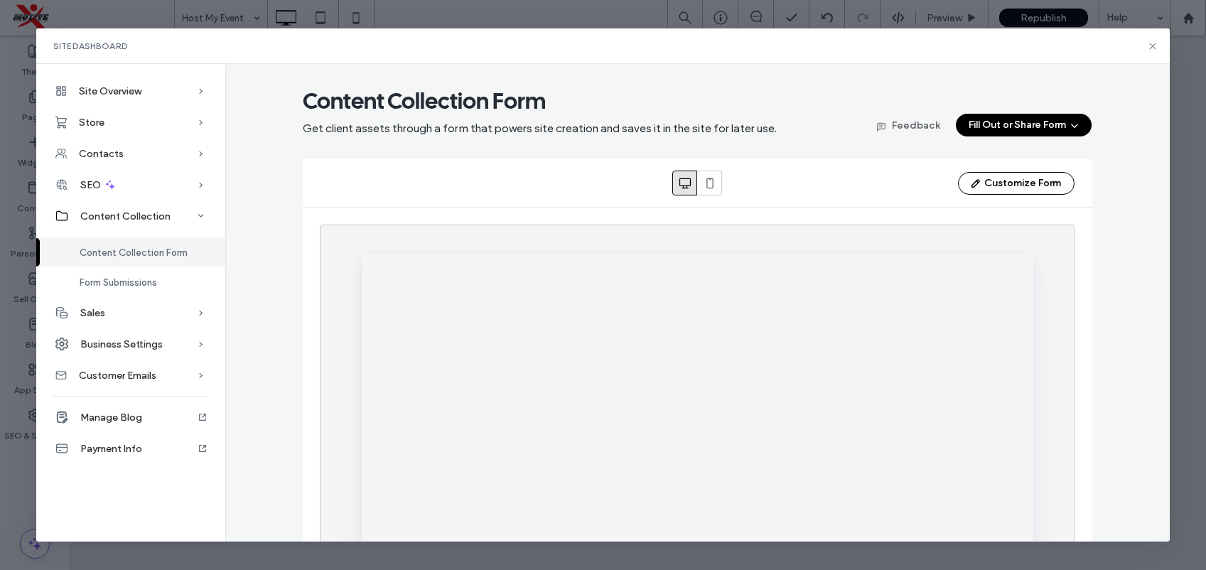
click at [1014, 125] on button "Fill Out or Share Form" at bounding box center [1024, 125] width 136 height 23
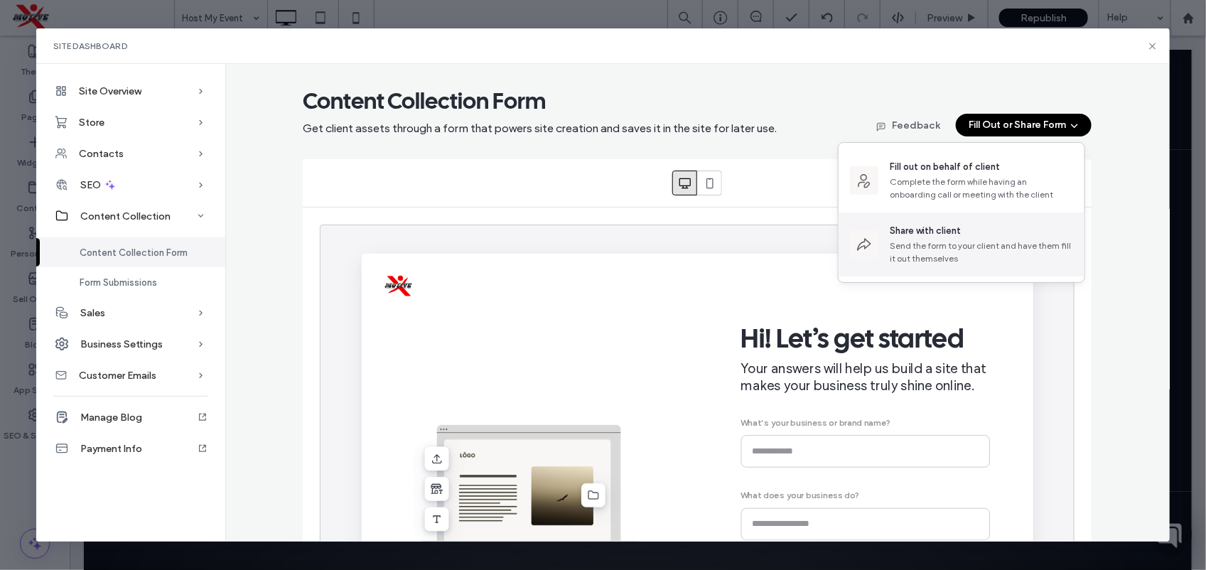
click at [958, 246] on div "Send the form to your client and have them fill it out themselves" at bounding box center [980, 252] width 183 height 26
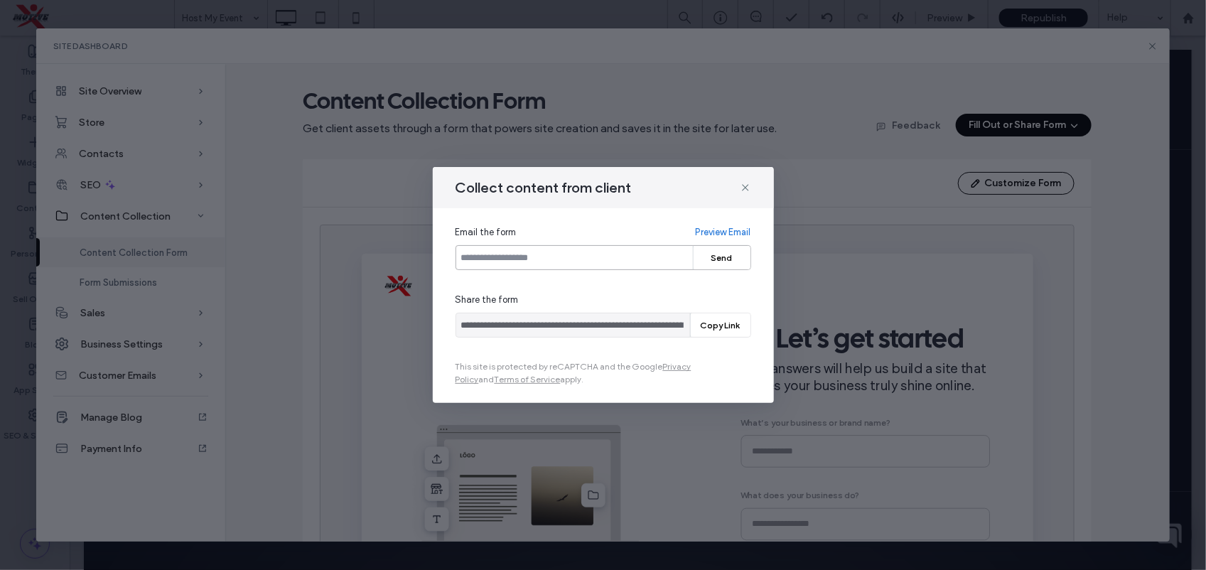
click at [605, 253] on input "email" at bounding box center [603, 257] width 296 height 25
type input "**********"
click at [719, 256] on button "Send" at bounding box center [721, 257] width 57 height 23
click at [752, 186] on div "Collect content from client" at bounding box center [603, 187] width 341 height 41
click at [748, 187] on icon at bounding box center [745, 187] width 11 height 11
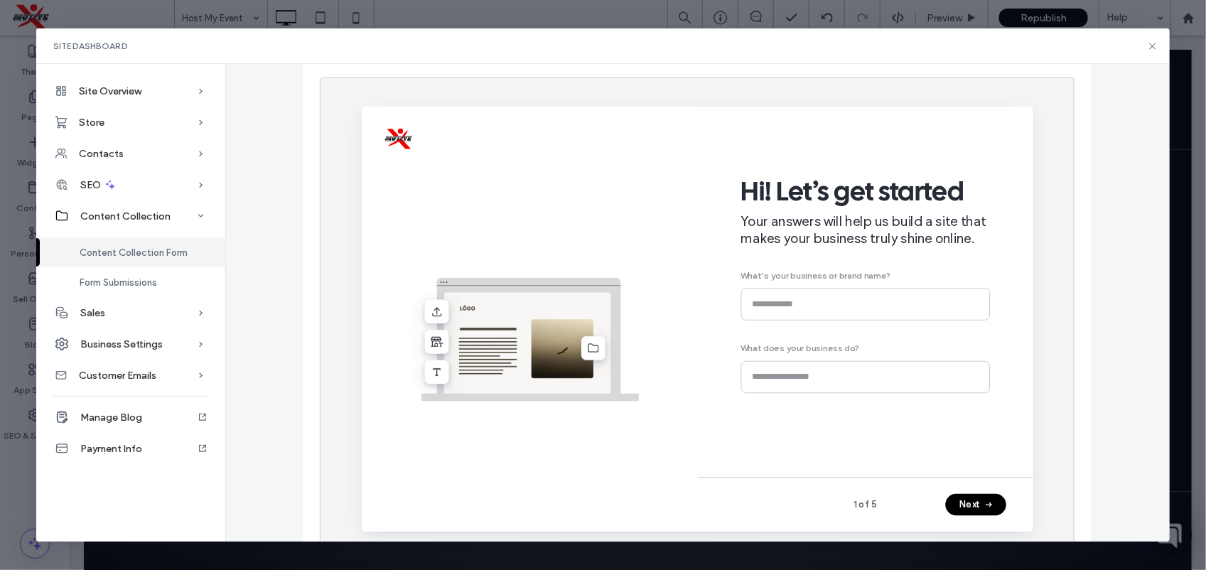
scroll to position [183, 0]
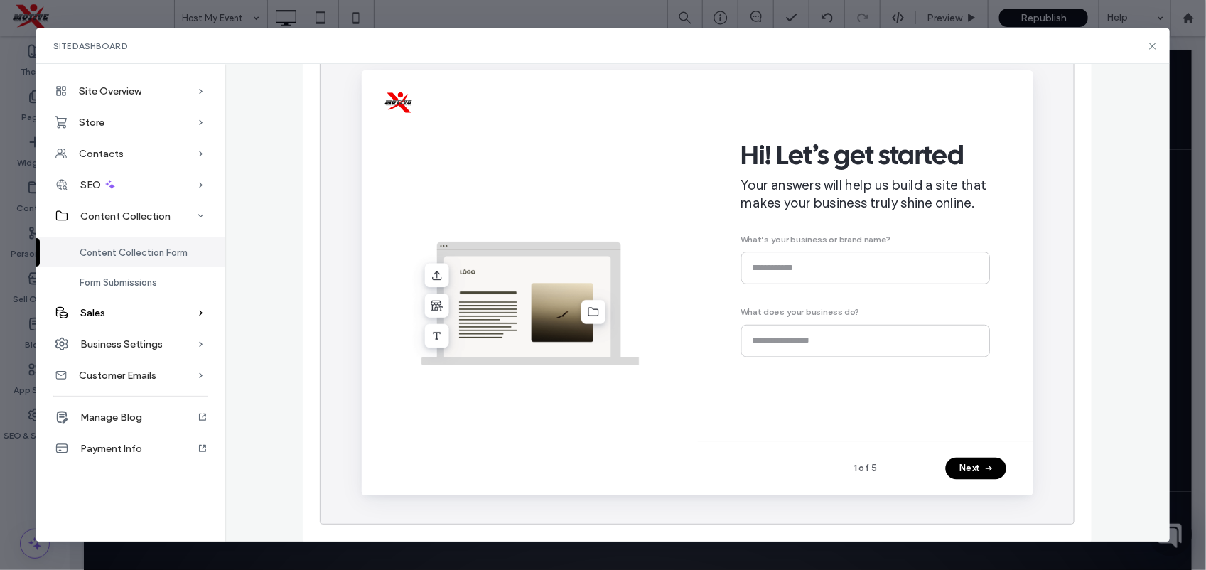
click at [168, 310] on div "Sales" at bounding box center [130, 312] width 189 height 31
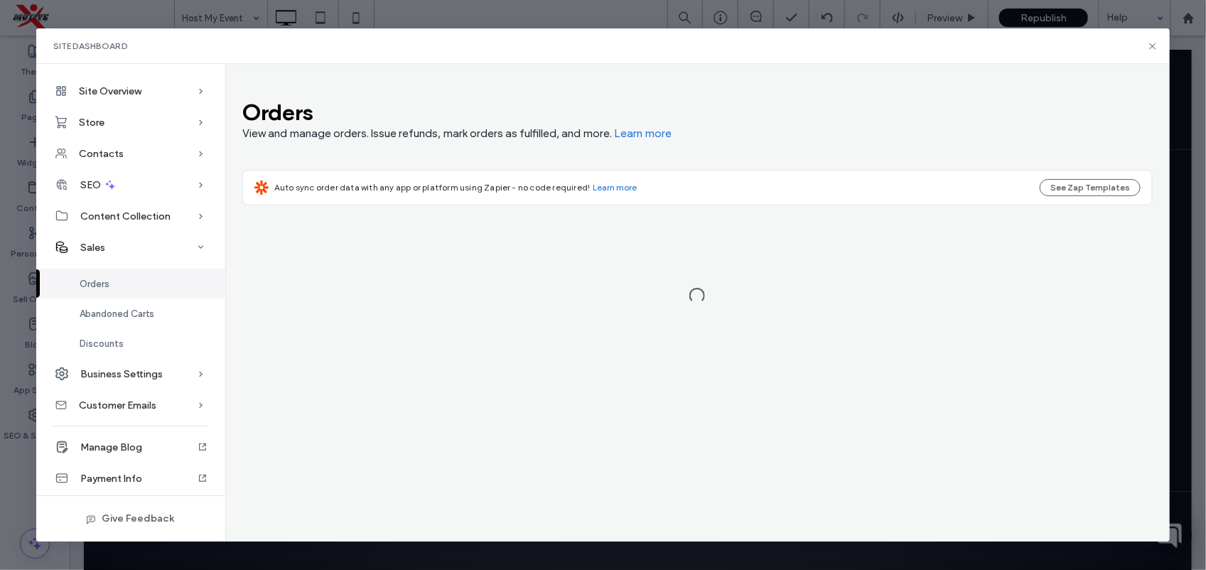
scroll to position [0, 0]
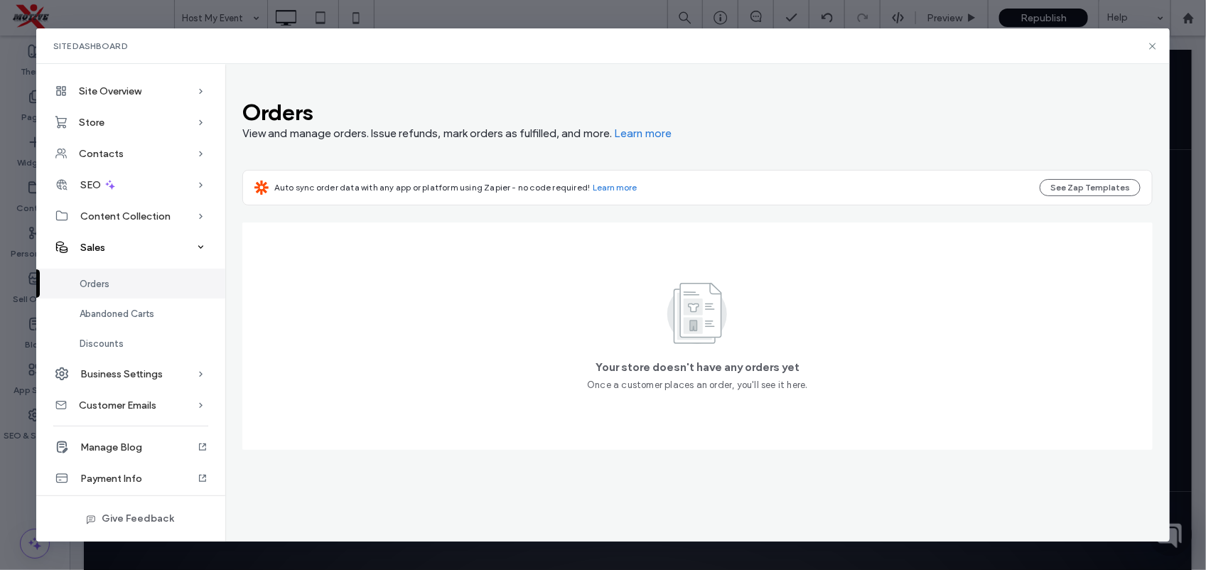
click at [150, 251] on div "Sales" at bounding box center [130, 247] width 189 height 31
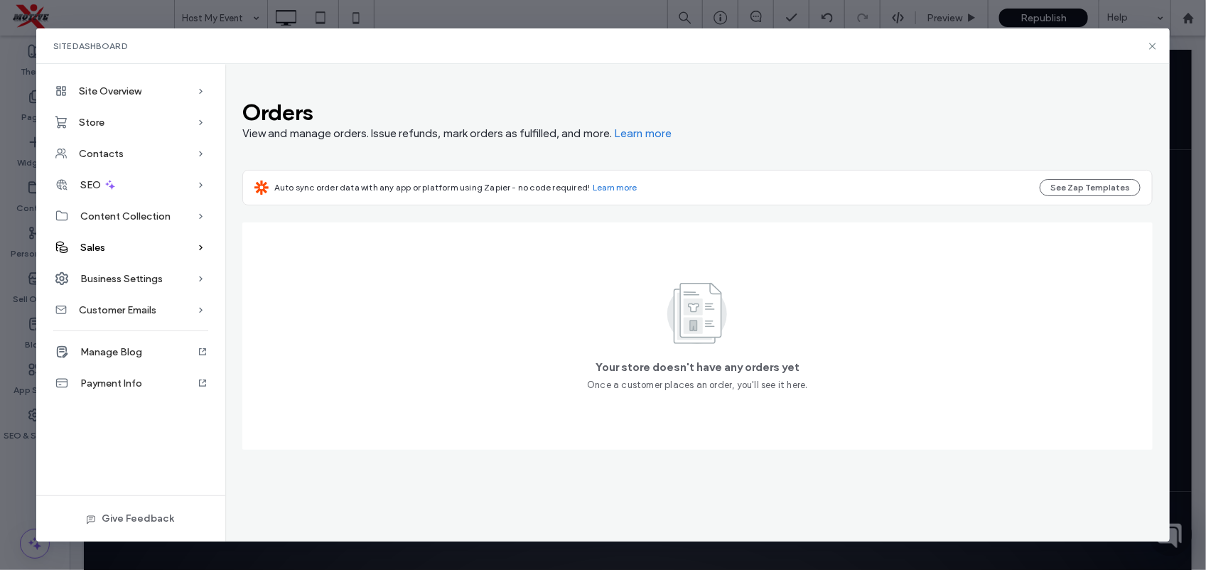
click at [104, 249] on span "Sales" at bounding box center [92, 248] width 25 height 12
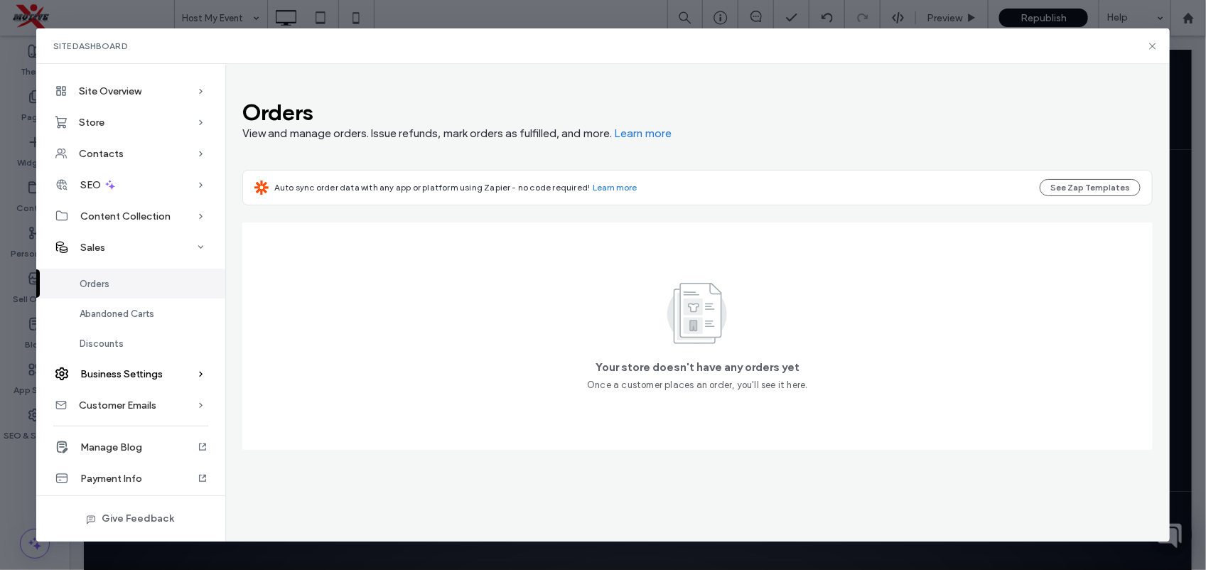
click at [134, 377] on span "Business Settings" at bounding box center [121, 374] width 82 height 12
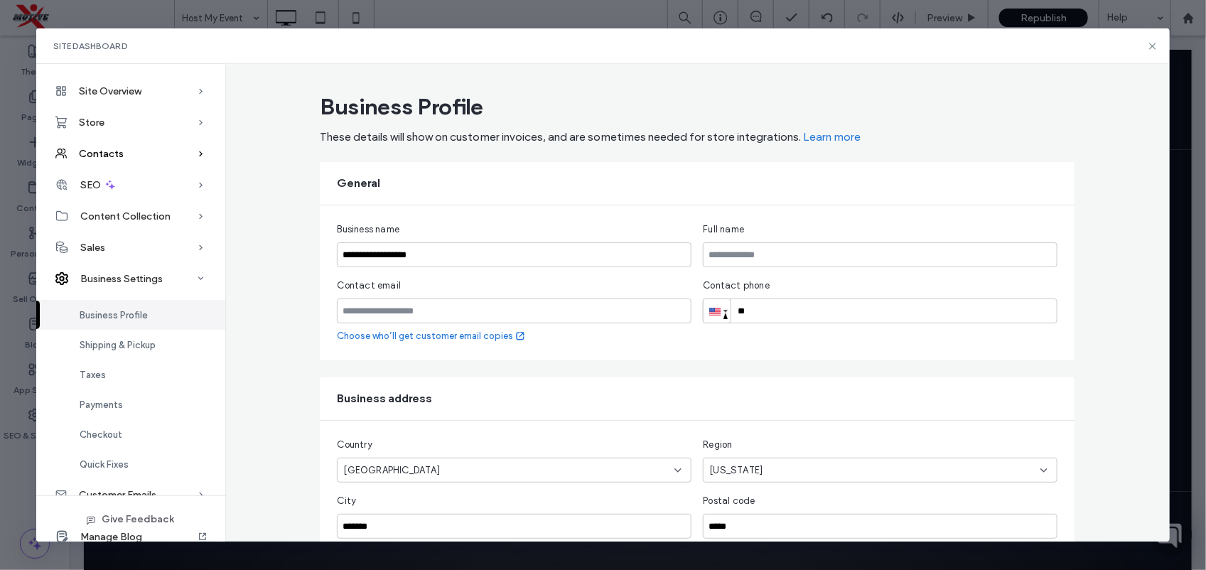
click at [194, 144] on span at bounding box center [201, 153] width 14 height 31
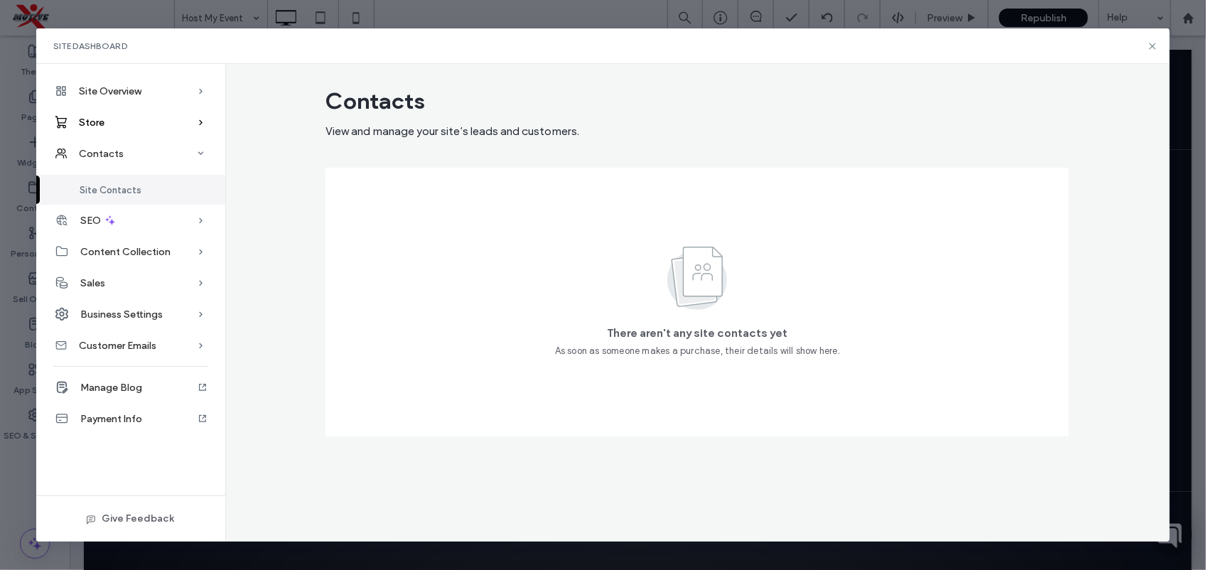
click at [195, 122] on icon at bounding box center [201, 122] width 14 height 14
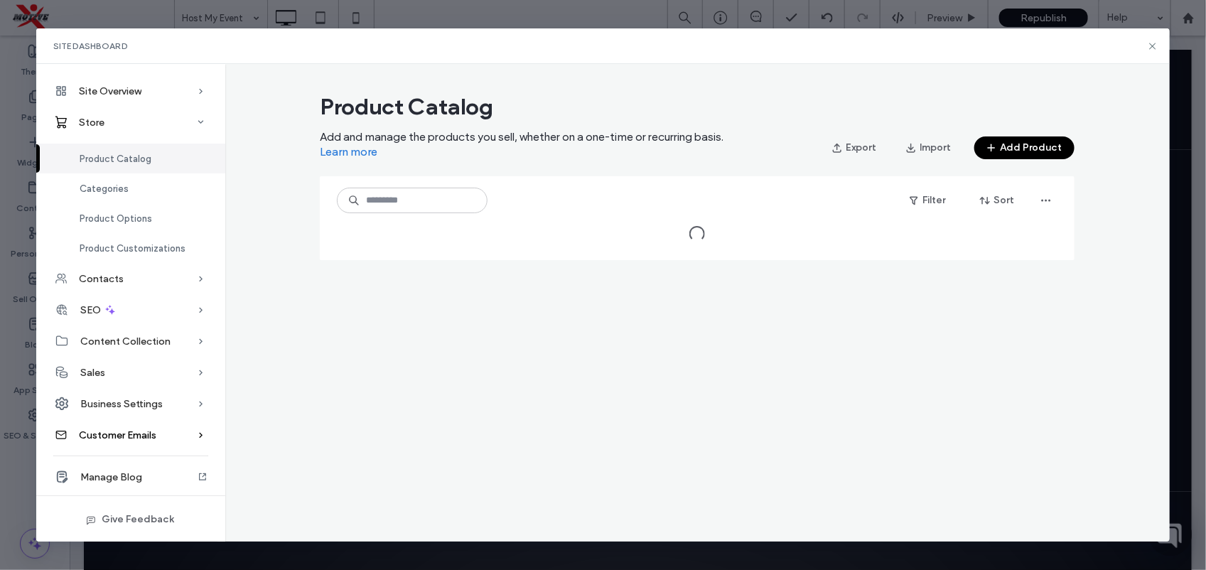
scroll to position [28, 0]
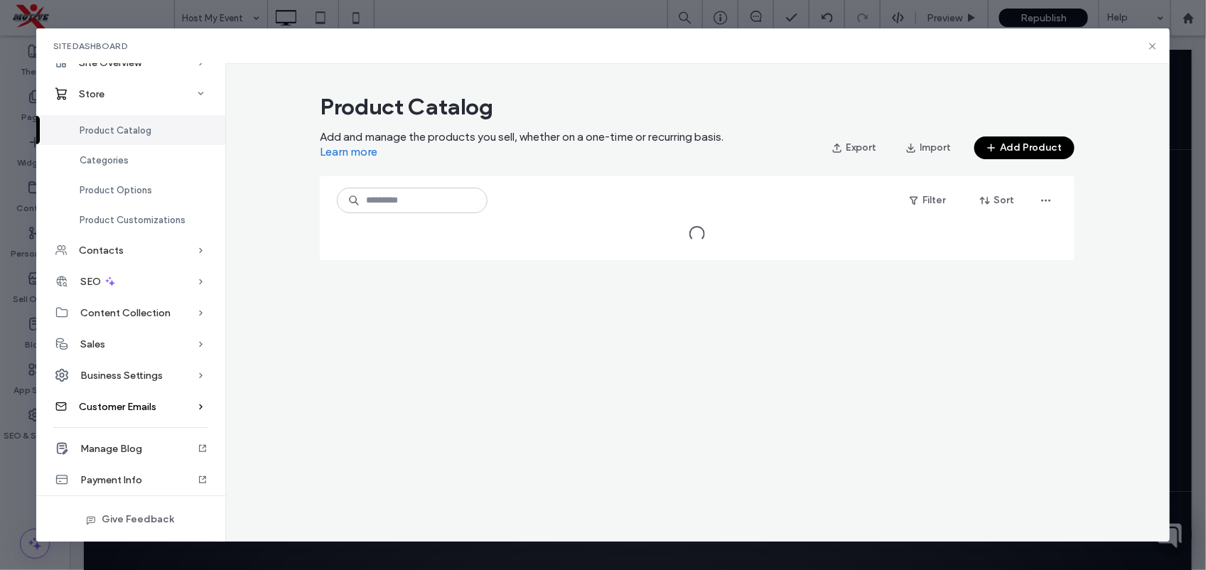
click at [194, 421] on span at bounding box center [201, 406] width 14 height 31
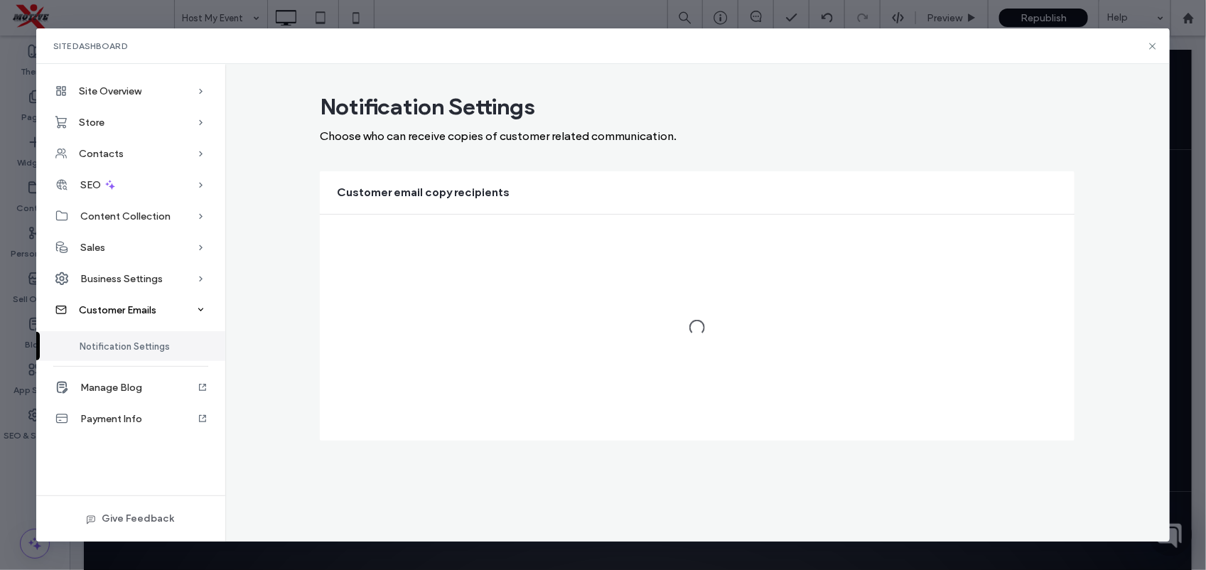
scroll to position [0, 0]
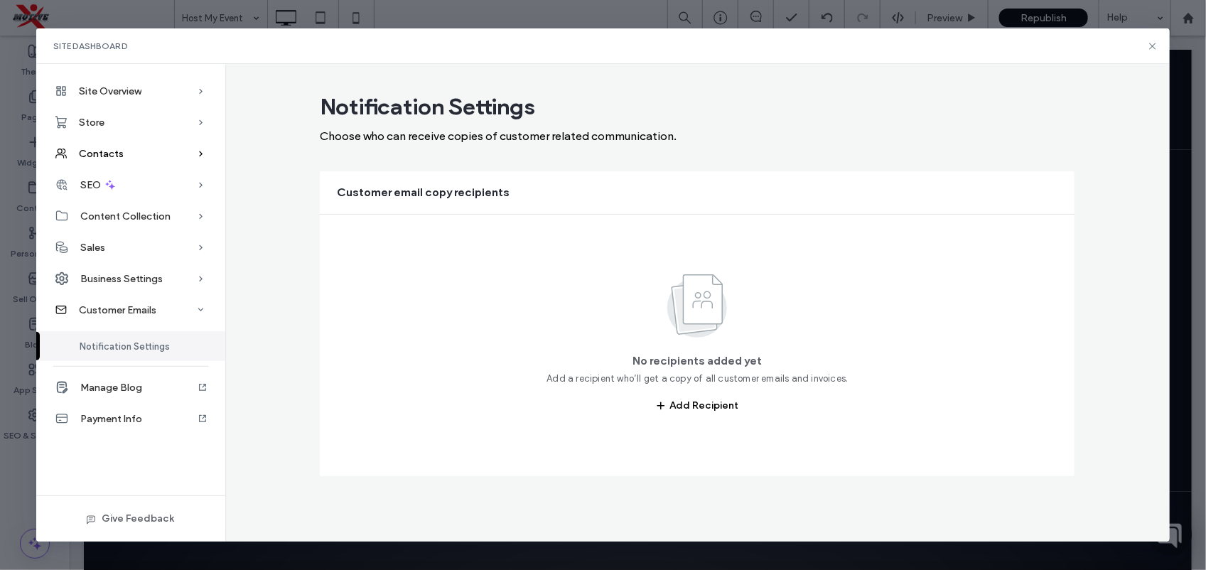
click at [178, 160] on div "Contacts" at bounding box center [130, 153] width 189 height 31
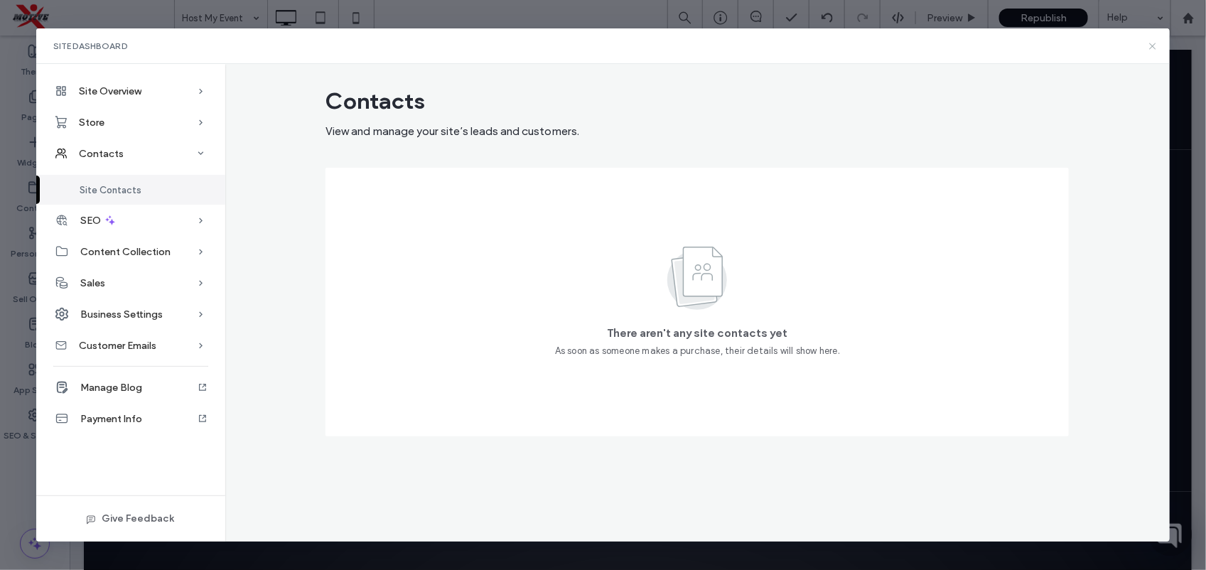
click at [1148, 44] on icon at bounding box center [1152, 45] width 11 height 11
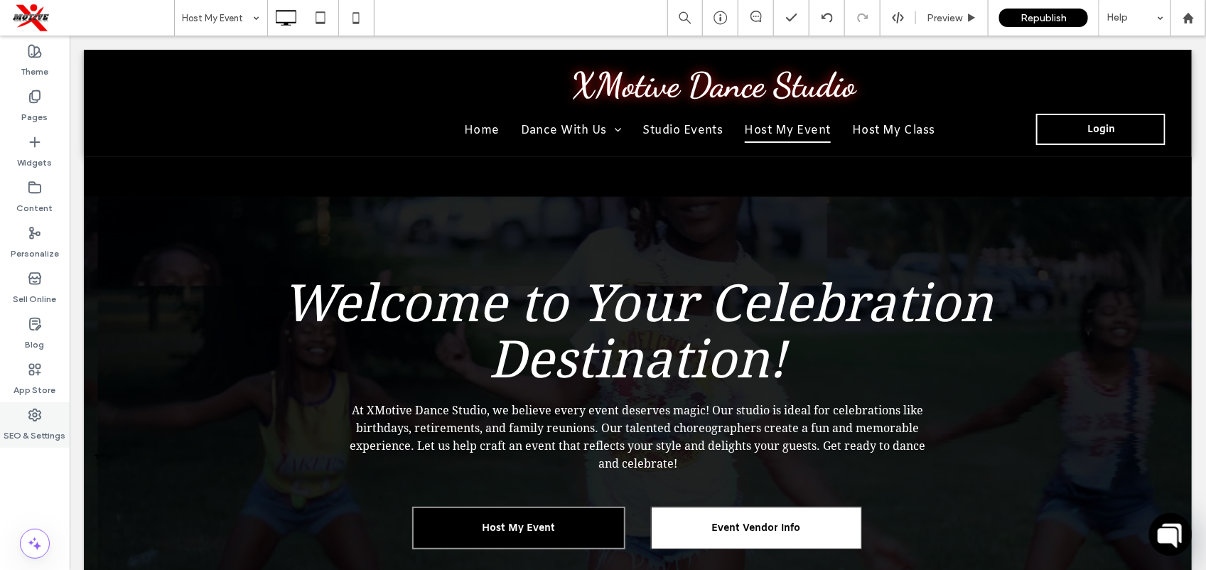
click at [43, 406] on div "SEO & Settings" at bounding box center [35, 424] width 70 height 45
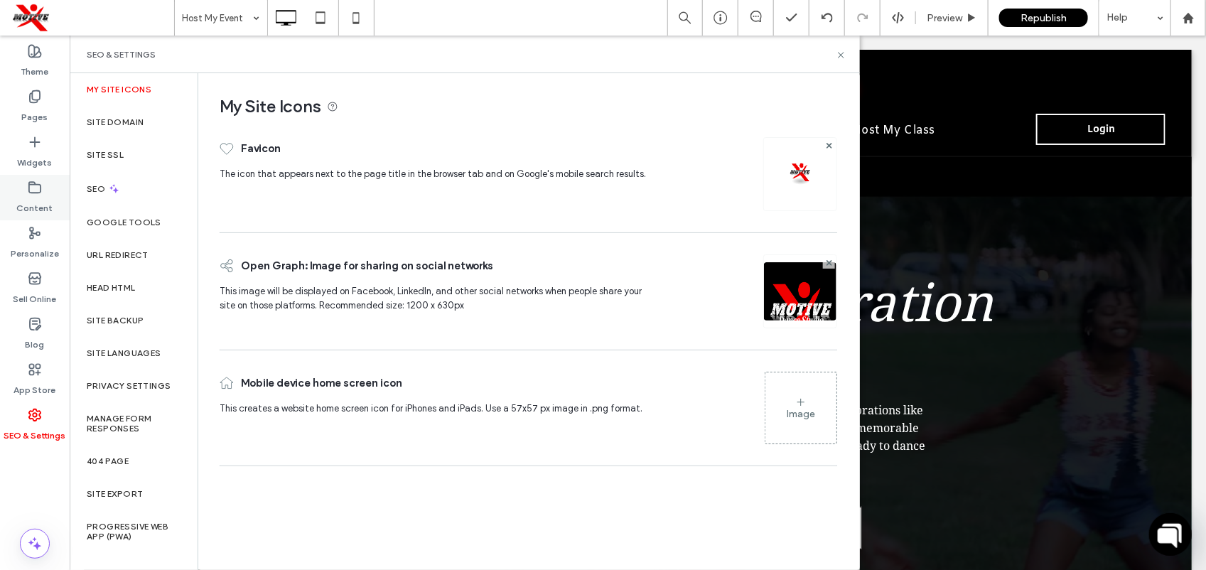
click at [50, 197] on label "Content" at bounding box center [35, 205] width 36 height 20
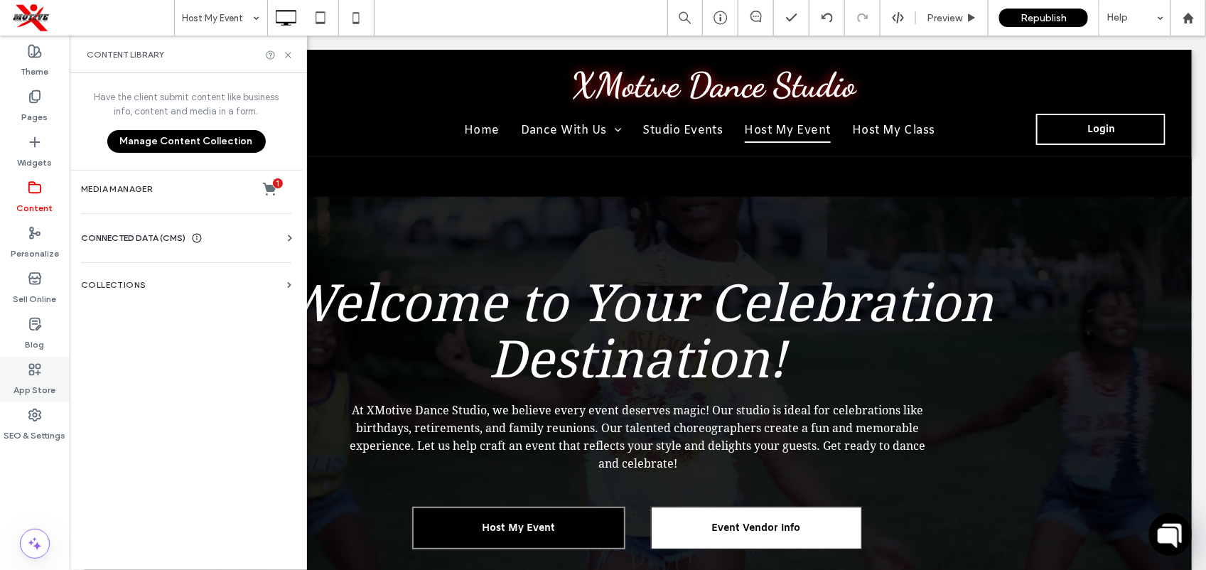
click at [47, 364] on div "App Store" at bounding box center [35, 379] width 70 height 45
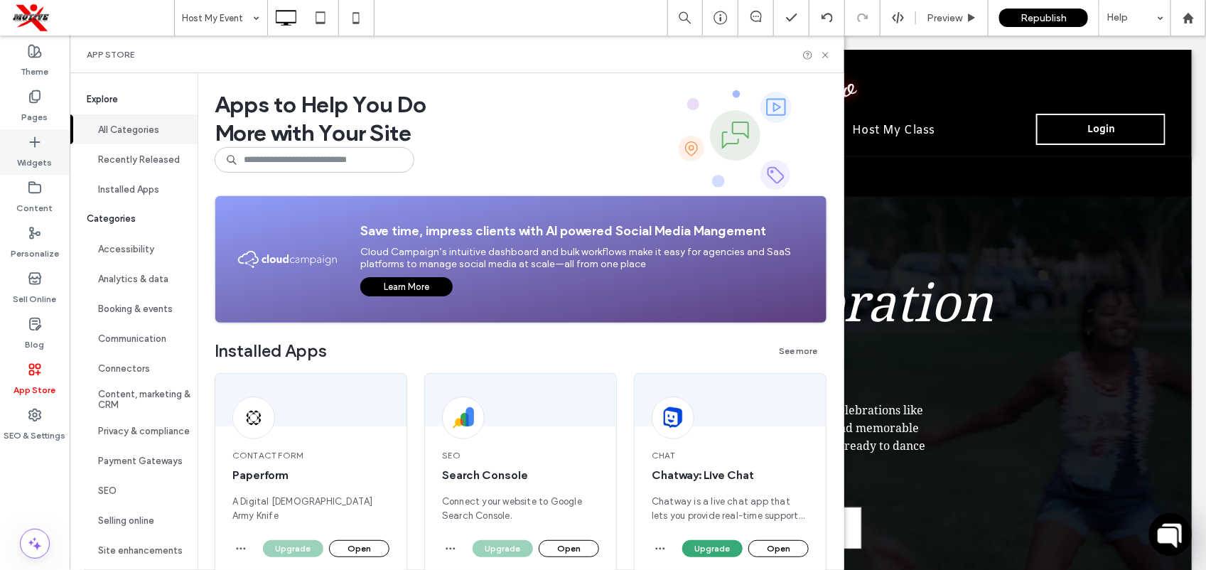
click at [33, 136] on icon at bounding box center [35, 142] width 14 height 14
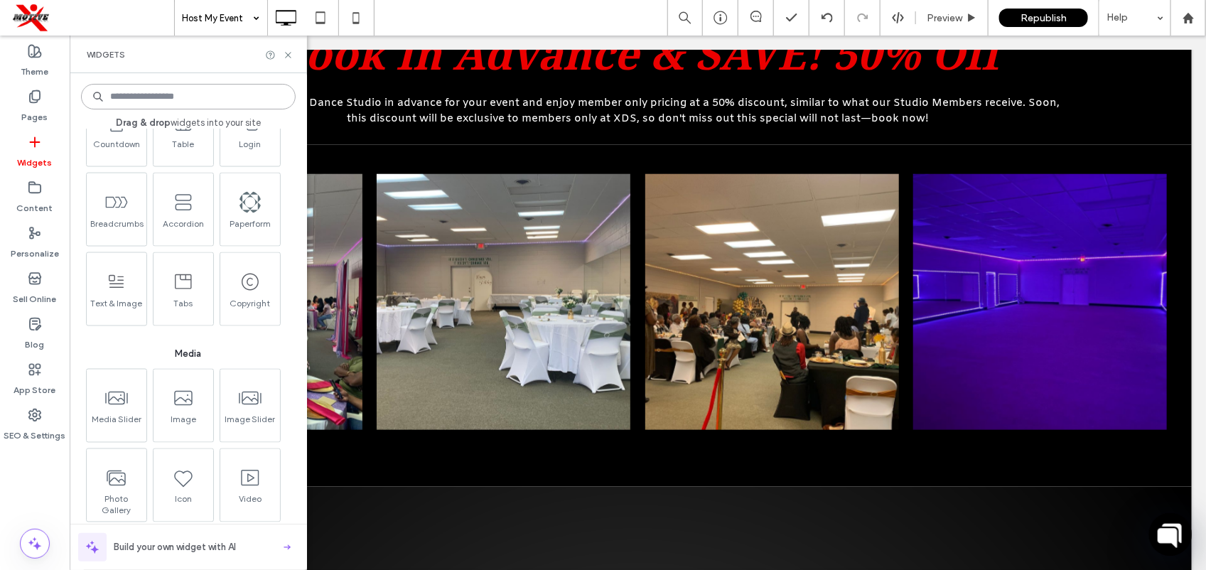
scroll to position [721, 0]
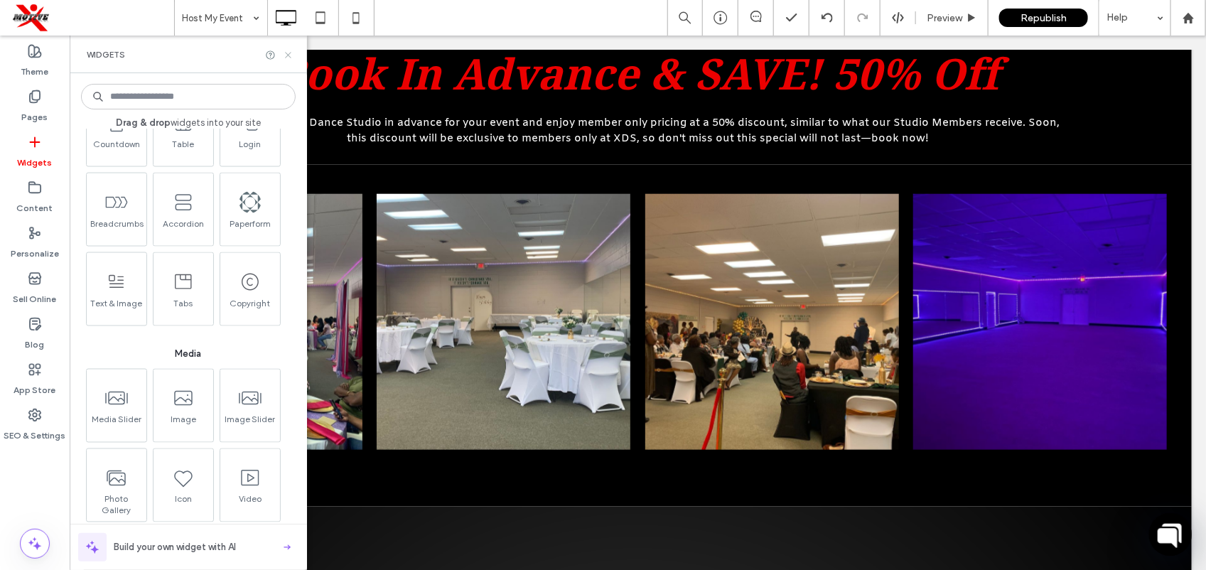
click at [286, 51] on icon at bounding box center [288, 55] width 11 height 11
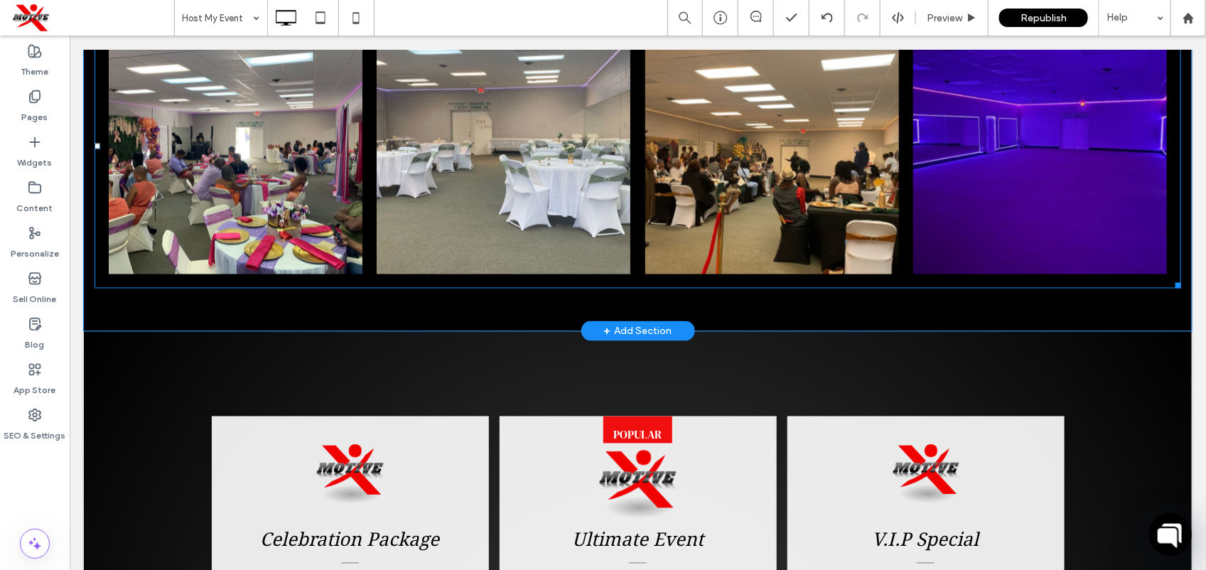
scroll to position [897, 0]
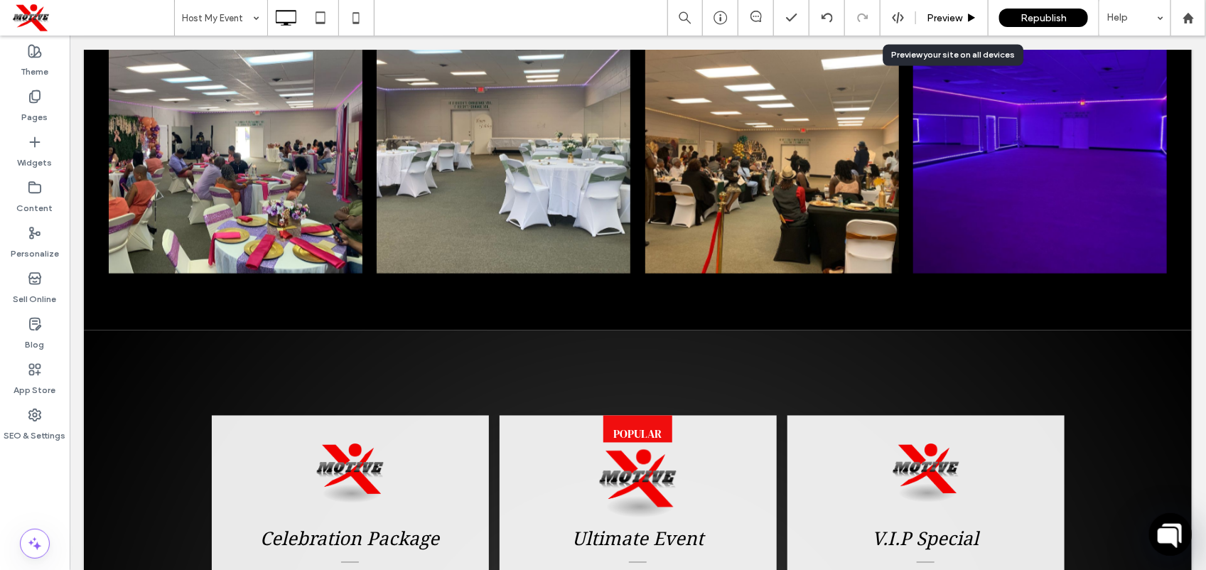
click at [966, 23] on div "Preview" at bounding box center [952, 18] width 72 height 12
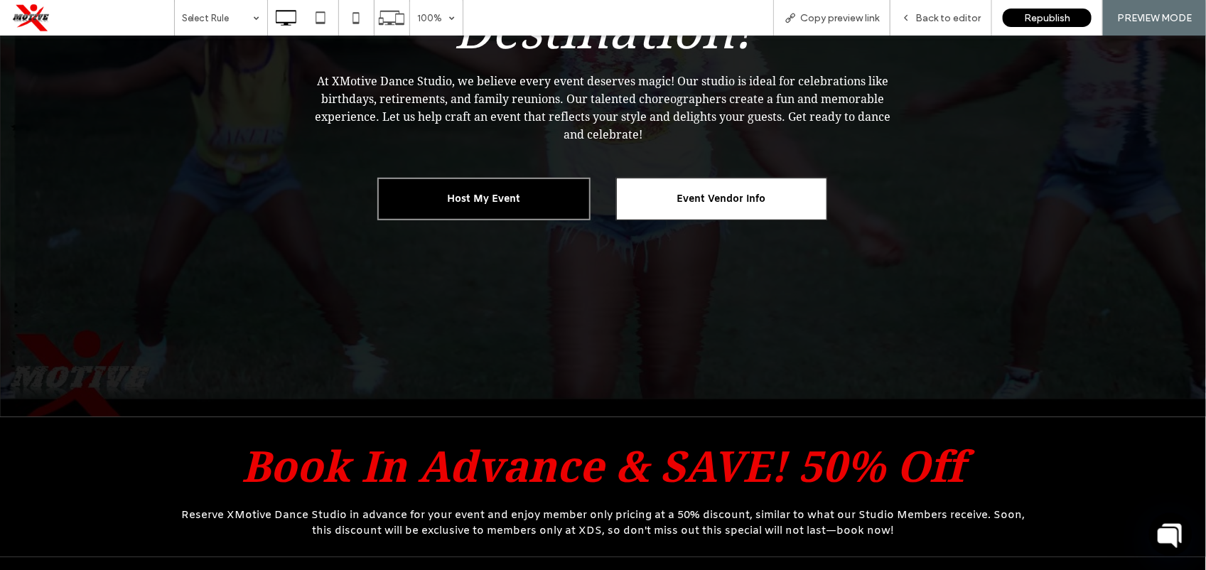
scroll to position [318, 0]
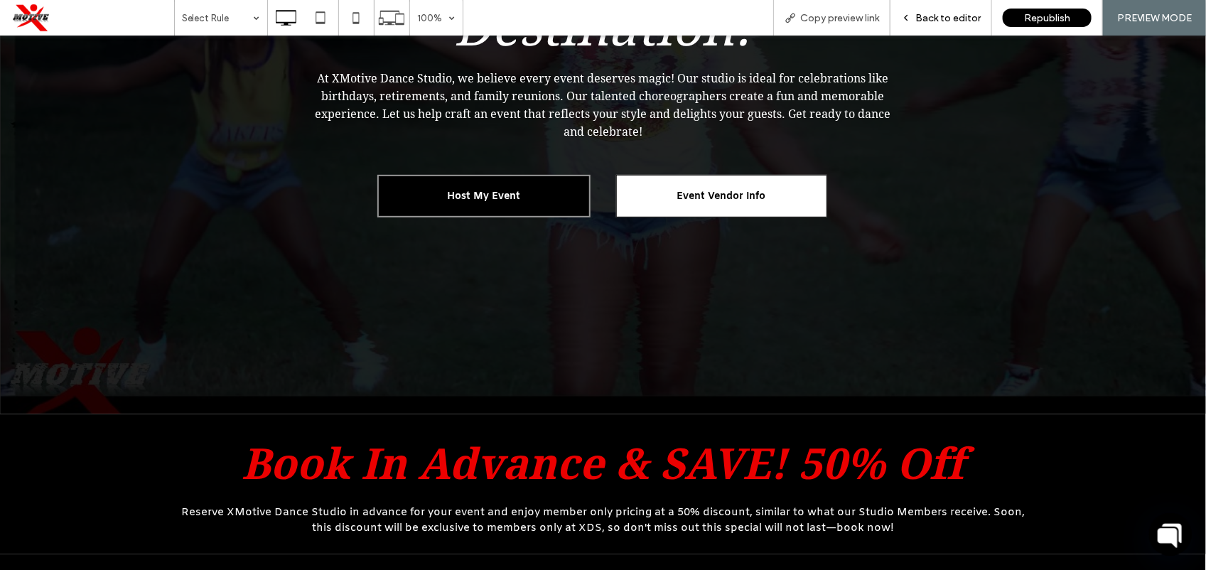
click at [935, 33] on div "Back to editor" at bounding box center [941, 18] width 102 height 36
click at [966, 25] on div "Back to editor" at bounding box center [941, 18] width 102 height 36
click at [943, 9] on div "Back to editor" at bounding box center [941, 18] width 102 height 36
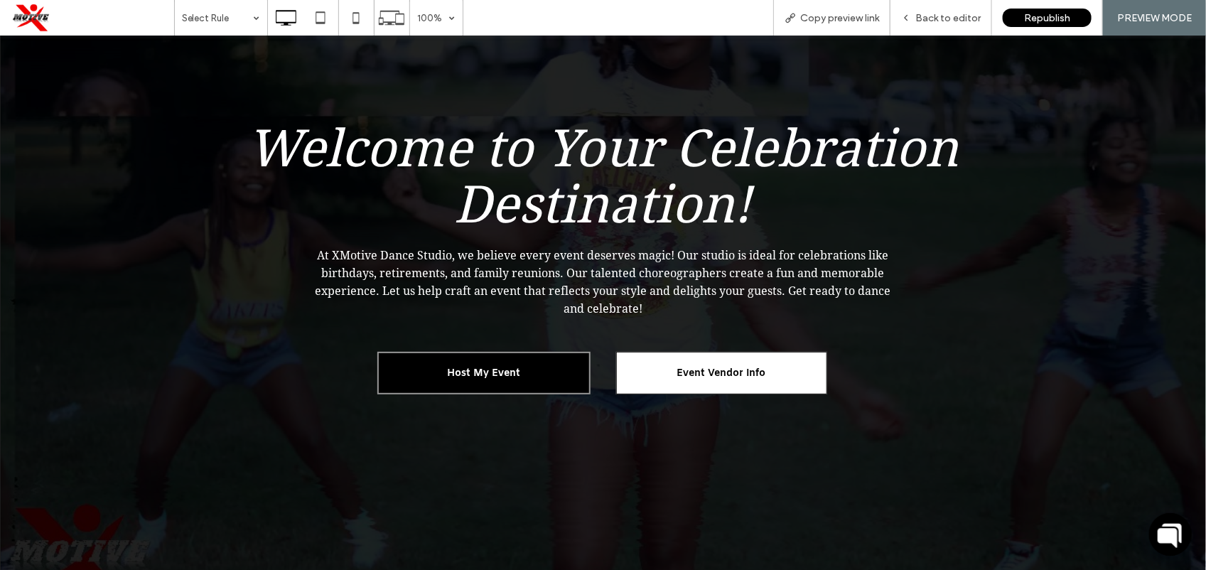
scroll to position [0, 0]
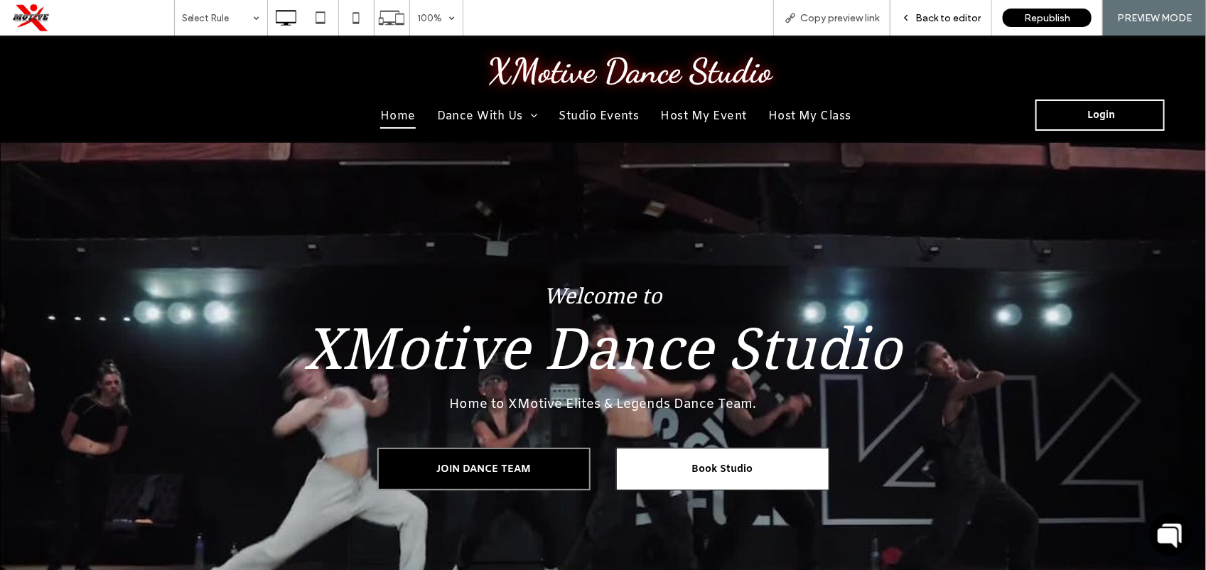
click at [957, 18] on span "Back to editor" at bounding box center [947, 18] width 65 height 12
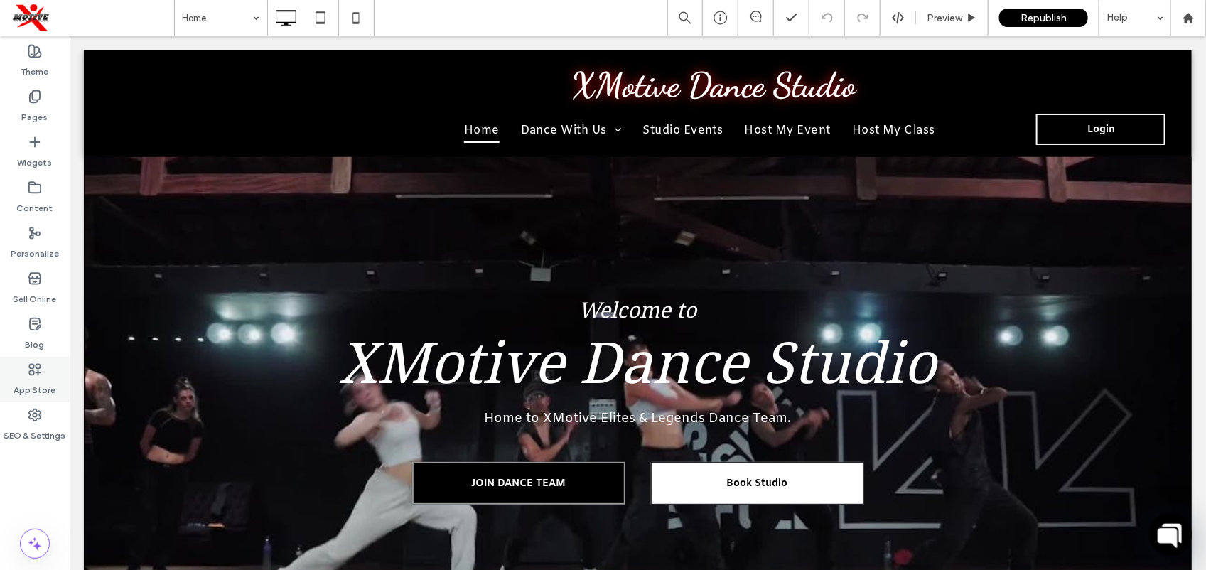
click at [34, 375] on icon at bounding box center [35, 369] width 14 height 14
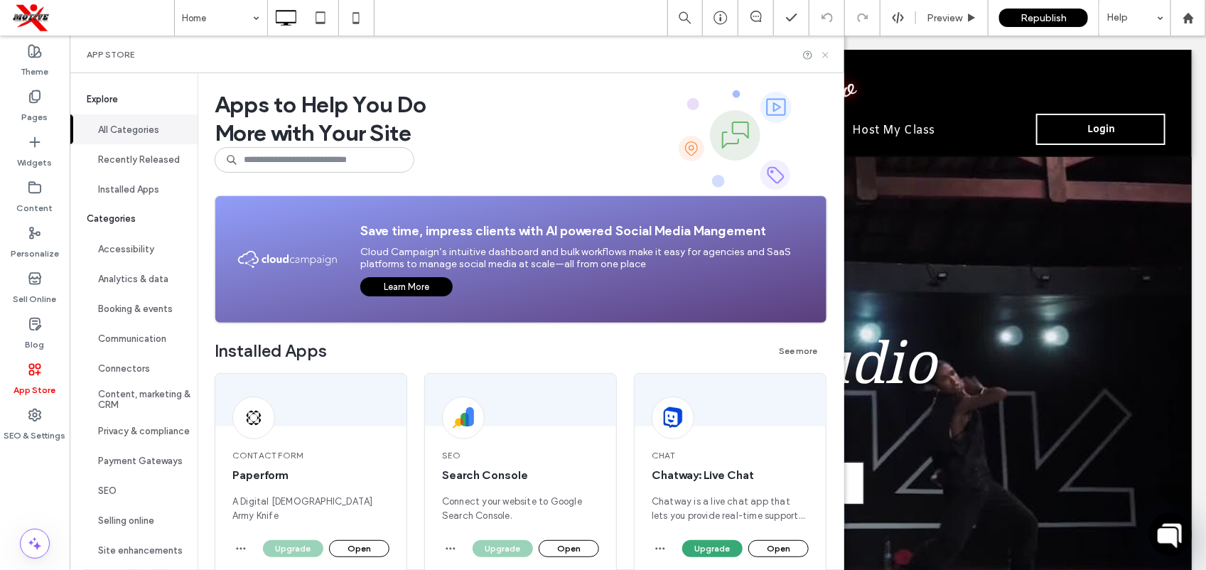
click at [828, 55] on use at bounding box center [825, 55] width 6 height 6
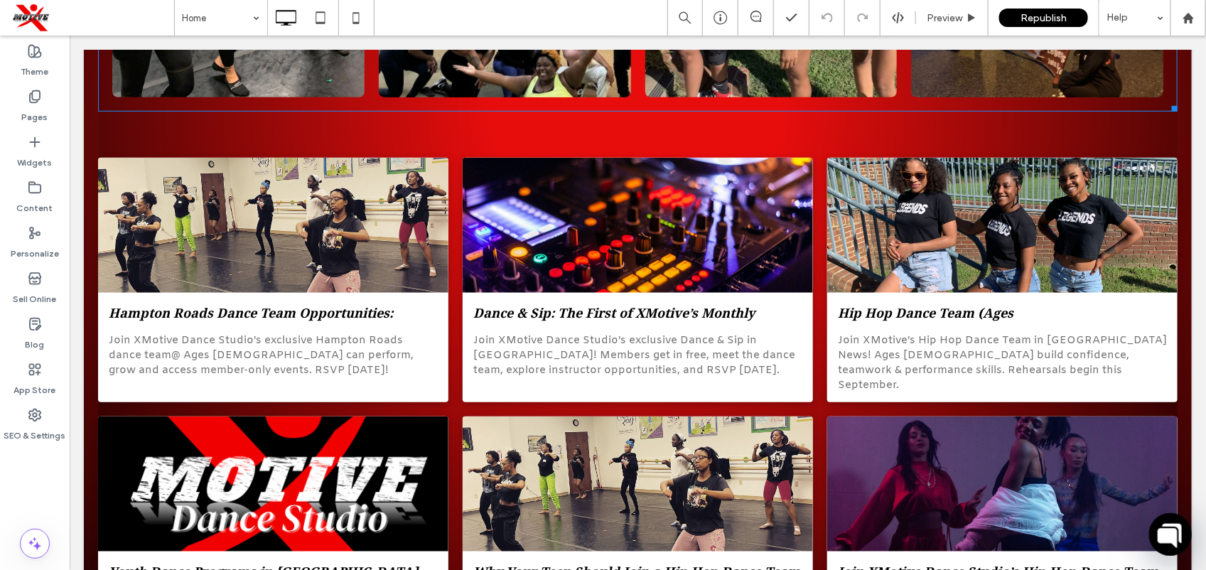
scroll to position [2978, 0]
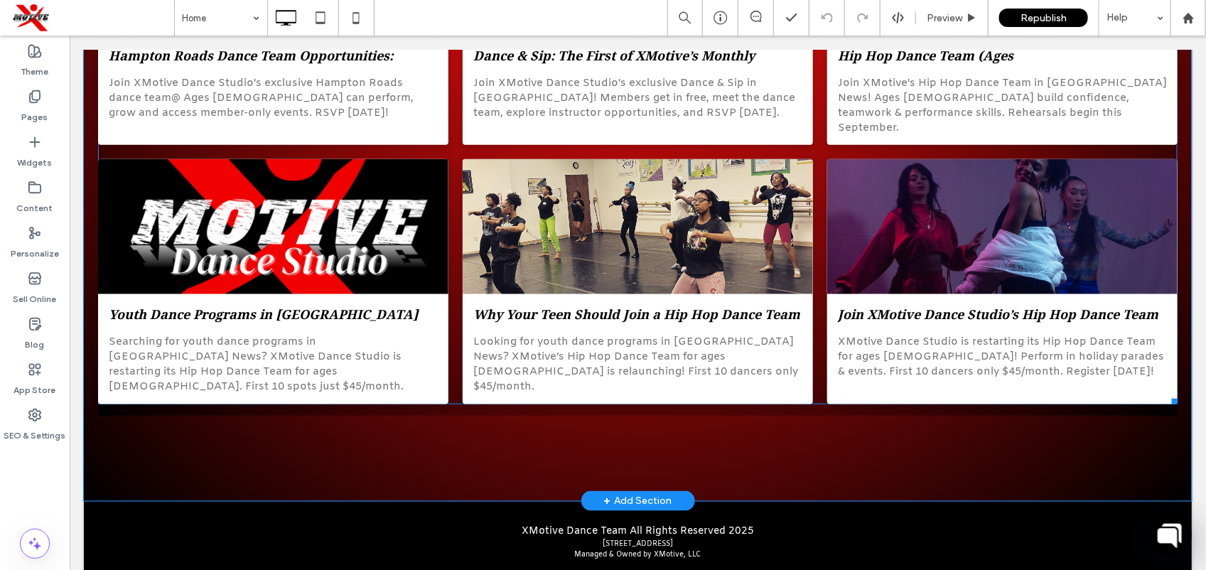
click at [807, 356] on div "Hampton Roads Dance Team Opportunities: XMotive Dance Studio Launches Members-O…" at bounding box center [636, 152] width 1079 height 504
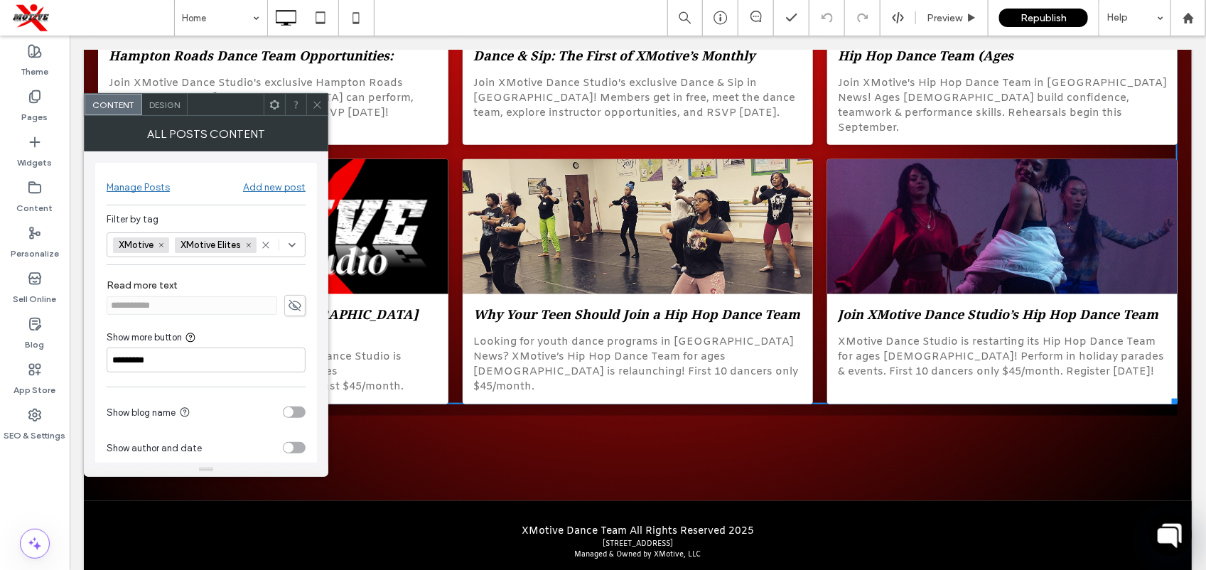
scroll to position [90, 0]
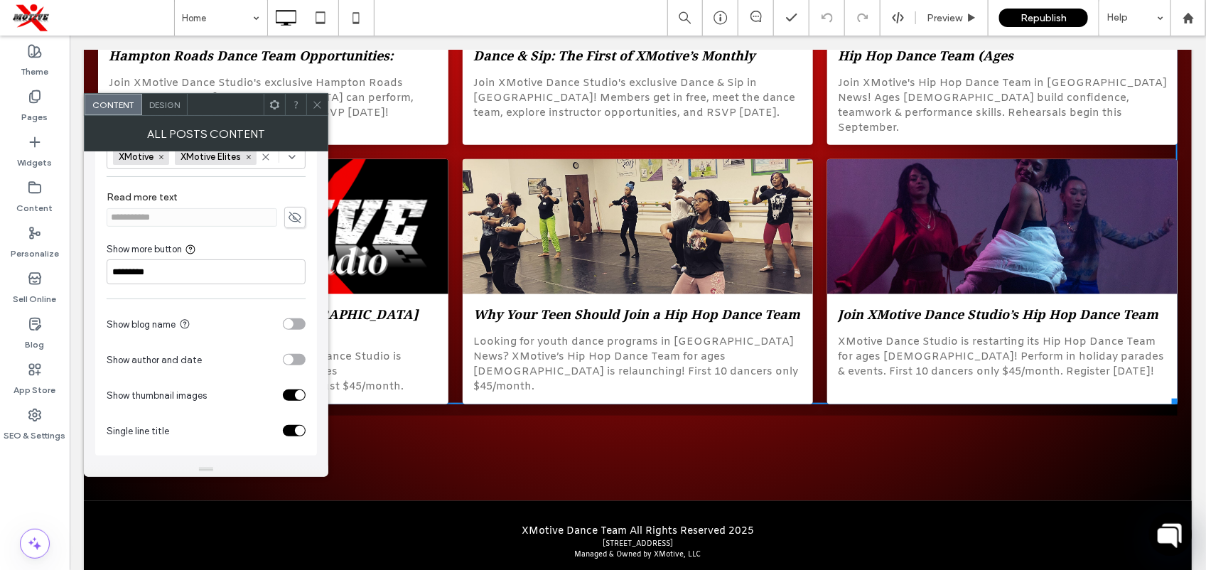
click at [313, 114] on span at bounding box center [317, 104] width 11 height 21
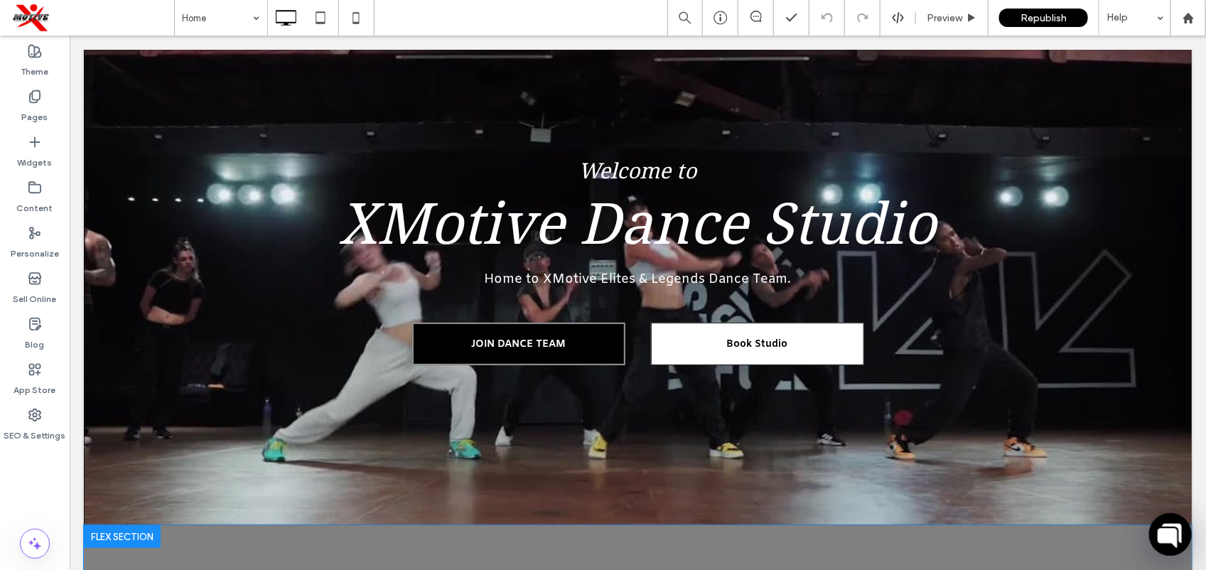
scroll to position [0, 0]
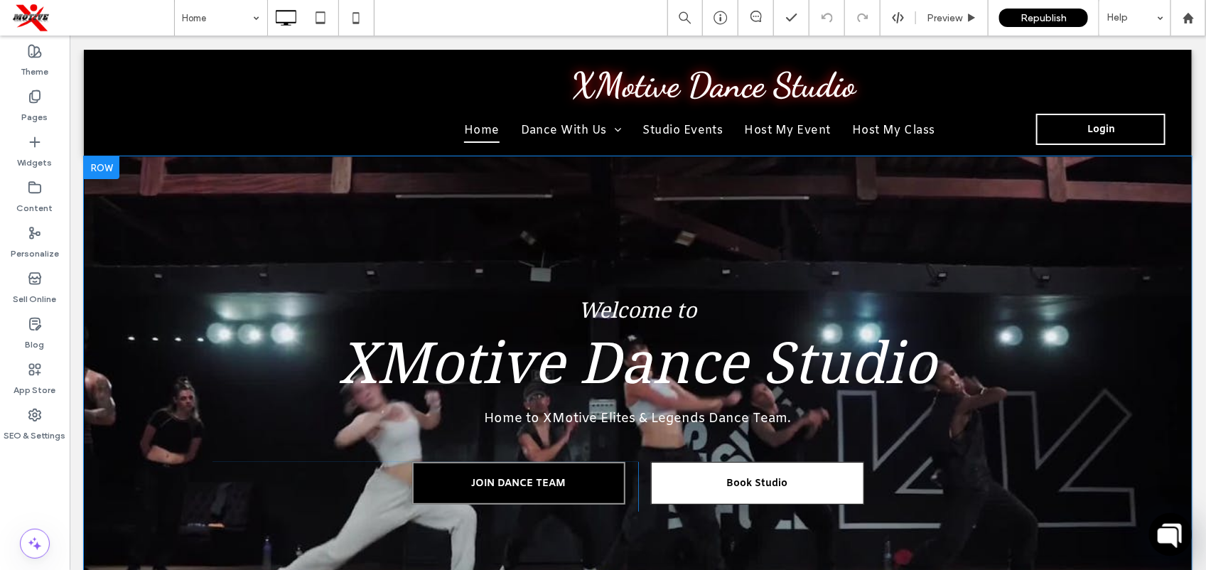
drag, startPoint x: 384, startPoint y: 442, endPoint x: 473, endPoint y: 259, distance: 203.0
click at [473, 259] on div "Welcome to XMotive Dance Studio Home to XMotive Elites & Legends Dance Team. JO…" at bounding box center [637, 410] width 1108 height 508
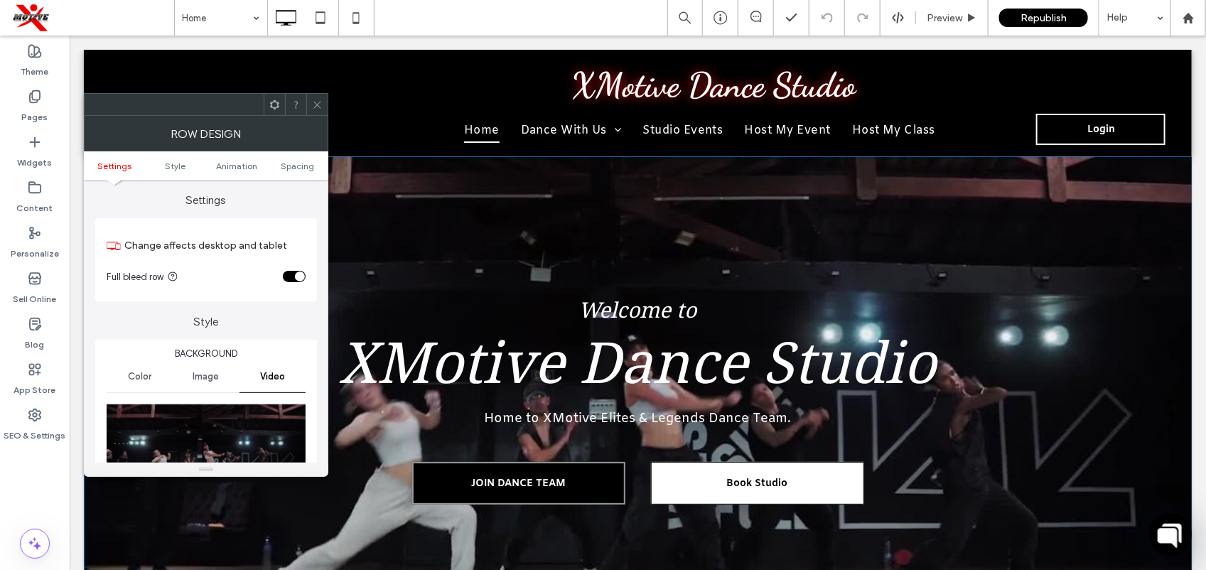
click at [325, 94] on div at bounding box center [316, 104] width 21 height 21
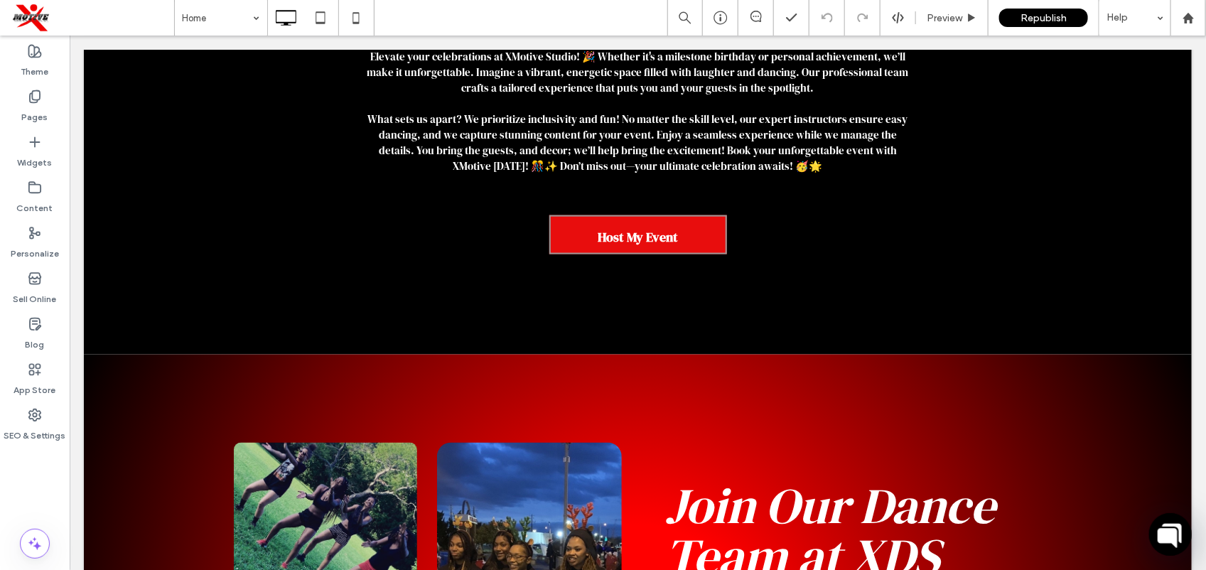
scroll to position [851, 0]
